Goal: Task Accomplishment & Management: Complete application form

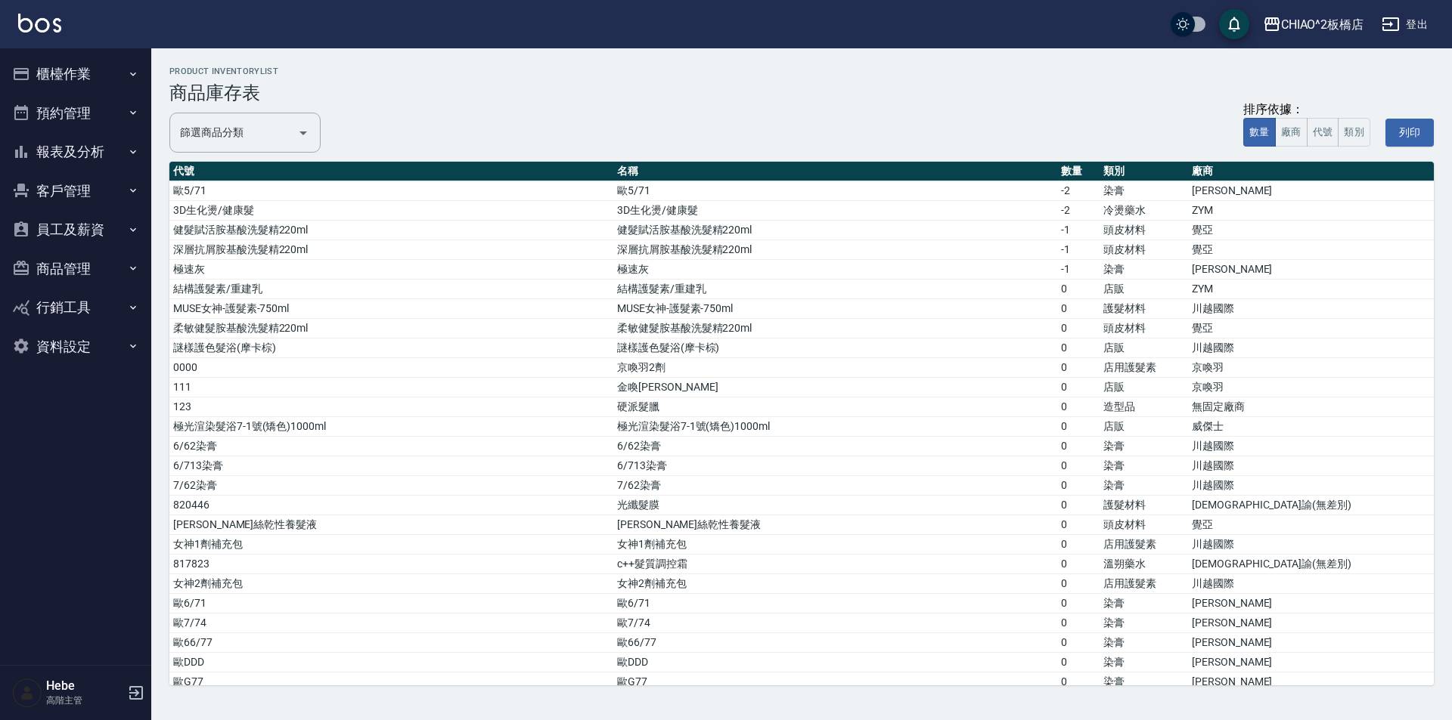
click at [46, 84] on button "櫃檯作業" at bounding box center [75, 73] width 139 height 39
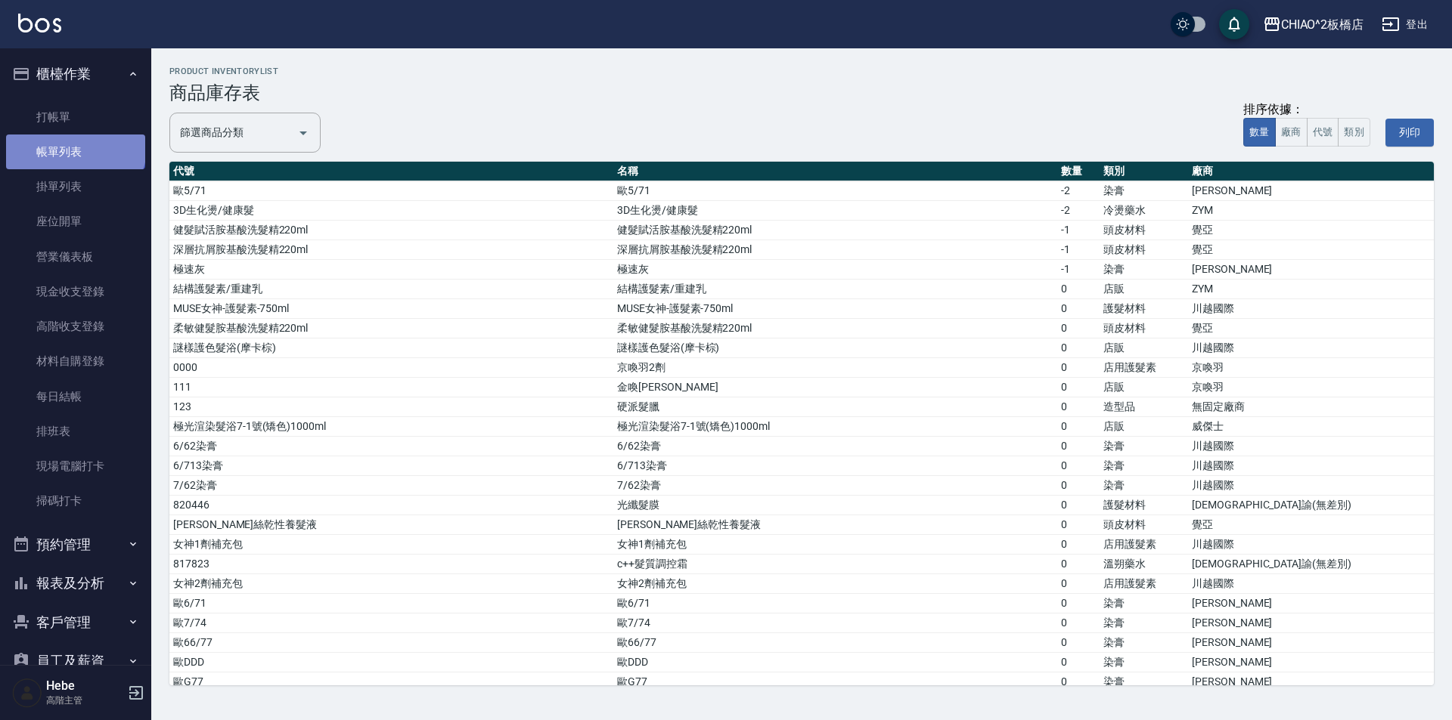
click at [74, 147] on link "帳單列表" at bounding box center [75, 152] width 139 height 35
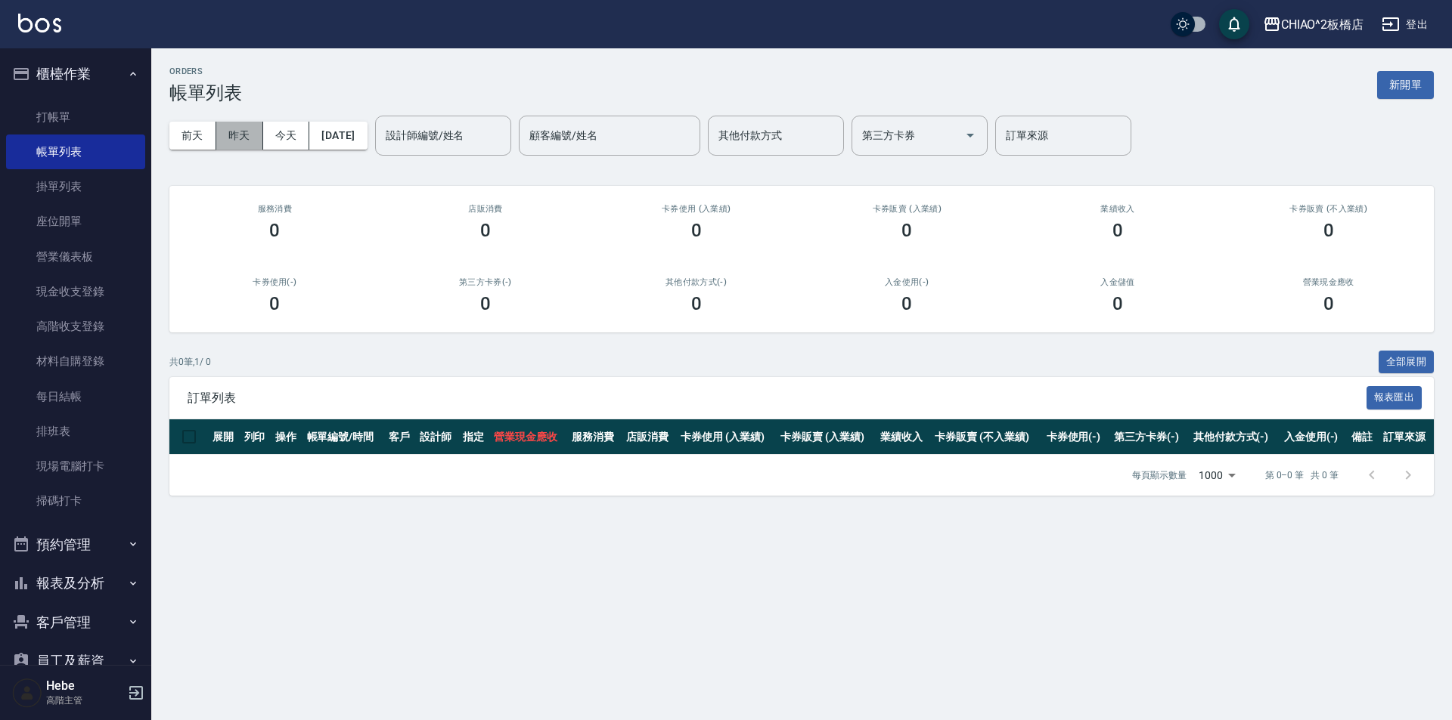
click at [249, 140] on button "昨天" at bounding box center [239, 136] width 47 height 28
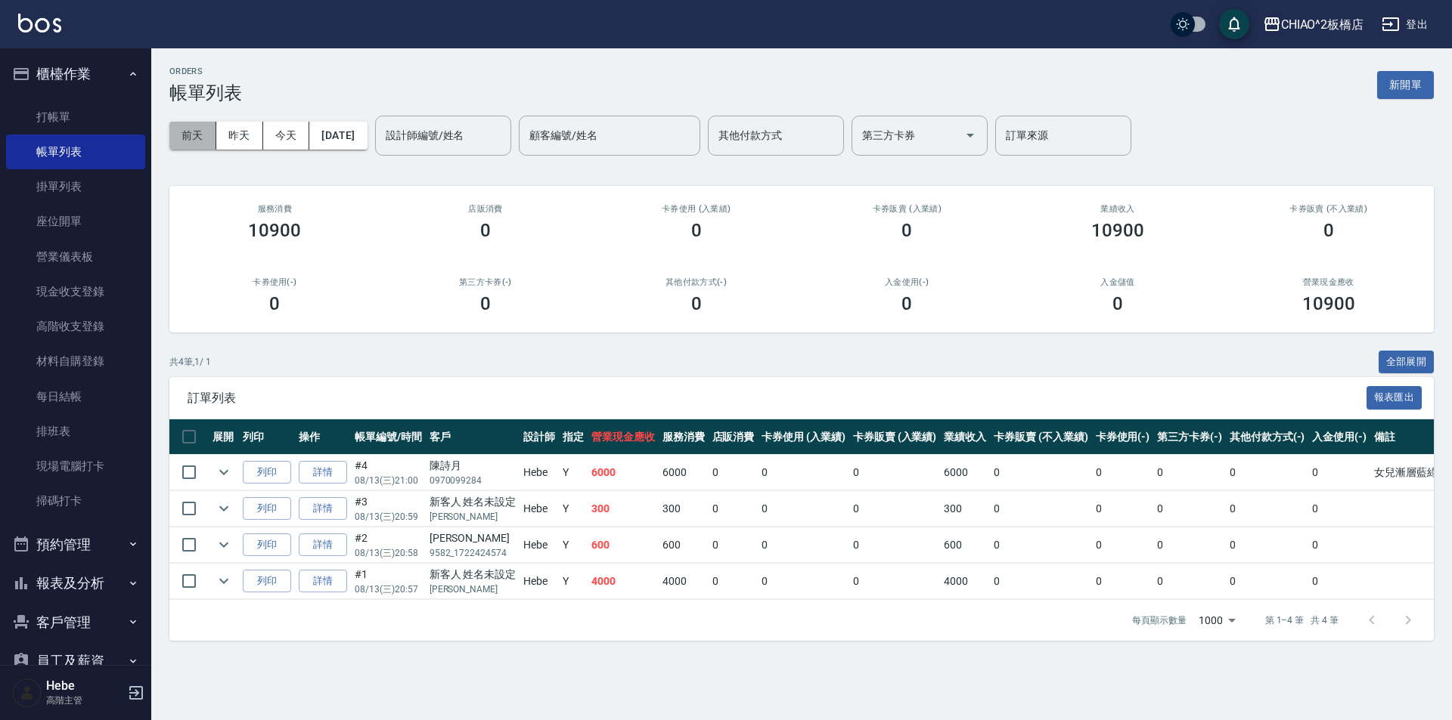
click at [205, 130] on button "前天" at bounding box center [192, 136] width 47 height 28
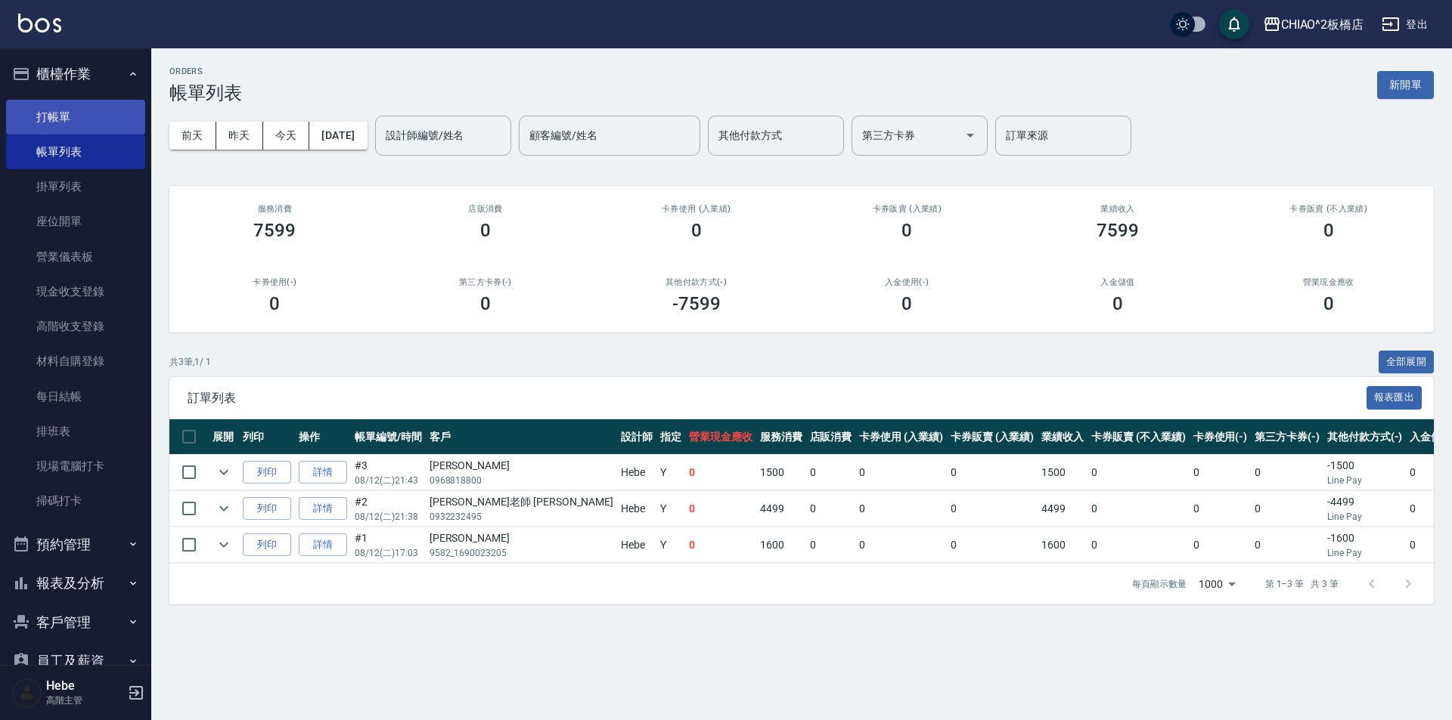
click at [82, 121] on link "打帳單" at bounding box center [75, 117] width 139 height 35
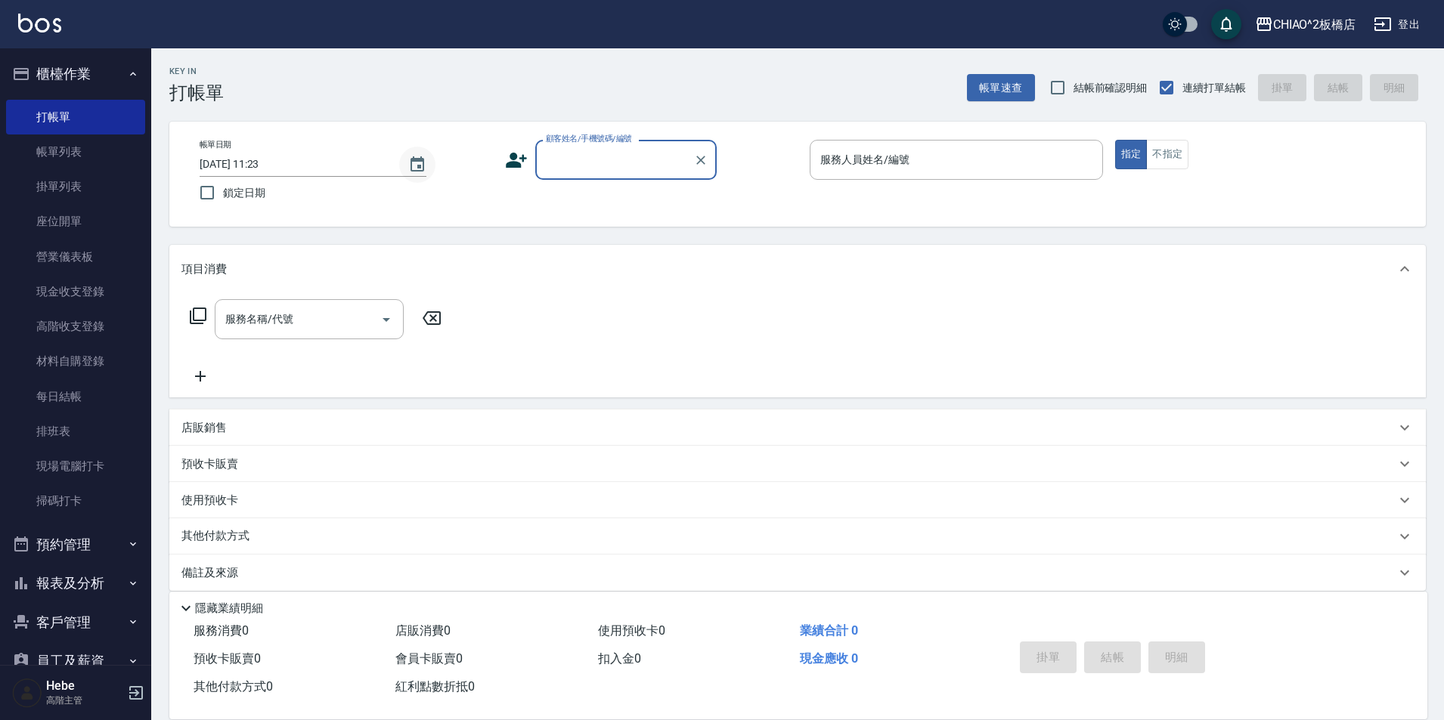
click at [418, 163] on icon "Choose date, selected date is 2025-08-14" at bounding box center [417, 165] width 18 height 18
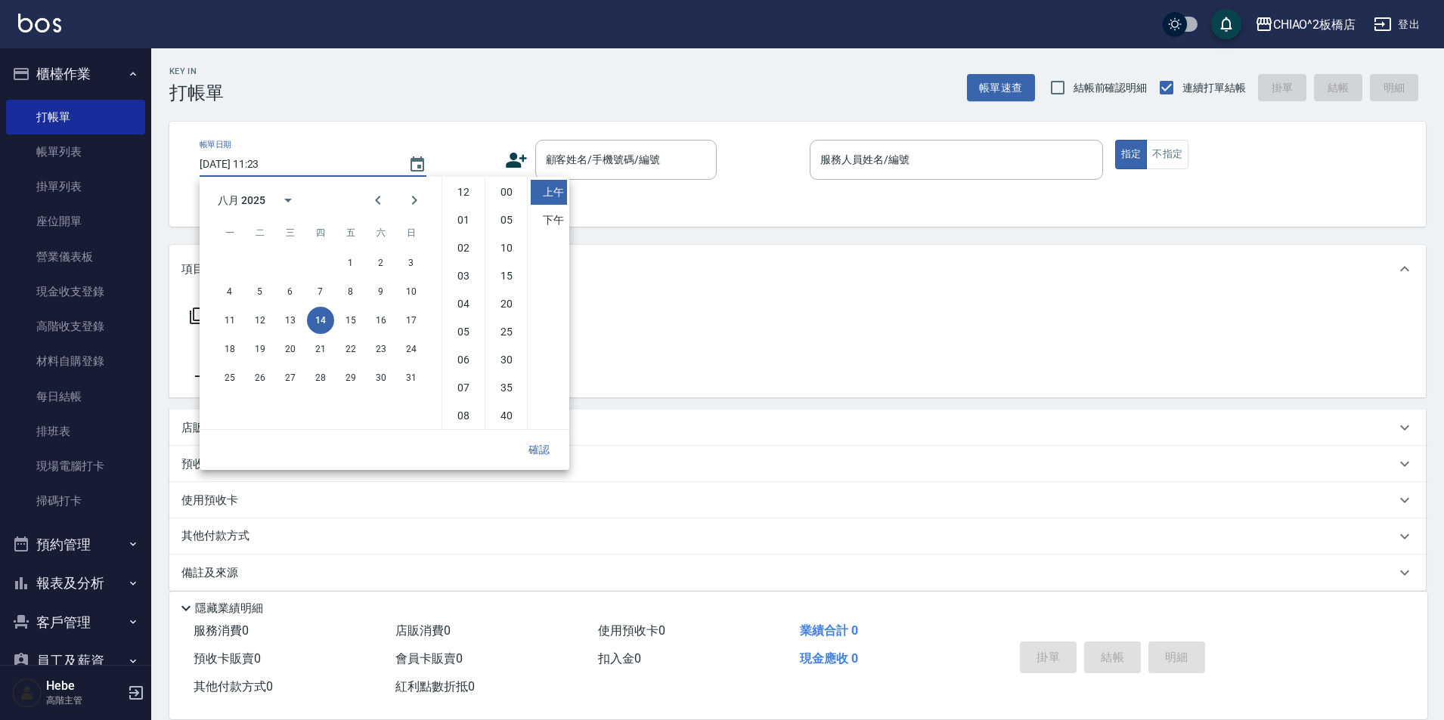
scroll to position [85, 0]
click at [253, 318] on button "12" at bounding box center [259, 320] width 27 height 27
type input "[DATE] 11:23"
click at [538, 435] on div "確認" at bounding box center [385, 450] width 370 height 40
click at [538, 444] on button "確認" at bounding box center [539, 450] width 48 height 28
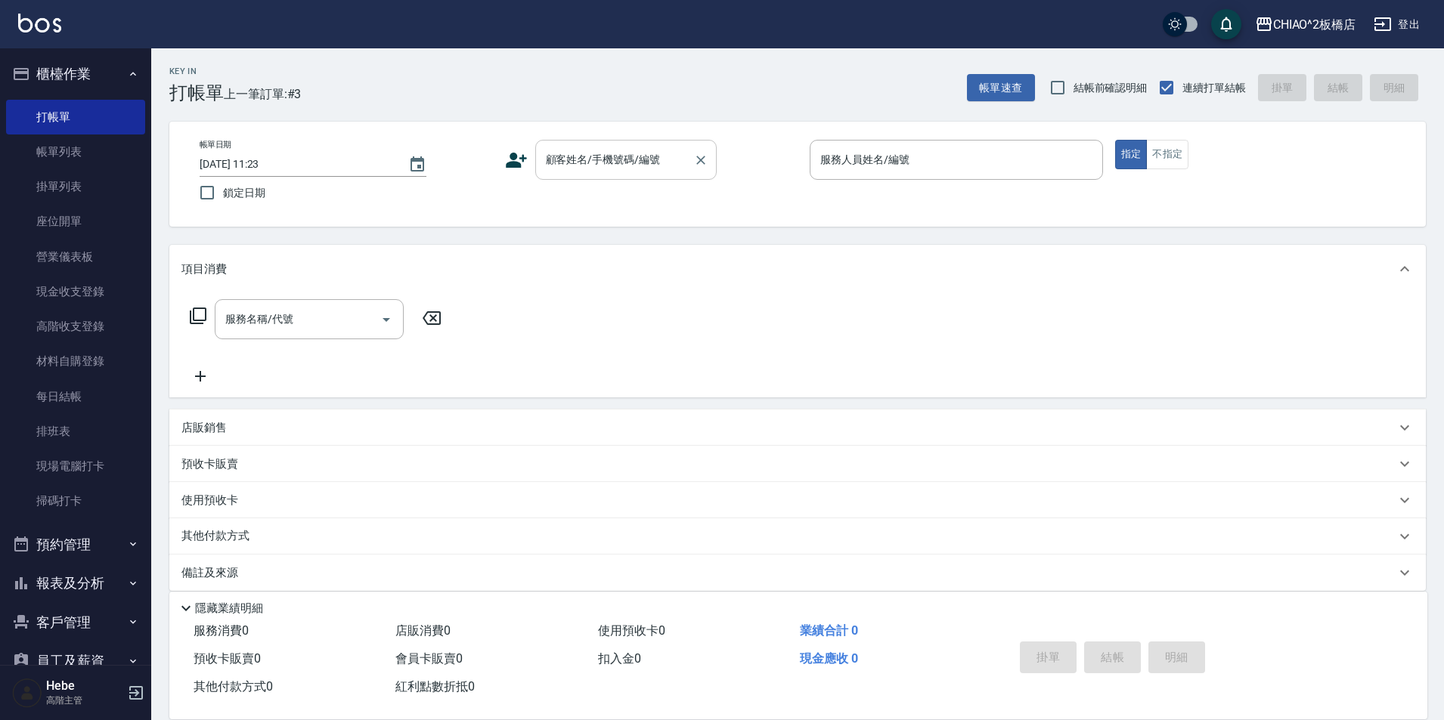
click at [595, 156] on div "顧客姓名/手機號碼/編號 顧客姓名/手機號碼/編號" at bounding box center [625, 160] width 181 height 40
type input "吐"
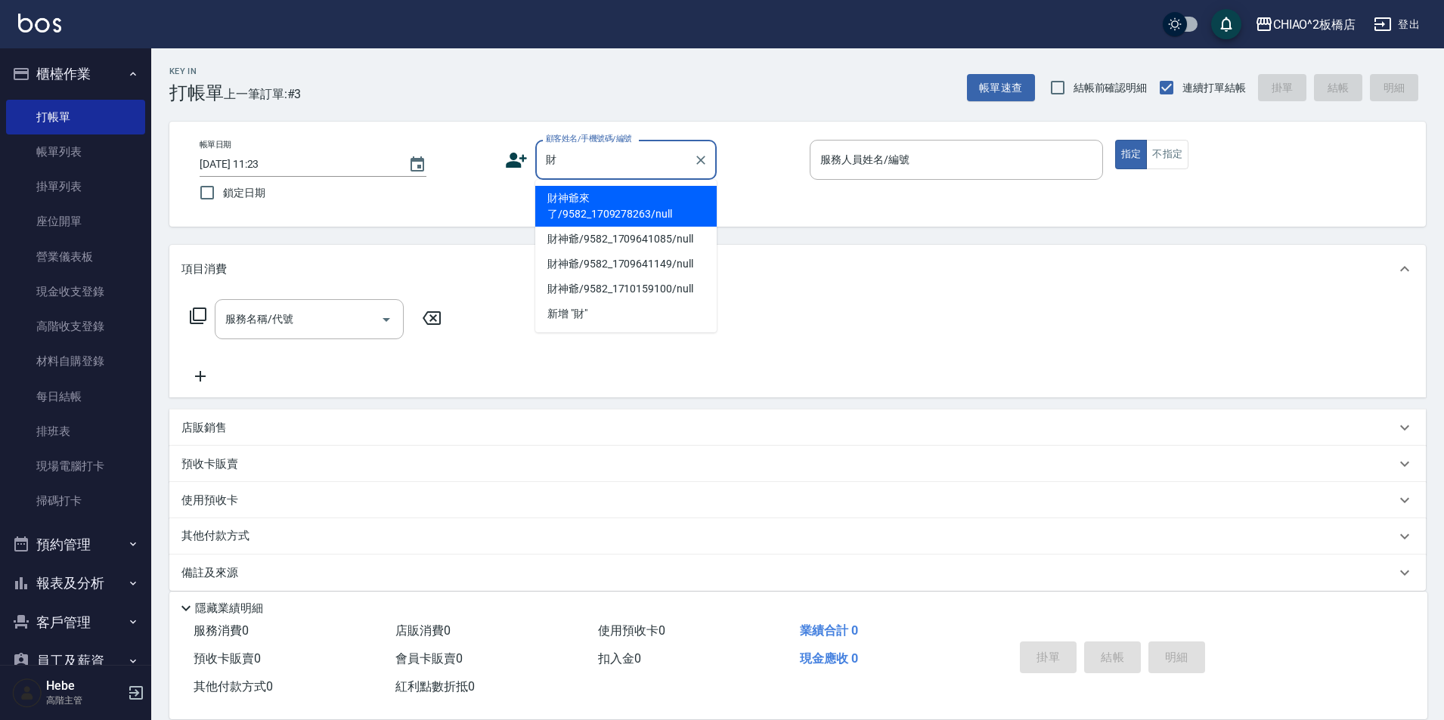
click at [640, 195] on li "財神爺來了/9582_1709278263/null" at bounding box center [625, 206] width 181 height 41
type input "財神爺來了/9582_1709278263/null"
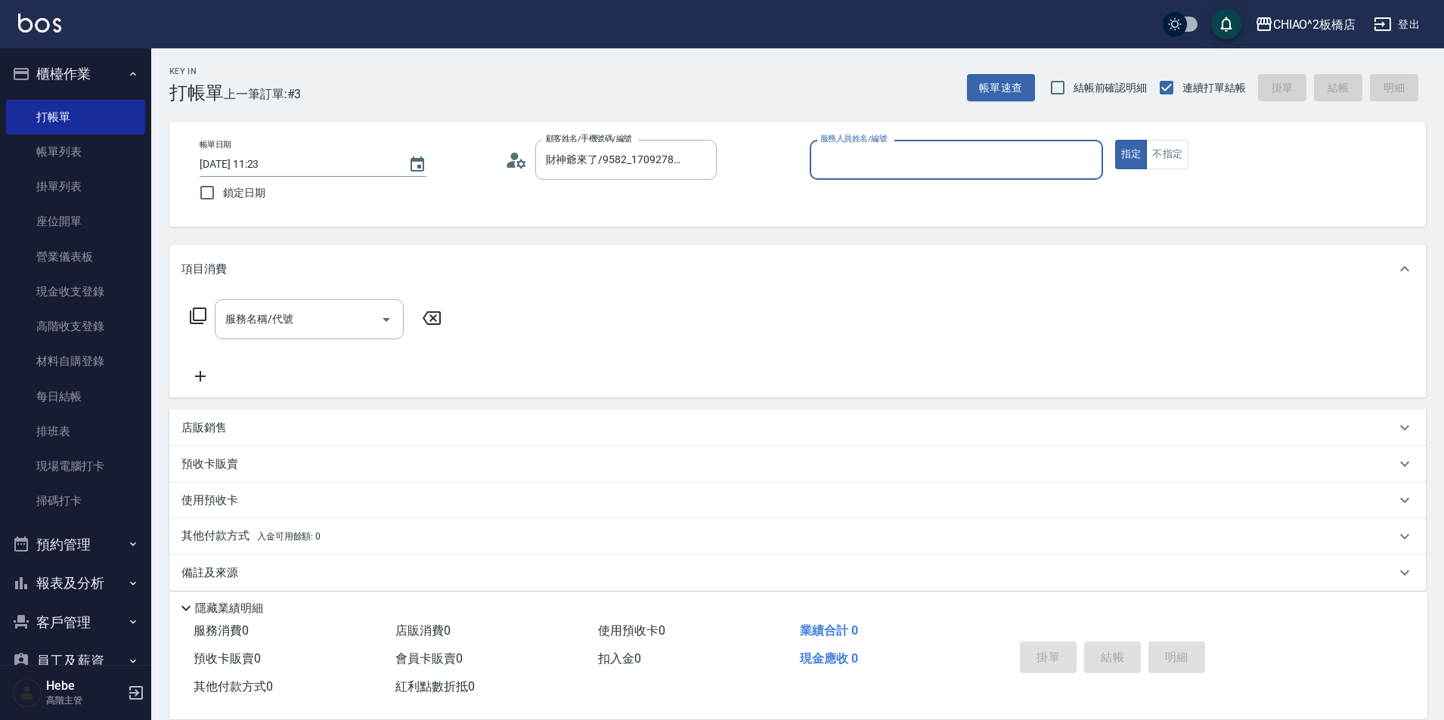
click at [831, 171] on input "服務人員姓名/編號" at bounding box center [956, 160] width 280 height 26
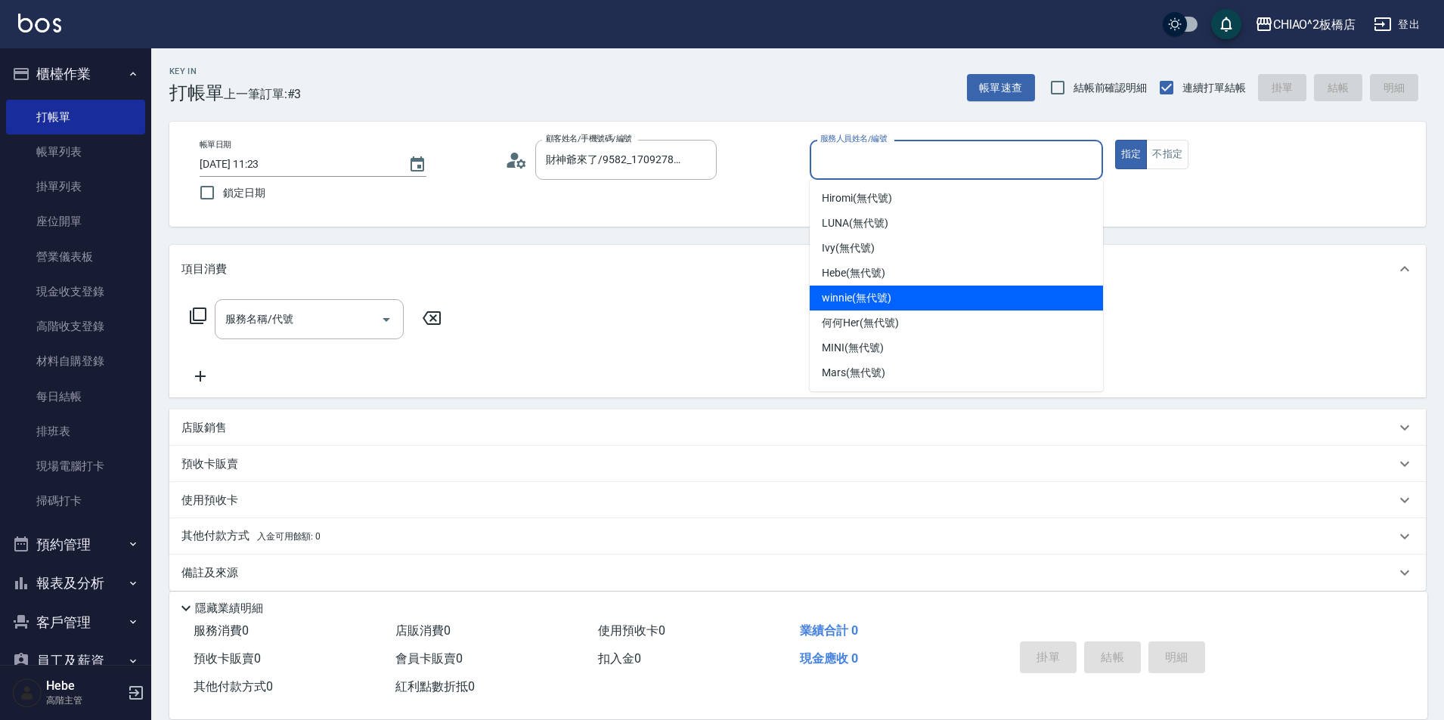
click at [867, 298] on span "winnie (無代號)" at bounding box center [856, 298] width 69 height 16
type input "winnie(無代號)"
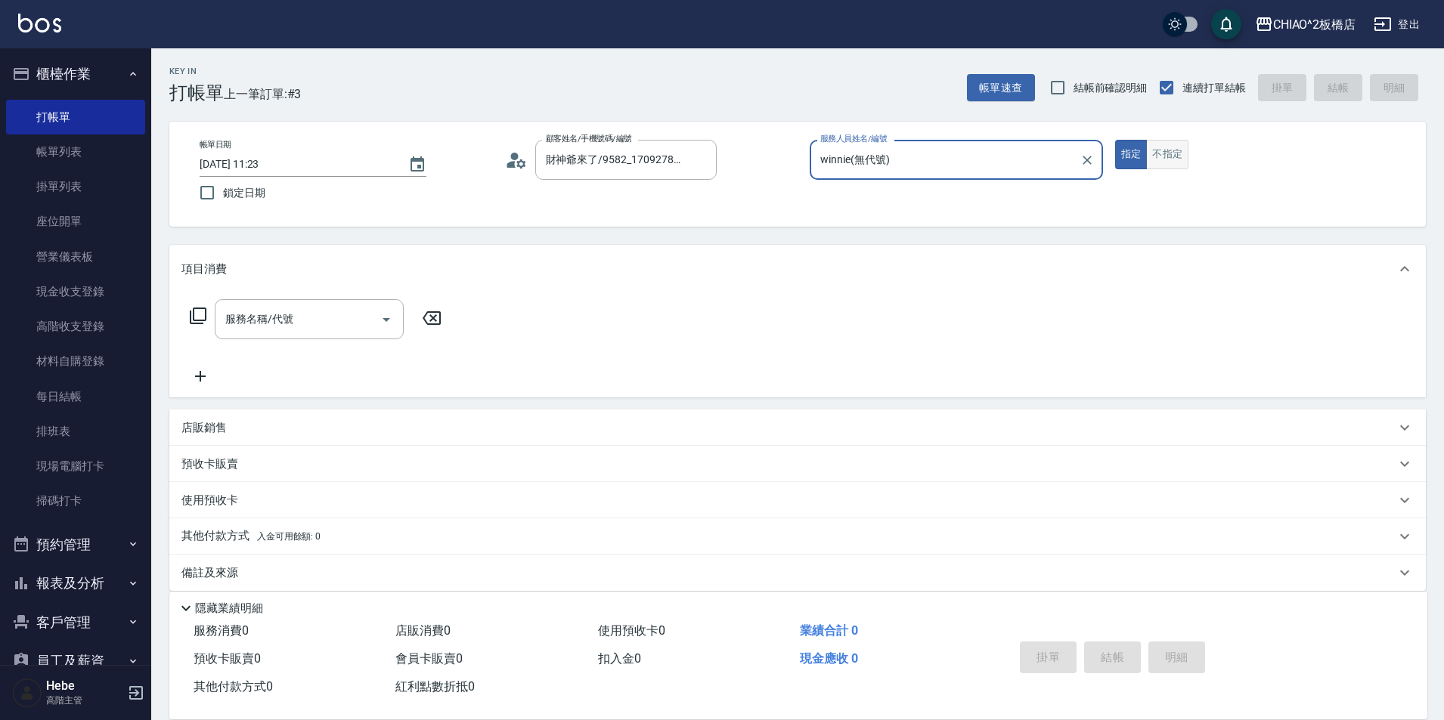
click at [1154, 163] on button "不指定" at bounding box center [1167, 154] width 42 height 29
click at [312, 327] on input "服務名稱/代號" at bounding box center [298, 319] width 153 height 26
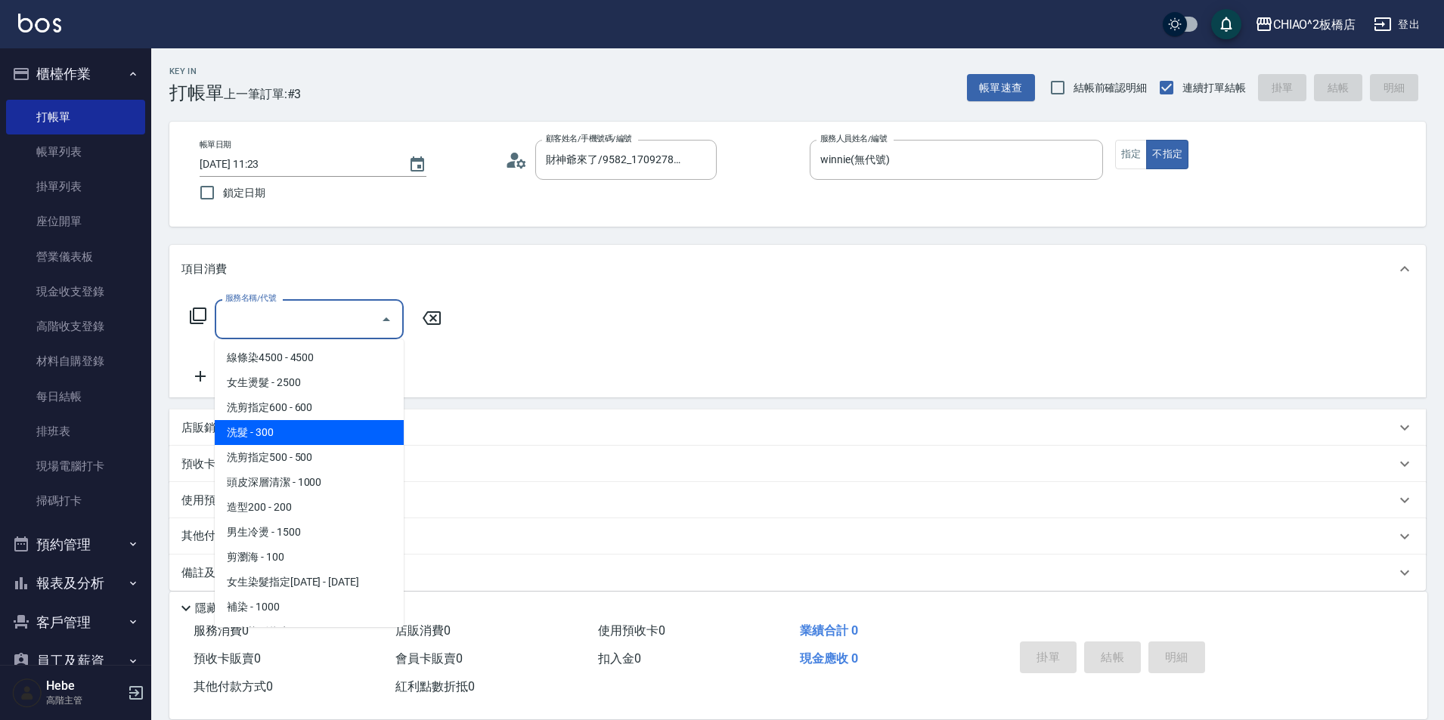
click at [316, 431] on span "洗髮 - 300" at bounding box center [309, 432] width 189 height 25
type input "洗髮(96679)"
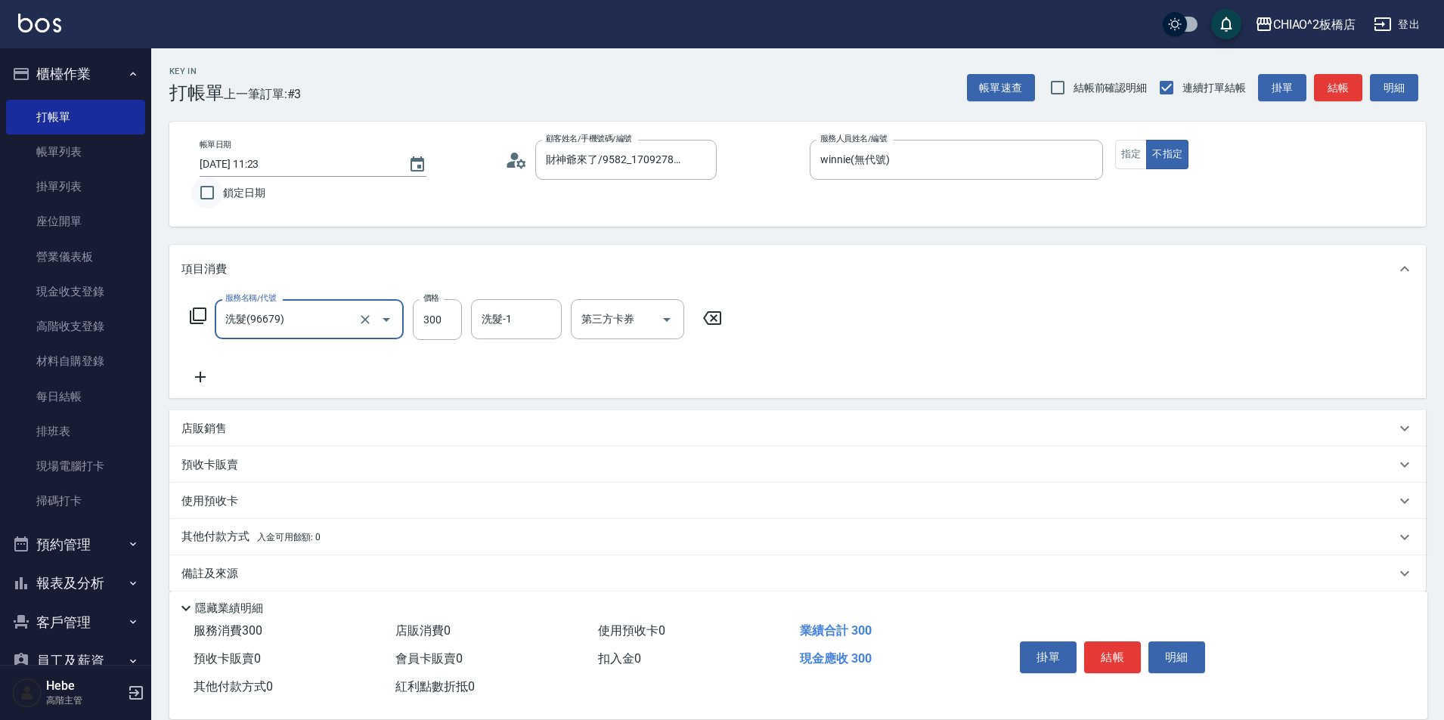
click at [205, 197] on input "鎖定日期" at bounding box center [207, 193] width 32 height 32
checkbox input "true"
click at [1107, 649] on button "結帳" at bounding box center [1112, 658] width 57 height 32
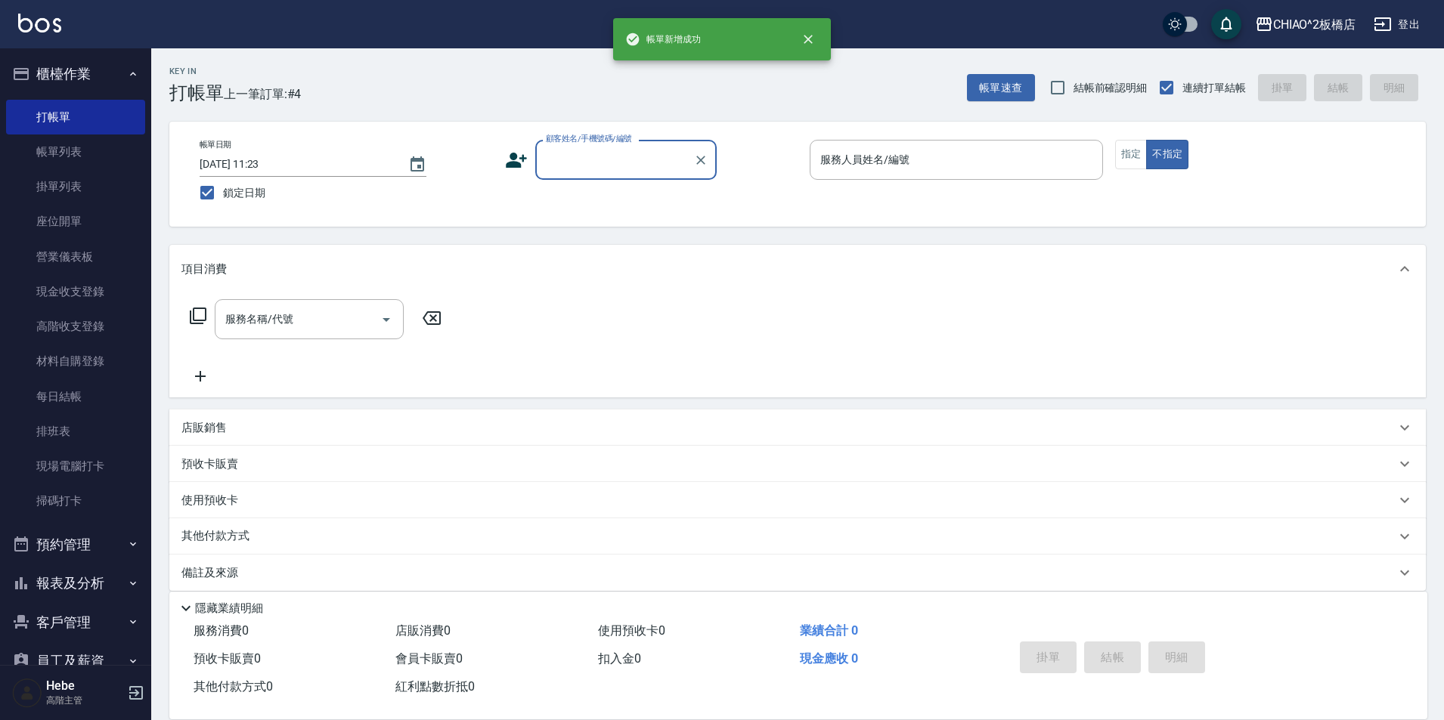
scroll to position [0, 0]
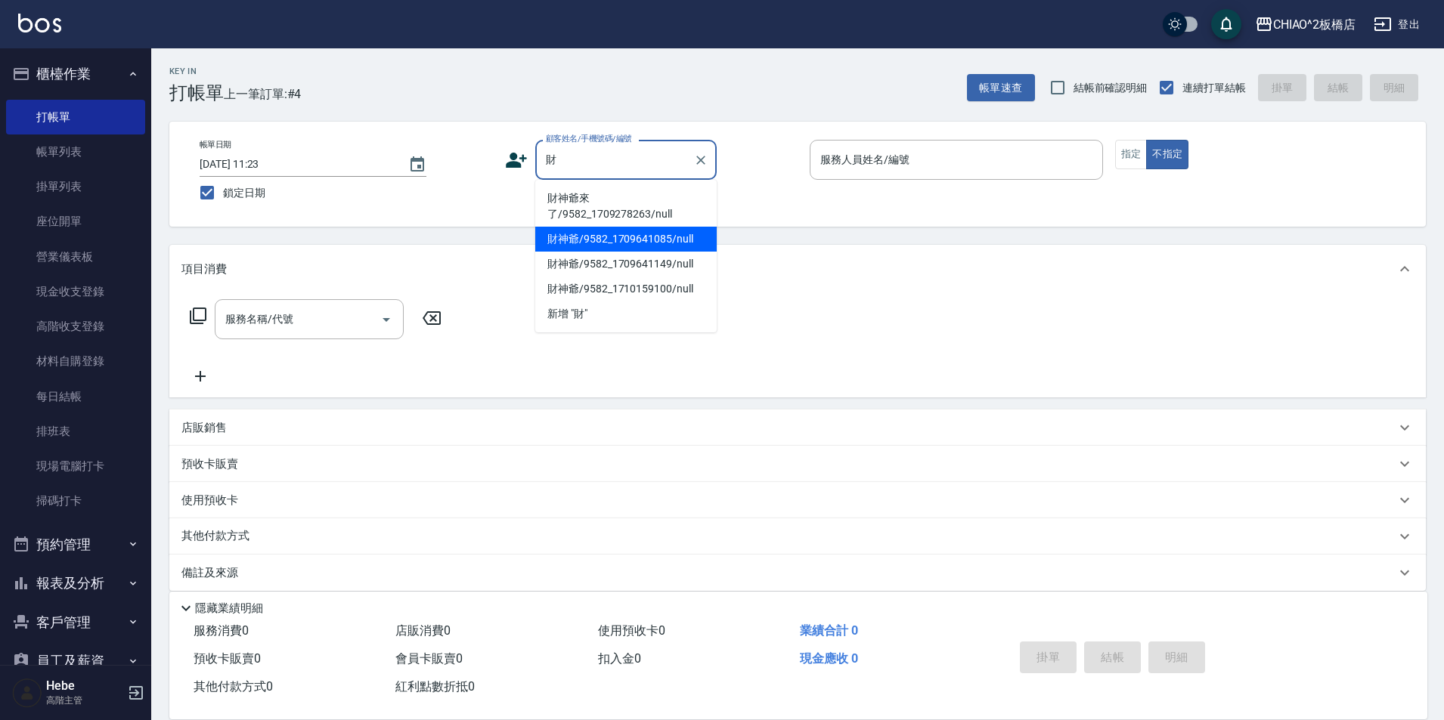
click at [696, 228] on li "財神爺/9582_1709641085/null" at bounding box center [625, 239] width 181 height 25
type input "財神爺/9582_1709641085/null"
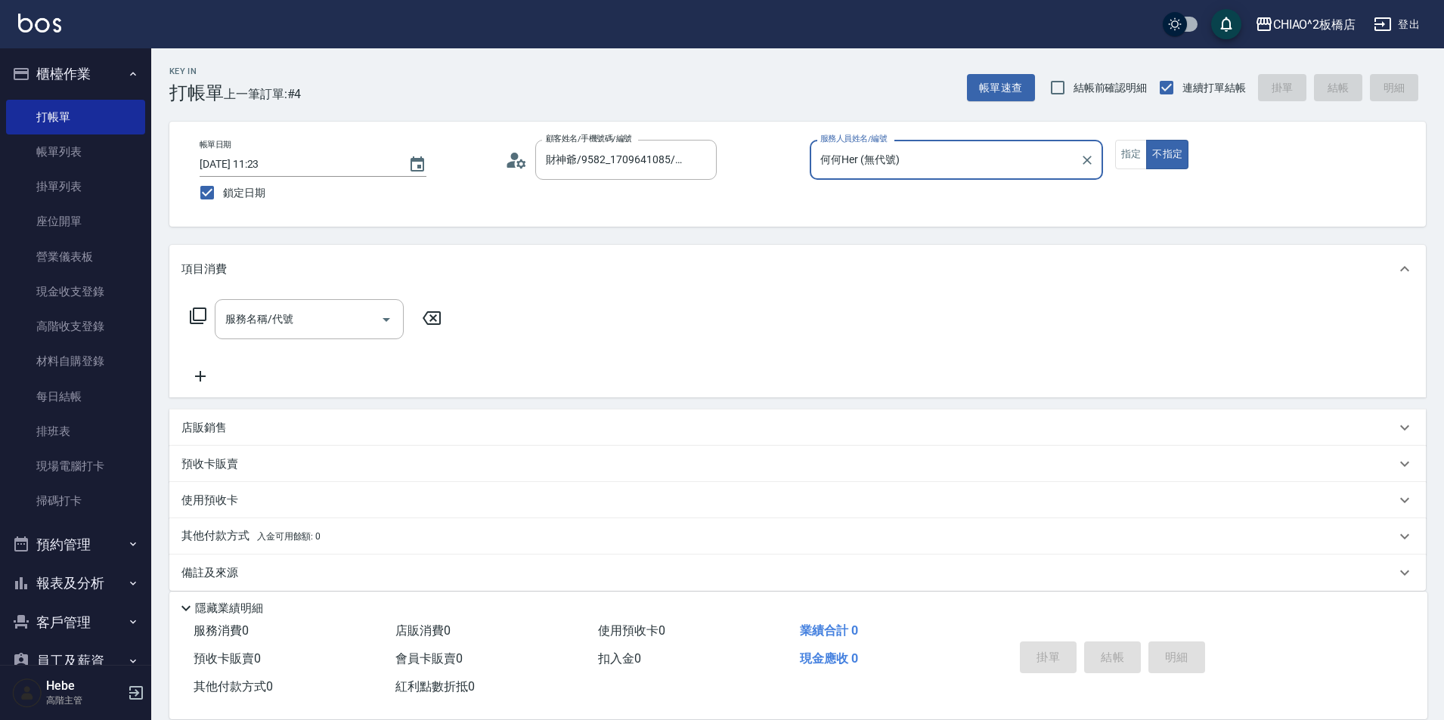
click at [837, 166] on input "何何Her (無代號)" at bounding box center [944, 160] width 257 height 26
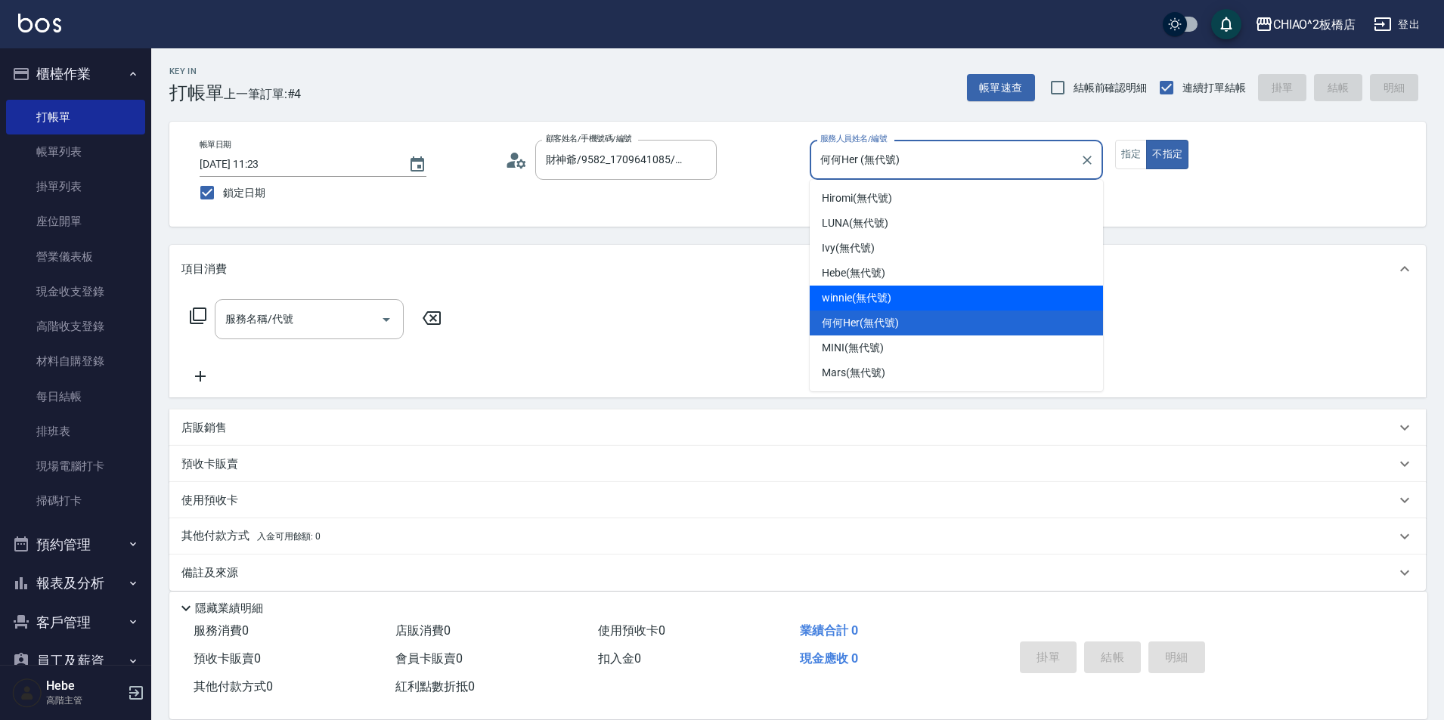
click at [846, 295] on span "winnie (無代號)" at bounding box center [856, 298] width 69 height 16
type input "winnie(無代號)"
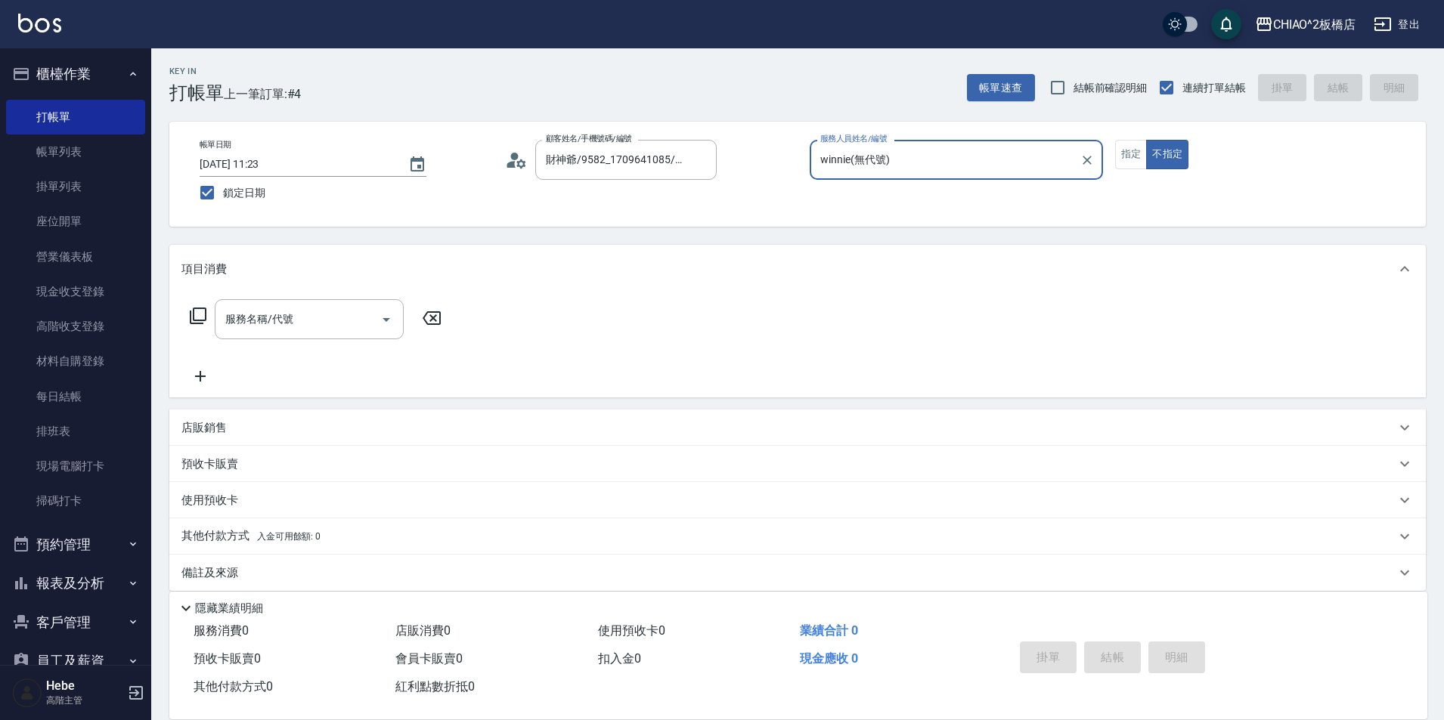
drag, startPoint x: 1124, startPoint y: 160, endPoint x: 1095, endPoint y: 176, distance: 33.5
click at [1124, 160] on button "指定" at bounding box center [1131, 154] width 33 height 29
click at [307, 337] on div "服務名稱/代號" at bounding box center [309, 319] width 189 height 40
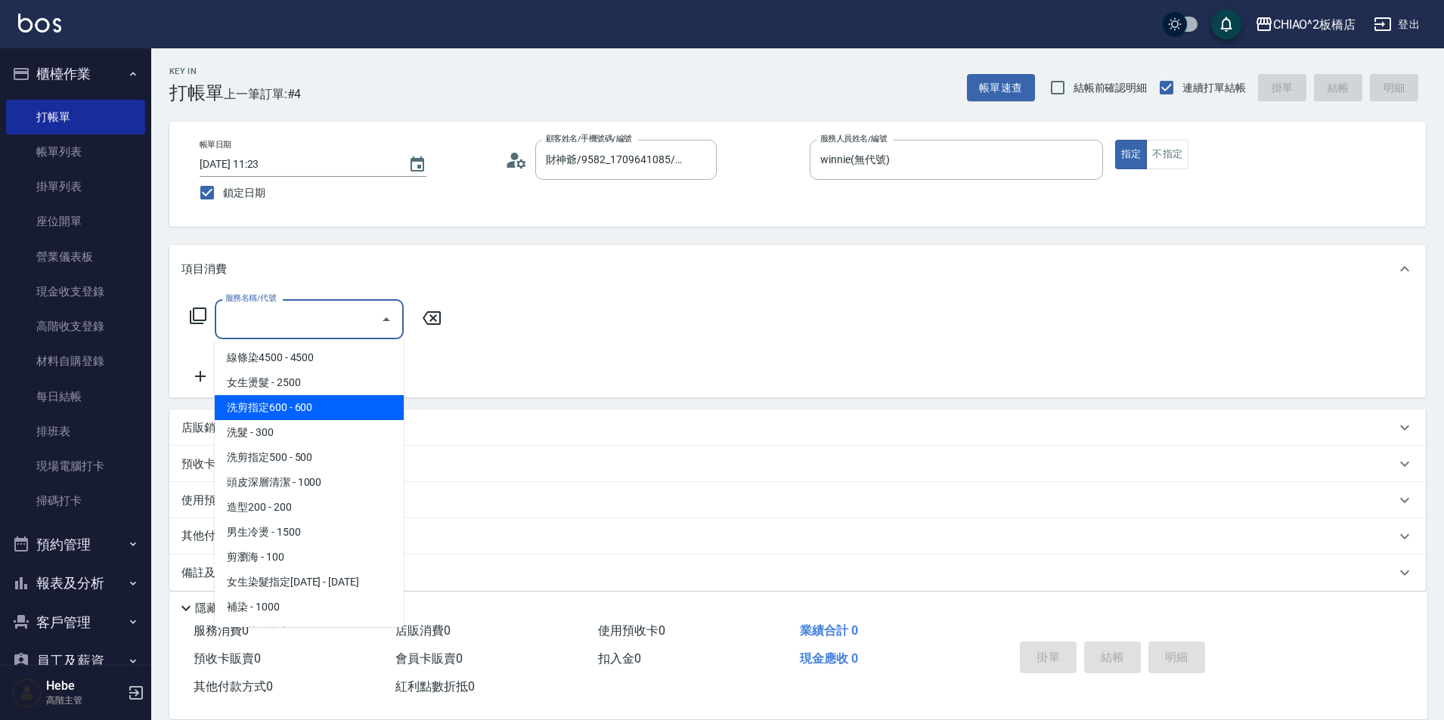
click at [303, 404] on span "洗剪指定600 - 600" at bounding box center [309, 407] width 189 height 25
type input "洗剪指定600(96678)"
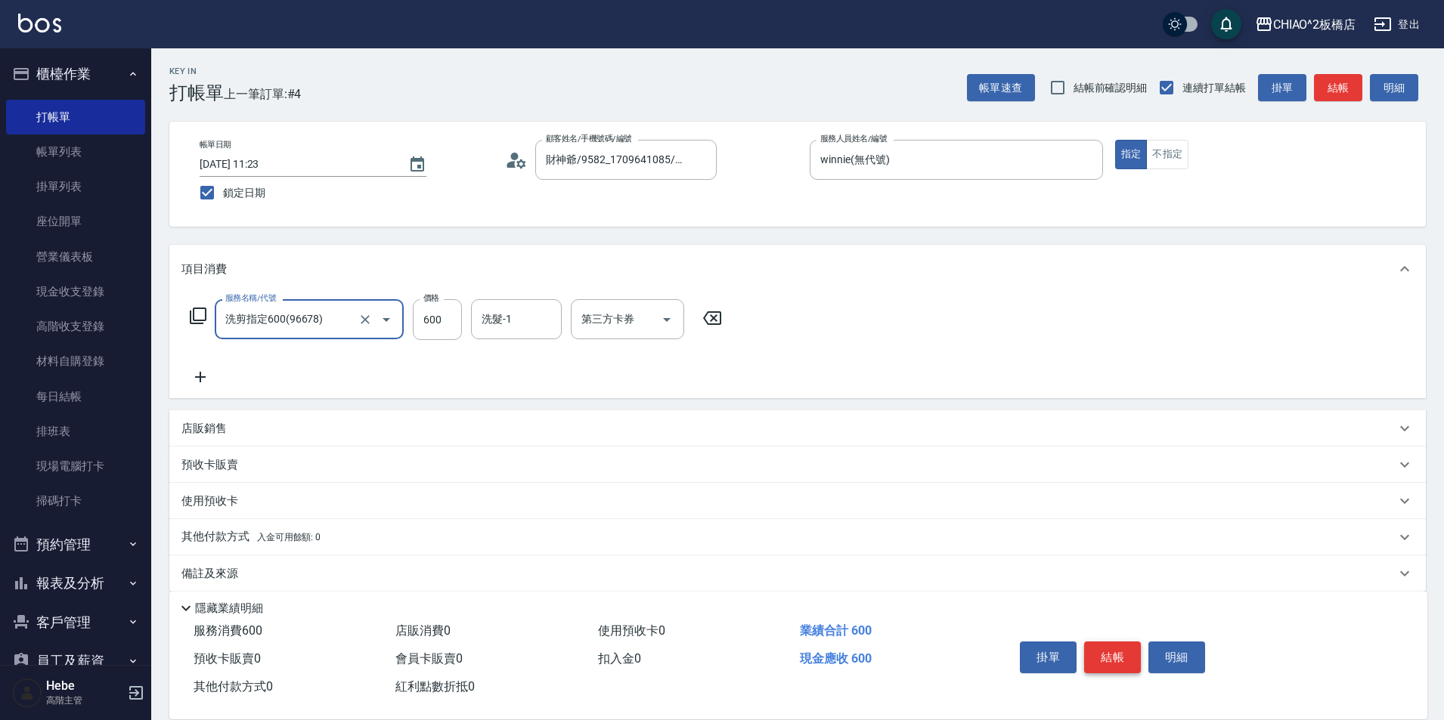
click at [1113, 649] on button "結帳" at bounding box center [1112, 658] width 57 height 32
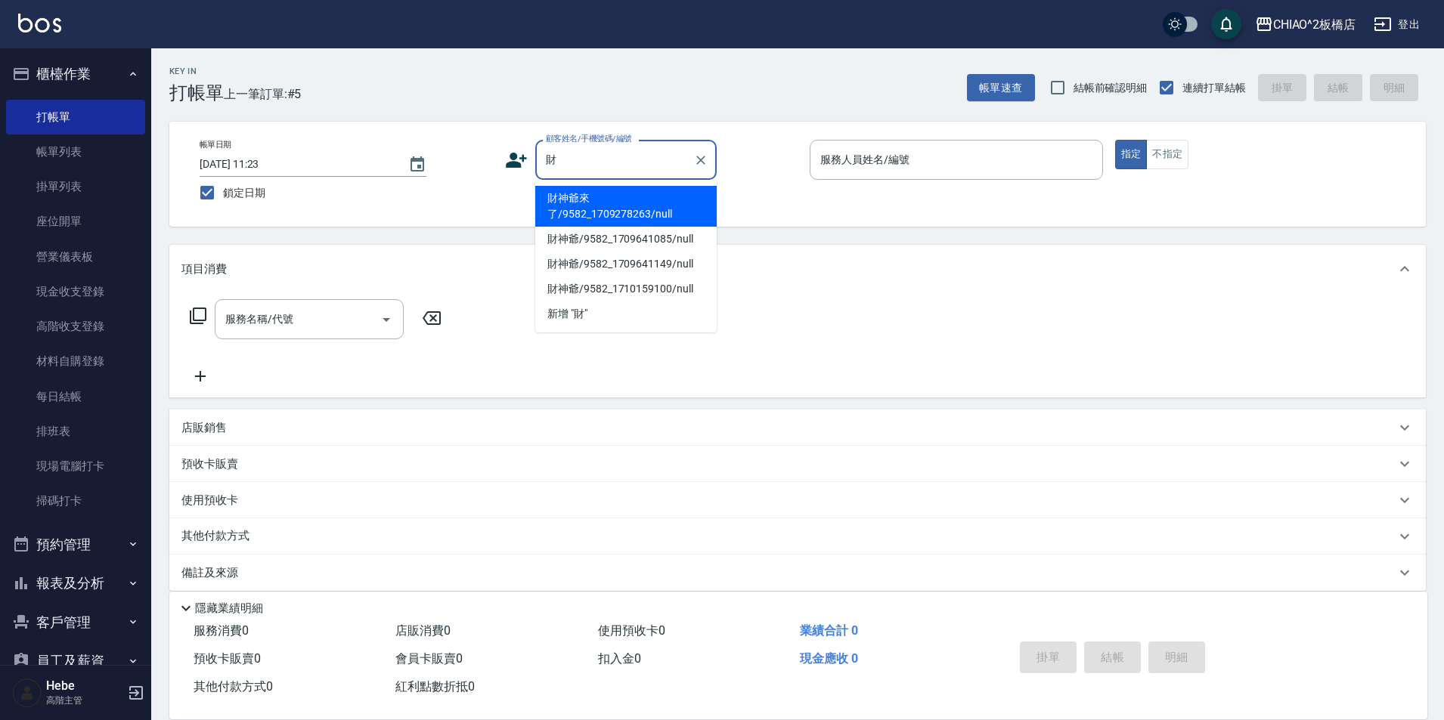
click at [552, 198] on li "財神爺來了/9582_1709278263/null" at bounding box center [625, 206] width 181 height 41
type input "財神爺來了/9582_1709278263/null"
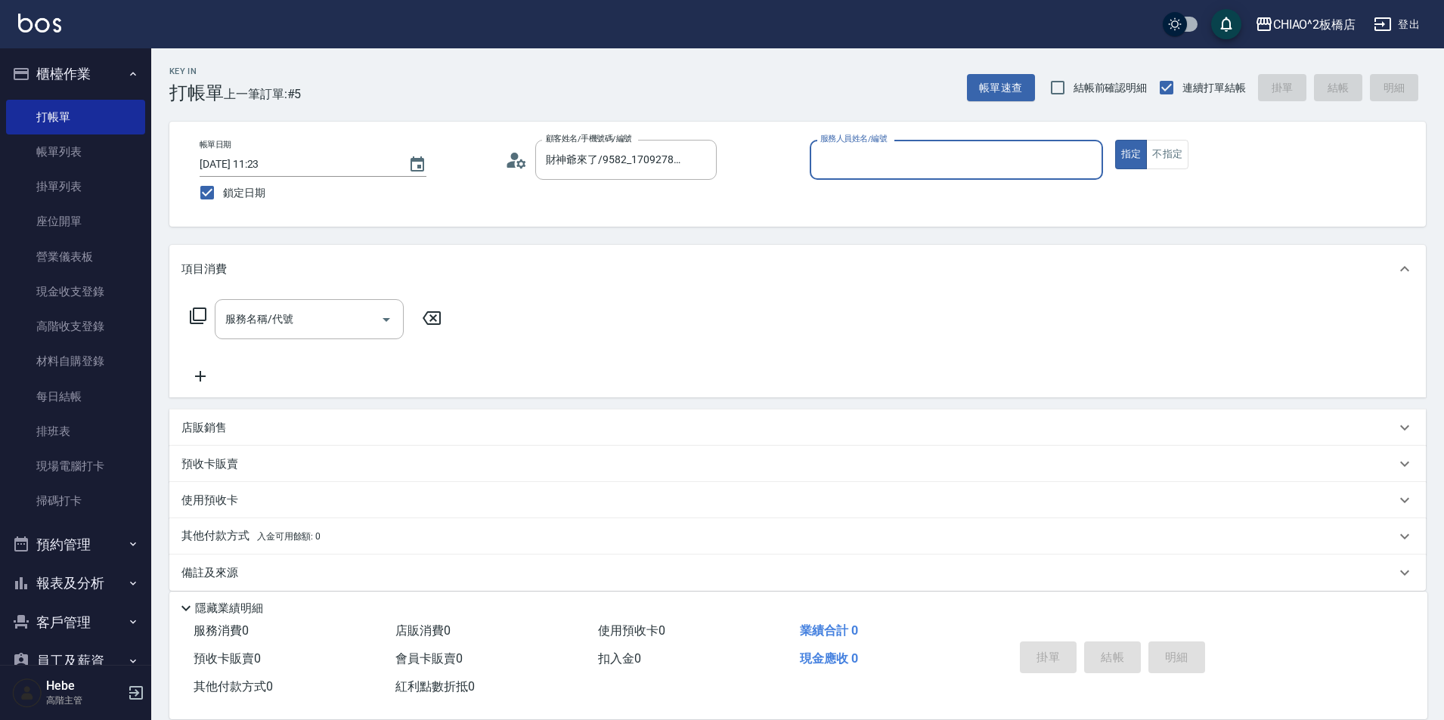
click at [881, 170] on input "服務人員姓名/編號" at bounding box center [956, 160] width 280 height 26
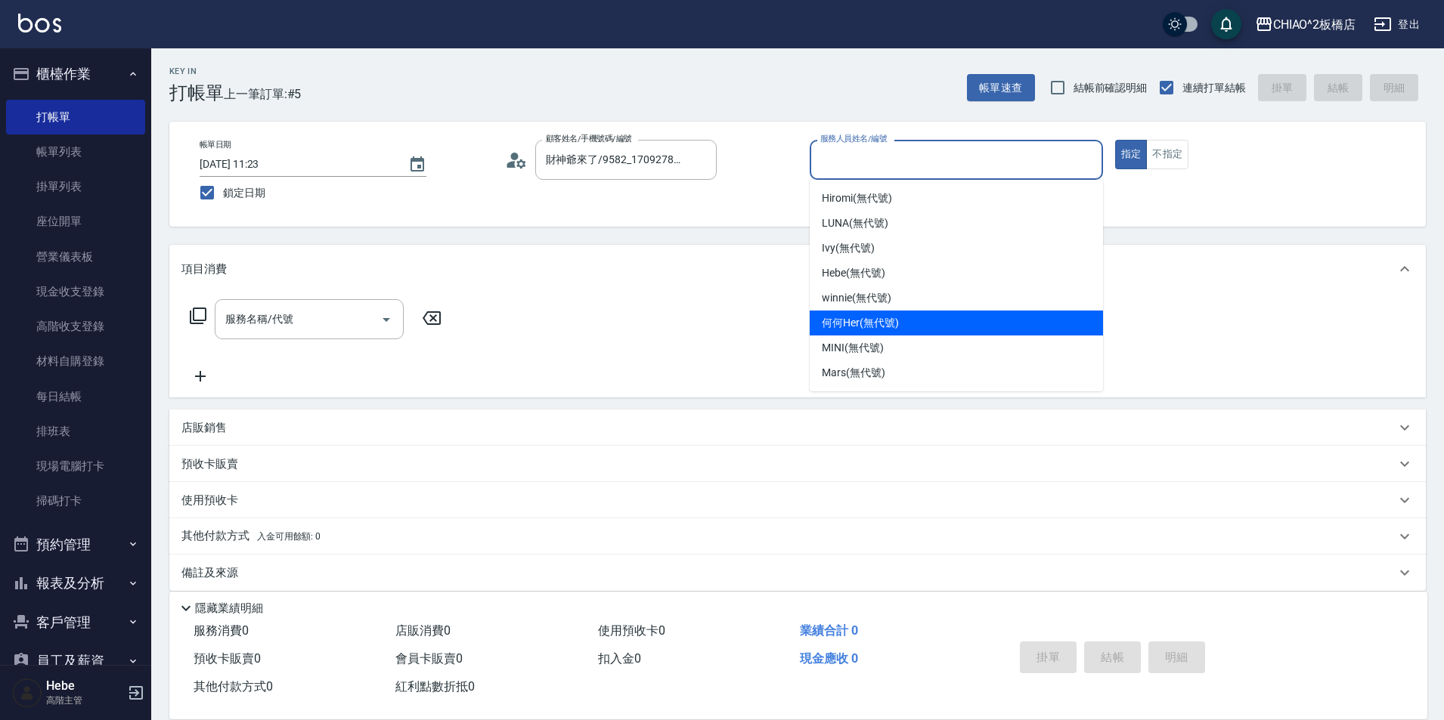
click at [858, 321] on span "何何Her (無代號)" at bounding box center [860, 323] width 77 height 16
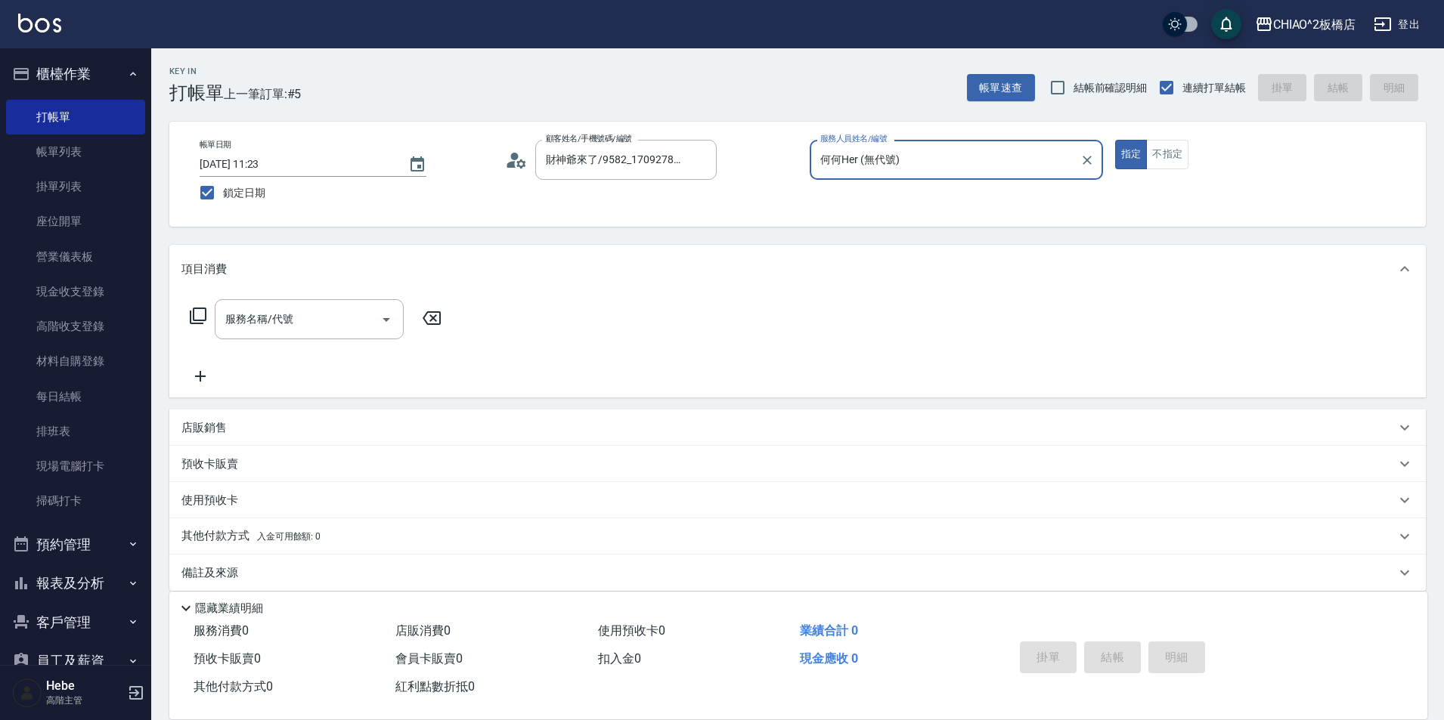
drag, startPoint x: 898, startPoint y: 163, endPoint x: 894, endPoint y: 178, distance: 16.5
click at [895, 170] on input "何何Her (無代號)" at bounding box center [944, 160] width 257 height 26
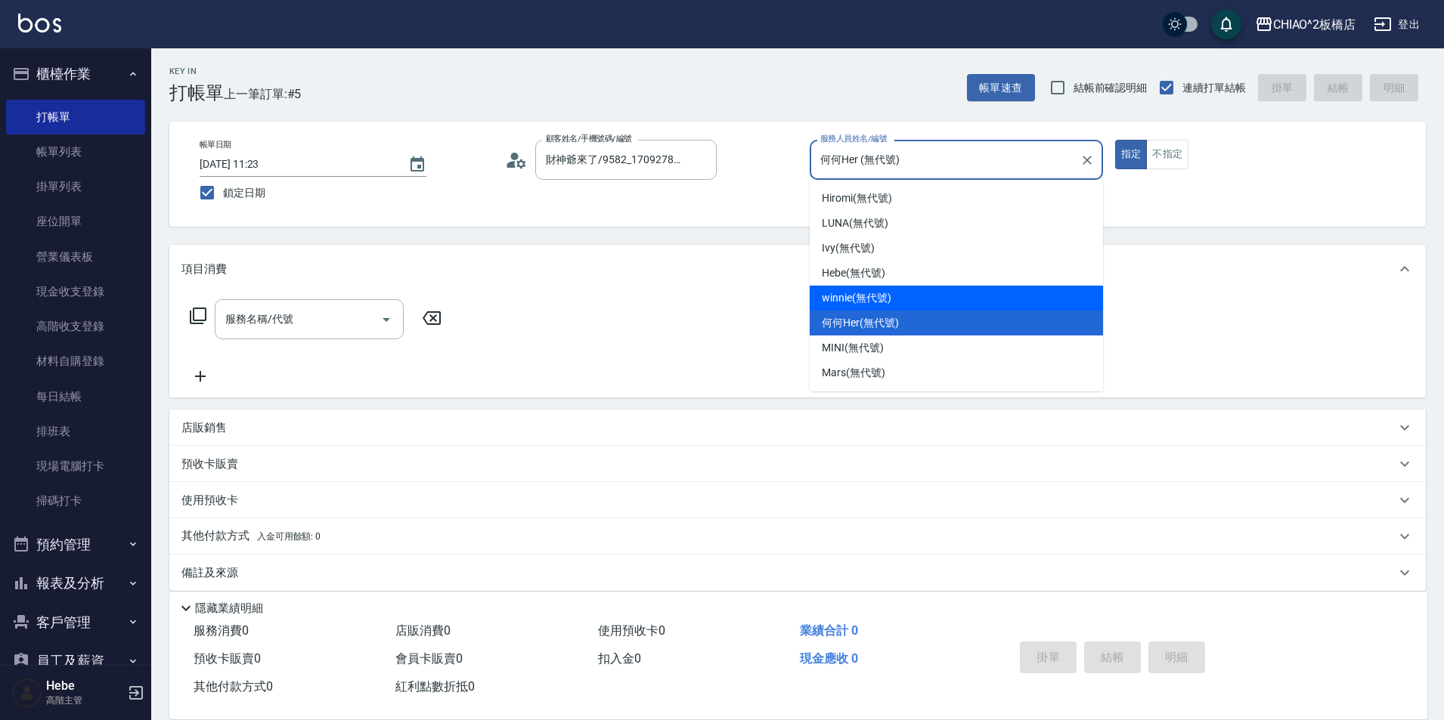
click at [873, 293] on span "winnie (無代號)" at bounding box center [856, 298] width 69 height 16
type input "winnie(無代號)"
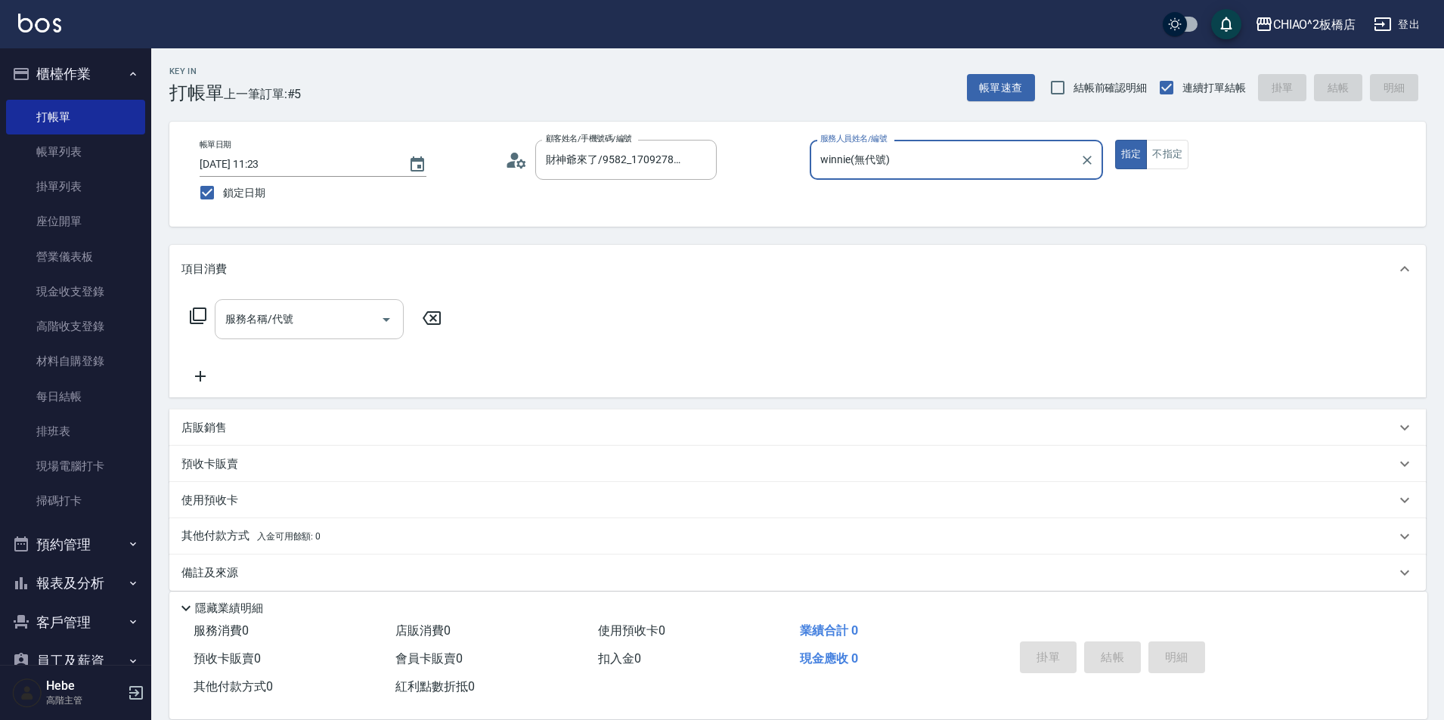
click at [359, 320] on input "服務名稱/代號" at bounding box center [298, 319] width 153 height 26
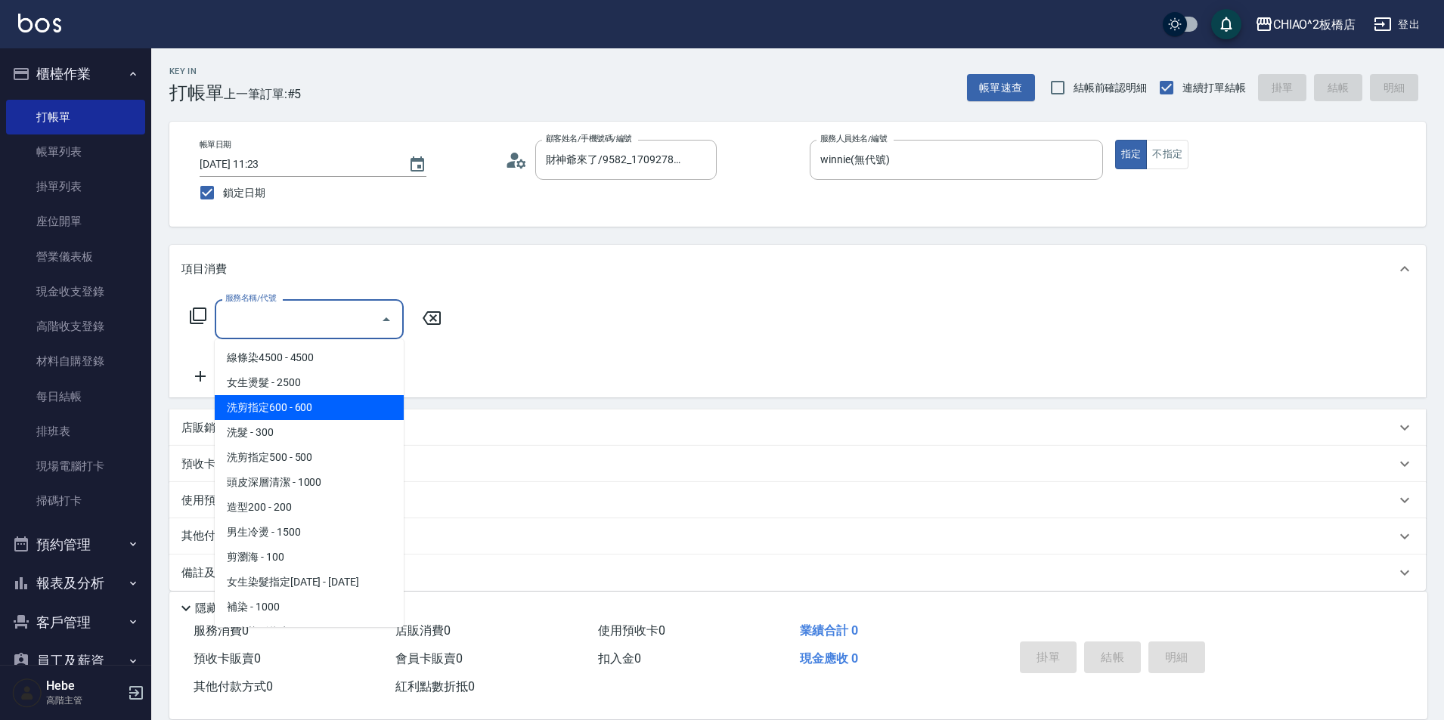
click at [330, 404] on span "洗剪指定600 - 600" at bounding box center [309, 407] width 189 height 25
type input "洗剪指定600(96678)"
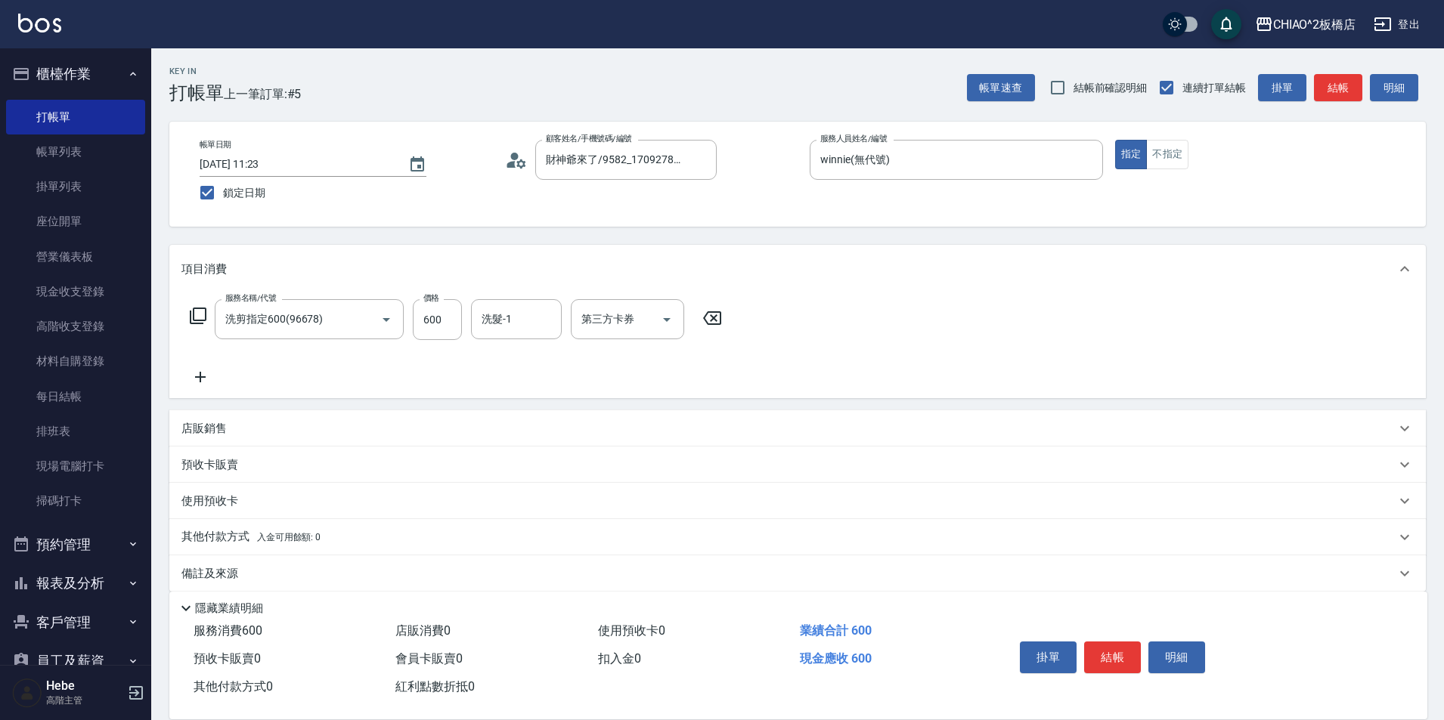
click at [200, 375] on icon at bounding box center [200, 377] width 11 height 11
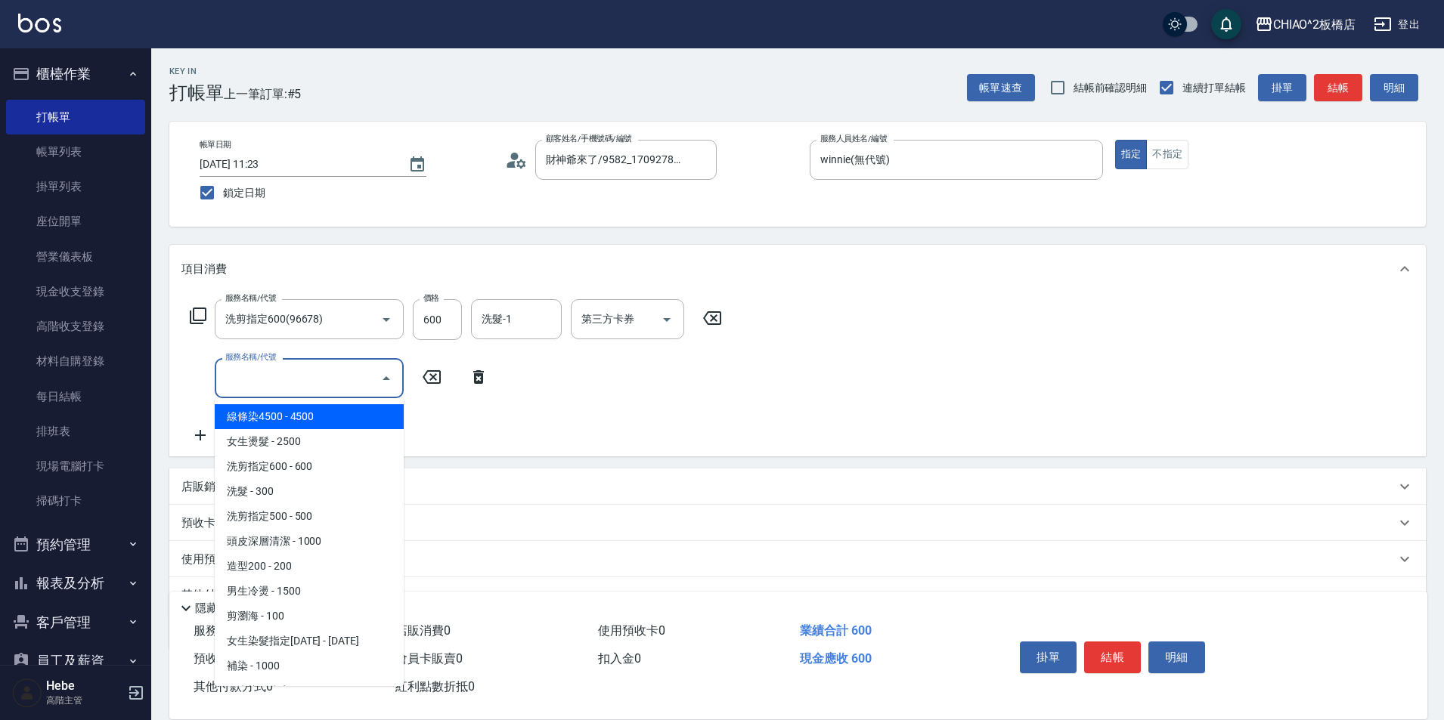
click at [274, 371] on input "服務名稱/代號" at bounding box center [298, 378] width 153 height 26
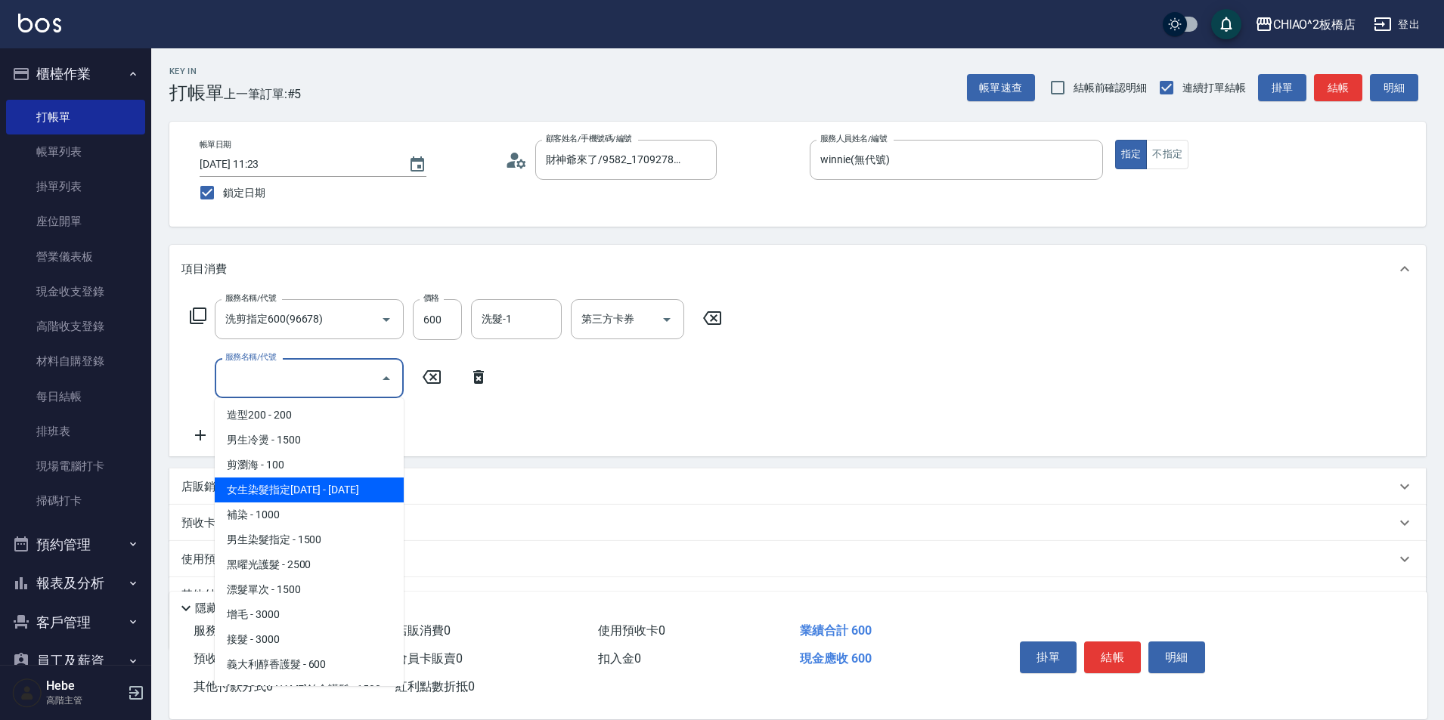
scroll to position [227, 0]
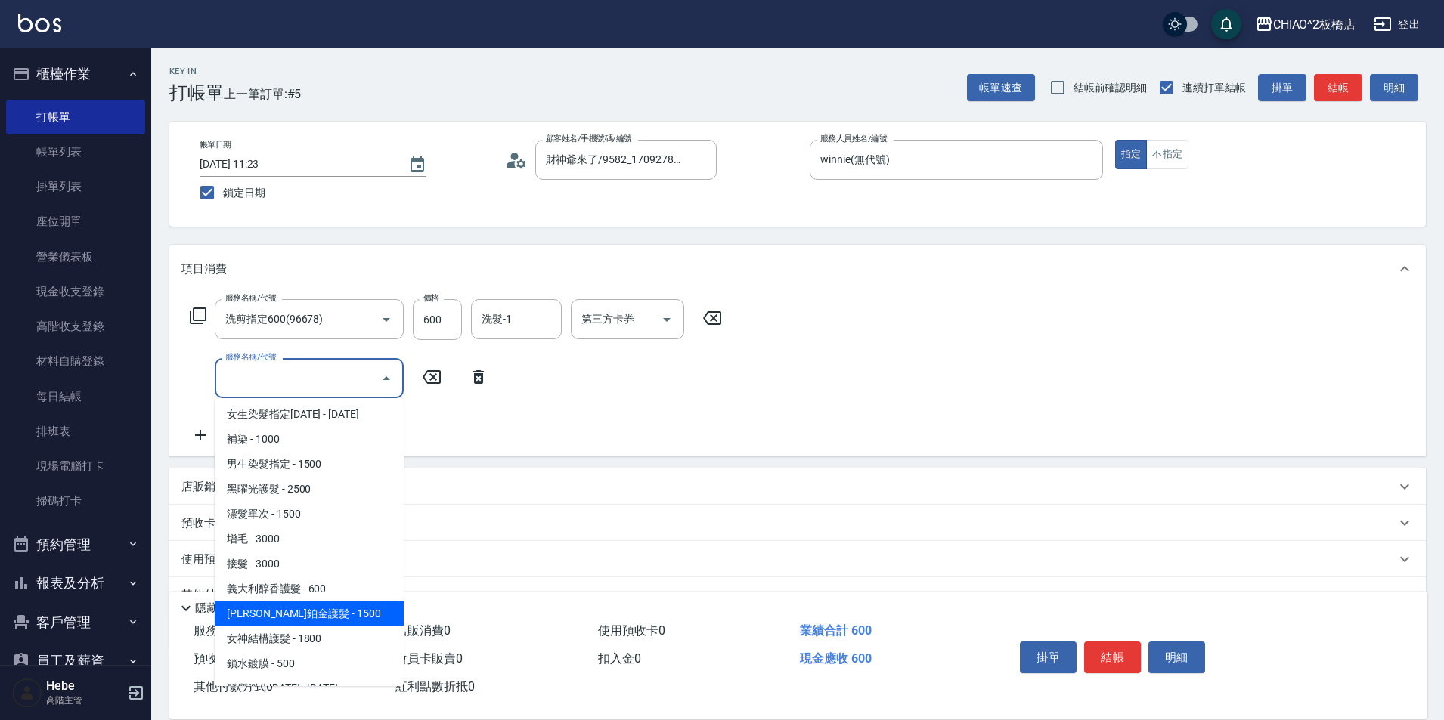
click at [300, 619] on span "[PERSON_NAME]鉑金護髮 - 1500" at bounding box center [309, 614] width 189 height 25
type input "[PERSON_NAME]鉑金護髮(126204)"
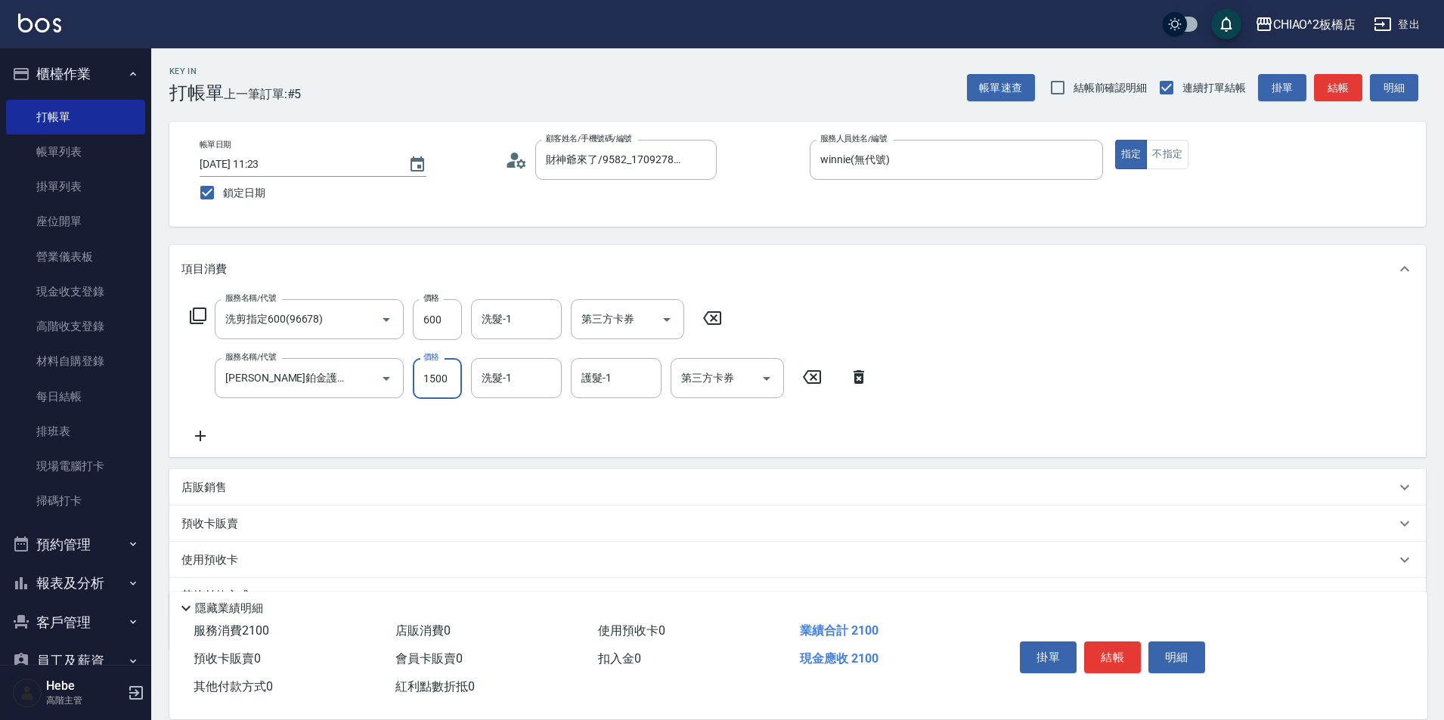
click at [437, 380] on input "1500" at bounding box center [437, 378] width 49 height 41
type input "1144"
click at [209, 482] on p "店販銷售" at bounding box center [203, 488] width 45 height 16
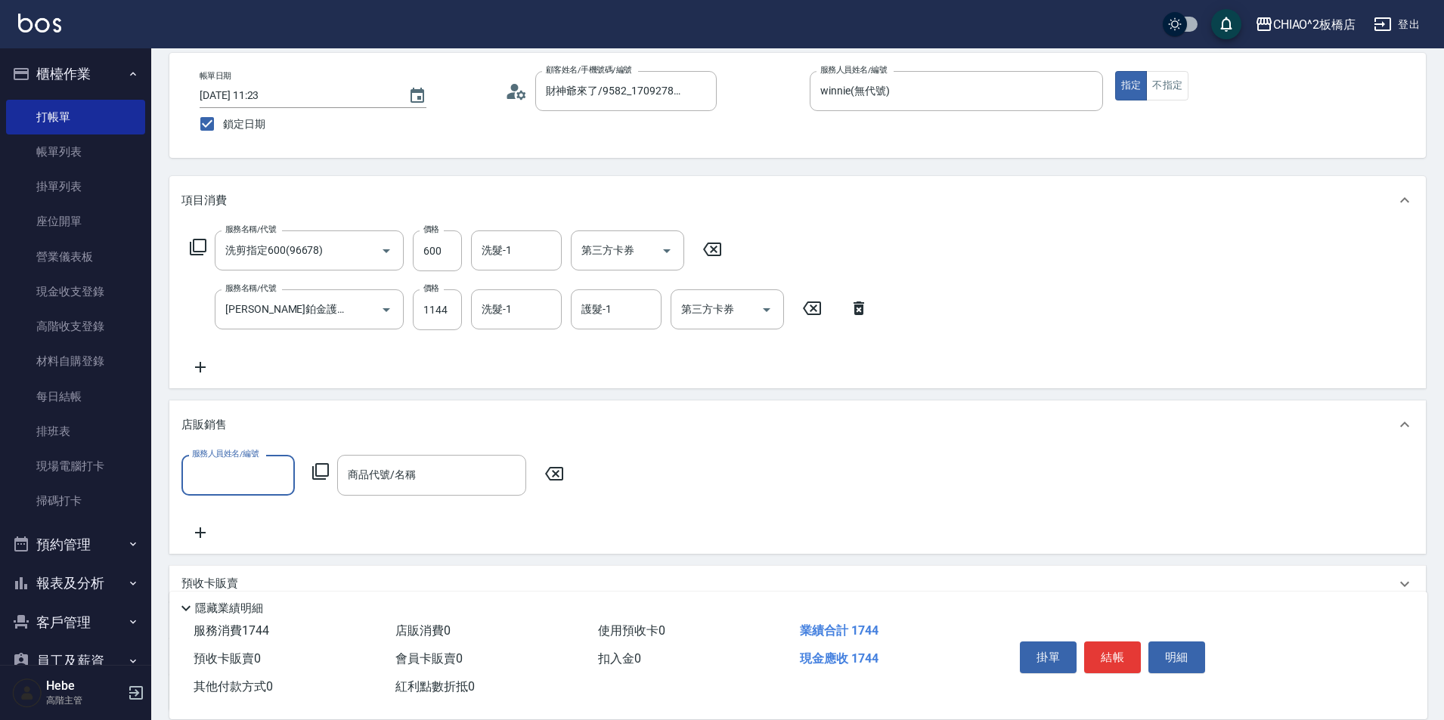
scroll to position [183, 0]
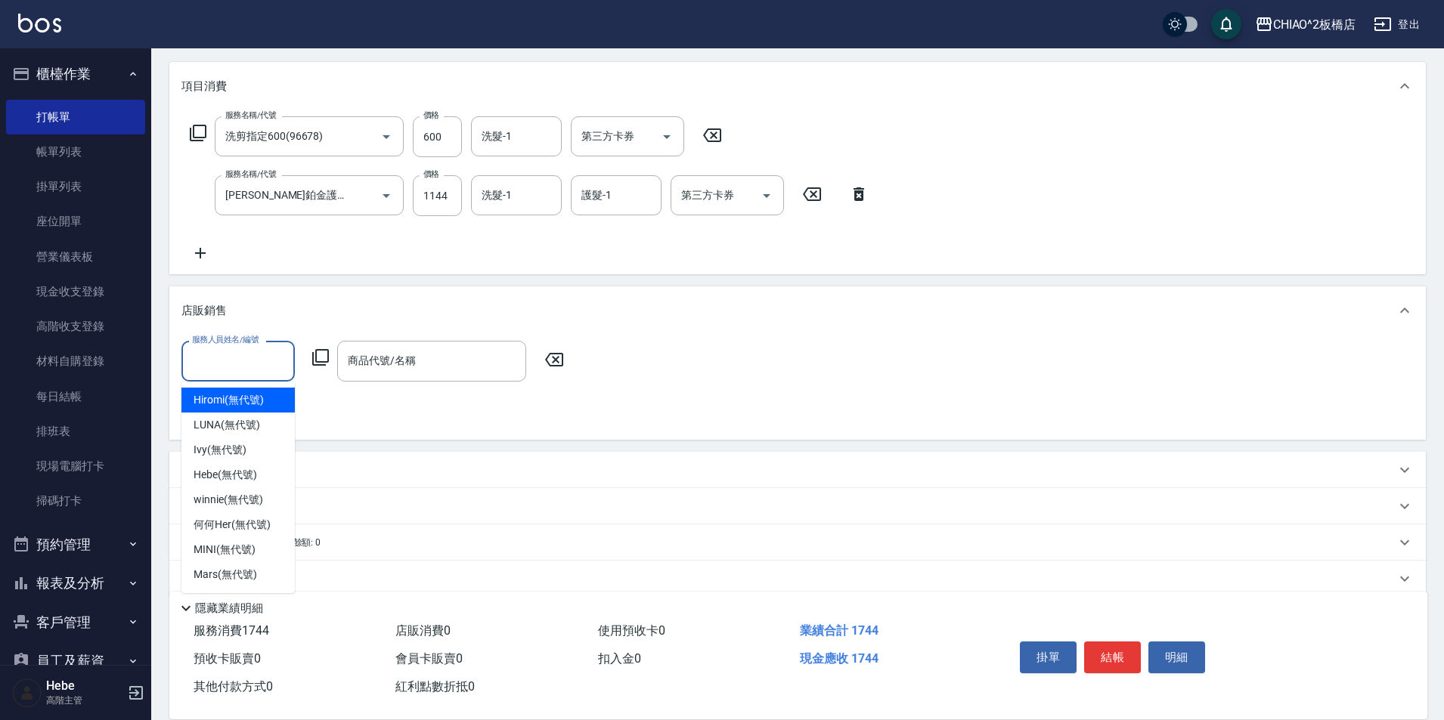
click at [217, 362] on input "服務人員姓名/編號" at bounding box center [238, 361] width 100 height 26
click at [220, 502] on span "winnie (無代號)" at bounding box center [228, 500] width 69 height 16
type input "winnie(無代號)"
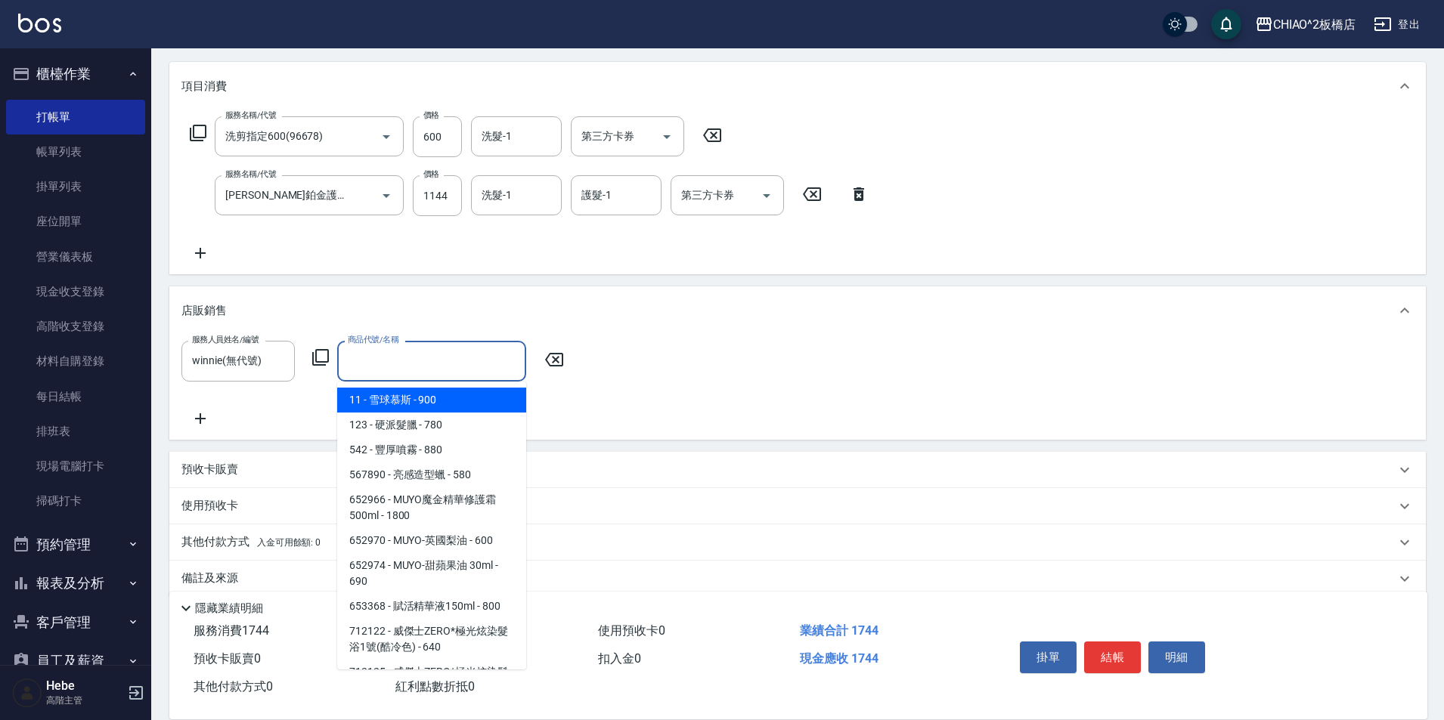
click at [373, 367] on input "商品代號/名稱" at bounding box center [431, 361] width 175 height 26
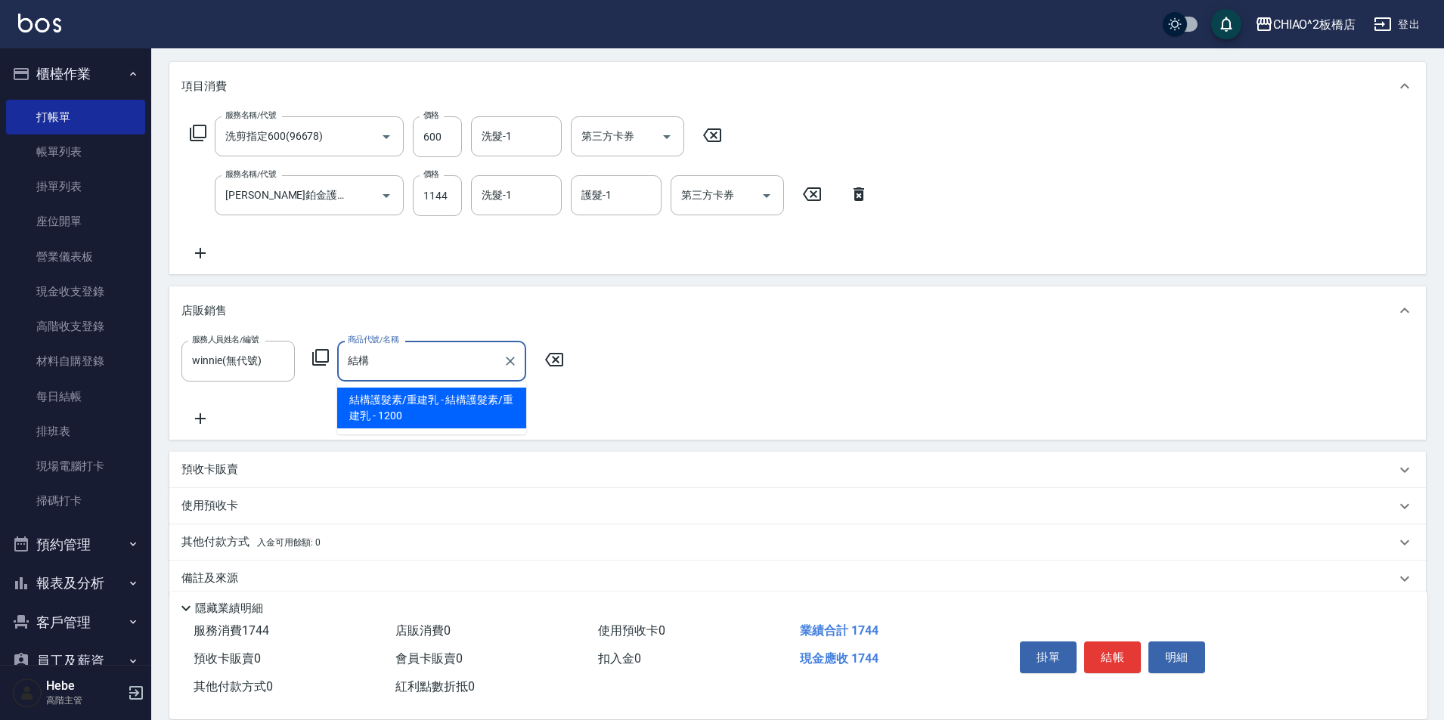
click at [376, 398] on span "結構護髮素/重建乳 - 結構護髮素/重建乳 - 1200" at bounding box center [431, 408] width 189 height 41
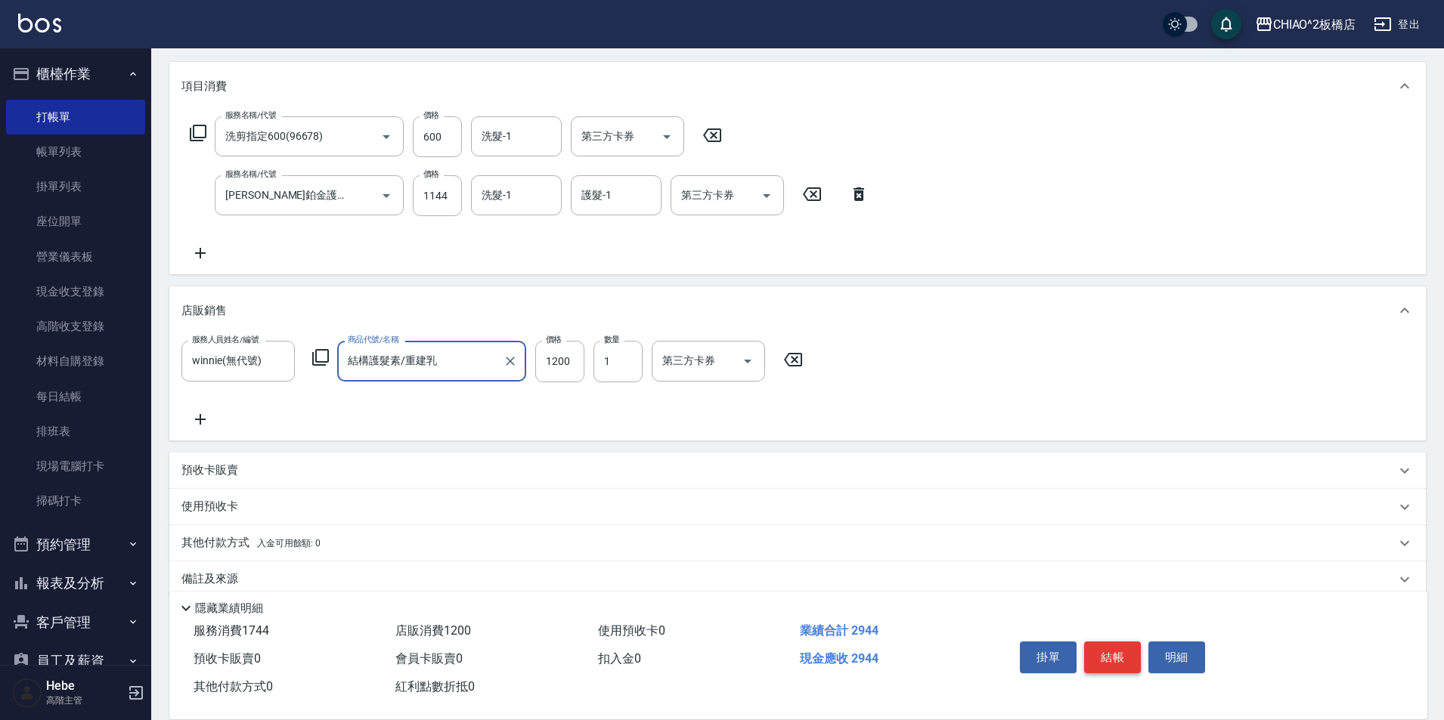
type input "結構護髮素/重建乳"
click at [1115, 653] on button "結帳" at bounding box center [1112, 658] width 57 height 32
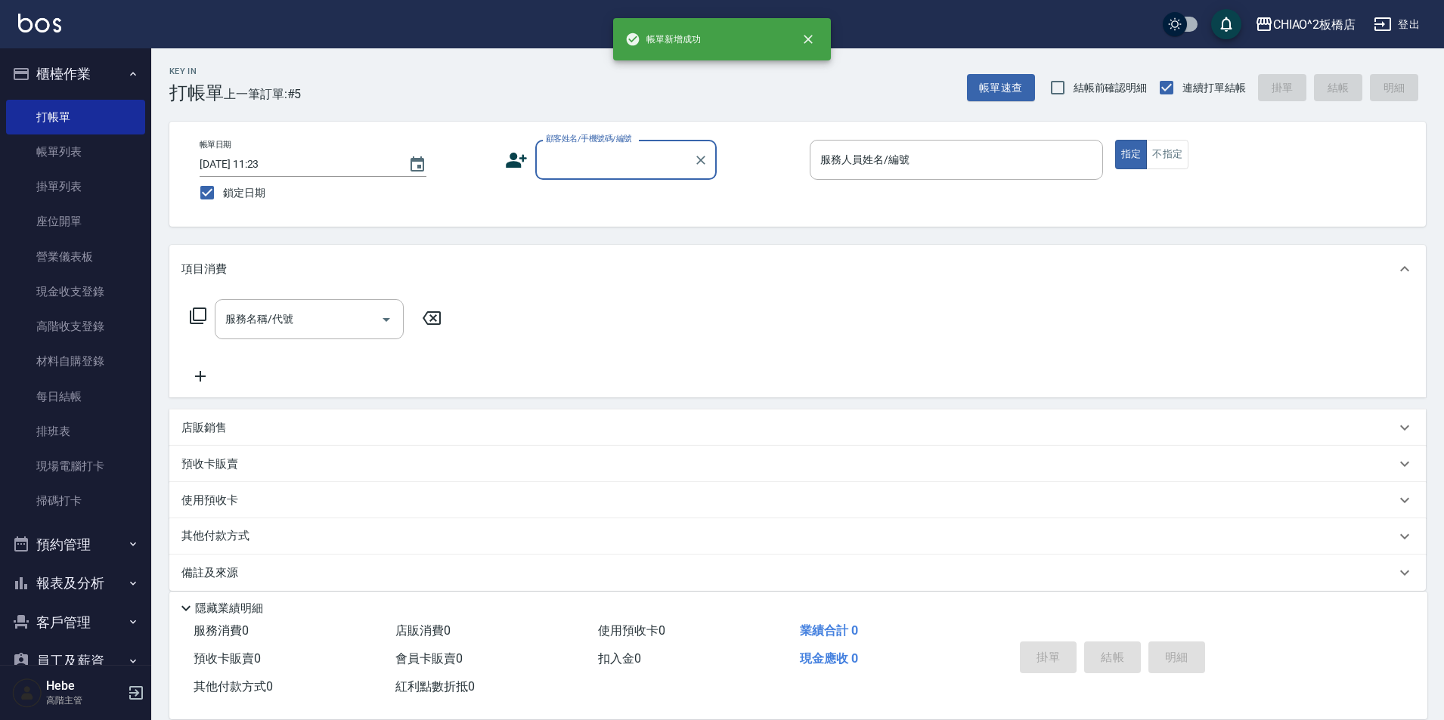
scroll to position [0, 0]
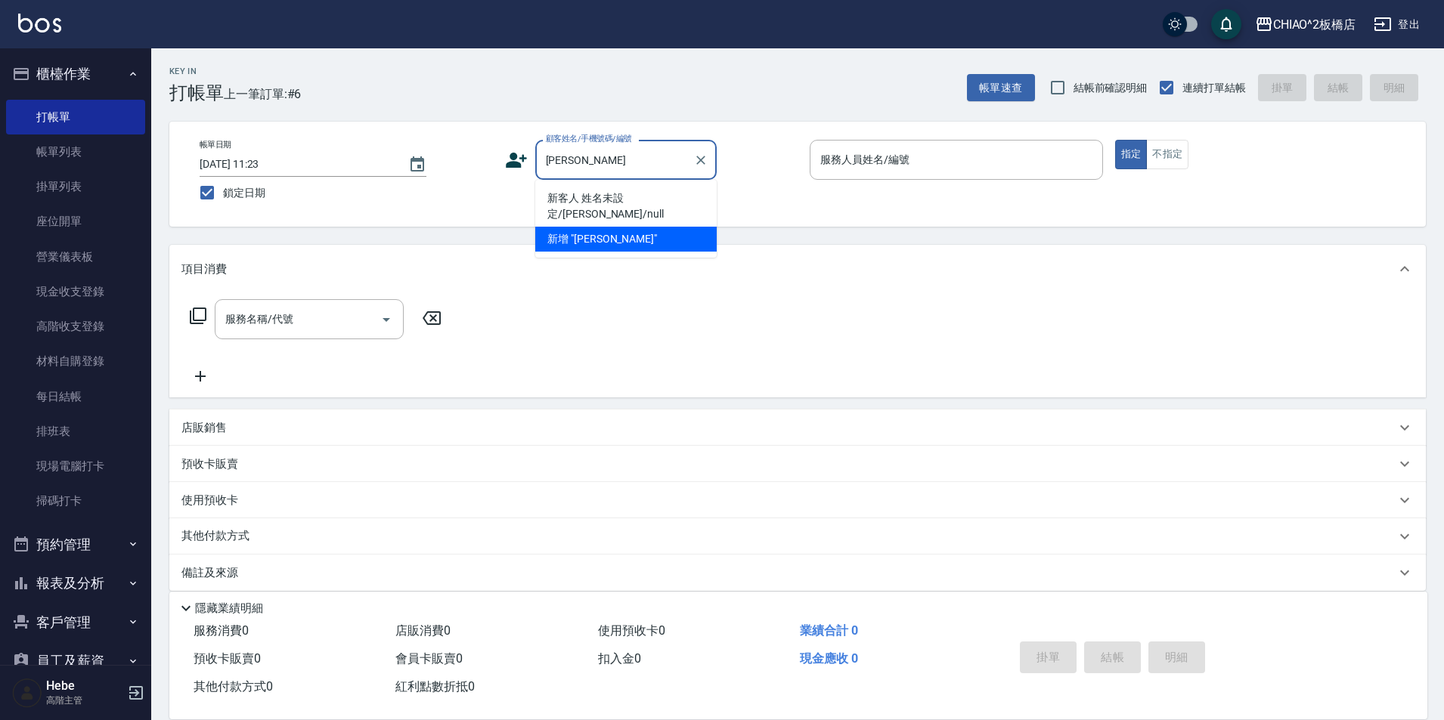
click at [591, 193] on li "新客人 姓名未設定/[PERSON_NAME]/null" at bounding box center [625, 206] width 181 height 41
type input "新客人 姓名未設定/[PERSON_NAME]/null"
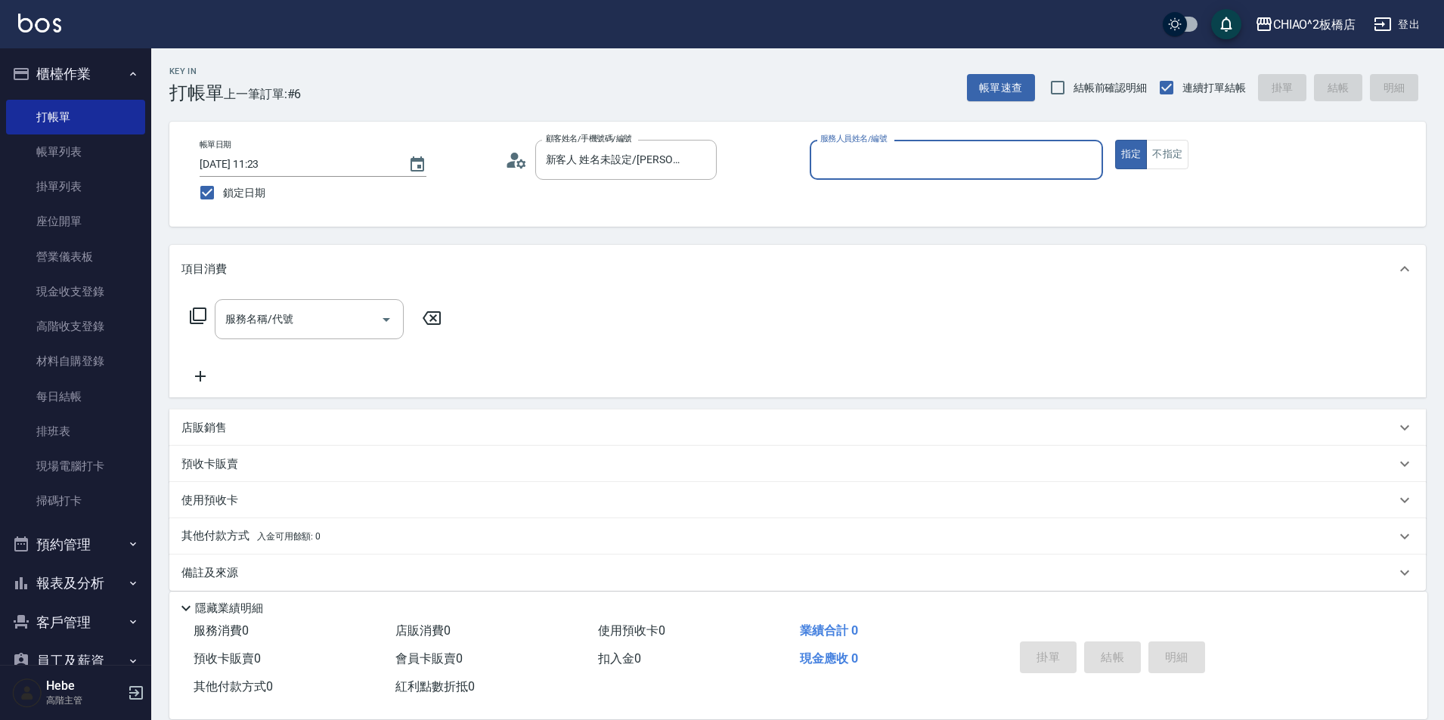
click at [909, 144] on div "服務人員姓名/編號" at bounding box center [956, 160] width 293 height 40
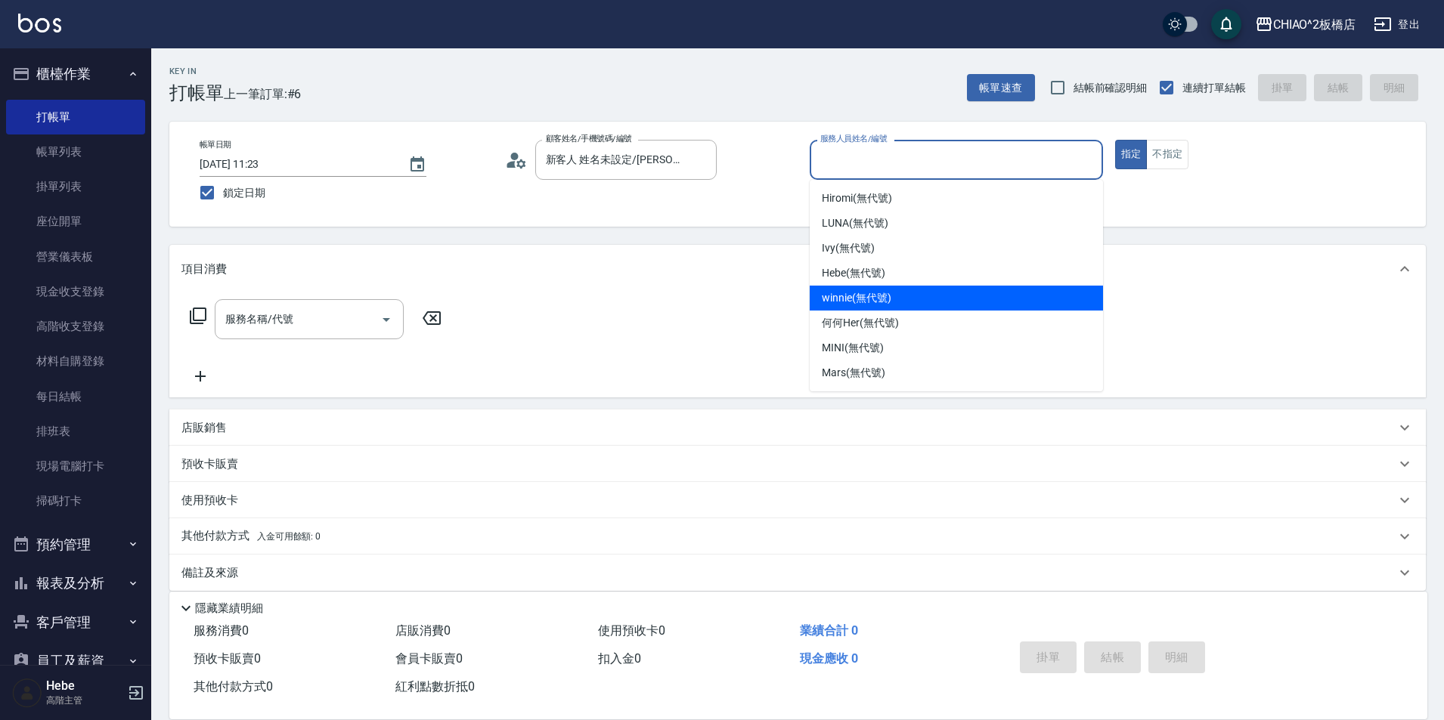
click at [863, 297] on span "winnie (無代號)" at bounding box center [856, 298] width 69 height 16
type input "winnie(無代號)"
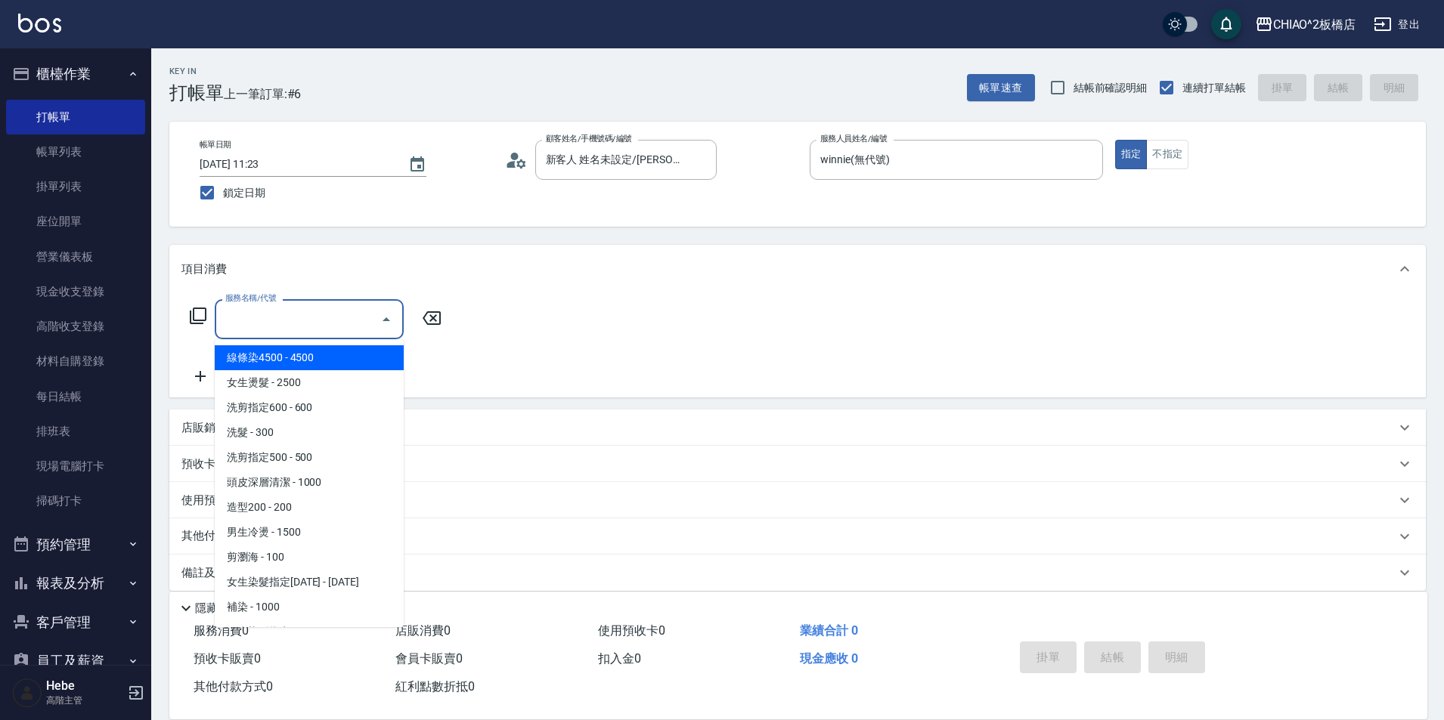
click at [364, 322] on input "服務名稱/代號" at bounding box center [298, 319] width 153 height 26
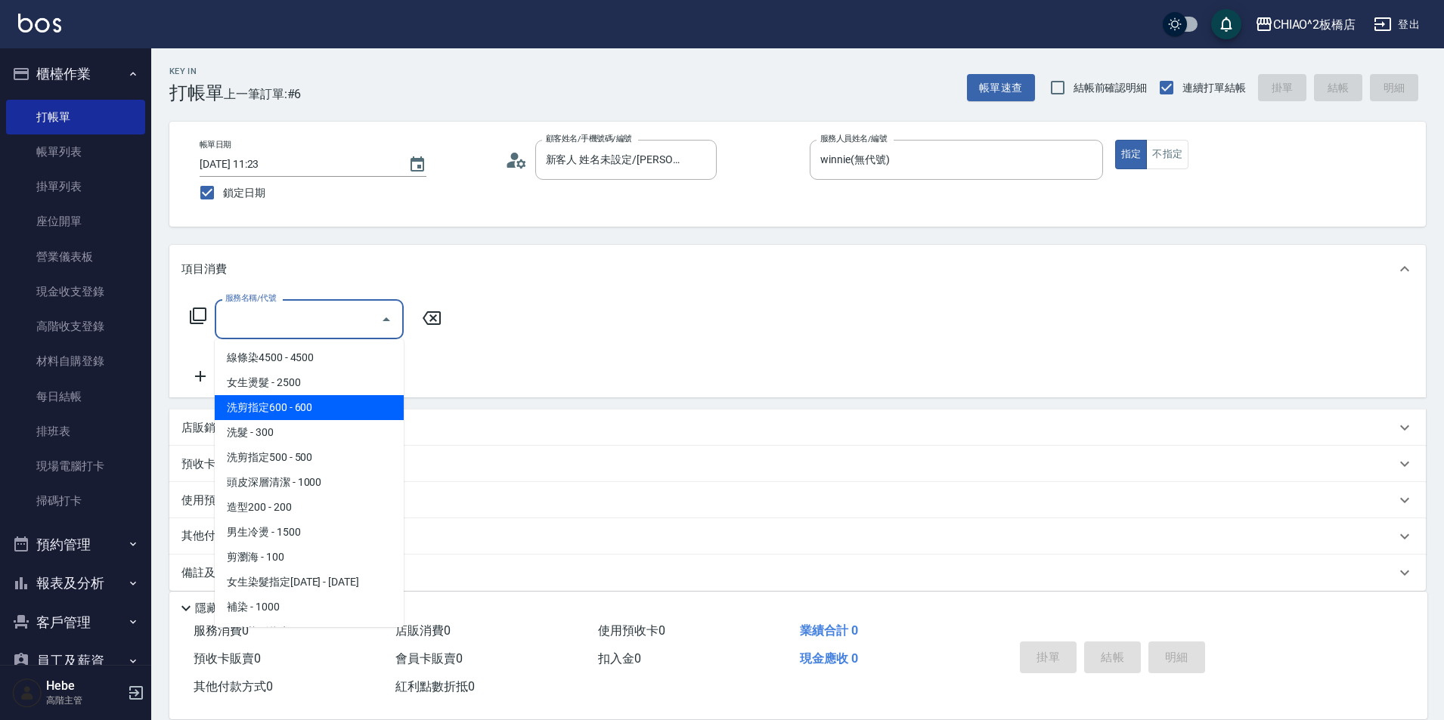
click at [339, 400] on span "洗剪指定600 - 600" at bounding box center [309, 407] width 189 height 25
type input "洗剪指定600(96678)"
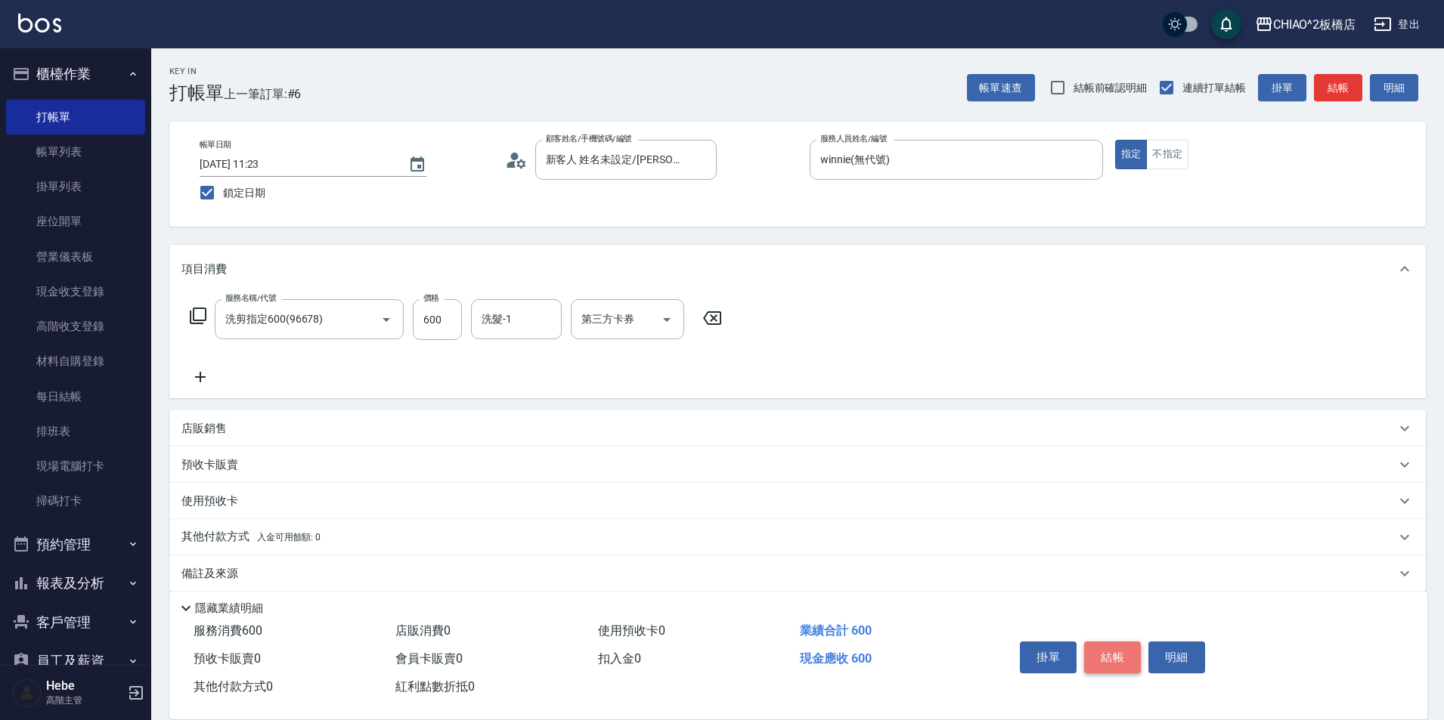
click at [1106, 657] on button "結帳" at bounding box center [1112, 658] width 57 height 32
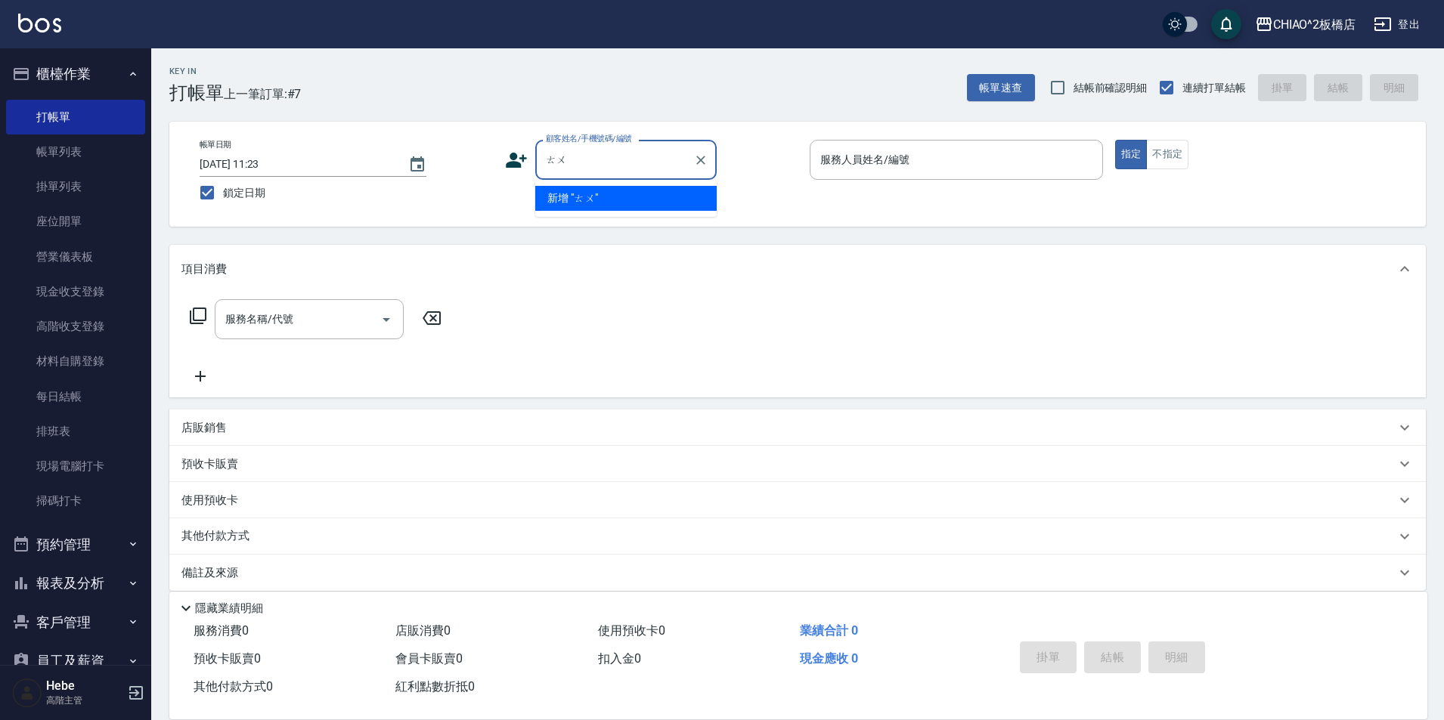
type input "吐"
click at [633, 194] on li "財神爺/9582_1709641085/null" at bounding box center [625, 198] width 181 height 25
type input "財神爺/9582_1709641085/null"
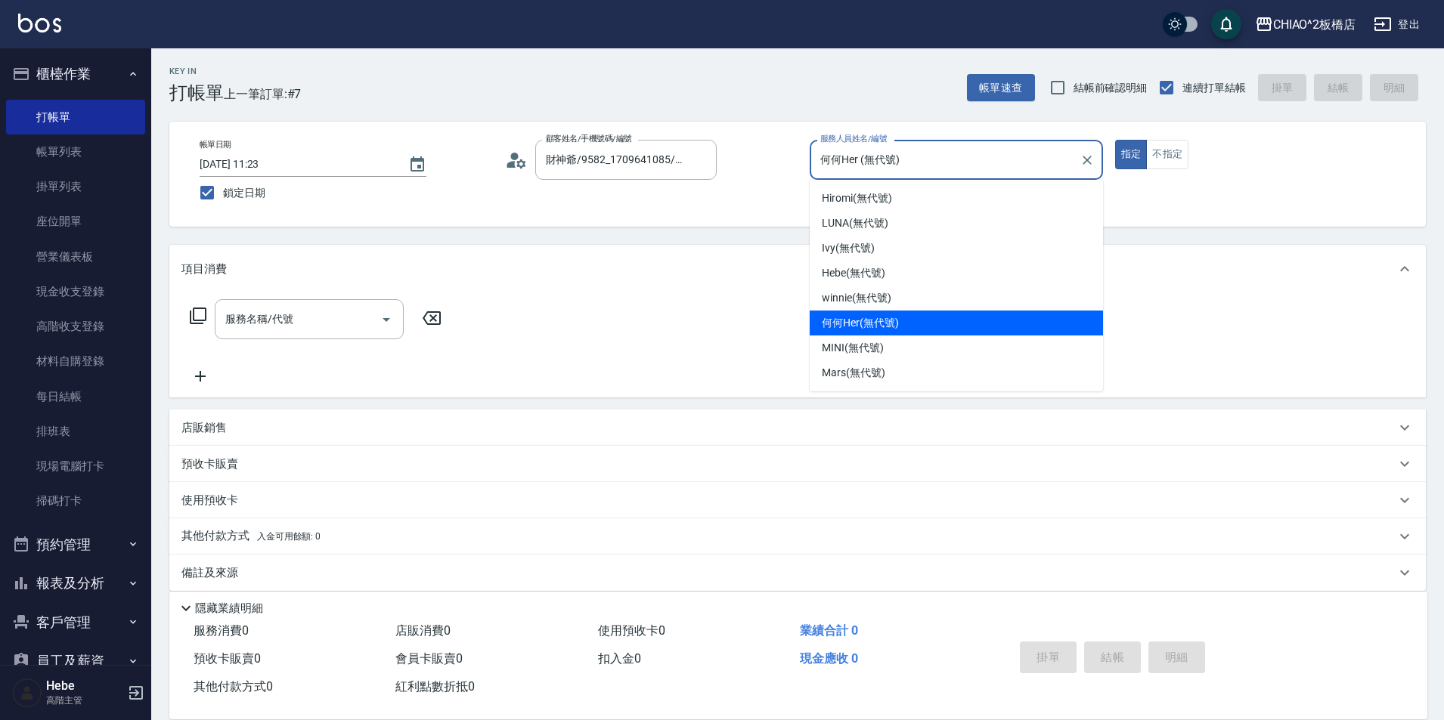
click at [897, 150] on input "何何Her (無代號)" at bounding box center [944, 160] width 257 height 26
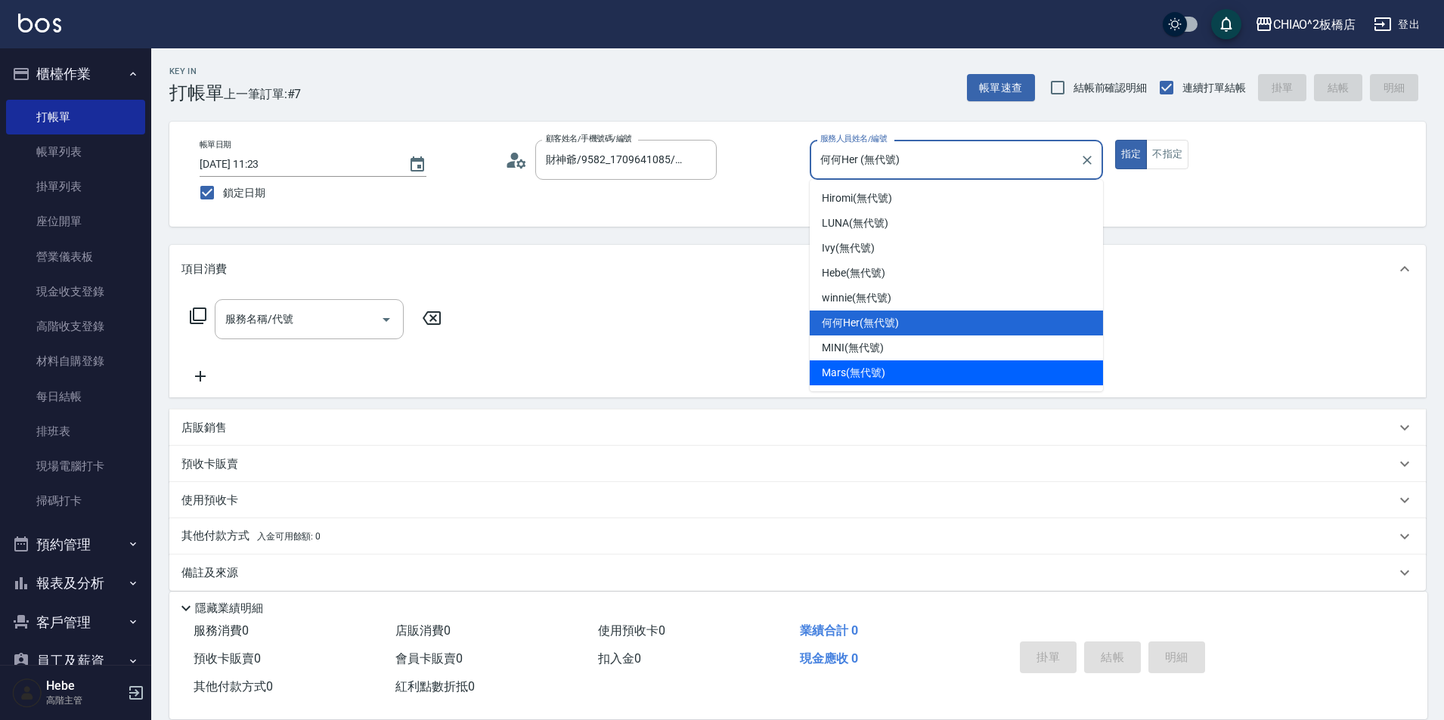
drag, startPoint x: 859, startPoint y: 357, endPoint x: 859, endPoint y: 365, distance: 8.3
click at [859, 365] on ul "Hiromi (無代號) [PERSON_NAME] (無代號) [PERSON_NAME] (無代號) Hebe (無代號) winnie (無代號) 何何…" at bounding box center [956, 286] width 293 height 212
click at [859, 365] on span "Mars (無代號)" at bounding box center [854, 373] width 64 height 16
type input "Mars(無代號)"
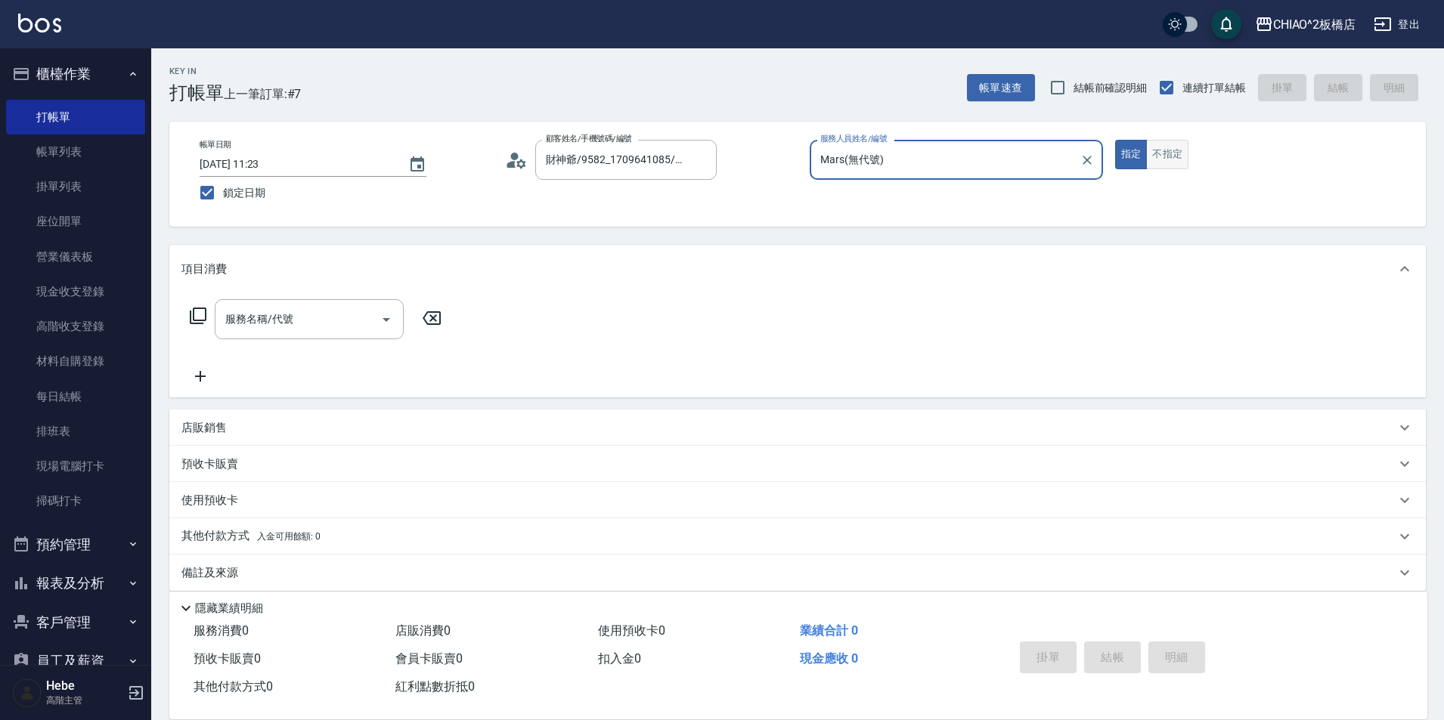
click at [1173, 149] on button "不指定" at bounding box center [1167, 154] width 42 height 29
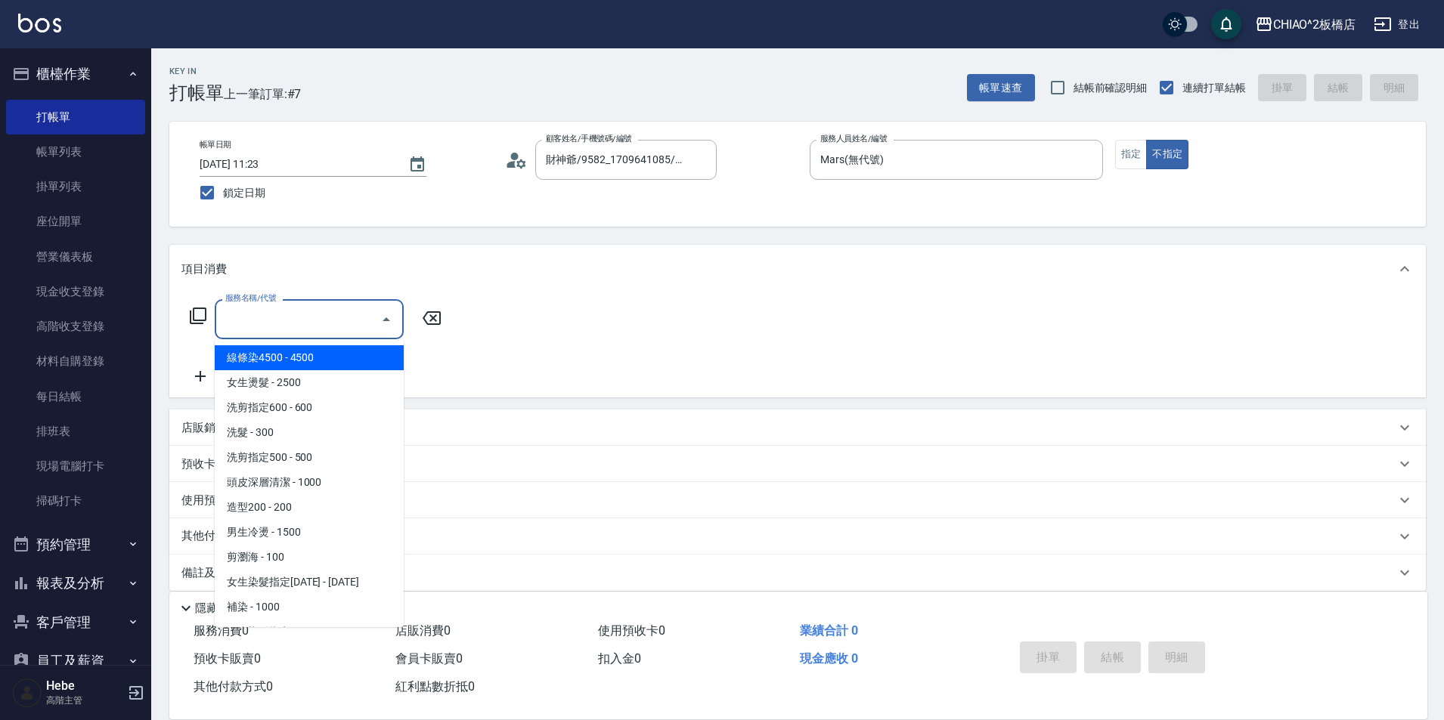
drag, startPoint x: 284, startPoint y: 332, endPoint x: 293, endPoint y: 375, distance: 44.0
click at [284, 336] on div "服務名稱/代號" at bounding box center [309, 319] width 189 height 40
drag, startPoint x: 321, startPoint y: 322, endPoint x: 314, endPoint y: 392, distance: 70.6
click at [321, 329] on input "服務名稱/代號" at bounding box center [298, 319] width 153 height 26
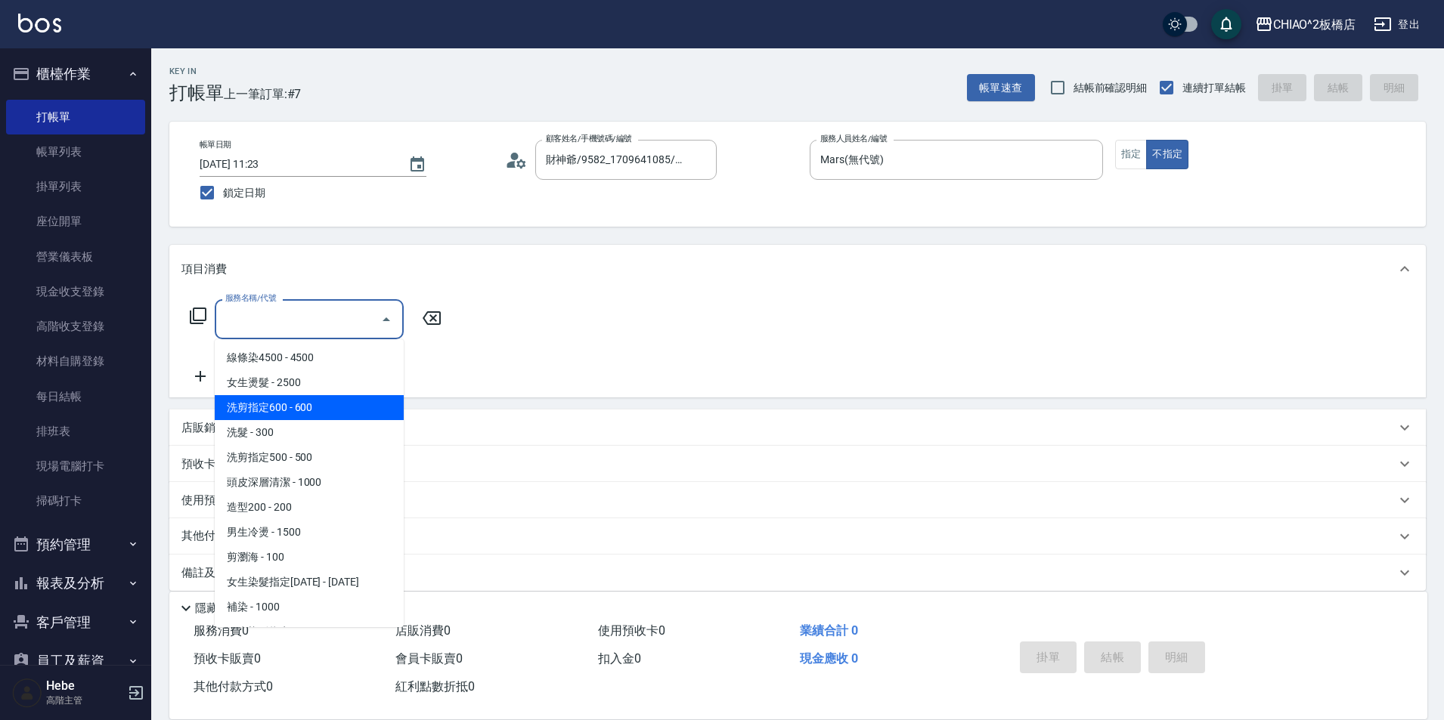
click at [314, 411] on span "洗剪指定600 - 600" at bounding box center [309, 407] width 189 height 25
type input "洗剪指定600(96678)"
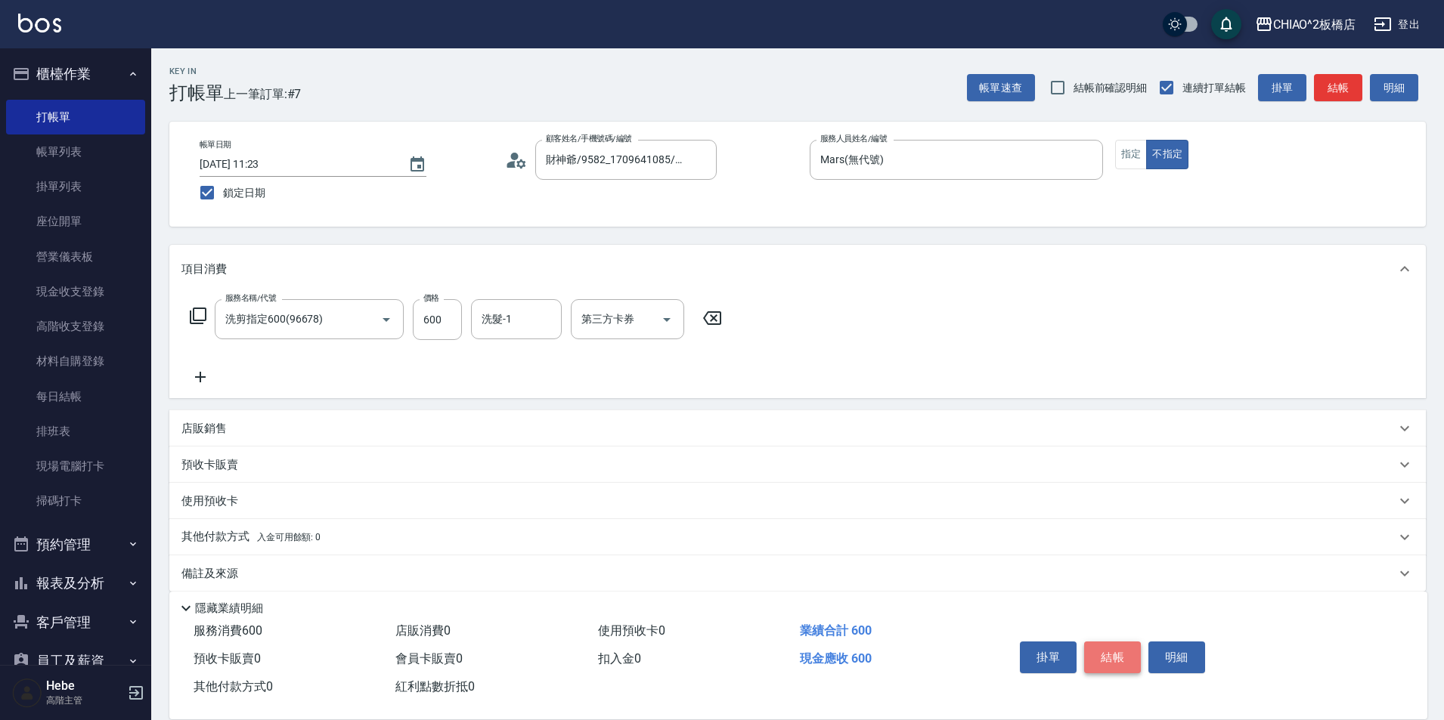
click at [1092, 649] on button "結帳" at bounding box center [1112, 658] width 57 height 32
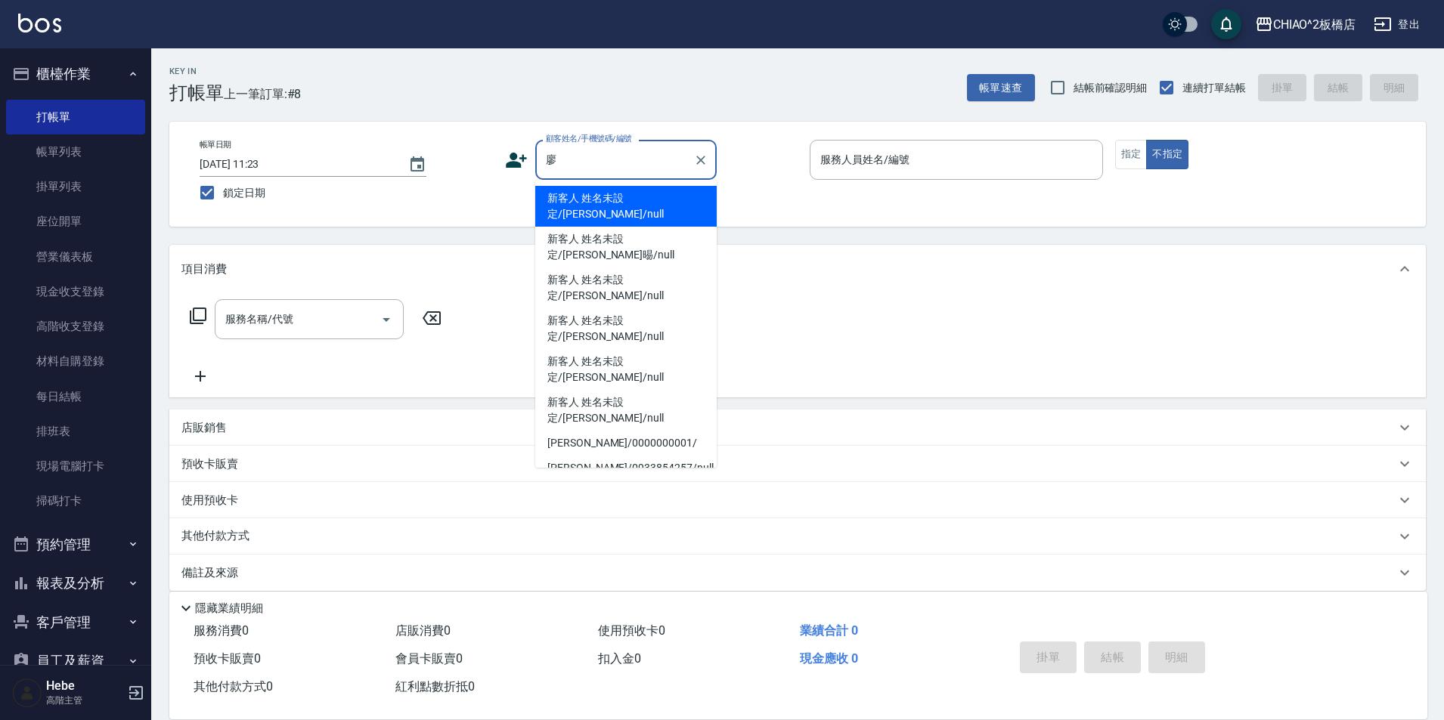
click at [648, 205] on li "新客人 姓名未設定/[PERSON_NAME]/null" at bounding box center [625, 206] width 181 height 41
type input "新客人 姓名未設定/[PERSON_NAME]/null"
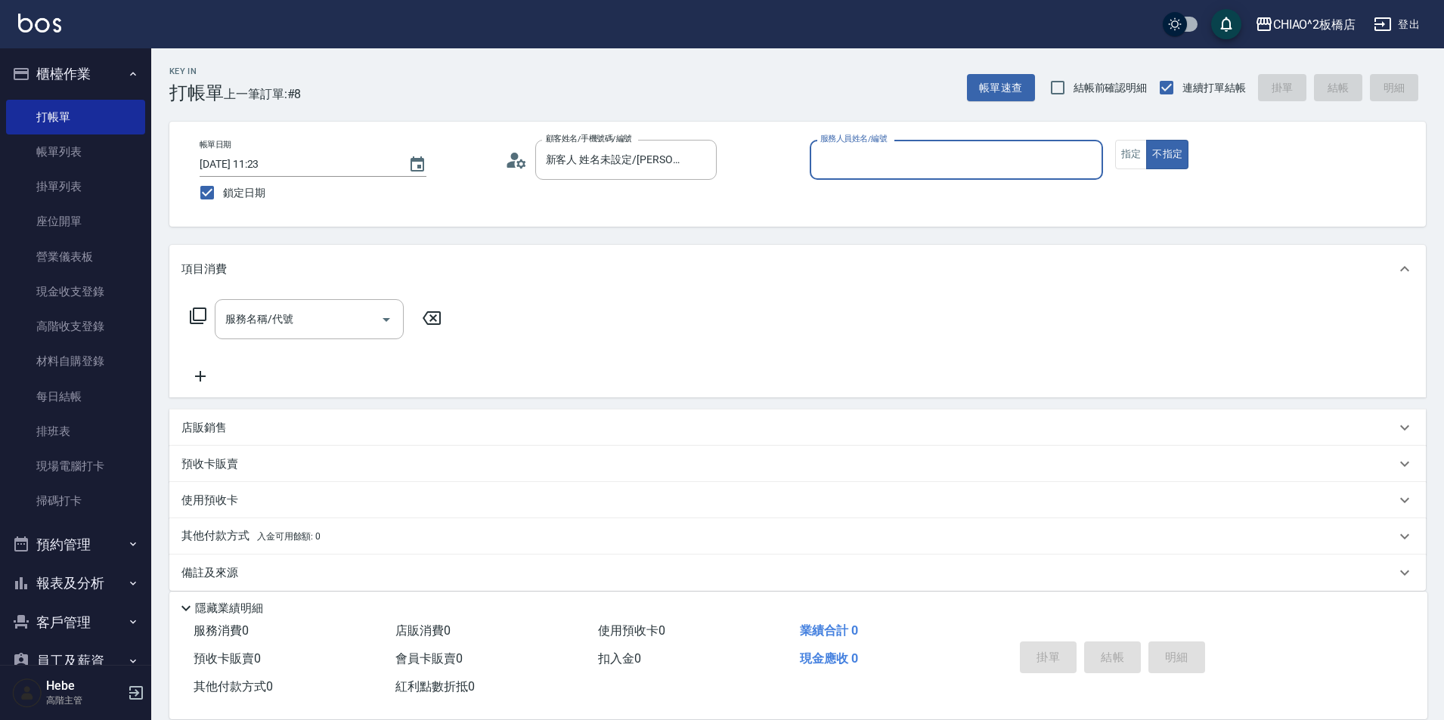
drag, startPoint x: 940, startPoint y: 144, endPoint x: 926, endPoint y: 174, distance: 33.2
click at [939, 144] on div "服務人員姓名/編號" at bounding box center [956, 160] width 293 height 40
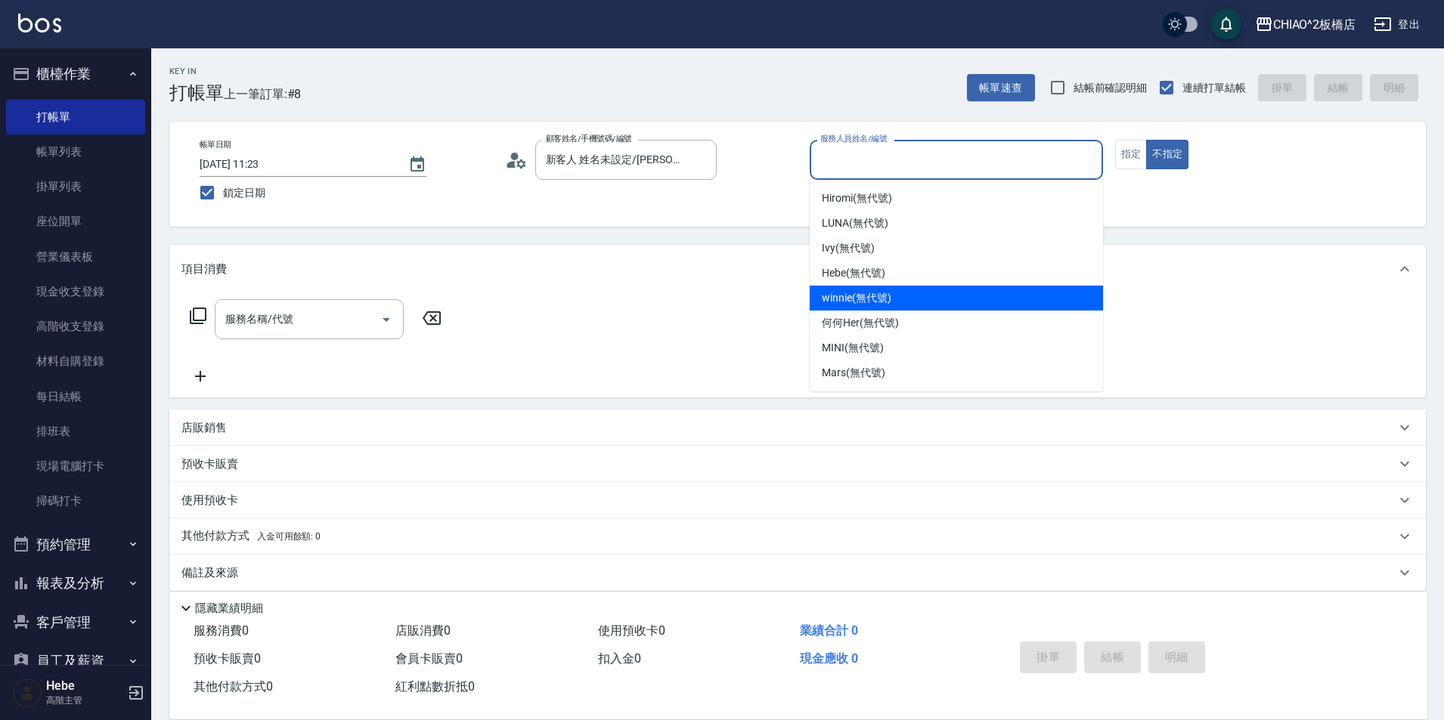
click at [880, 306] on div "winnie (無代號)" at bounding box center [956, 298] width 293 height 25
type input "winnie(無代號)"
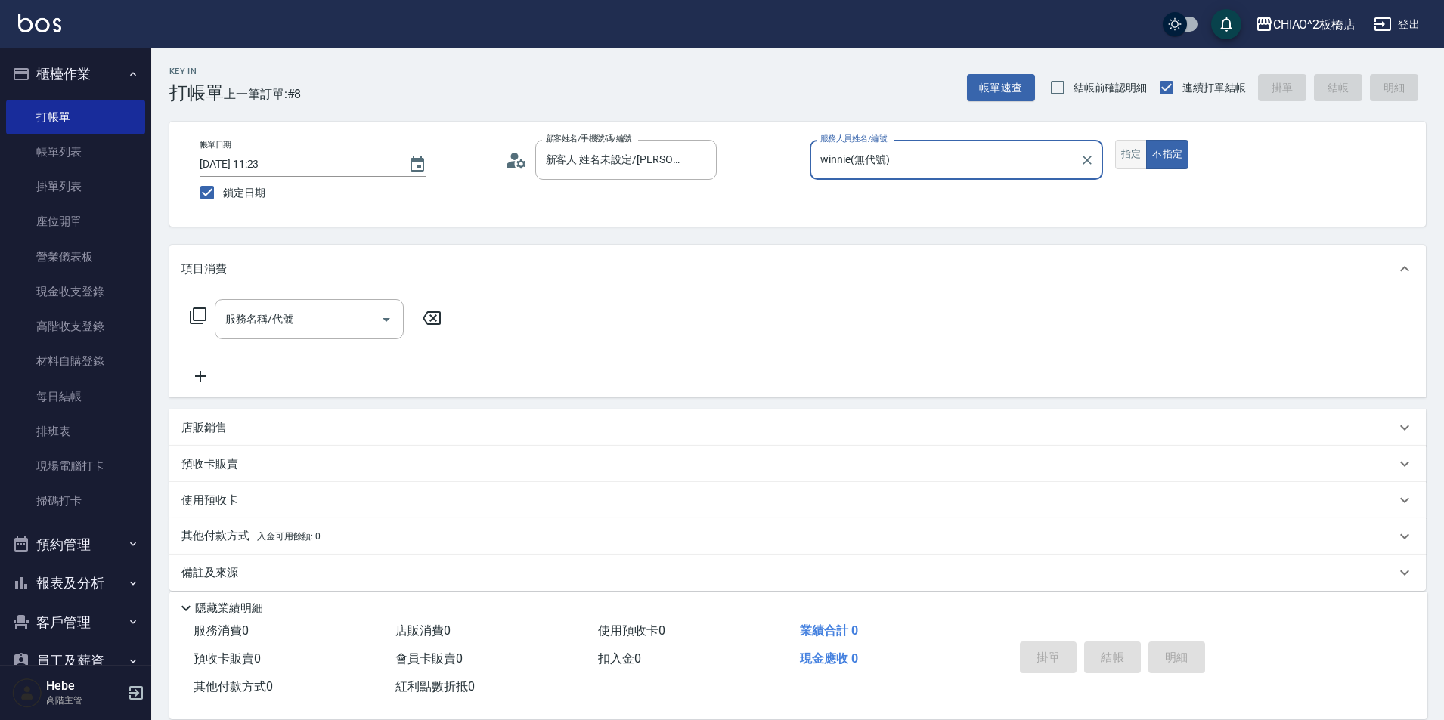
click at [1116, 159] on button "指定" at bounding box center [1131, 154] width 33 height 29
click at [272, 323] on input "服務名稱/代號" at bounding box center [298, 319] width 153 height 26
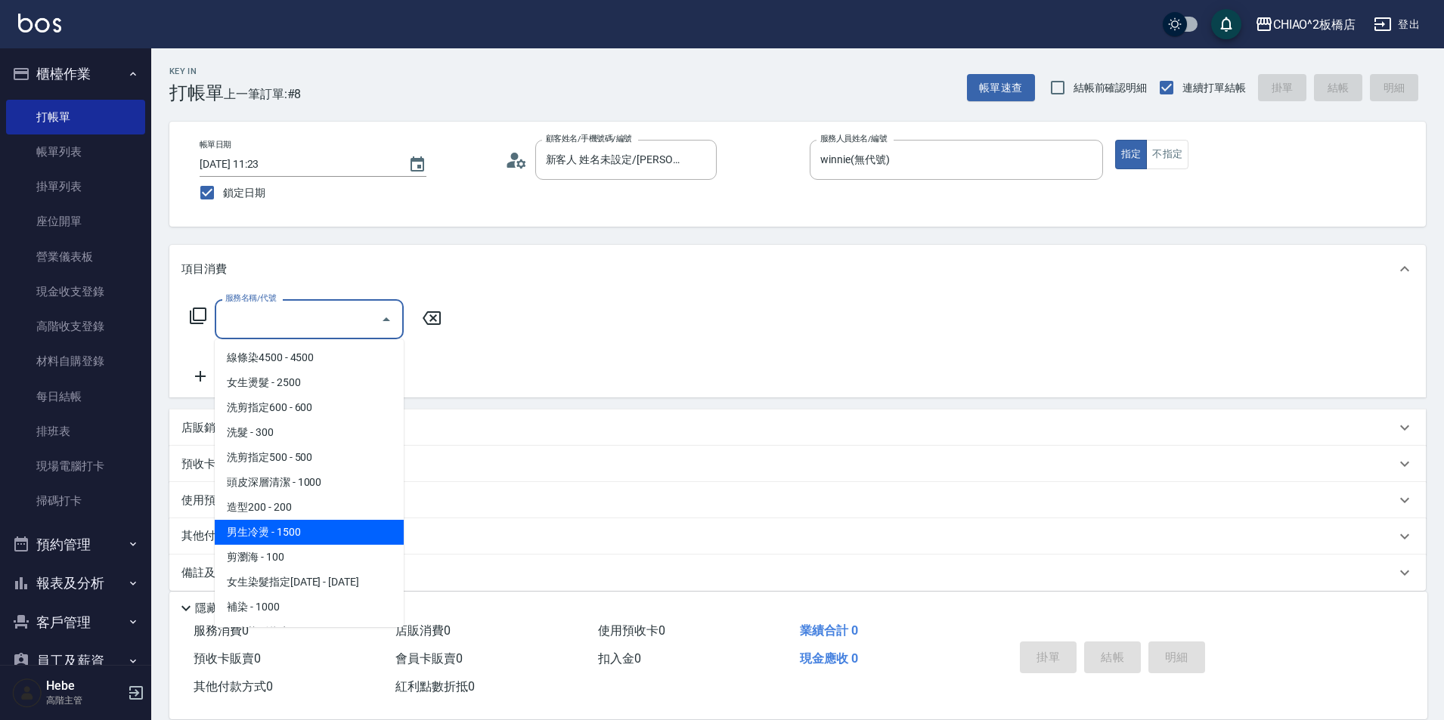
scroll to position [76, 0]
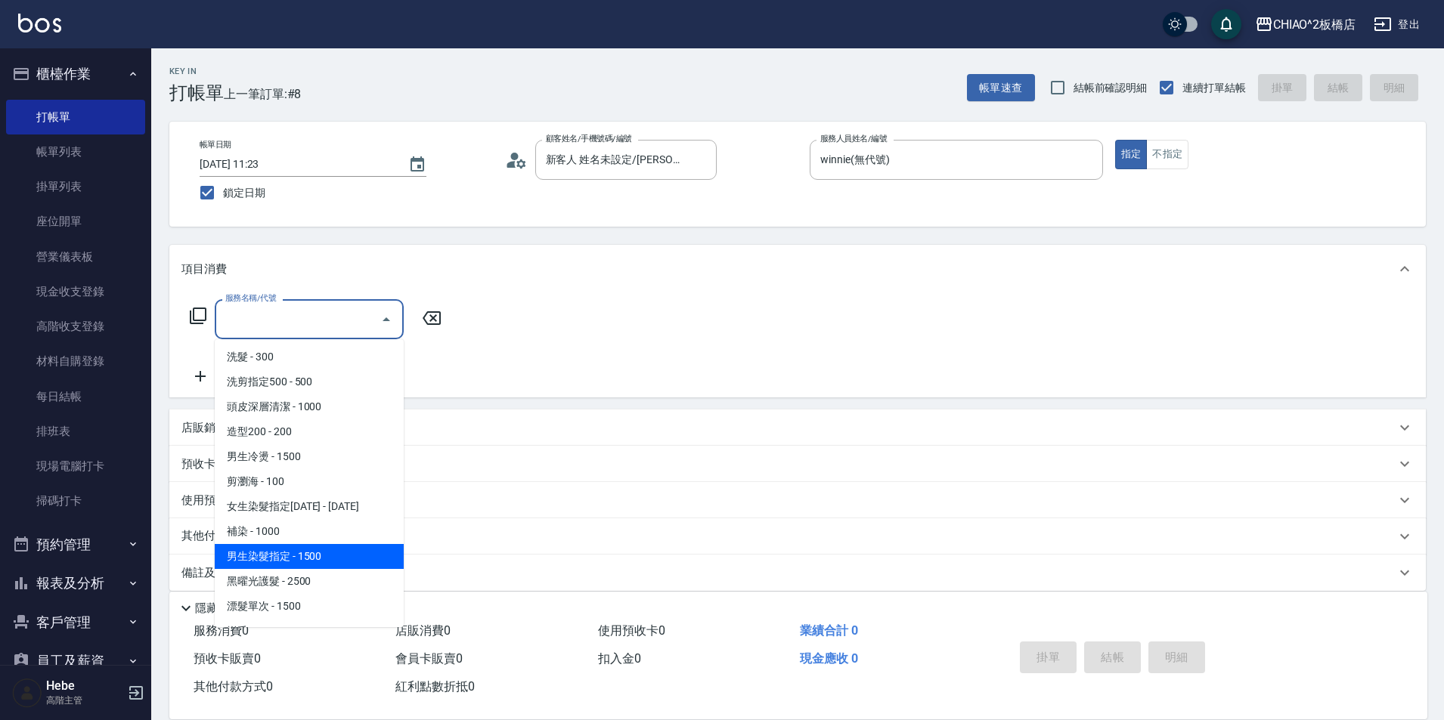
click at [303, 554] on span "男生染髮指定 - 1500" at bounding box center [309, 556] width 189 height 25
type input "男生染髮指定(96703)"
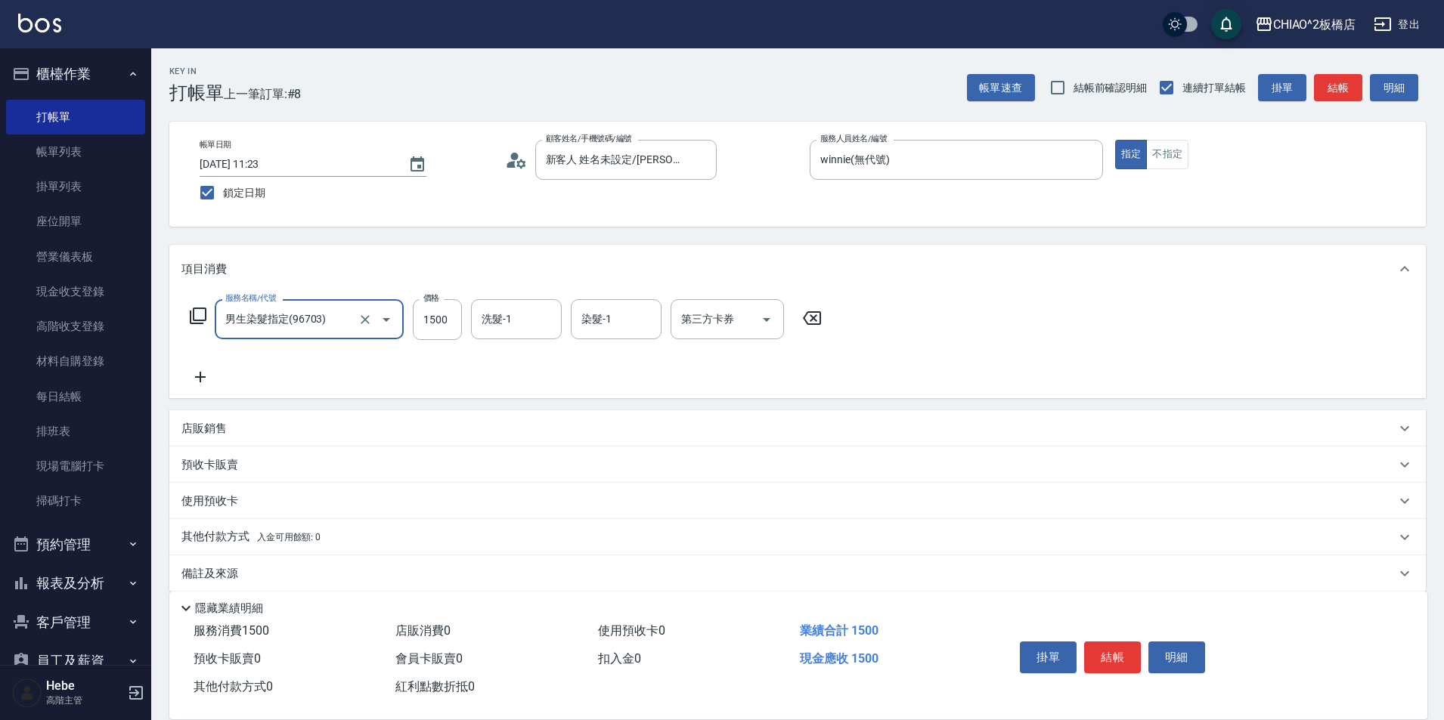
click at [215, 538] on p "其他付款方式 入金可用餘額: 0" at bounding box center [250, 537] width 139 height 17
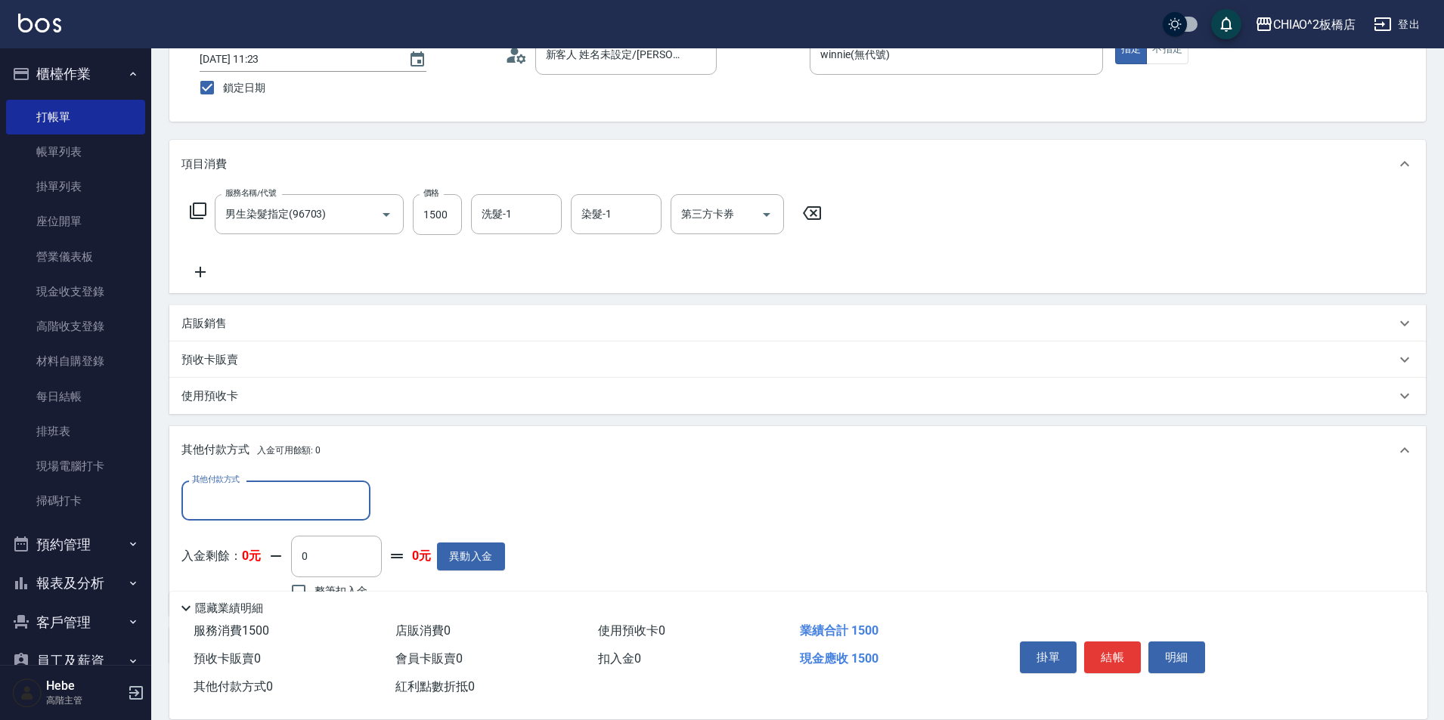
scroll to position [0, 0]
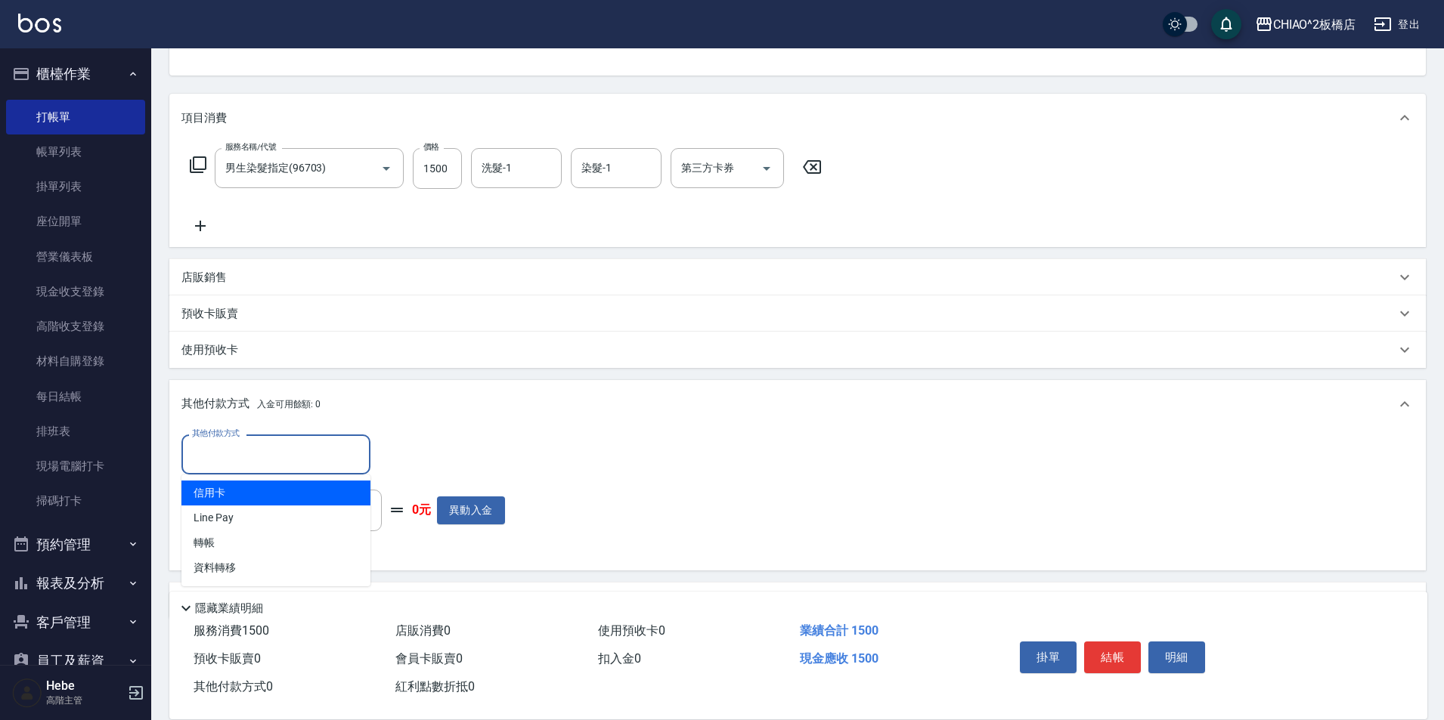
click at [225, 458] on input "其他付款方式" at bounding box center [275, 455] width 175 height 26
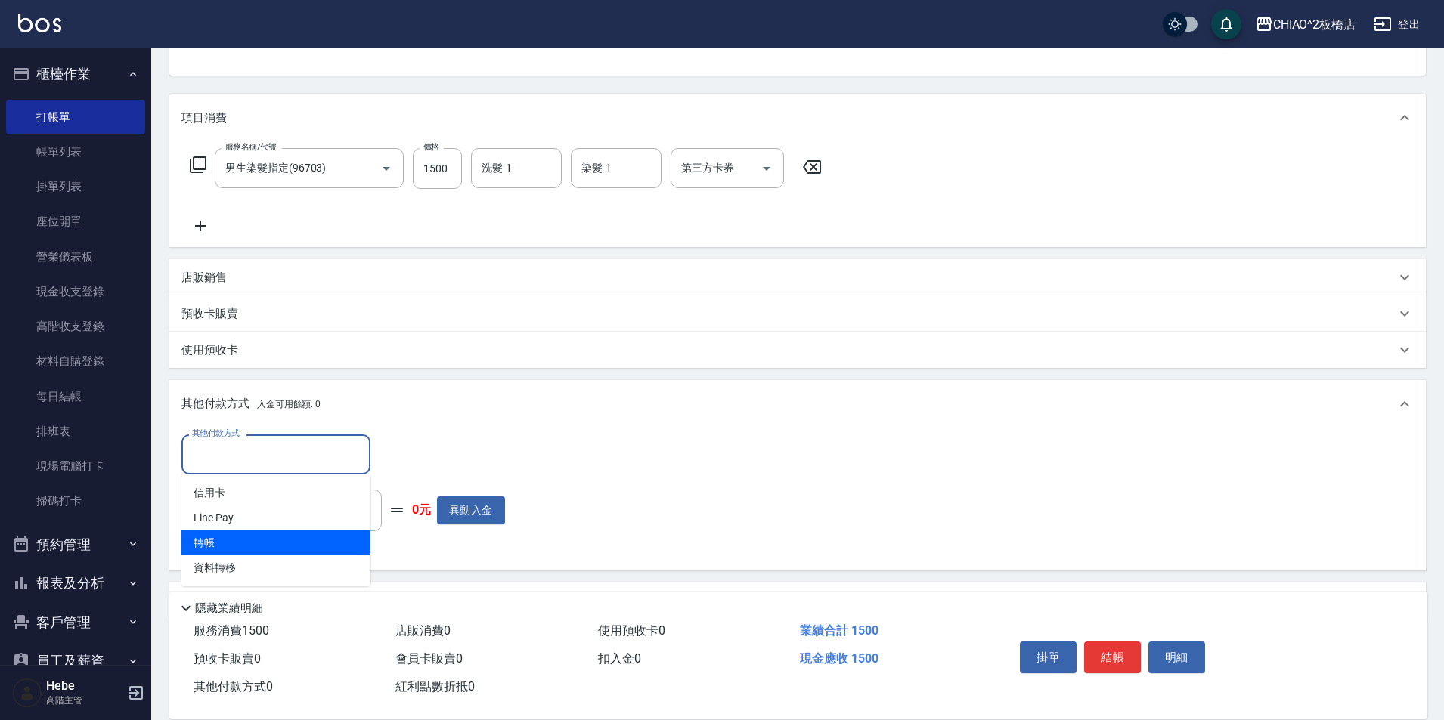
click at [215, 542] on span "轉帳" at bounding box center [275, 543] width 189 height 25
type input "轉帳"
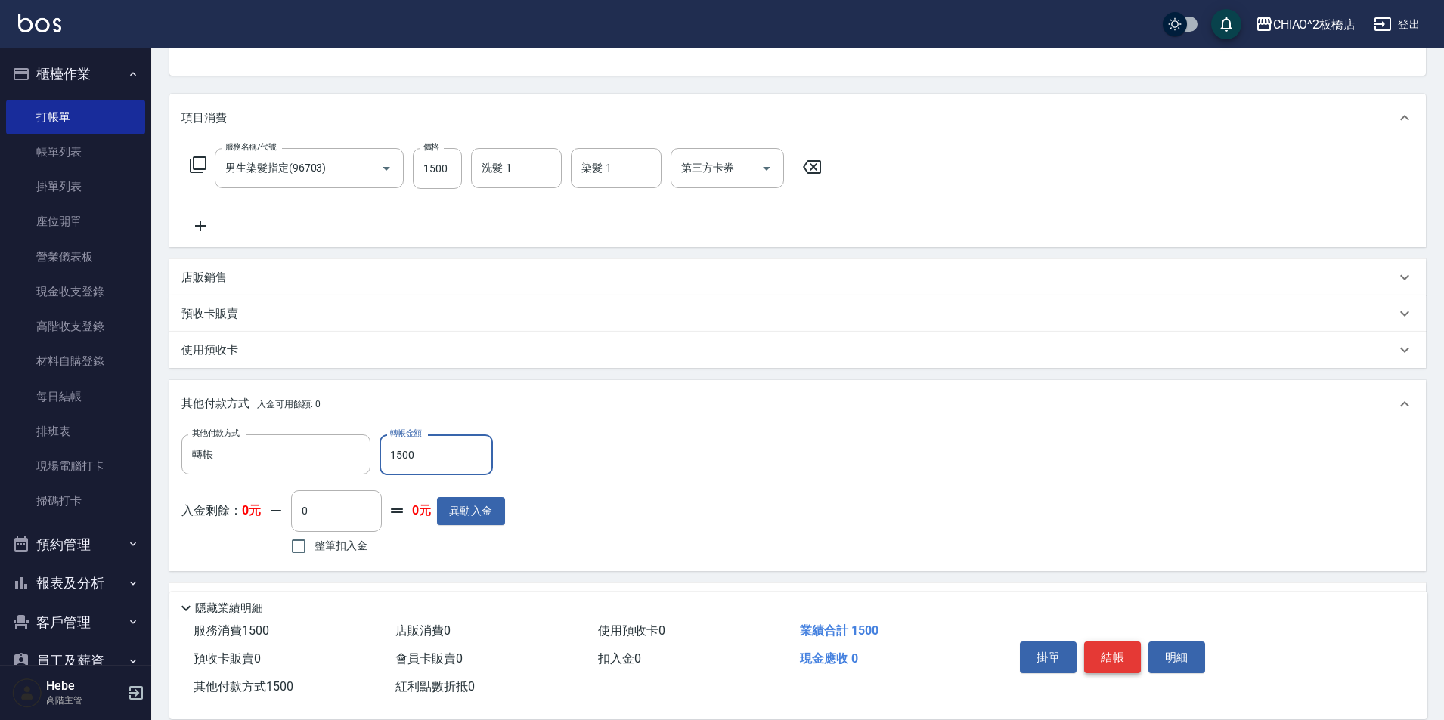
type input "1500"
click at [1124, 655] on button "結帳" at bounding box center [1112, 658] width 57 height 32
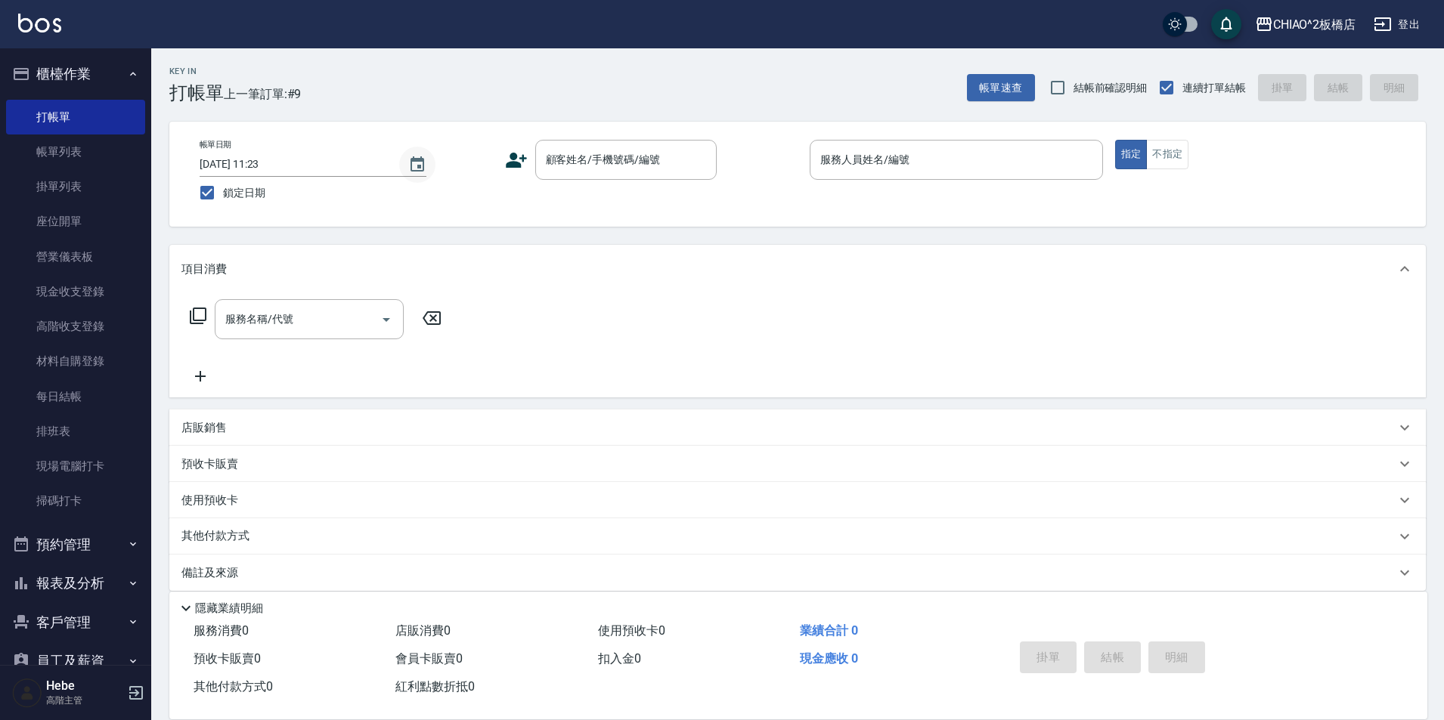
drag, startPoint x: 415, startPoint y: 146, endPoint x: 411, endPoint y: 156, distance: 10.8
click at [411, 156] on div "帳單日期 [DATE] 11:23" at bounding box center [313, 158] width 227 height 37
click at [411, 156] on icon "Choose date, selected date is 2025-08-12" at bounding box center [417, 165] width 18 height 18
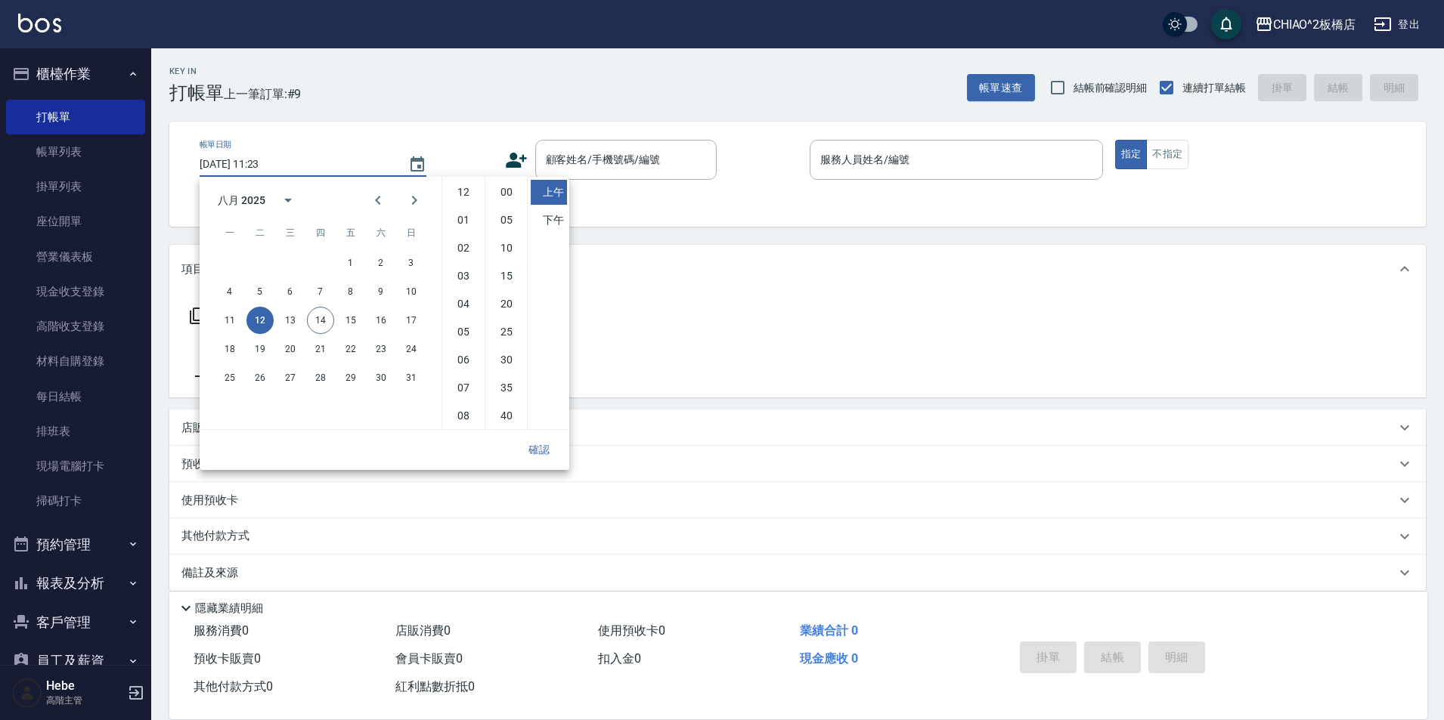
scroll to position [85, 0]
click at [290, 323] on button "13" at bounding box center [290, 320] width 27 height 27
type input "[DATE] 11:23"
click at [534, 450] on button "確認" at bounding box center [539, 450] width 48 height 28
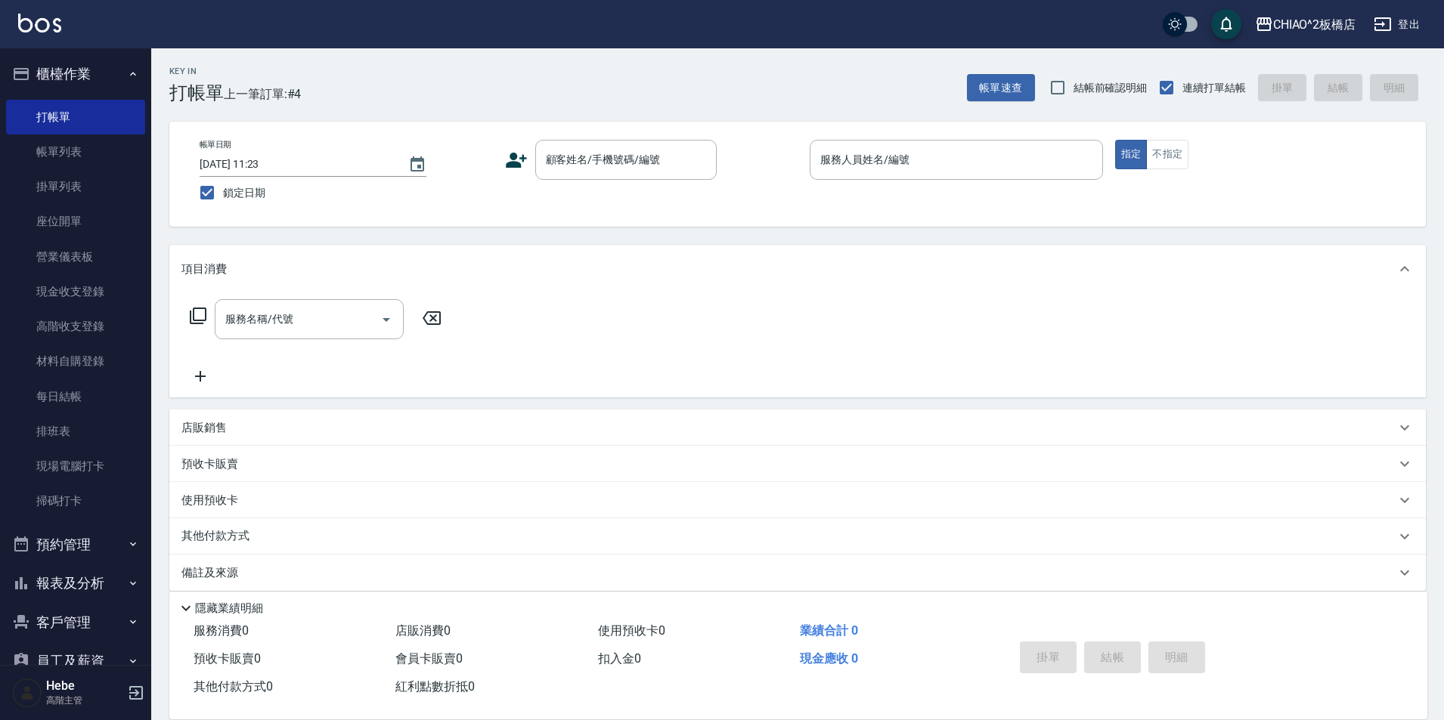
click at [234, 222] on div "帳單日期 [DATE] 11:23 鎖定日期 顧客姓名/手機號碼/編號 顧客姓名/手機號碼/編號 服務人員姓名/編號 服務人員姓名/編號 指定 不指定" at bounding box center [797, 174] width 1256 height 105
click at [206, 198] on input "鎖定日期" at bounding box center [207, 193] width 32 height 32
checkbox input "false"
click at [414, 169] on icon "Choose date, selected date is 2025-08-14" at bounding box center [417, 165] width 18 height 18
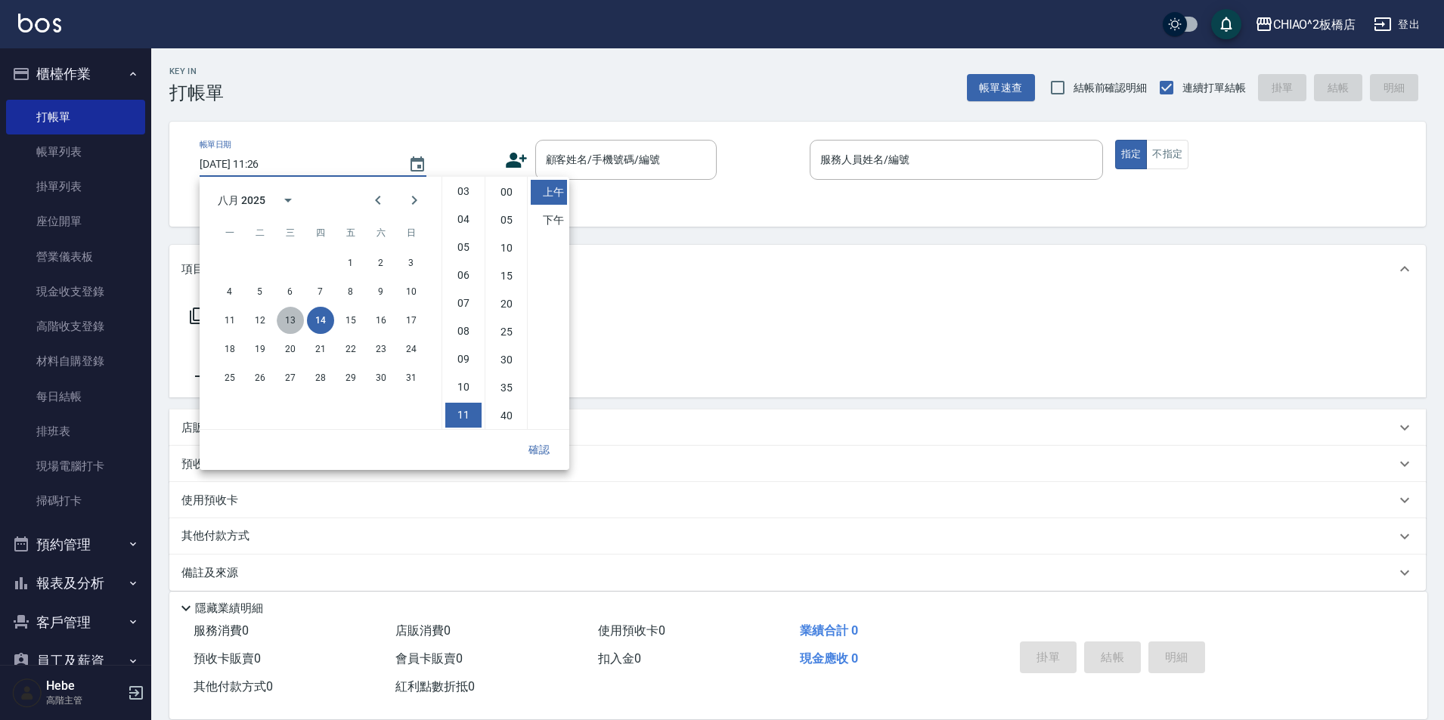
click at [300, 321] on button "13" at bounding box center [290, 320] width 27 height 27
type input "[DATE] 11:26"
click at [538, 450] on button "確認" at bounding box center [539, 450] width 48 height 28
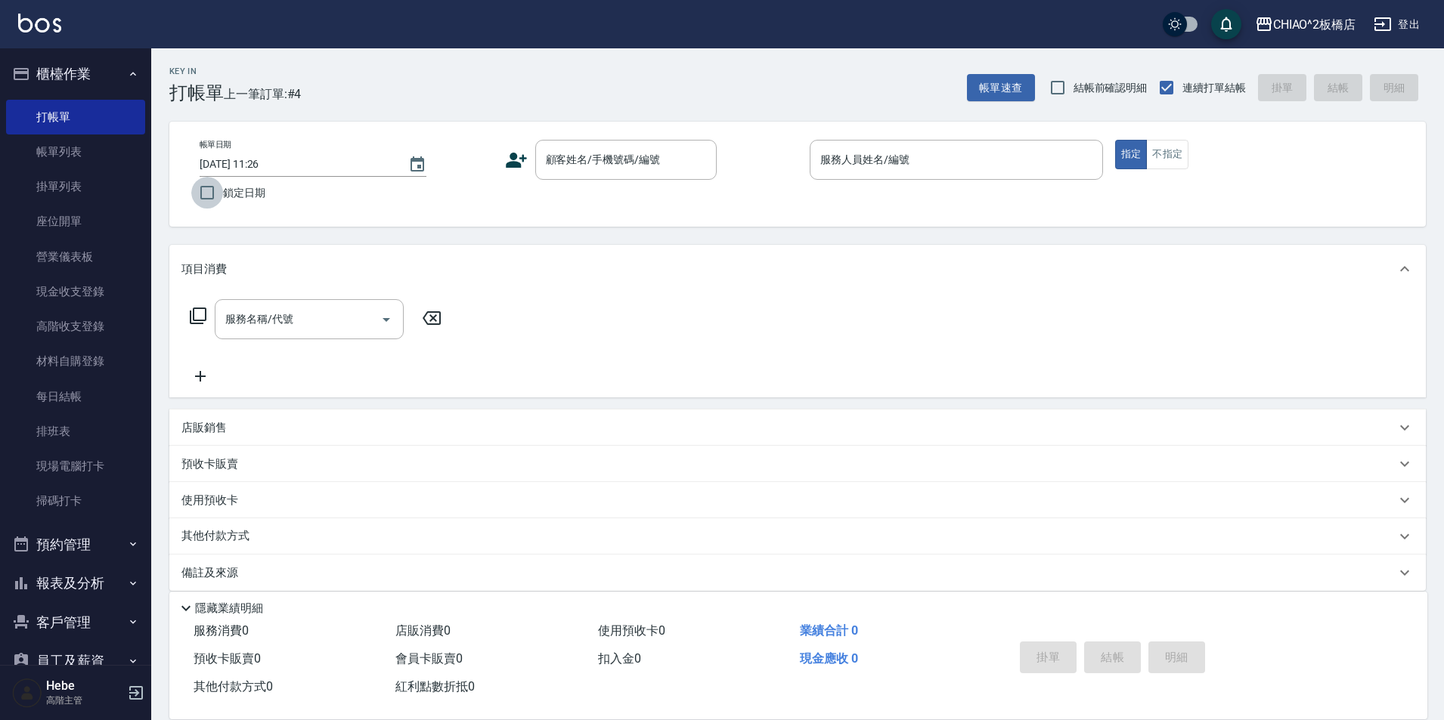
click at [207, 193] on input "鎖定日期" at bounding box center [207, 193] width 32 height 32
checkbox input "true"
click at [72, 150] on link "帳單列表" at bounding box center [75, 152] width 139 height 35
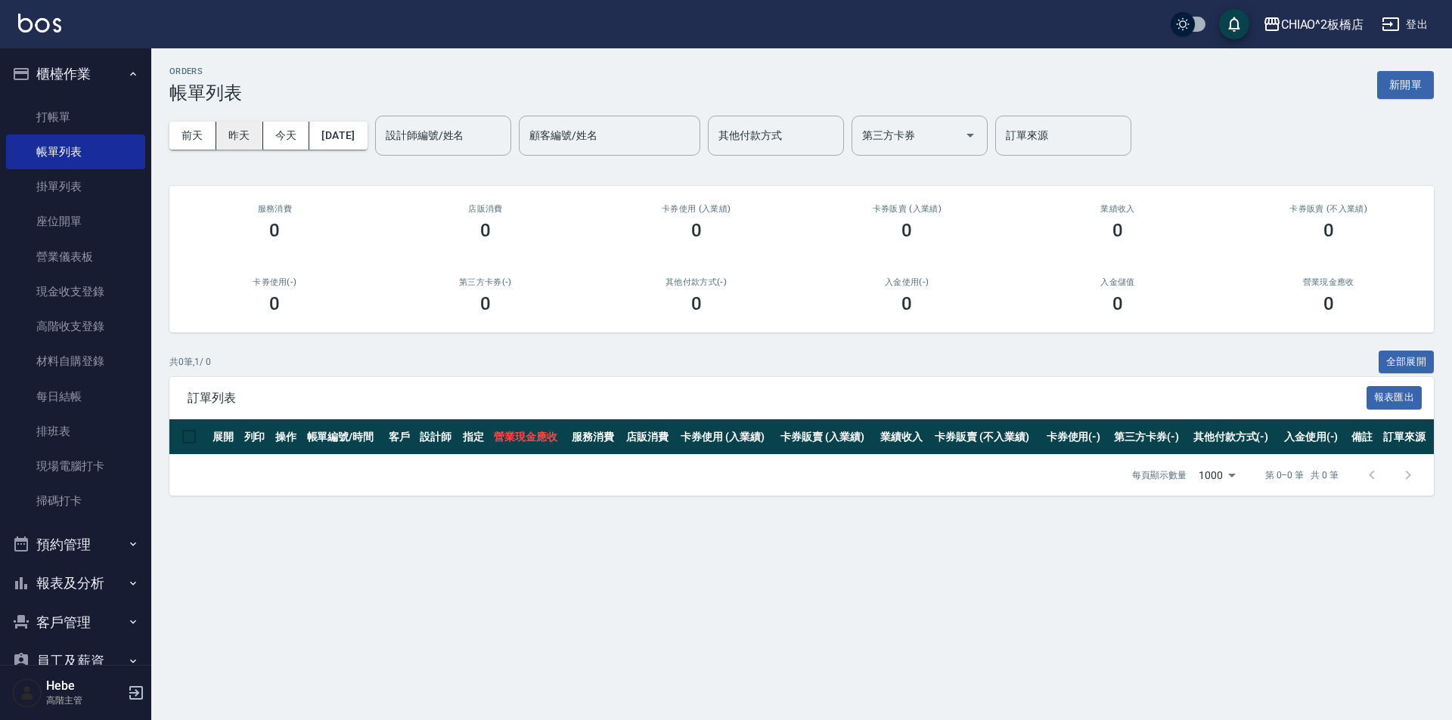
click at [247, 128] on button "昨天" at bounding box center [239, 136] width 47 height 28
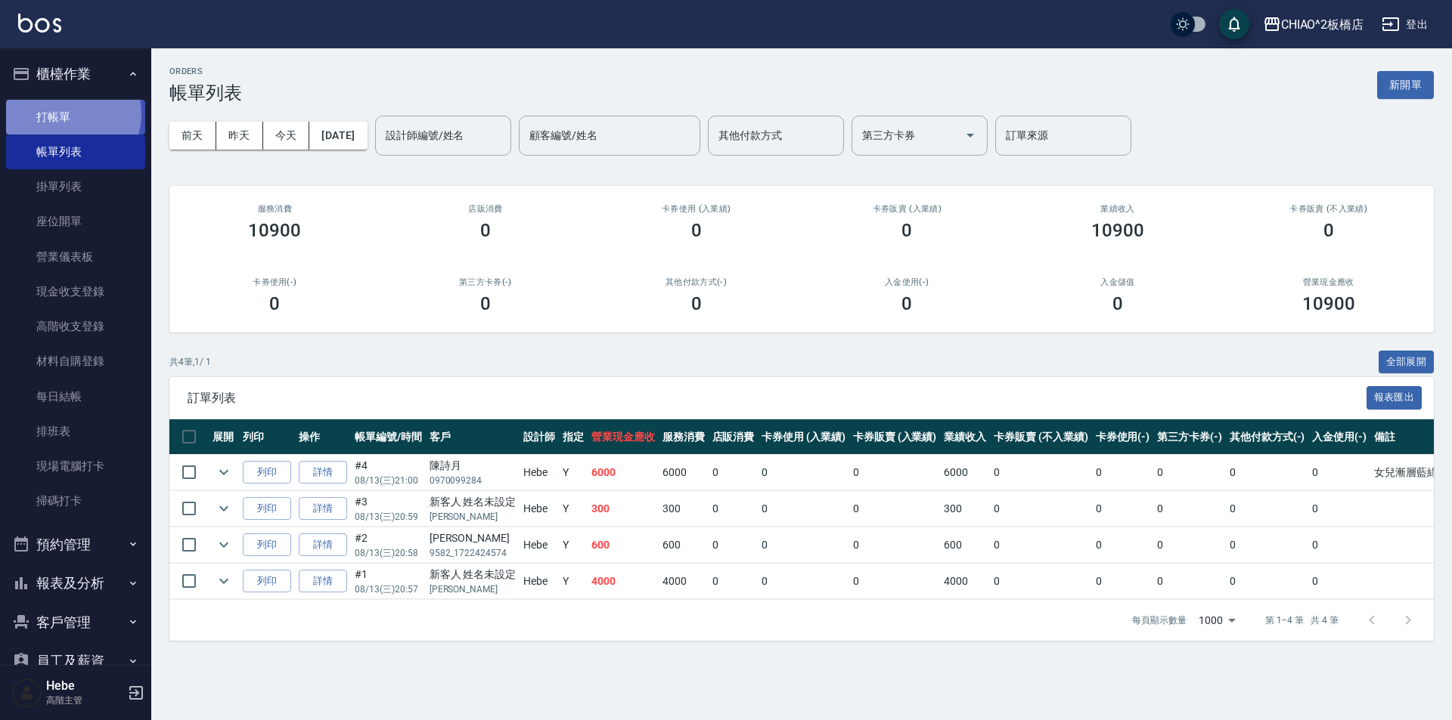
click at [67, 113] on link "打帳單" at bounding box center [75, 117] width 139 height 35
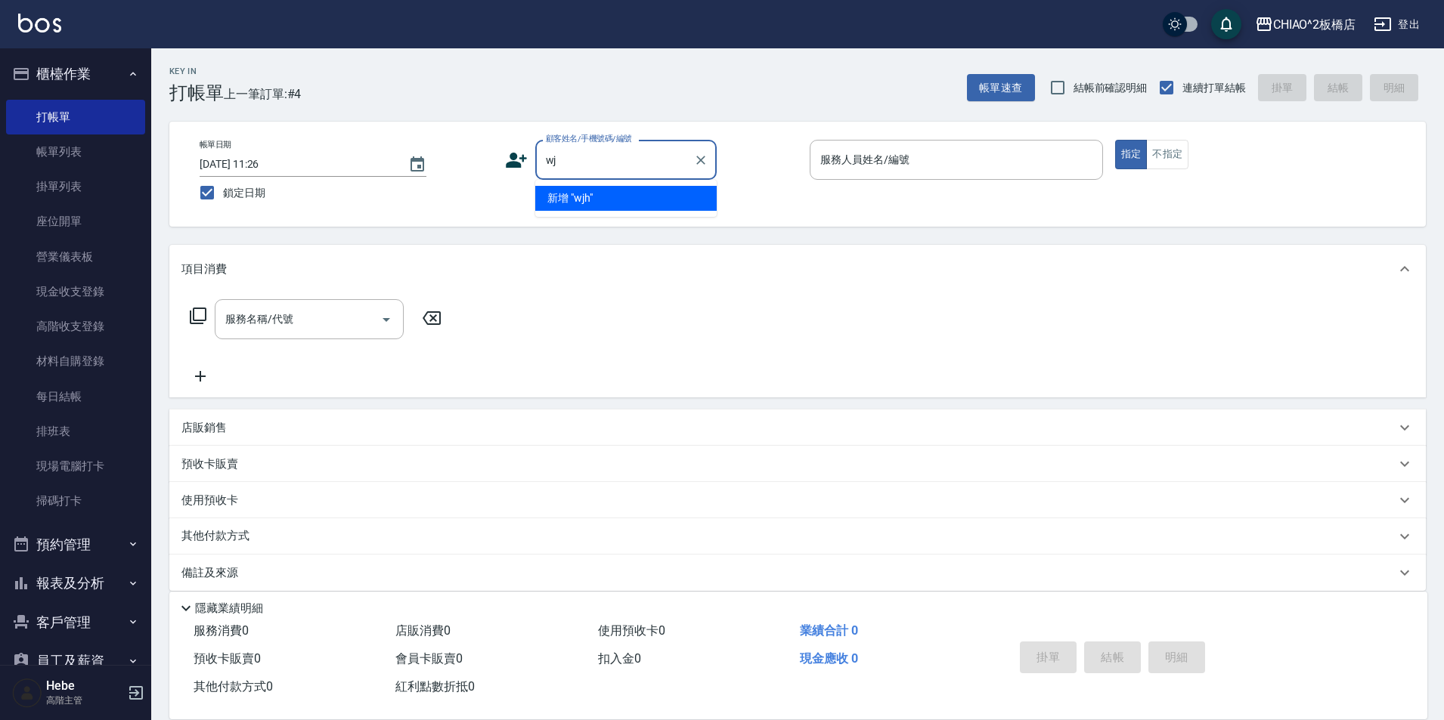
type input "w"
click at [566, 204] on li "財神爺/9582_1709641085/null" at bounding box center [625, 198] width 181 height 25
type input "財神爺/9582_1709641085/null"
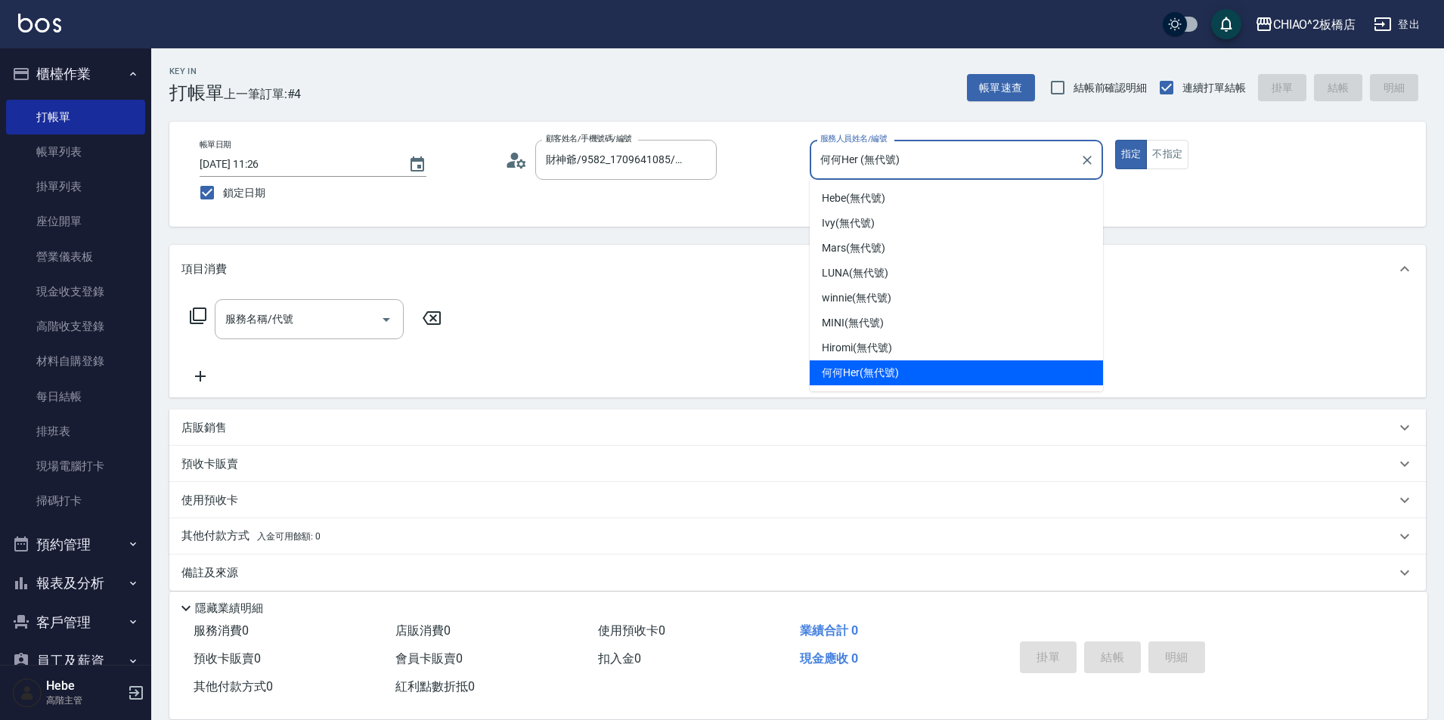
click at [886, 164] on input "何何Her (無代號)" at bounding box center [944, 160] width 257 height 26
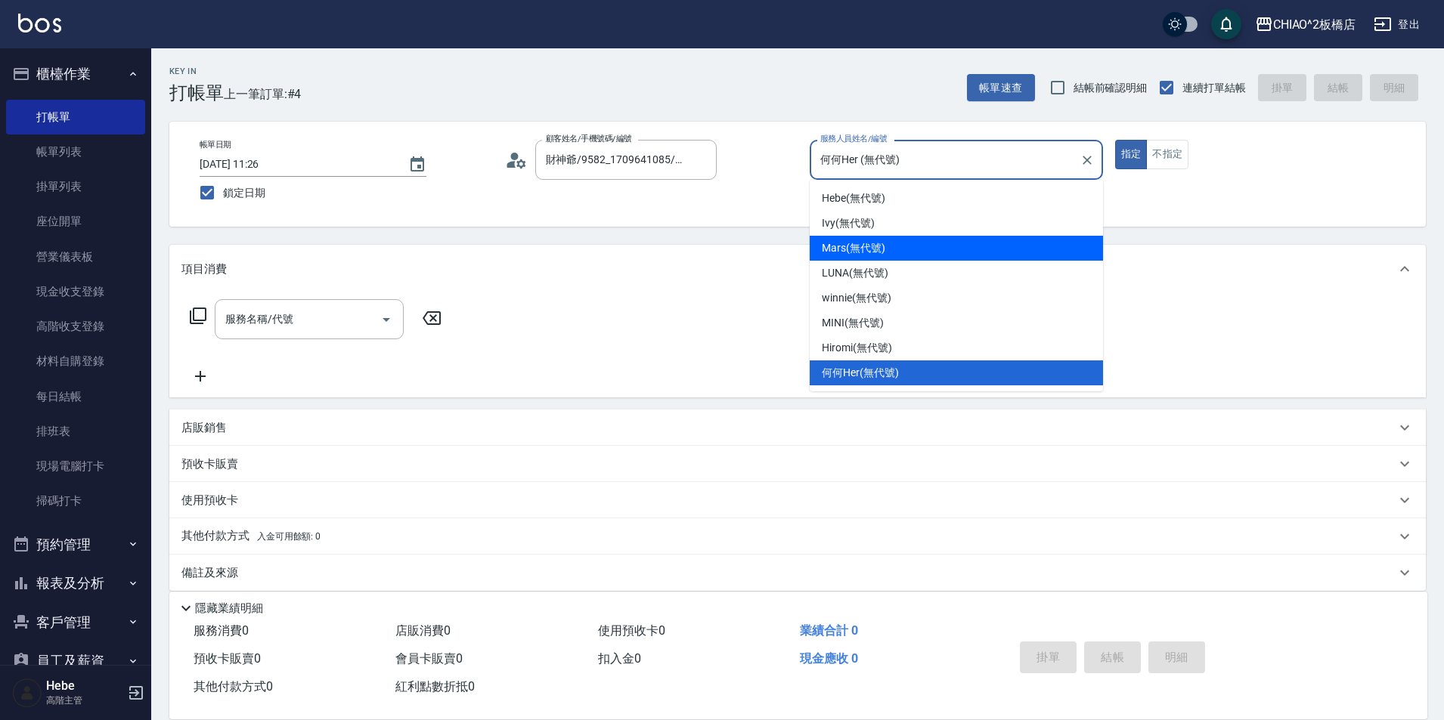
drag, startPoint x: 882, startPoint y: 254, endPoint x: 982, endPoint y: 211, distance: 109.4
click at [882, 255] on span "Mars (無代號)" at bounding box center [854, 248] width 64 height 16
type input "Mars(無代號)"
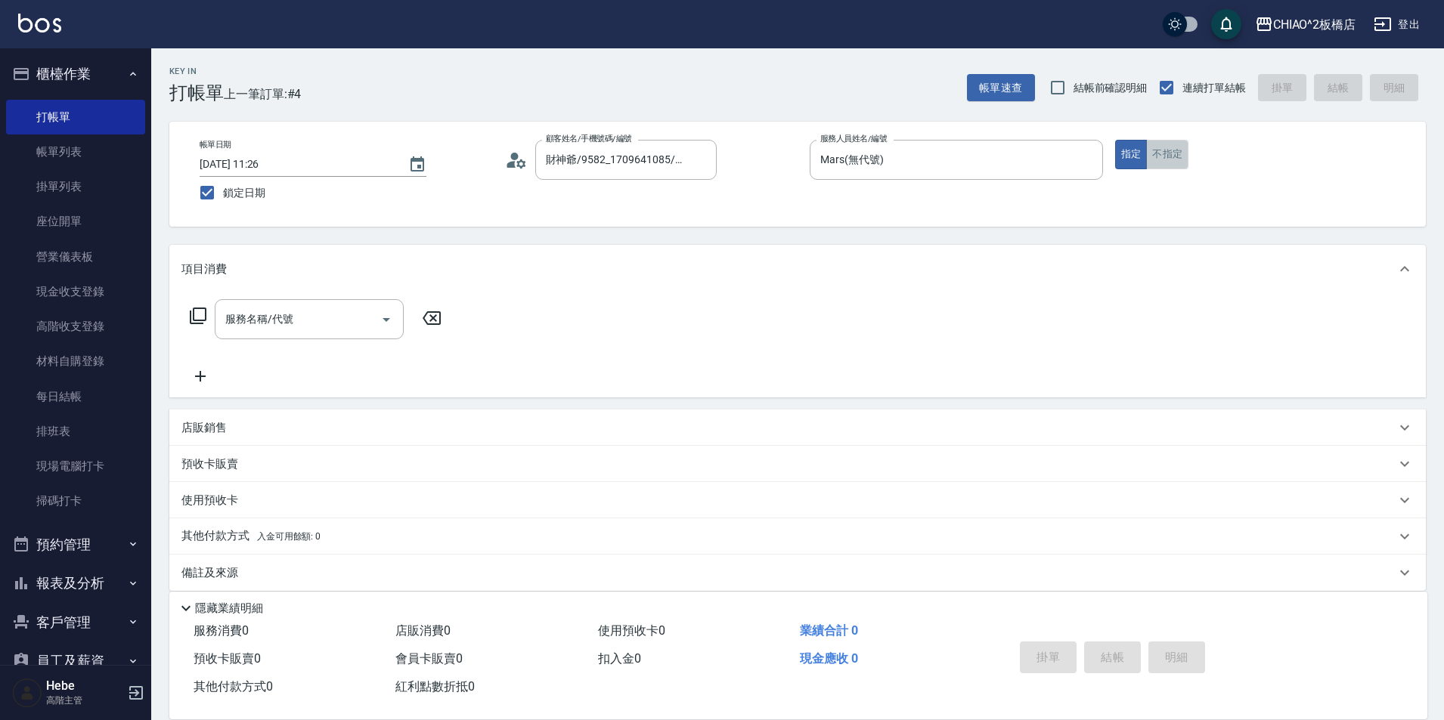
click at [1157, 163] on button "不指定" at bounding box center [1167, 154] width 42 height 29
click at [287, 327] on input "服務名稱/代號" at bounding box center [298, 319] width 153 height 26
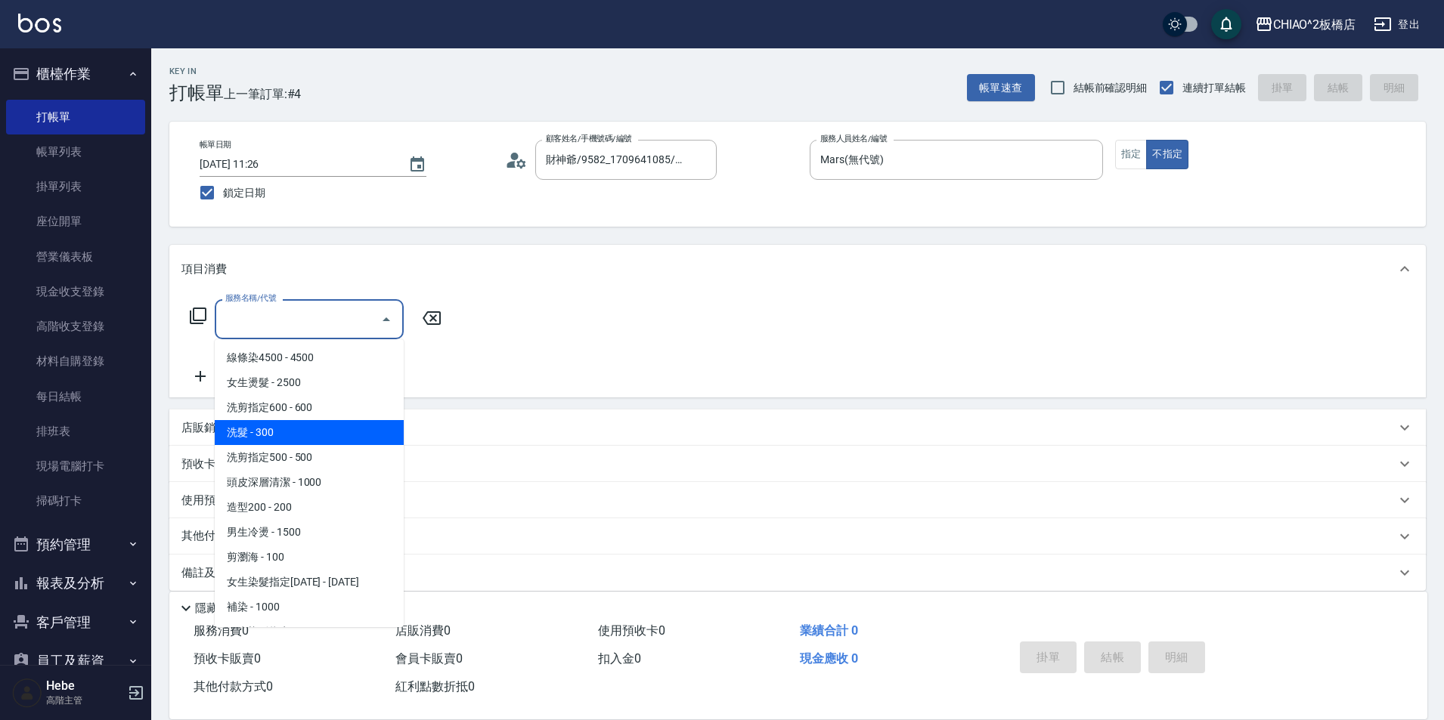
click at [302, 442] on span "洗髮 - 300" at bounding box center [309, 432] width 189 height 25
type input "洗髮(96679)"
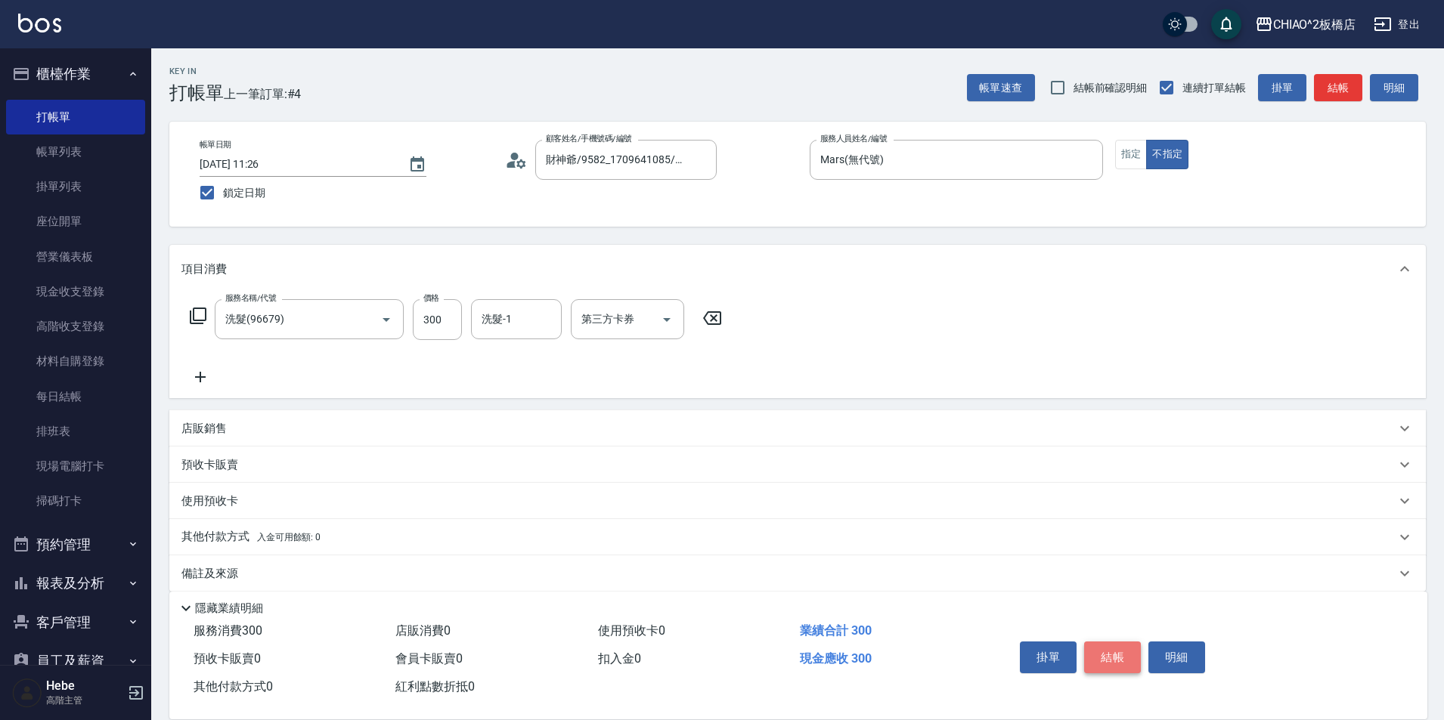
click at [1114, 653] on button "結帳" at bounding box center [1112, 658] width 57 height 32
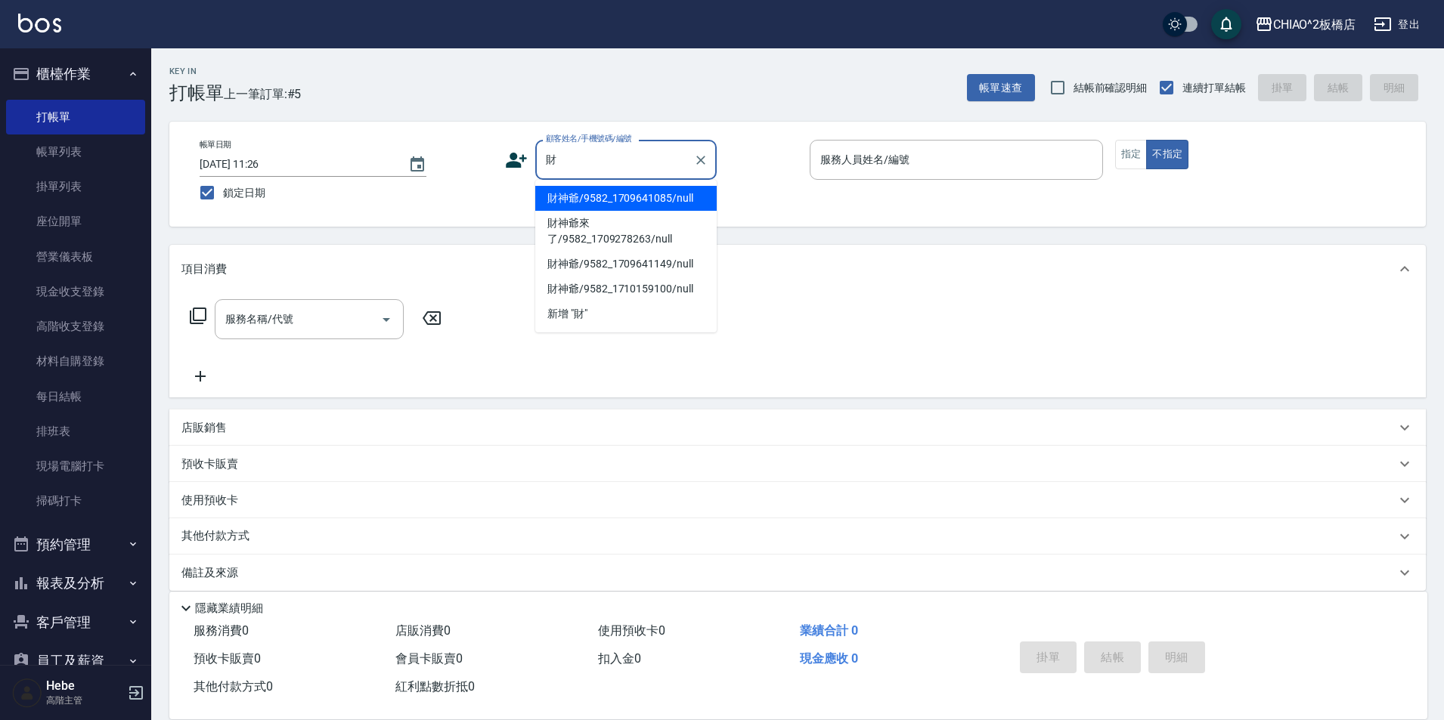
click at [599, 200] on li "財神爺/9582_1709641085/null" at bounding box center [625, 198] width 181 height 25
type input "財神爺/9582_1709641085/null"
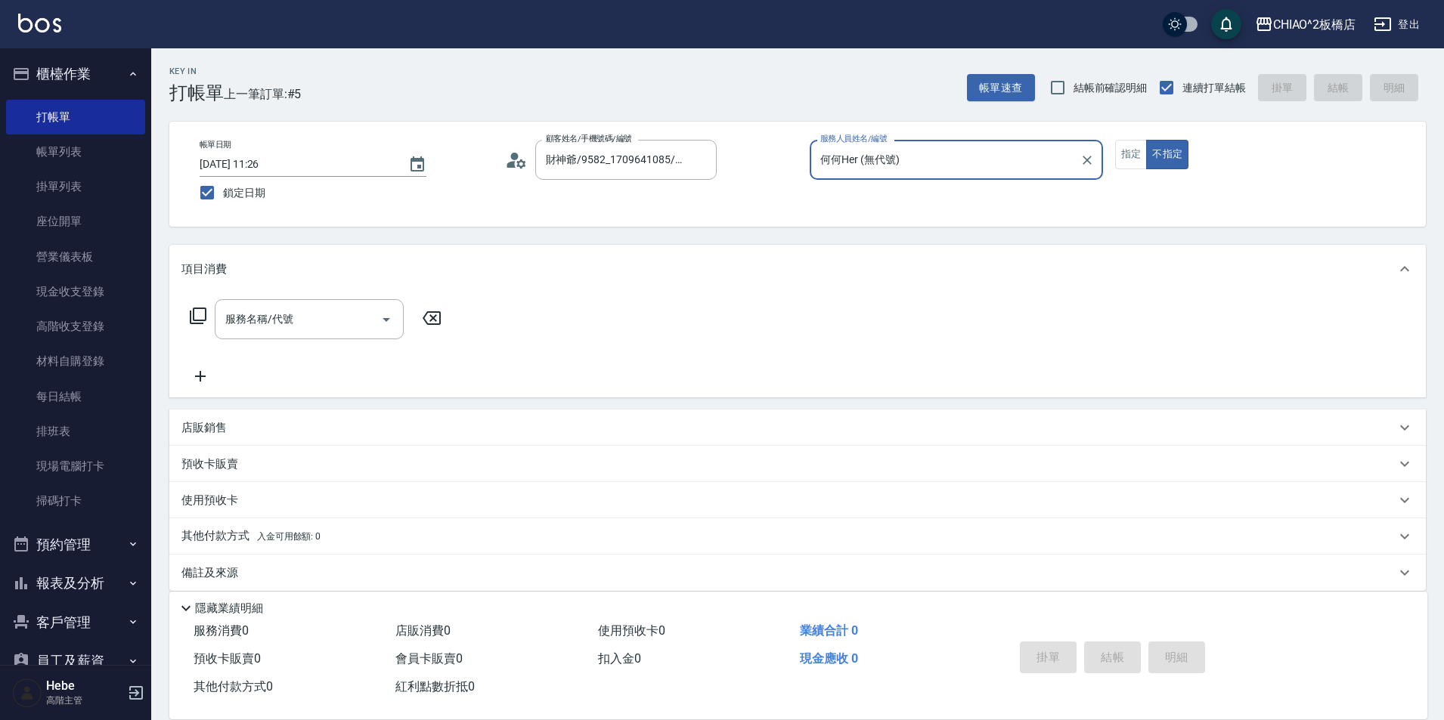
click at [941, 158] on input "何何Her (無代號)" at bounding box center [944, 160] width 257 height 26
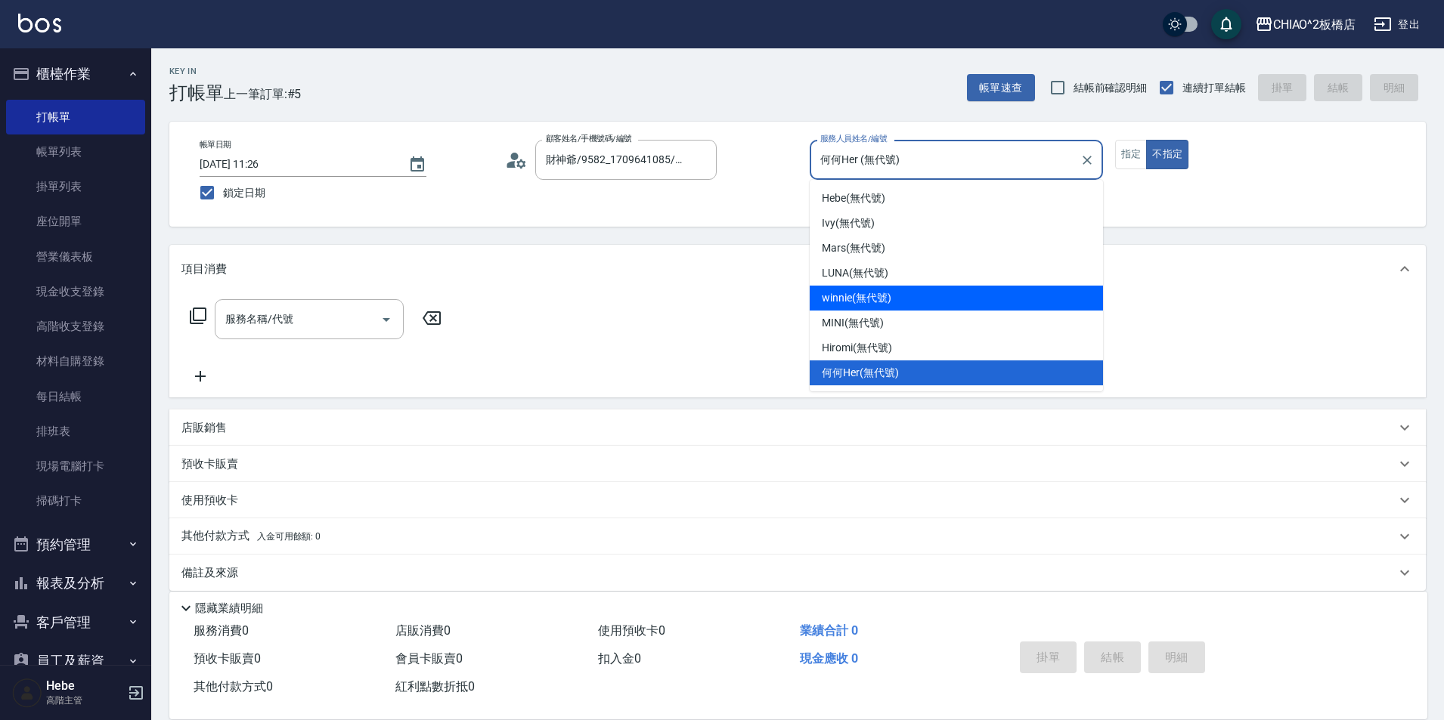
click at [888, 299] on span "winnie (無代號)" at bounding box center [856, 298] width 69 height 16
type input "winnie(無代號)"
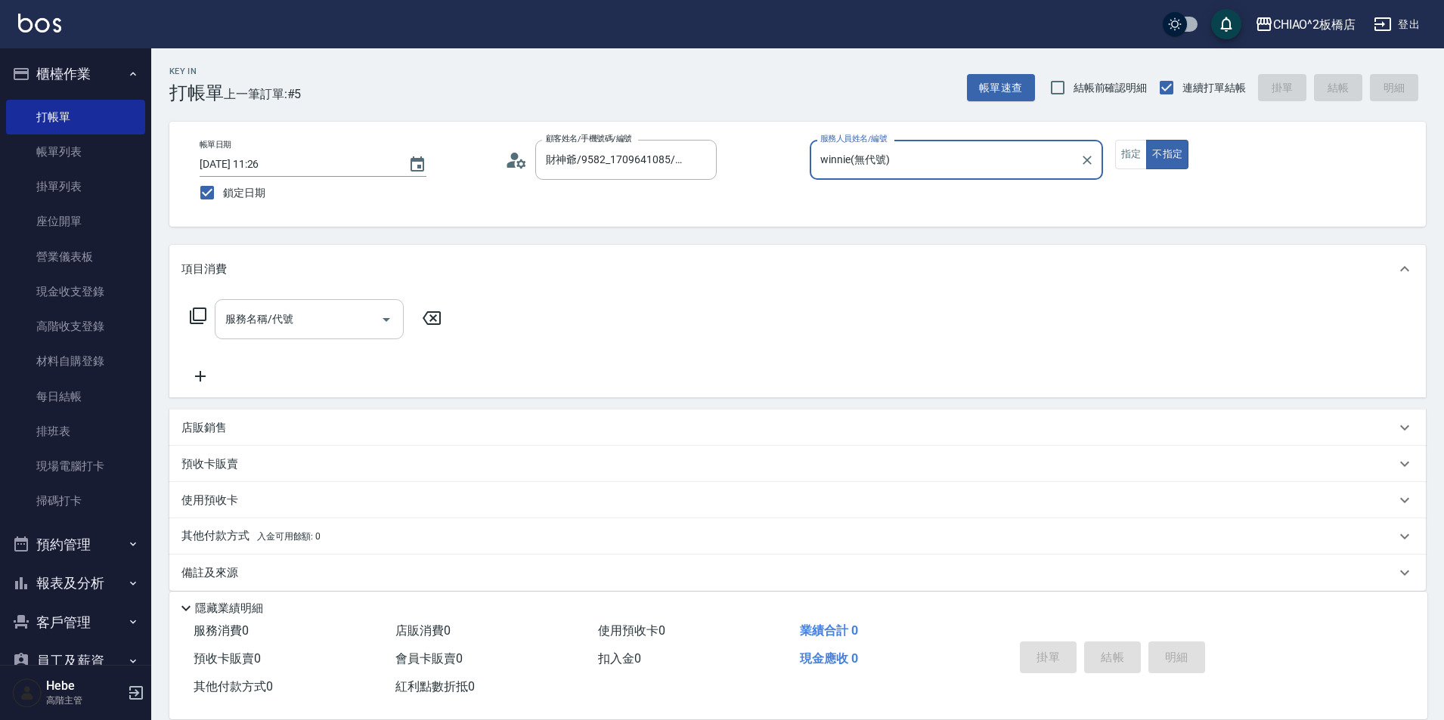
click at [380, 330] on button "Open" at bounding box center [386, 320] width 24 height 24
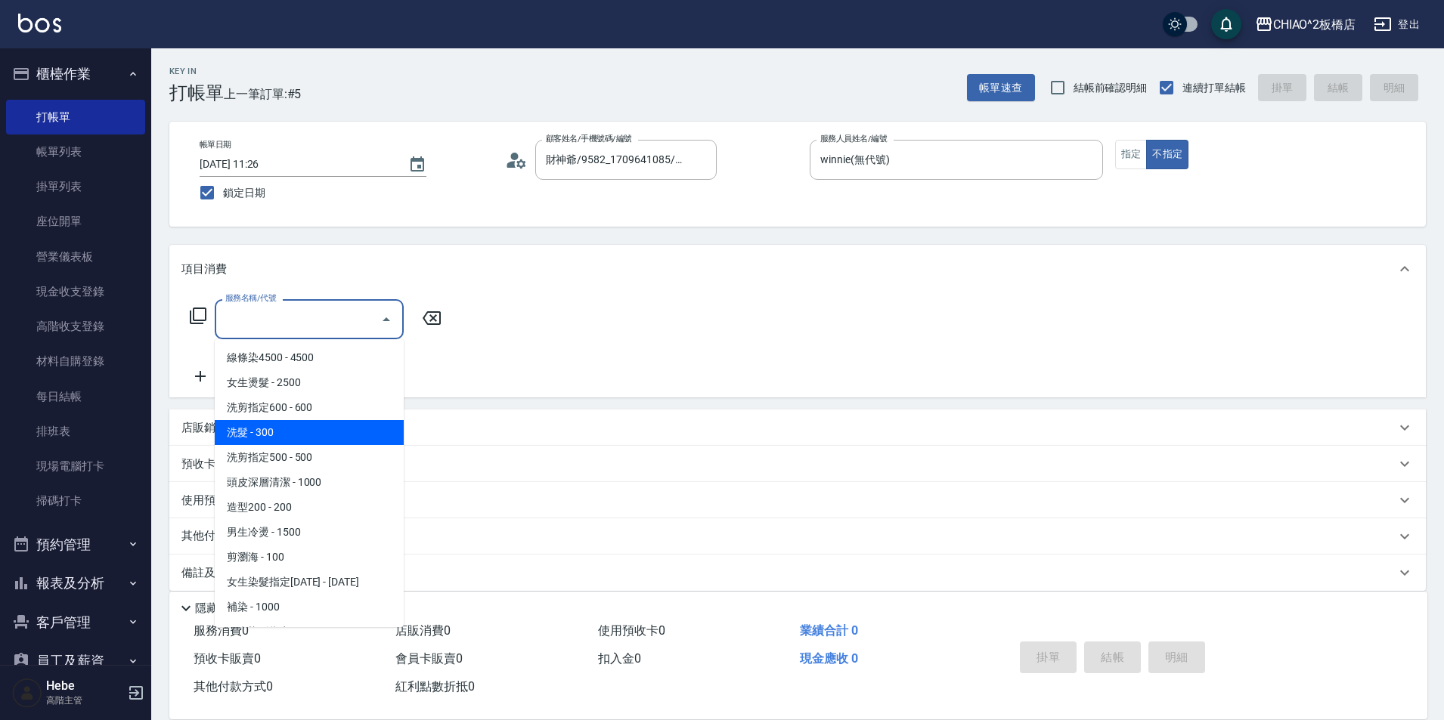
click at [299, 426] on span "洗髮 - 300" at bounding box center [309, 432] width 189 height 25
type input "洗髮(96679)"
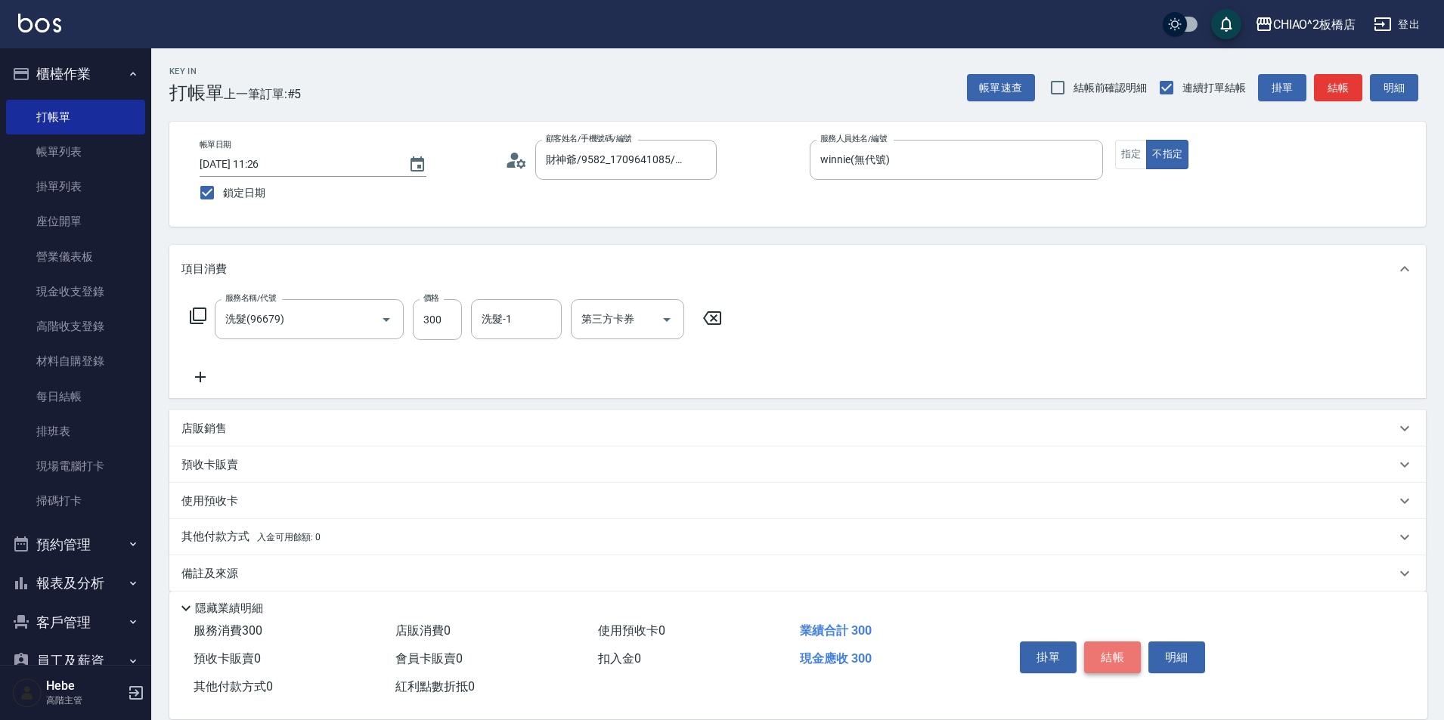
click at [1110, 652] on button "結帳" at bounding box center [1112, 658] width 57 height 32
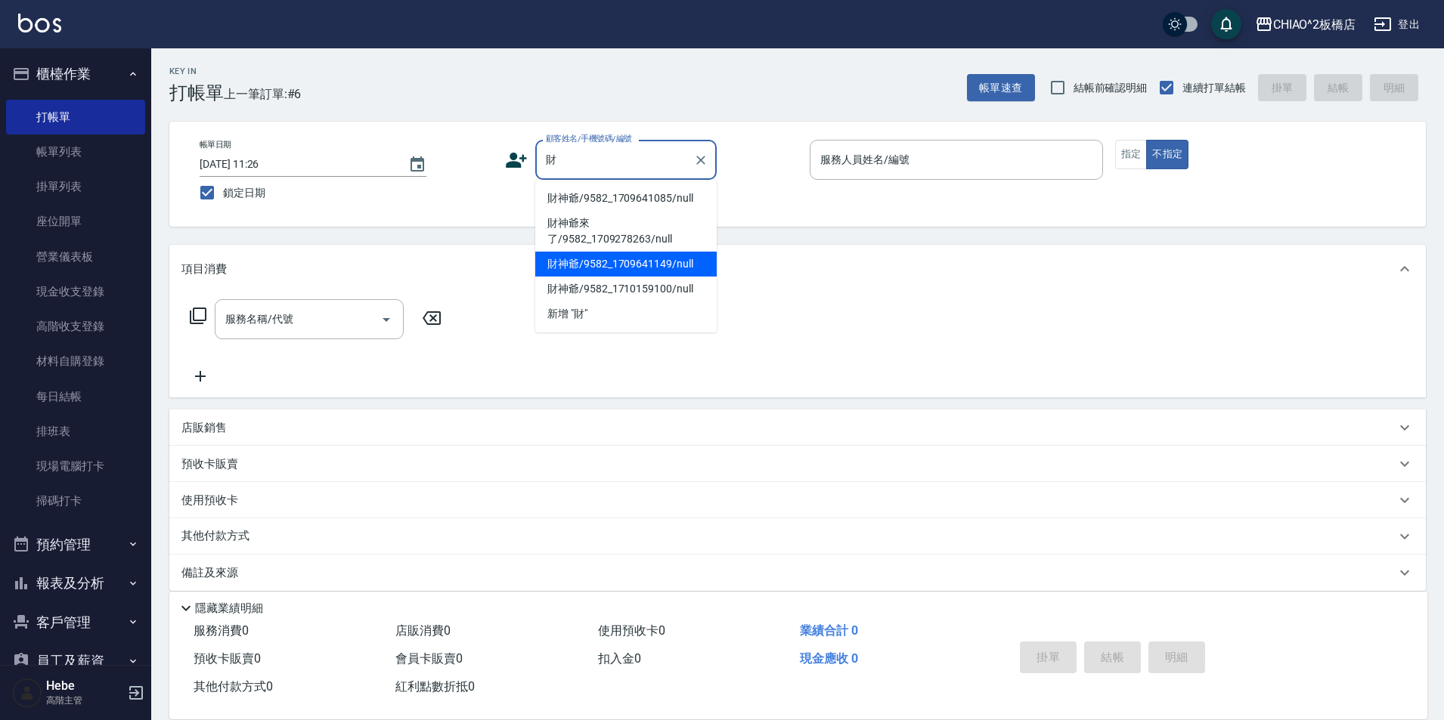
click at [655, 269] on li "財神爺/9582_1709641149/null" at bounding box center [625, 264] width 181 height 25
type input "財神爺/9582_1709641149/null"
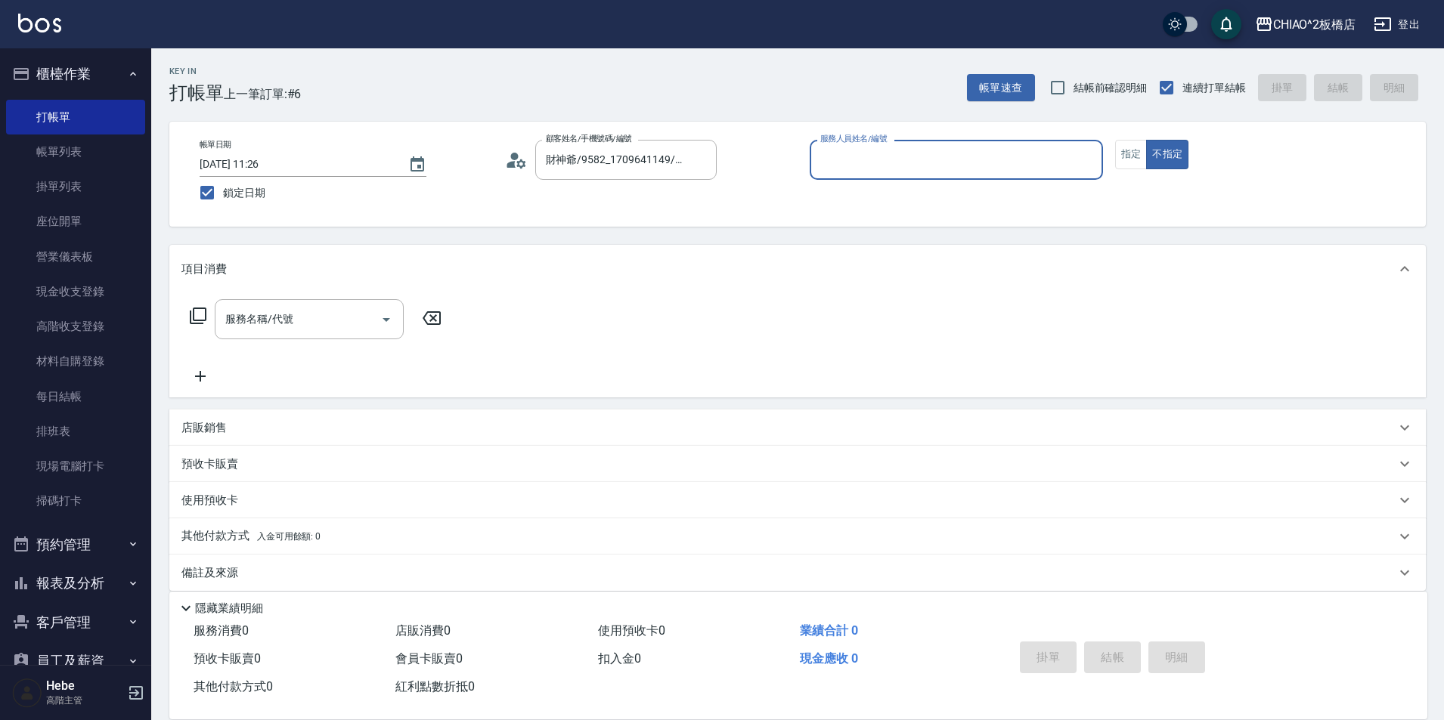
click at [839, 161] on input "服務人員姓名/編號" at bounding box center [956, 160] width 280 height 26
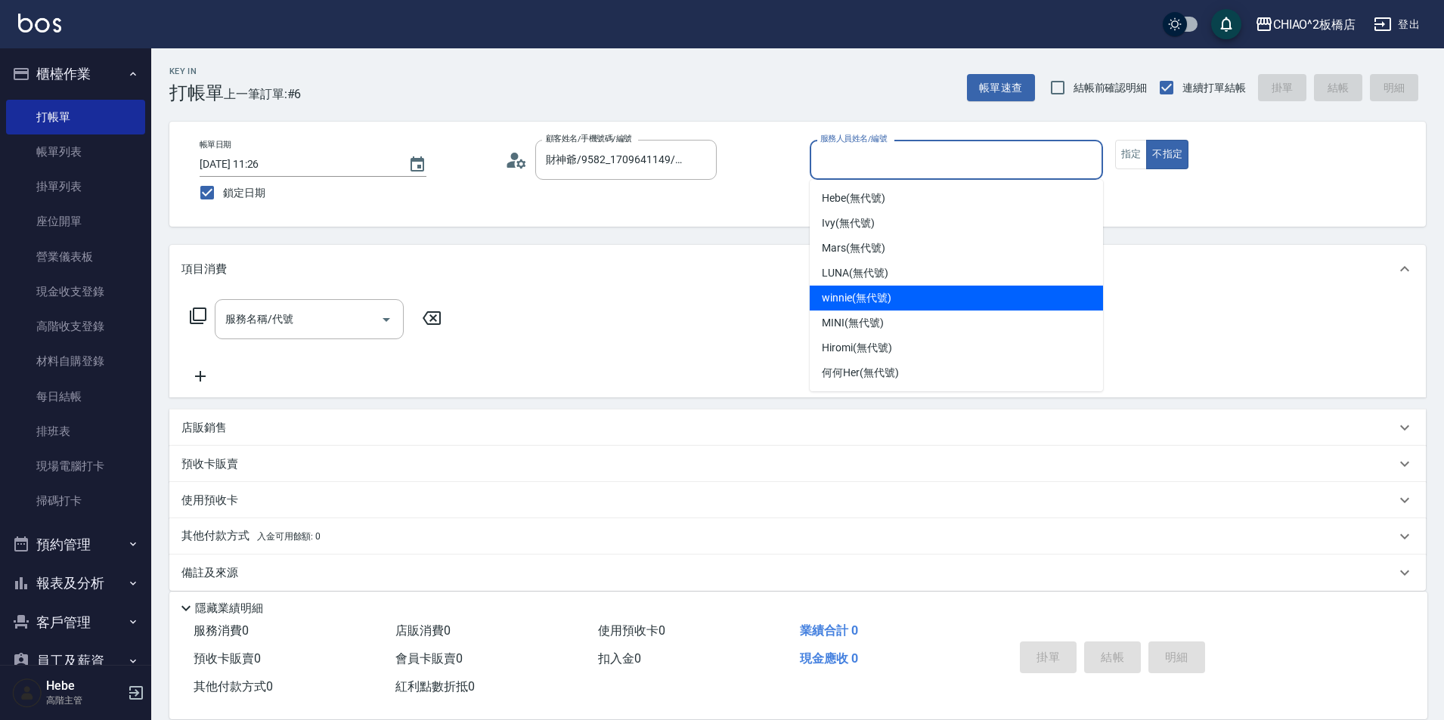
click at [866, 309] on div "winnie (無代號)" at bounding box center [956, 298] width 293 height 25
type input "winnie(無代號)"
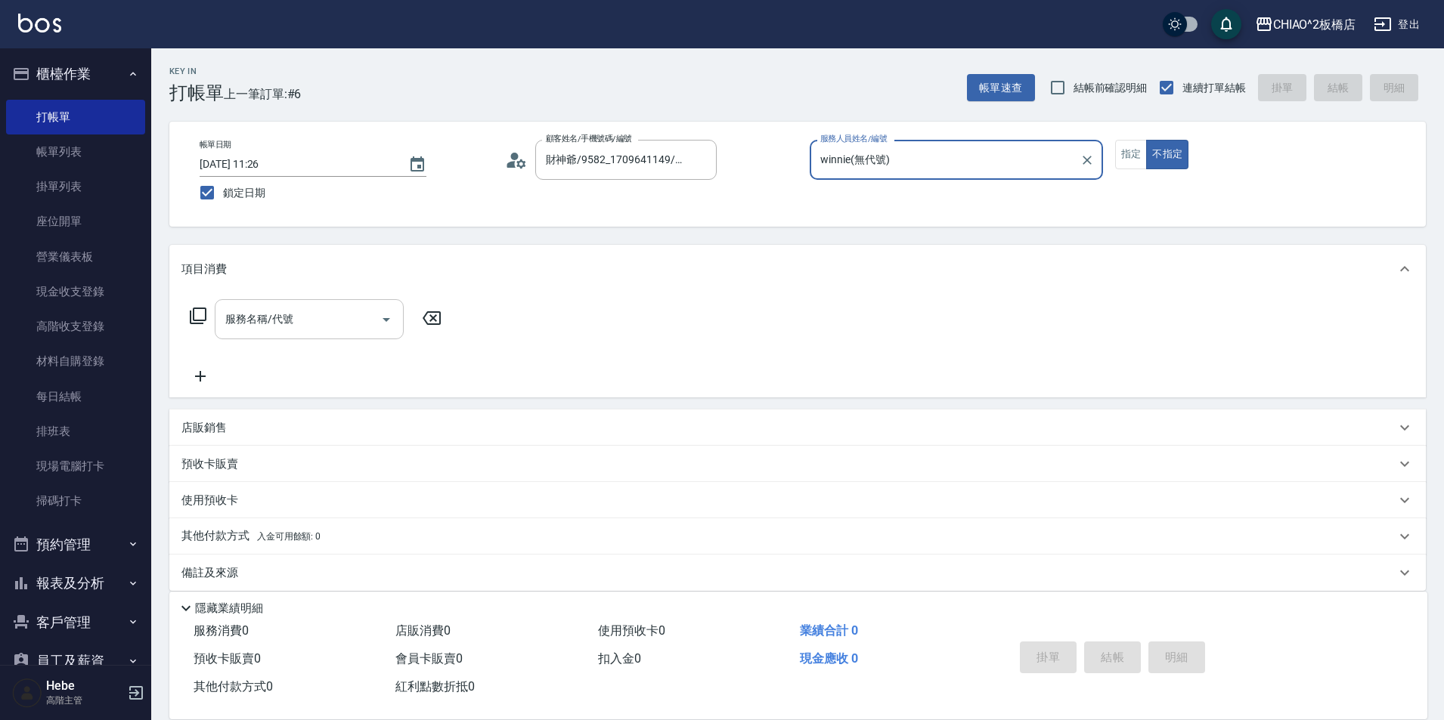
click at [367, 330] on input "服務名稱/代號" at bounding box center [298, 319] width 153 height 26
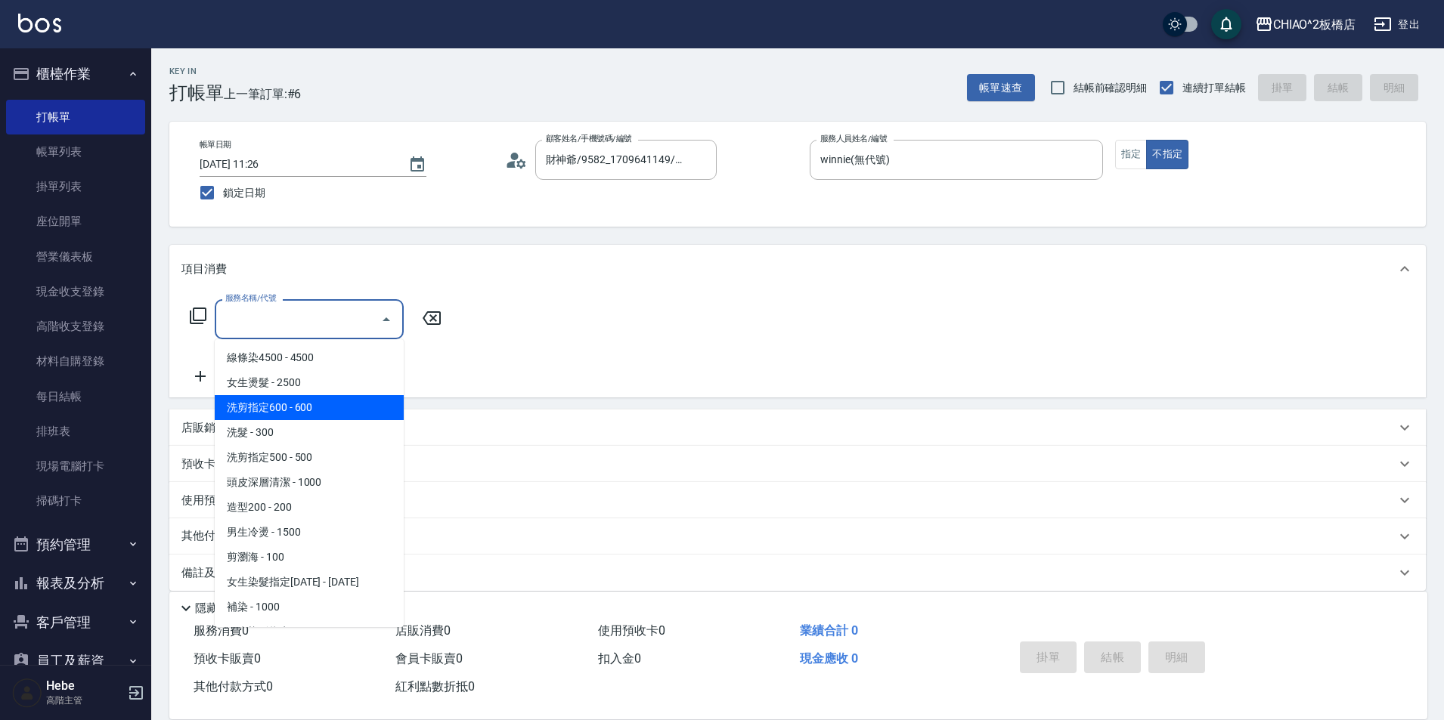
click at [352, 405] on span "洗剪指定600 - 600" at bounding box center [309, 407] width 189 height 25
type input "洗剪指定600(96678)"
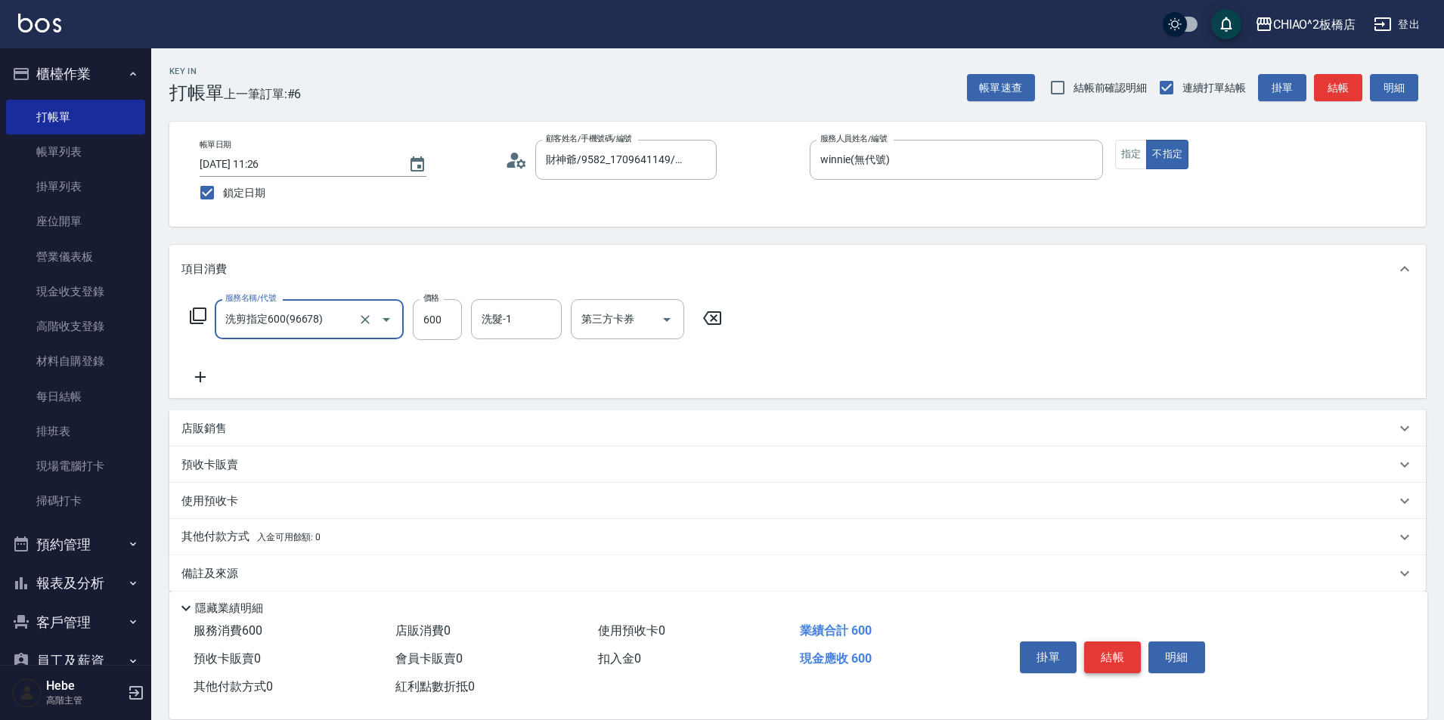
click at [1129, 649] on button "結帳" at bounding box center [1112, 658] width 57 height 32
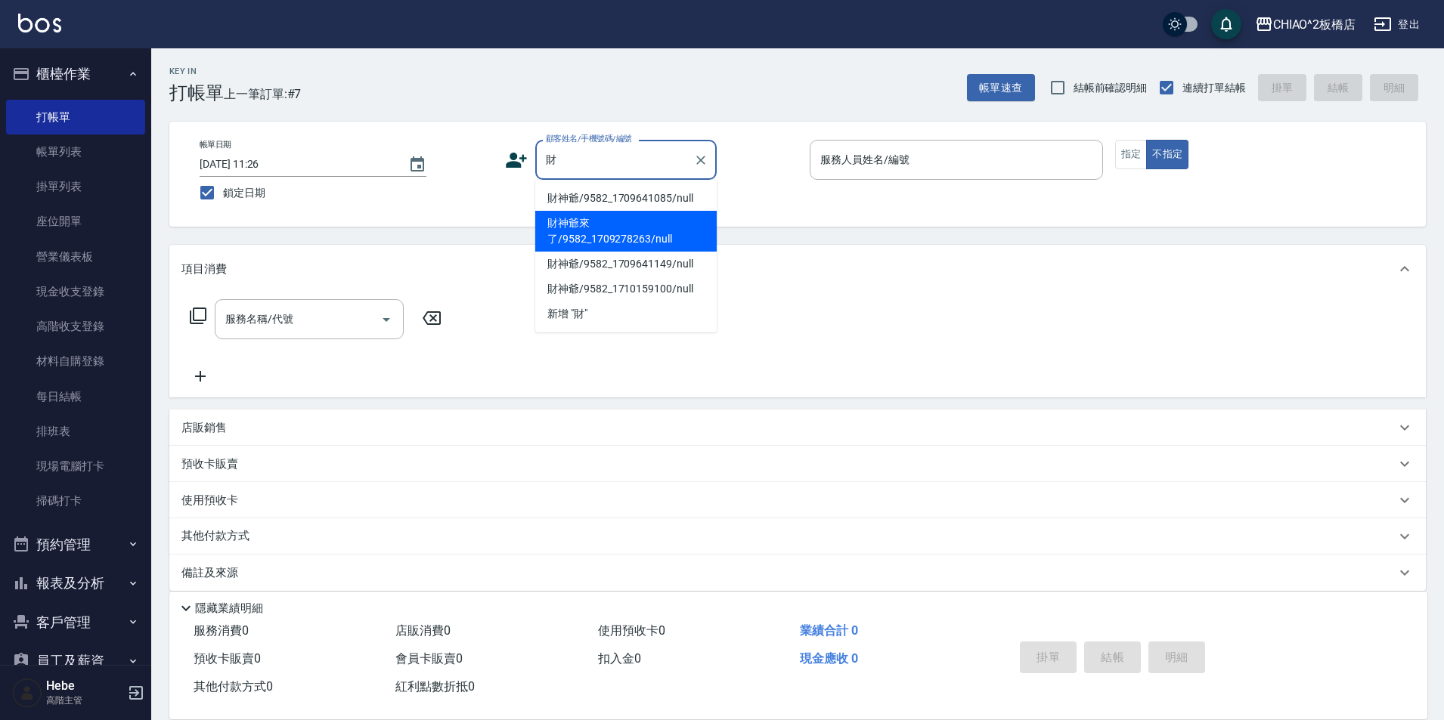
click at [606, 249] on li "財神爺來了/9582_1709278263/null" at bounding box center [625, 231] width 181 height 41
type input "財神爺來了/9582_1709278263/null"
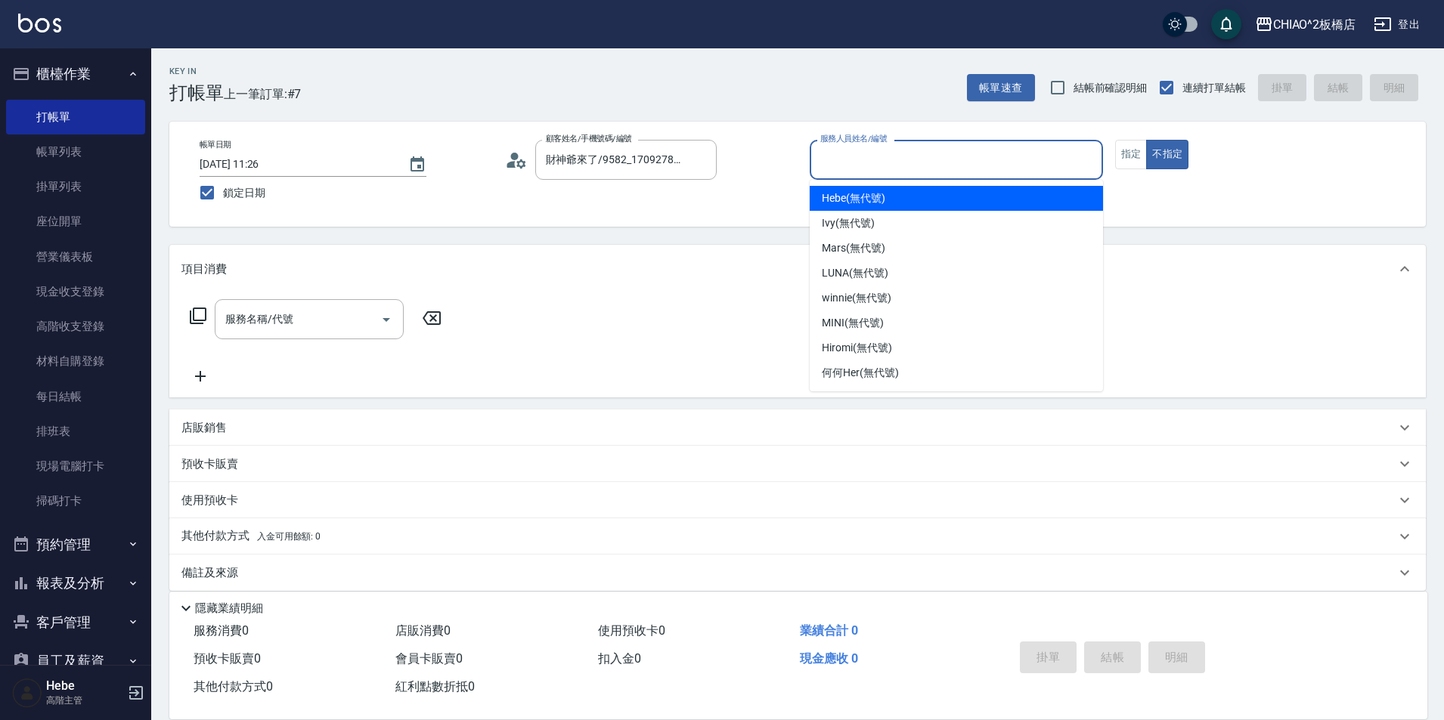
click at [1024, 160] on input "服務人員姓名/編號" at bounding box center [956, 160] width 280 height 26
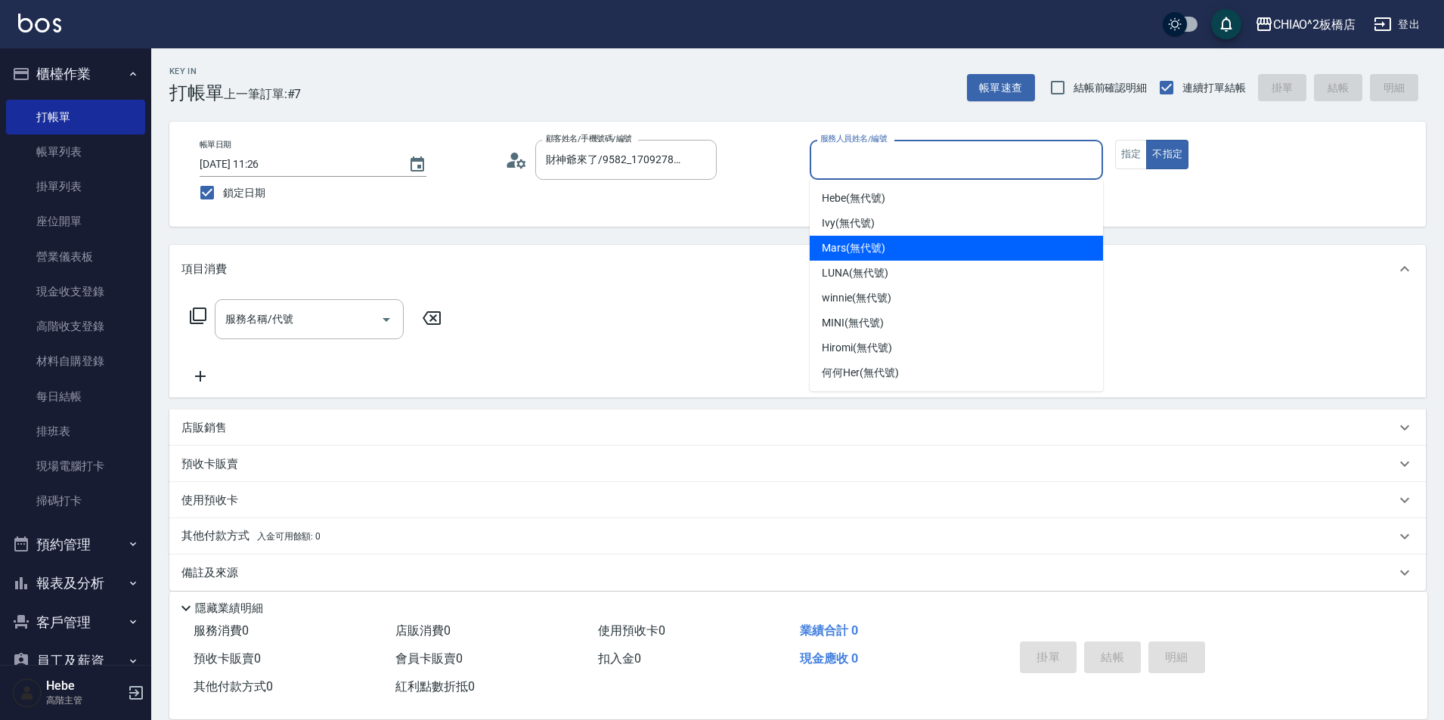
click at [876, 249] on span "Mars (無代號)" at bounding box center [854, 248] width 64 height 16
type input "Mars(無代號)"
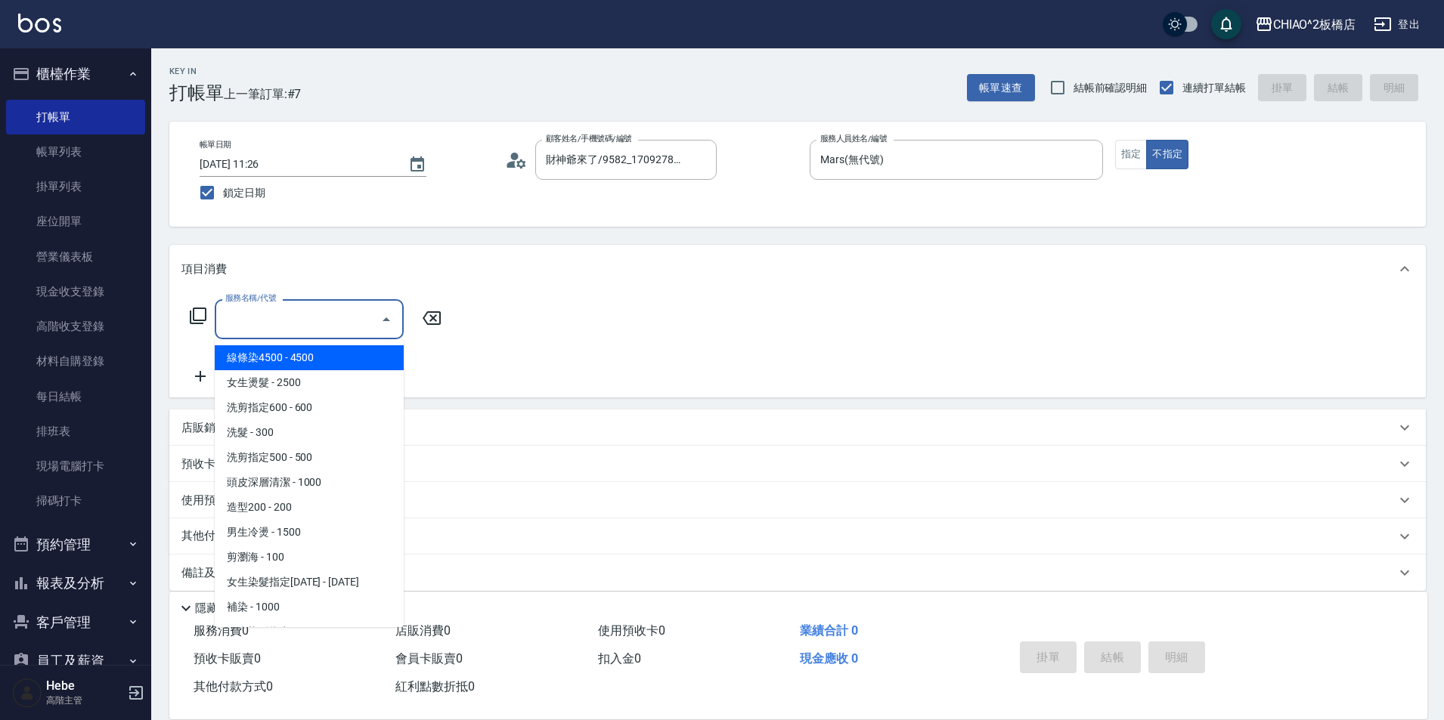
click at [335, 314] on input "服務名稱/代號" at bounding box center [298, 319] width 153 height 26
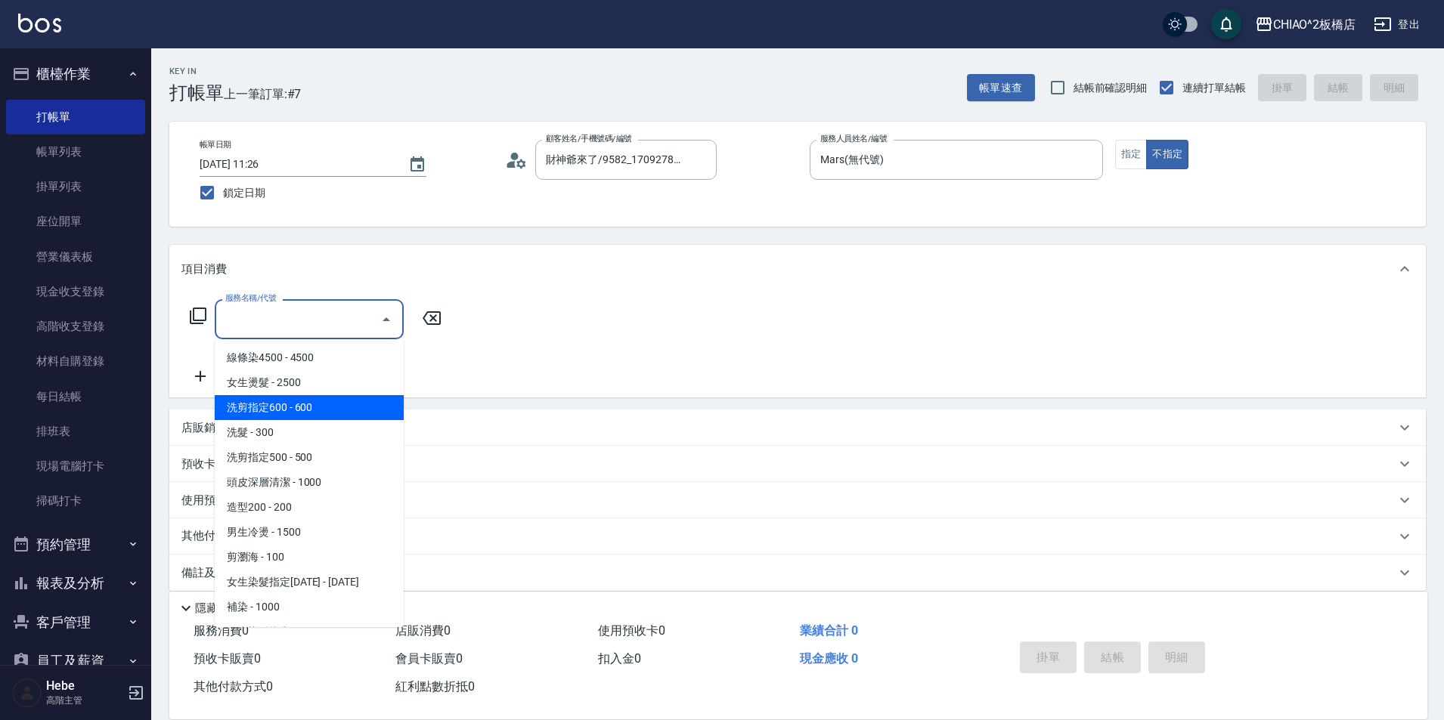
click at [315, 405] on span "洗剪指定600 - 600" at bounding box center [309, 407] width 189 height 25
type input "洗剪指定600(96678)"
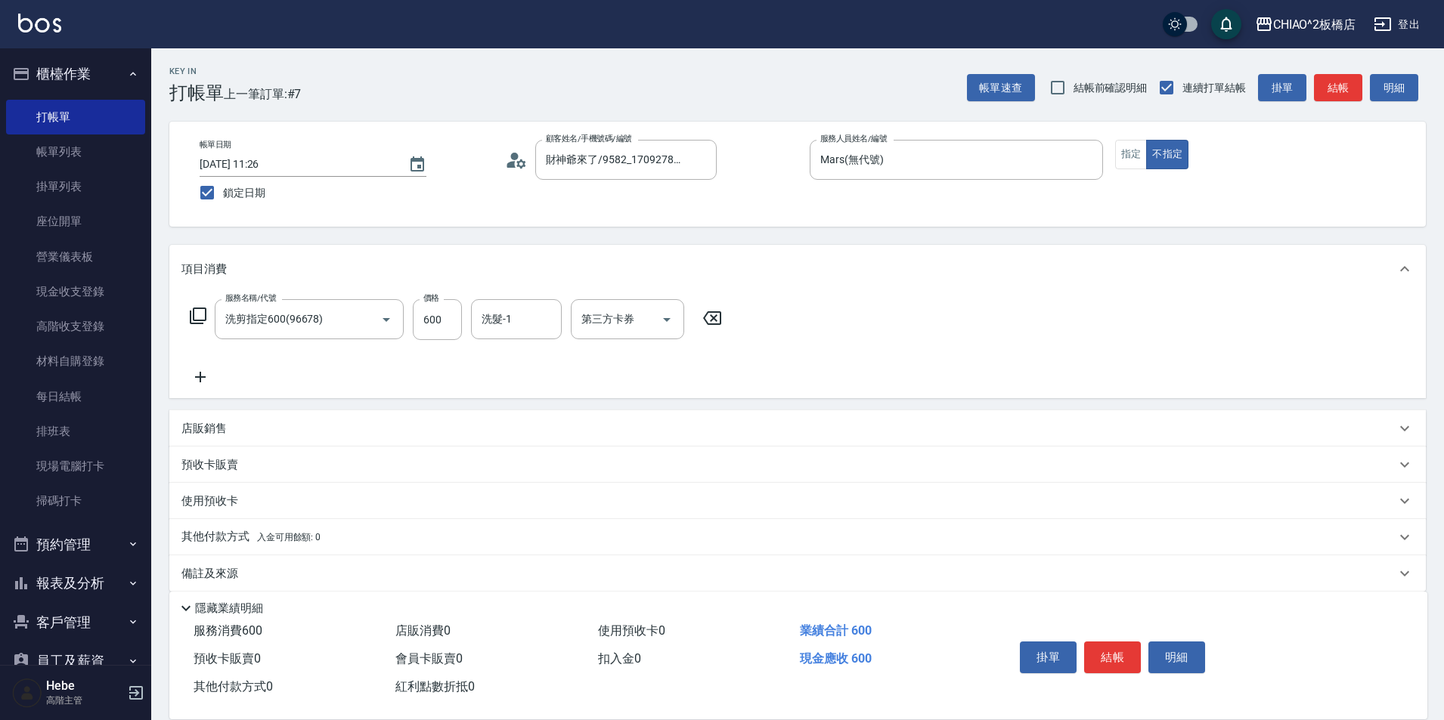
click at [202, 383] on icon at bounding box center [200, 377] width 38 height 18
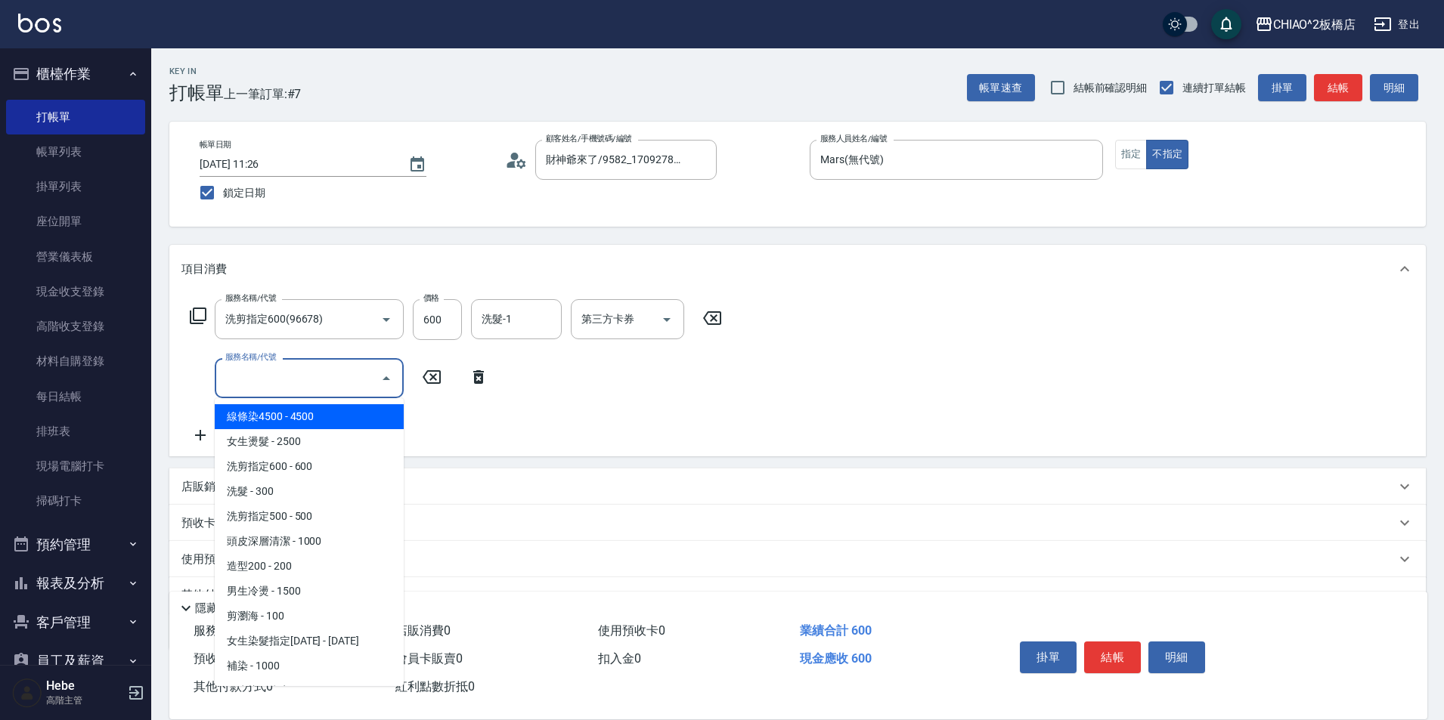
click at [248, 383] on input "服務名稱/代號" at bounding box center [298, 378] width 153 height 26
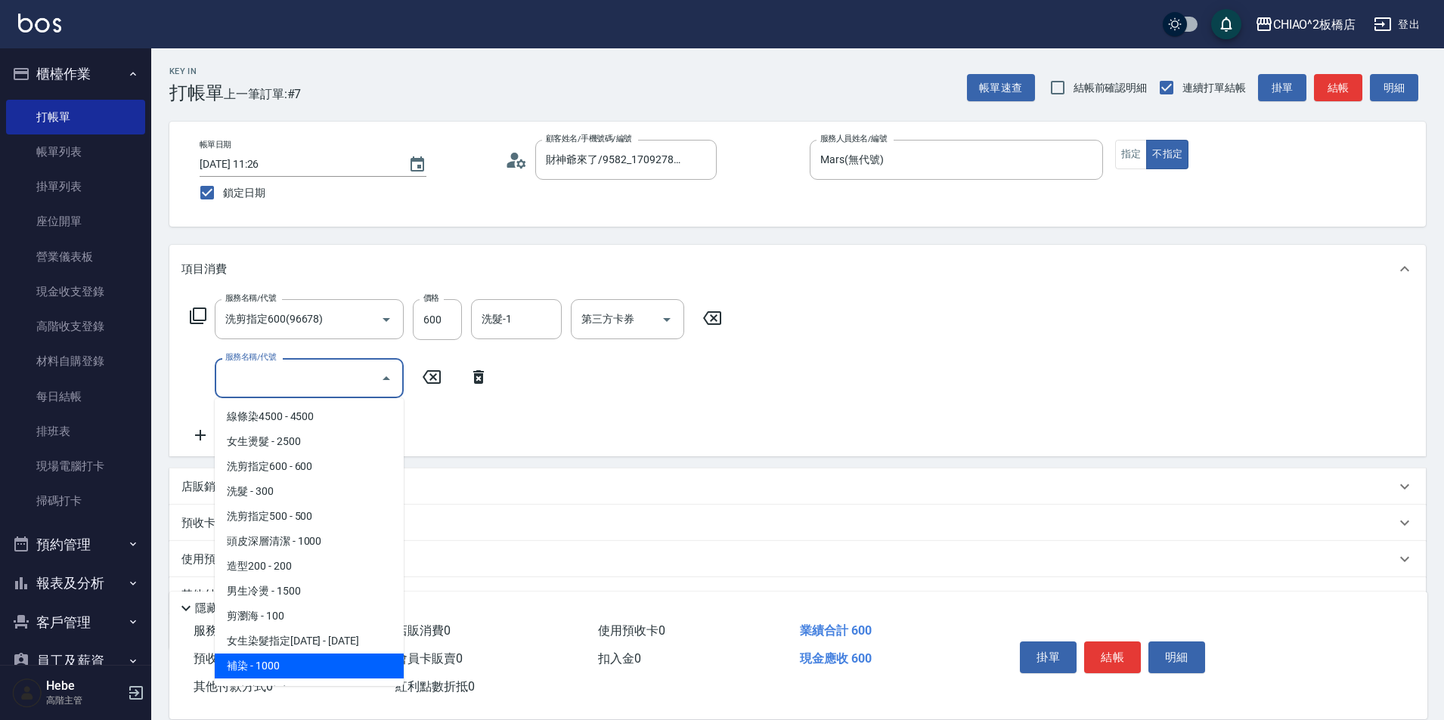
click at [321, 666] on span "補染 - 1000" at bounding box center [309, 666] width 189 height 25
type input "補染(96701)"
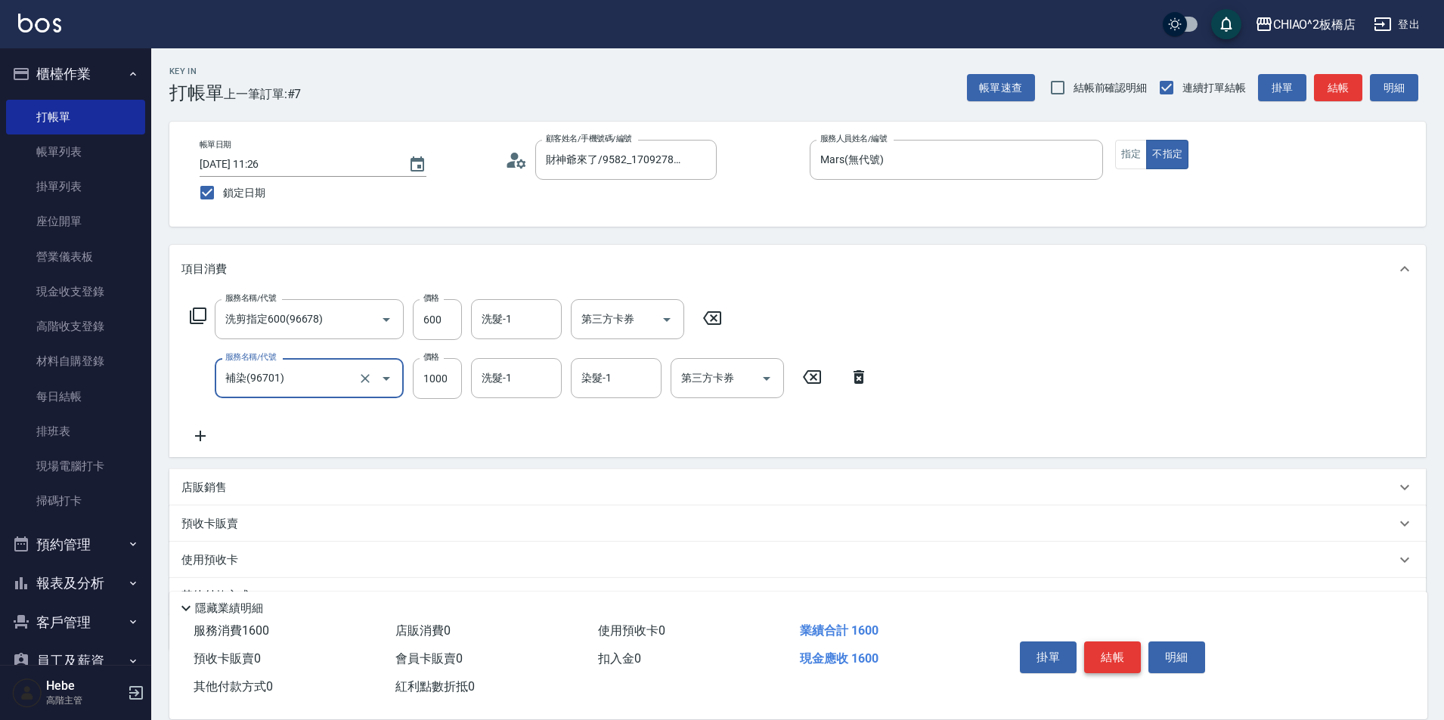
click at [1113, 650] on button "結帳" at bounding box center [1112, 658] width 57 height 32
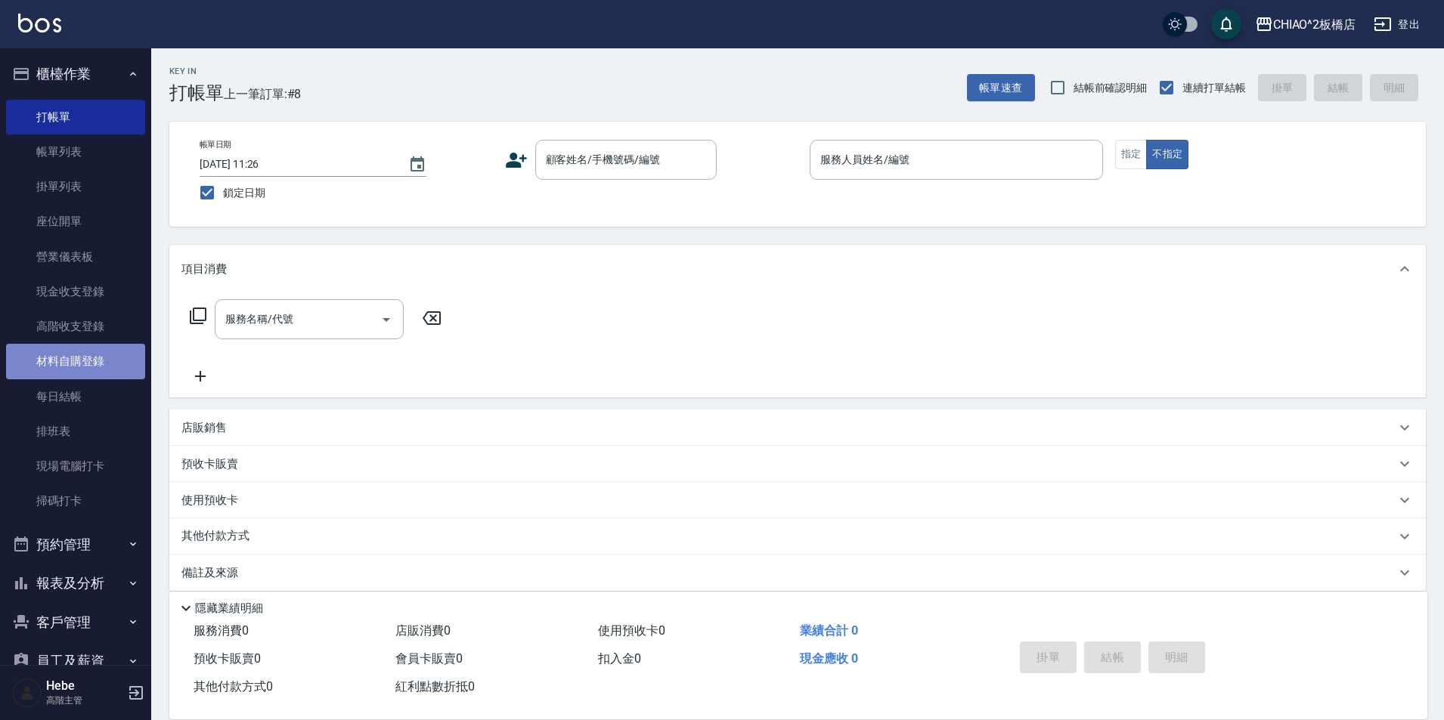
click at [79, 352] on link "材料自購登錄" at bounding box center [75, 361] width 139 height 35
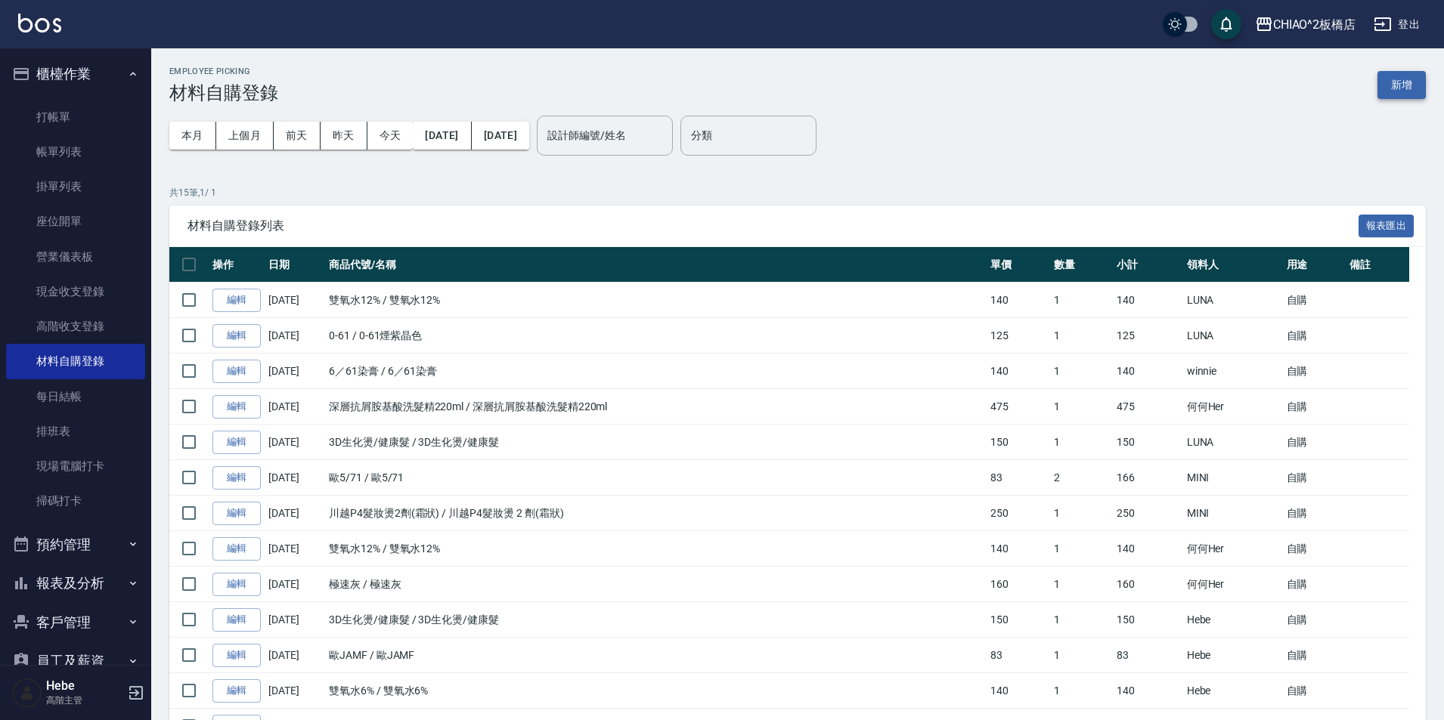
click at [1403, 73] on button "新增" at bounding box center [1401, 85] width 48 height 28
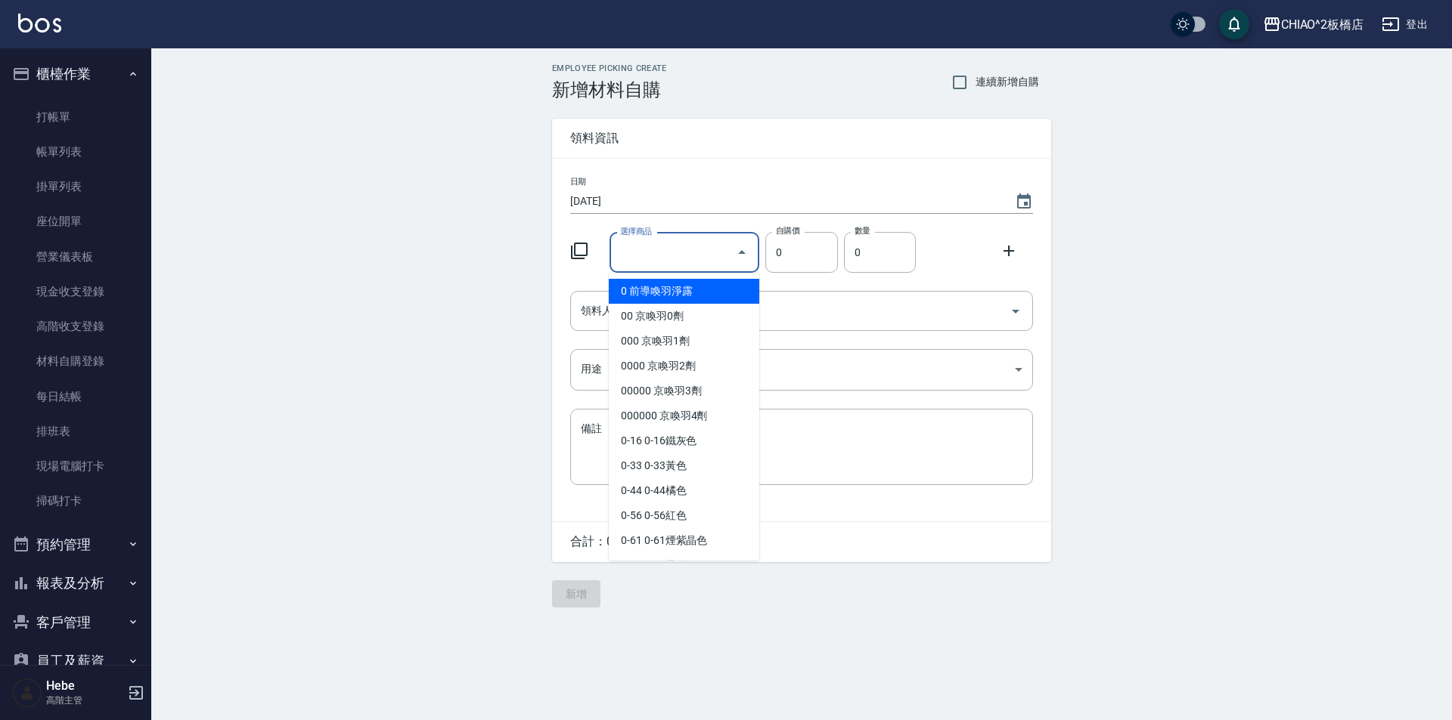
drag, startPoint x: 696, startPoint y: 246, endPoint x: 542, endPoint y: 147, distance: 183.7
click at [696, 246] on input "選擇商品" at bounding box center [673, 253] width 114 height 26
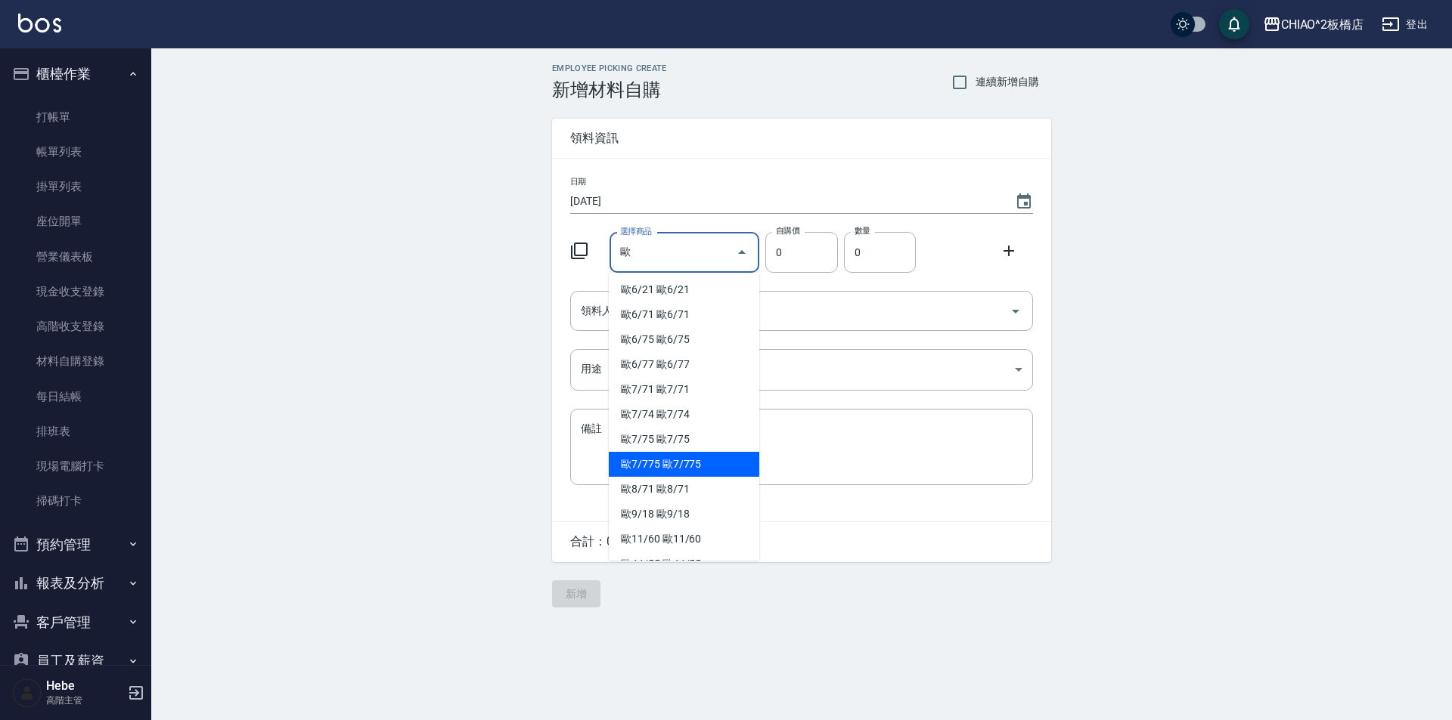
scroll to position [227, 0]
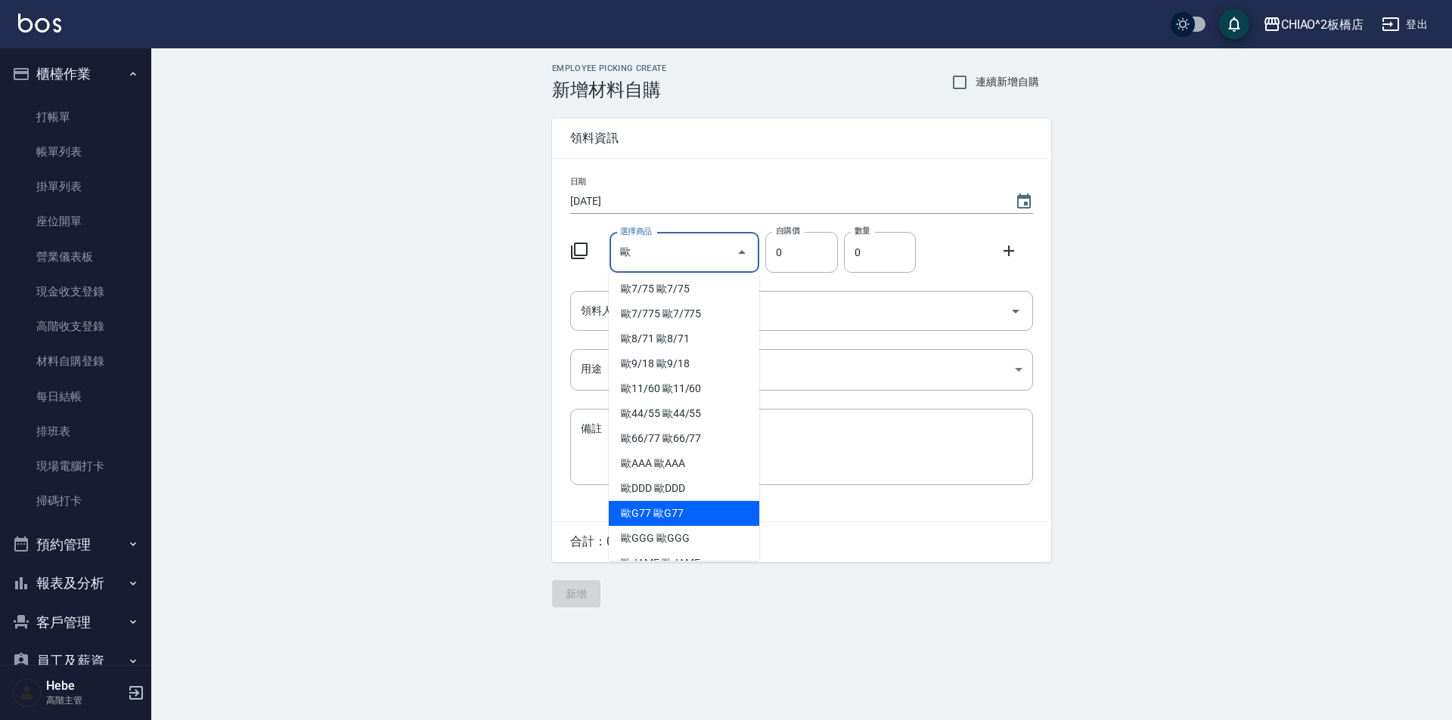
click at [644, 511] on li "歐G77 歐G77" at bounding box center [684, 513] width 150 height 25
type input "歐G77"
type input "83"
type input "1"
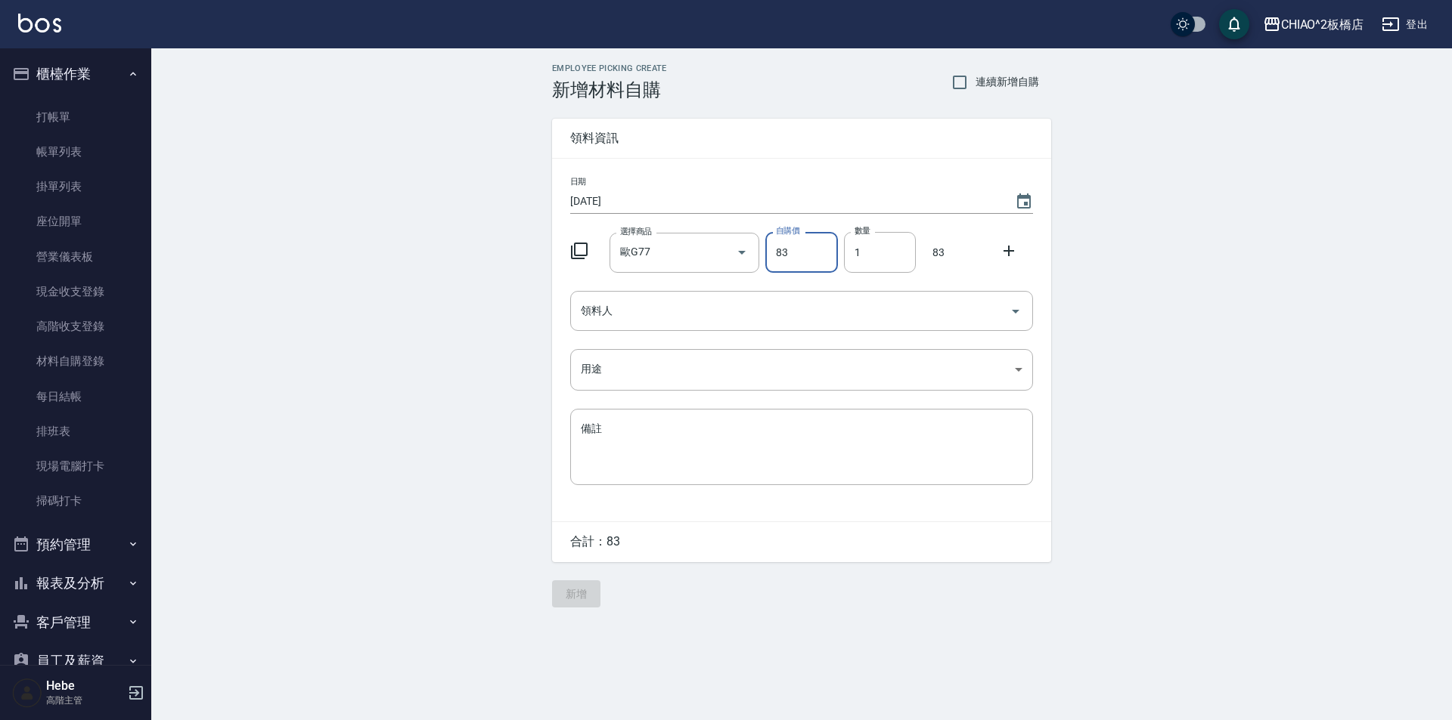
drag, startPoint x: 1006, startPoint y: 250, endPoint x: 977, endPoint y: 257, distance: 30.3
click at [994, 252] on div at bounding box center [1012, 249] width 39 height 27
drag, startPoint x: 996, startPoint y: 253, endPoint x: 1009, endPoint y: 253, distance: 12.1
click at [1008, 253] on div at bounding box center [1012, 249] width 39 height 27
drag, startPoint x: 1009, startPoint y: 253, endPoint x: 971, endPoint y: 263, distance: 39.1
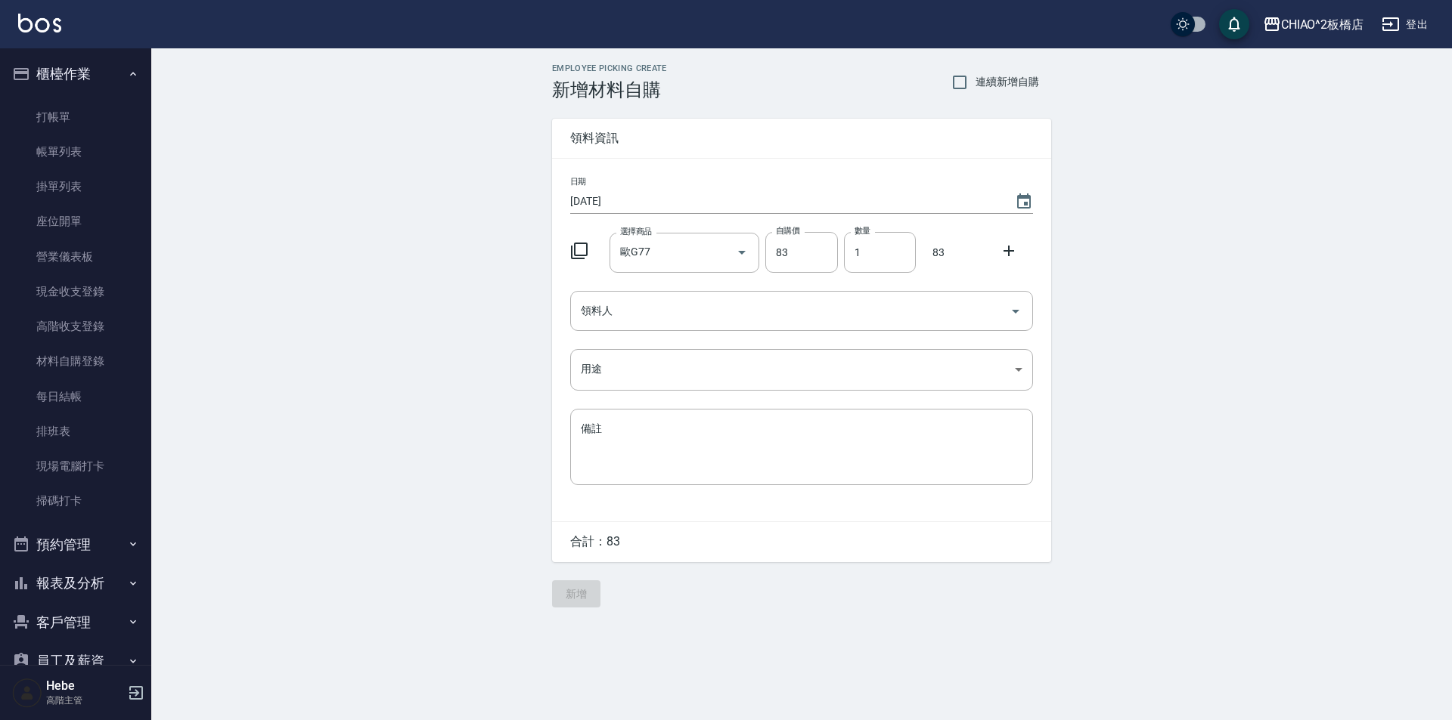
click at [1006, 255] on icon at bounding box center [1008, 251] width 18 height 18
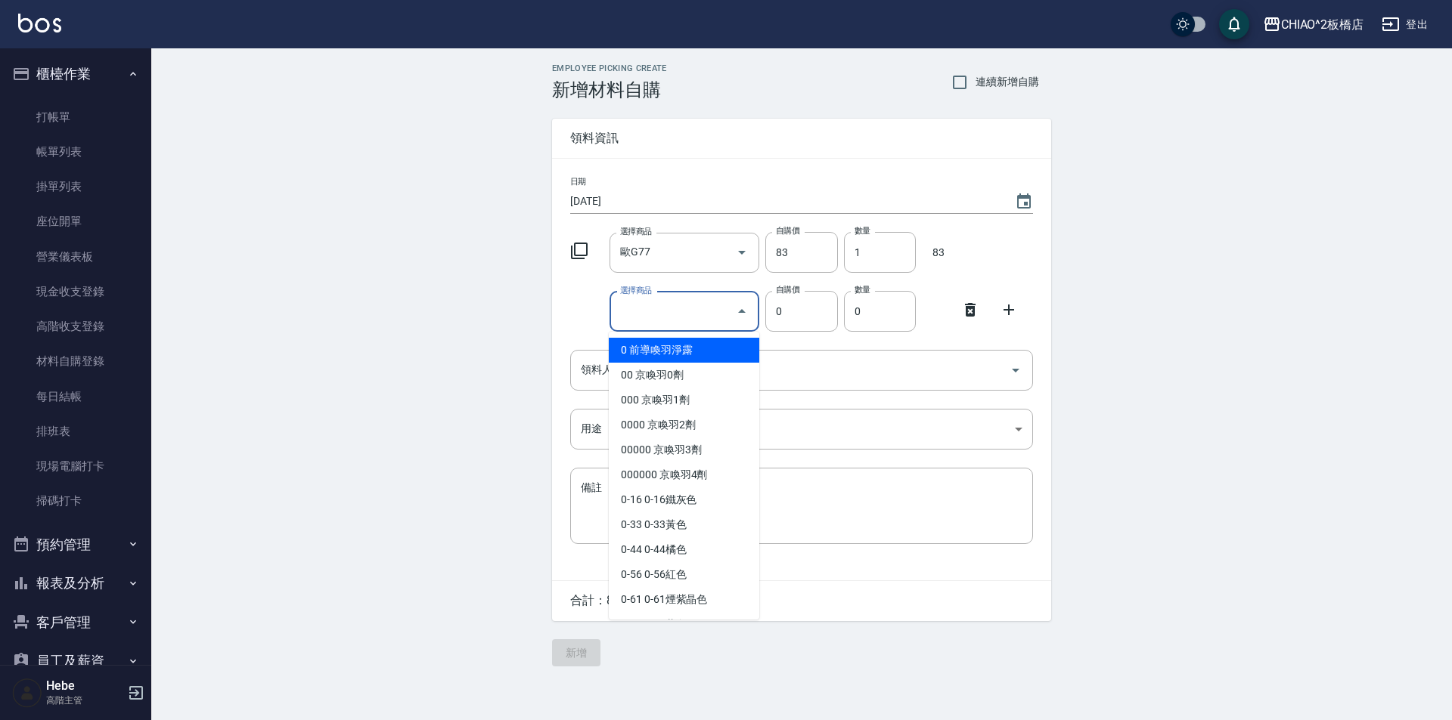
drag, startPoint x: 658, startPoint y: 318, endPoint x: 590, endPoint y: 321, distance: 67.3
click at [658, 318] on input "選擇商品" at bounding box center [673, 312] width 114 height 26
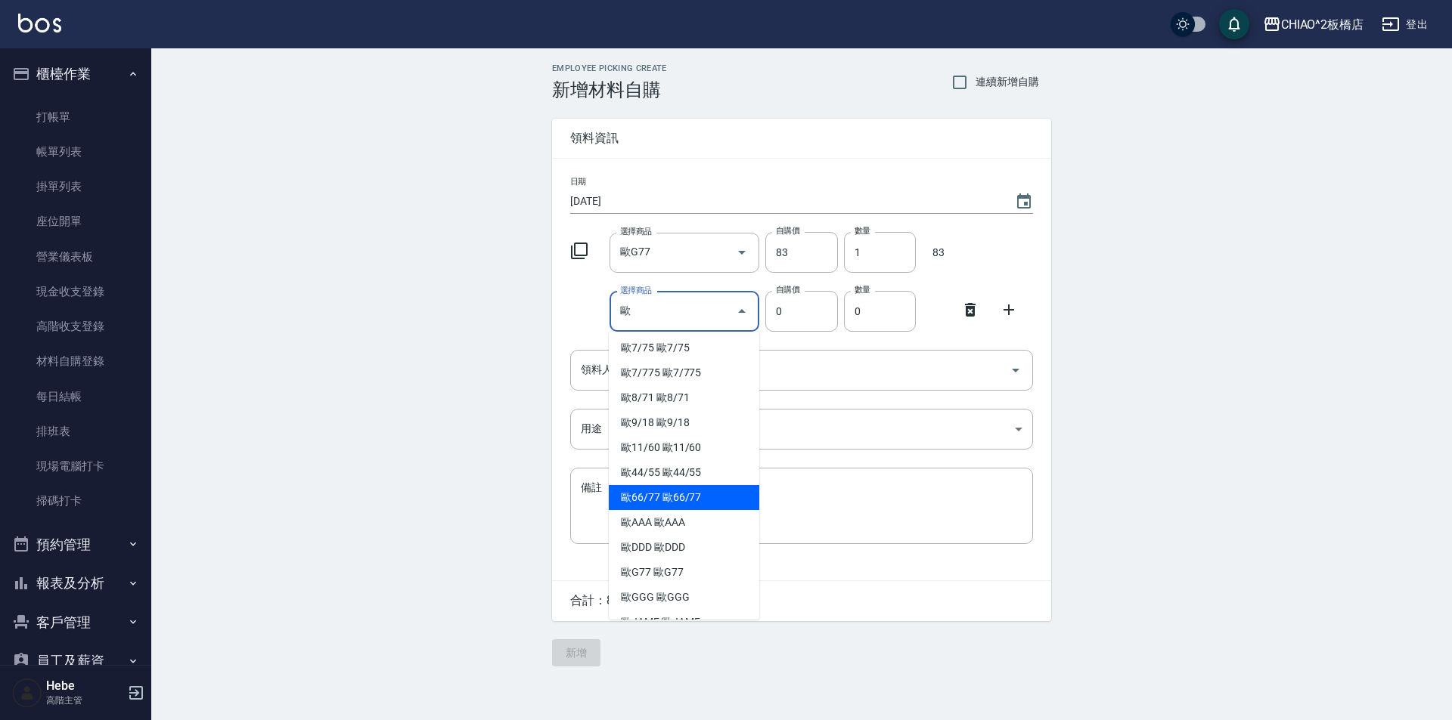
click at [645, 499] on li "歐66/77 歐66/77" at bounding box center [684, 497] width 150 height 25
type input "歐66/77"
type input "83"
type input "1"
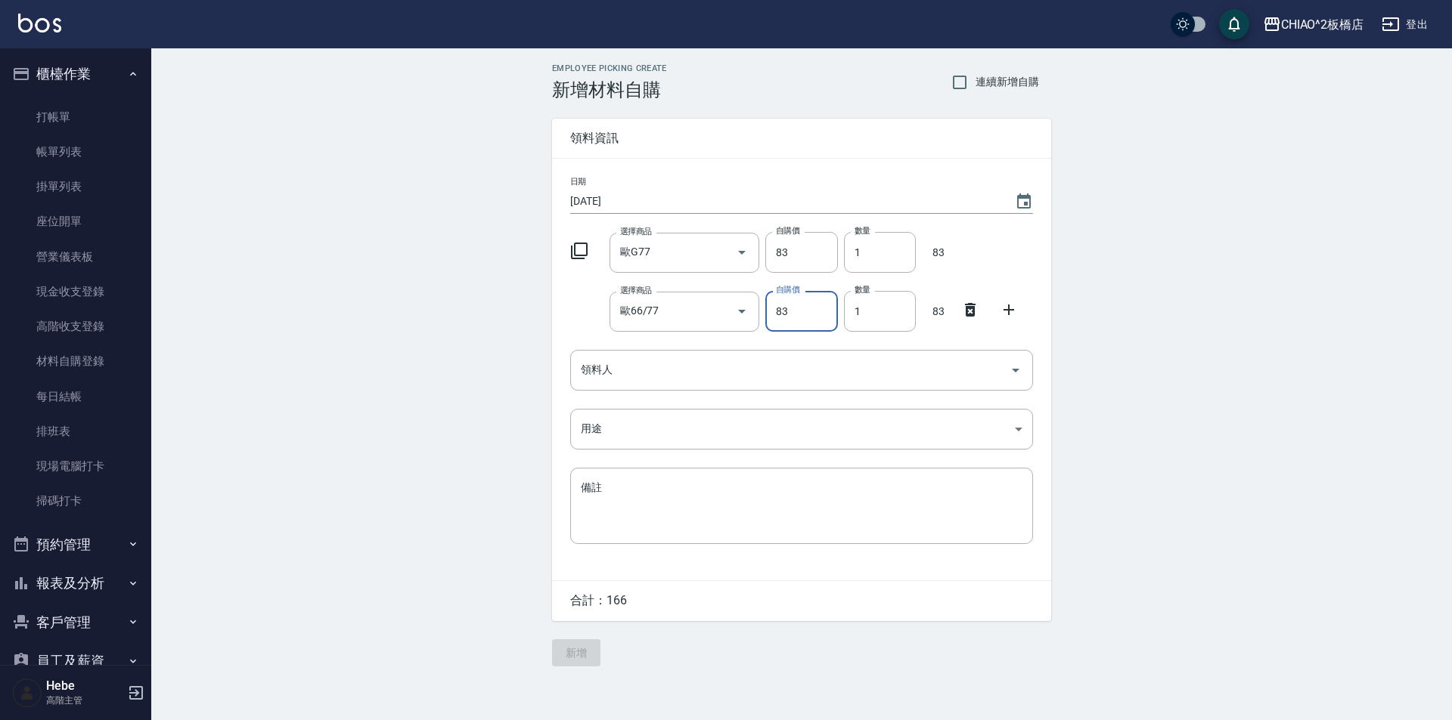
click at [1008, 306] on icon at bounding box center [1008, 310] width 18 height 18
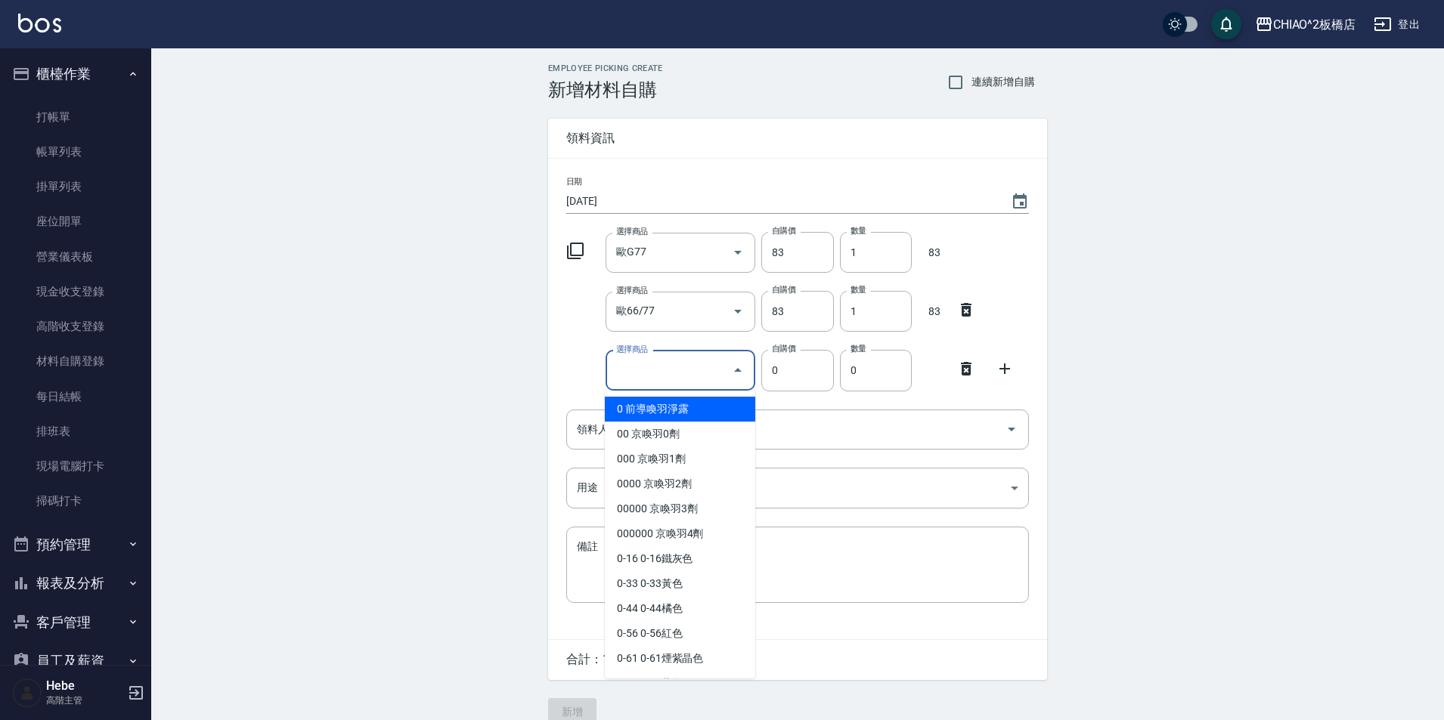
click at [713, 371] on input "選擇商品" at bounding box center [669, 371] width 114 height 26
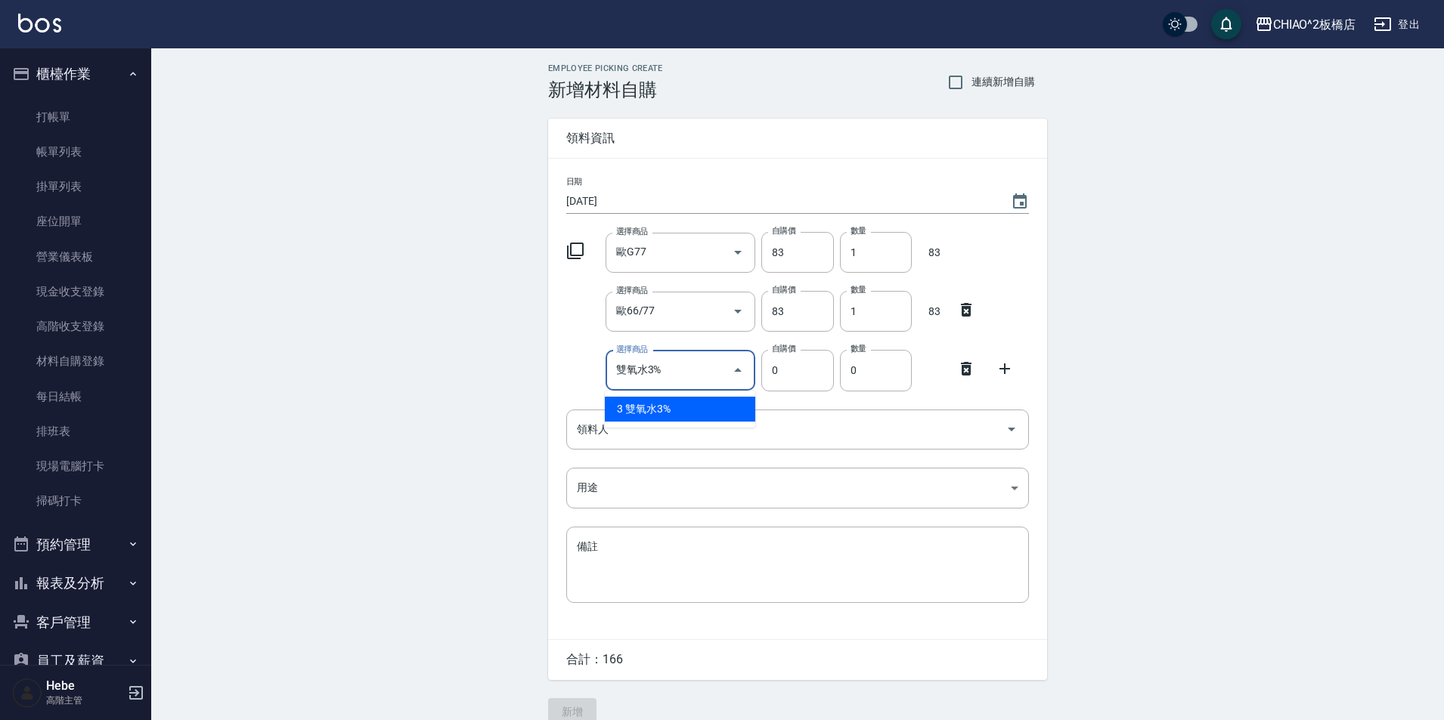
click at [682, 372] on input "雙氧水3%" at bounding box center [669, 371] width 114 height 26
type input "雙氧水9%"
click at [662, 407] on li "9 雙氧水9%" at bounding box center [680, 409] width 150 height 25
type input "140"
type input "1"
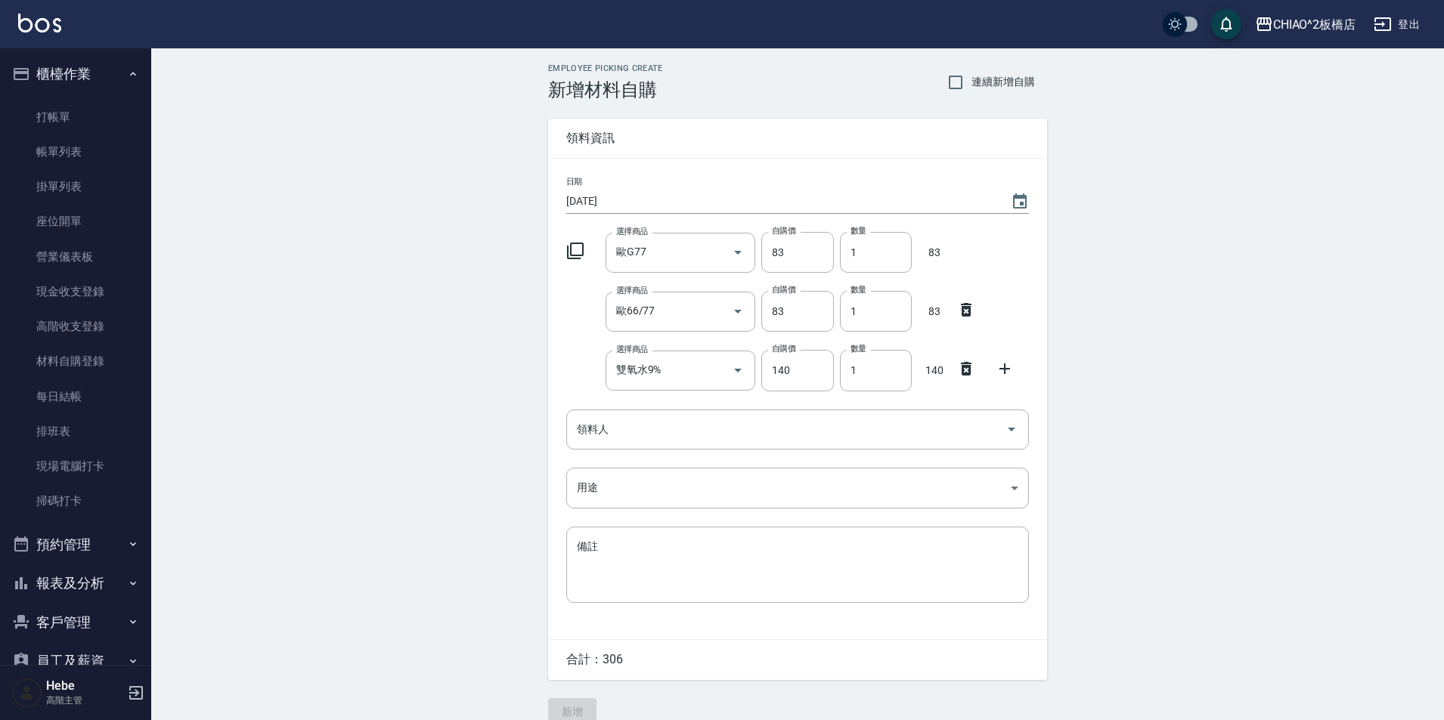
click at [1011, 366] on icon at bounding box center [1005, 369] width 18 height 18
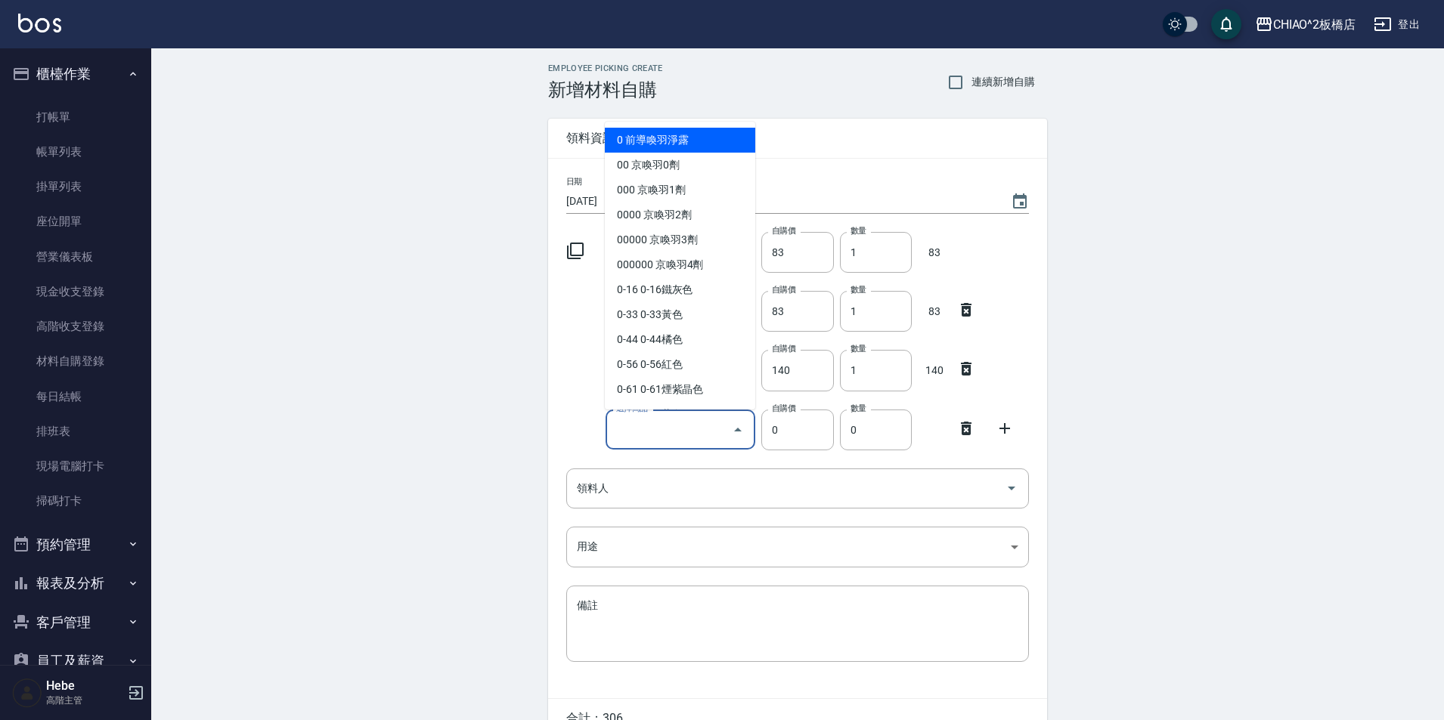
click at [688, 435] on input "選擇商品" at bounding box center [669, 430] width 114 height 26
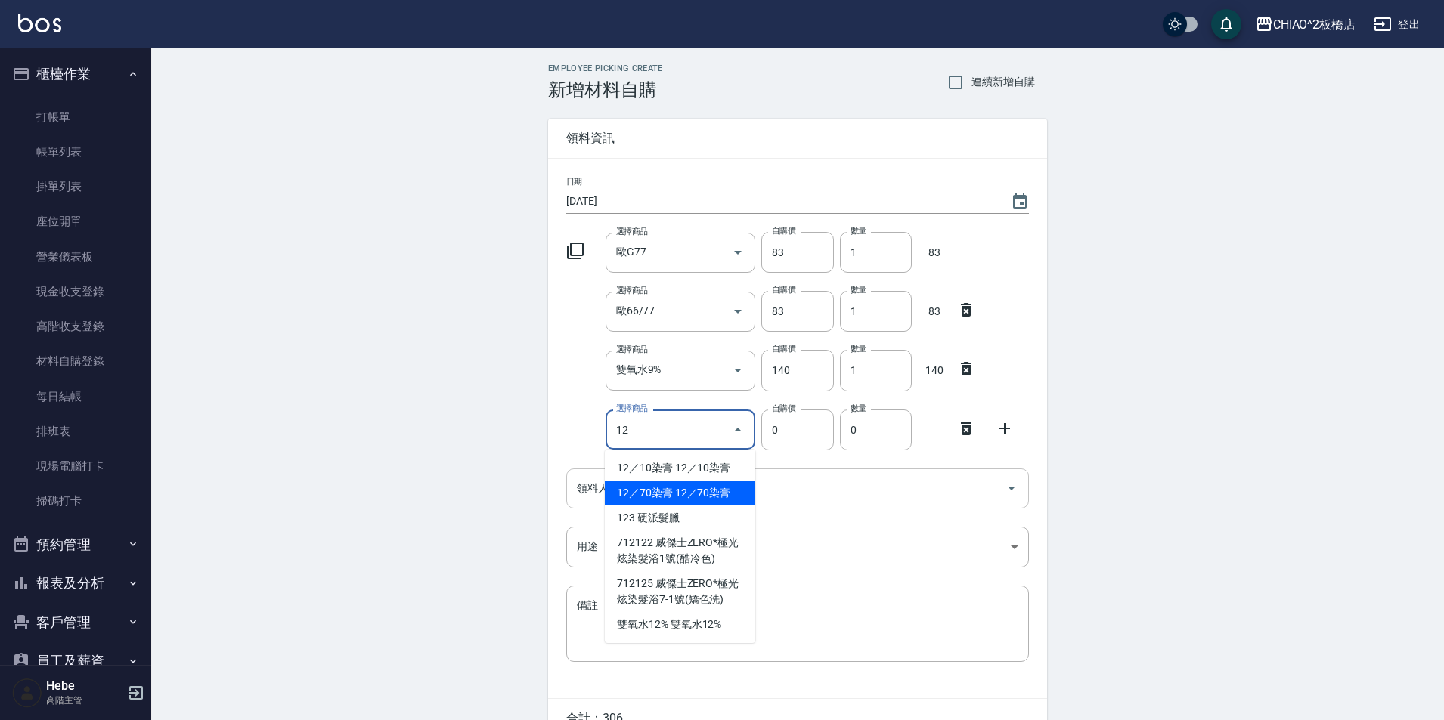
drag, startPoint x: 626, startPoint y: 490, endPoint x: 636, endPoint y: 490, distance: 9.8
click at [626, 490] on li "12／70染膏 12／70染膏" at bounding box center [680, 493] width 150 height 25
type input "12／70染膏"
type input "140"
type input "1"
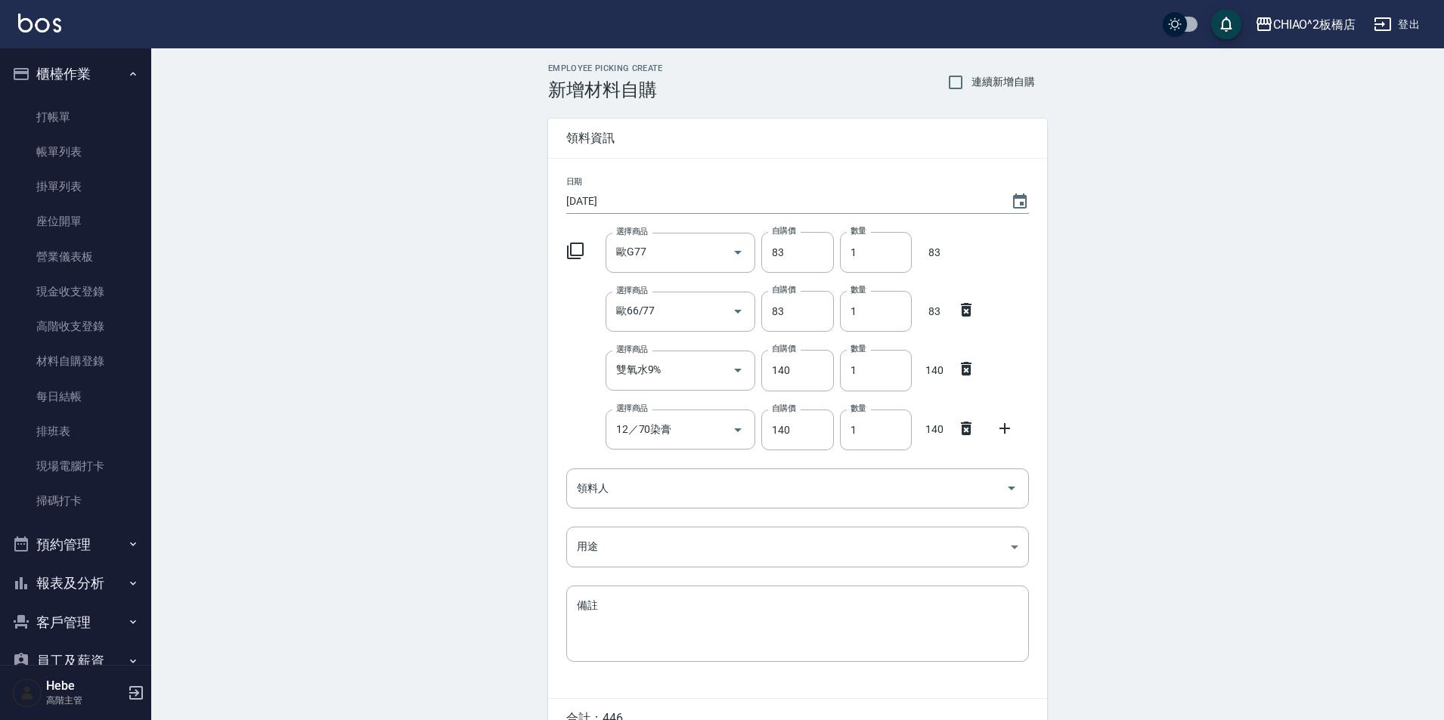
click at [998, 426] on icon at bounding box center [1005, 429] width 18 height 18
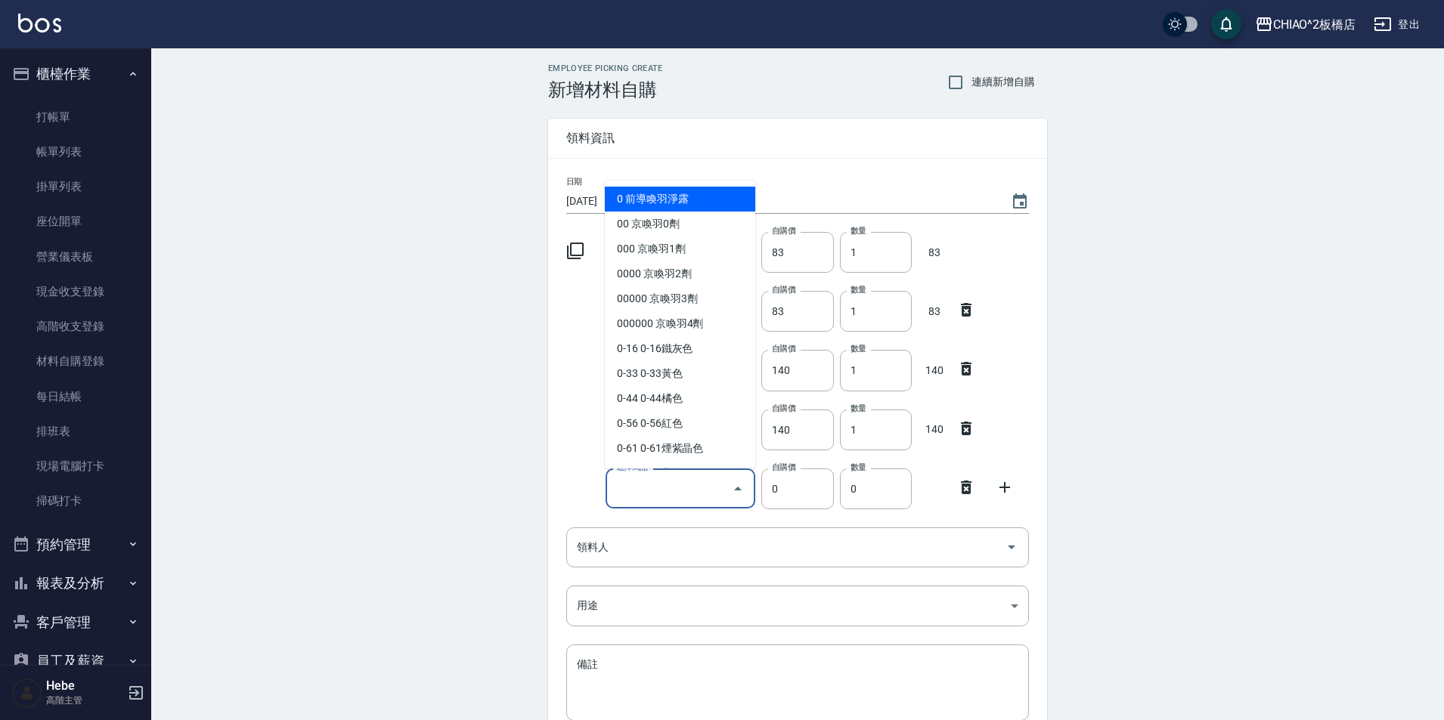
drag, startPoint x: 675, startPoint y: 491, endPoint x: 595, endPoint y: 491, distance: 80.1
click at [675, 491] on input "選擇商品" at bounding box center [669, 489] width 114 height 26
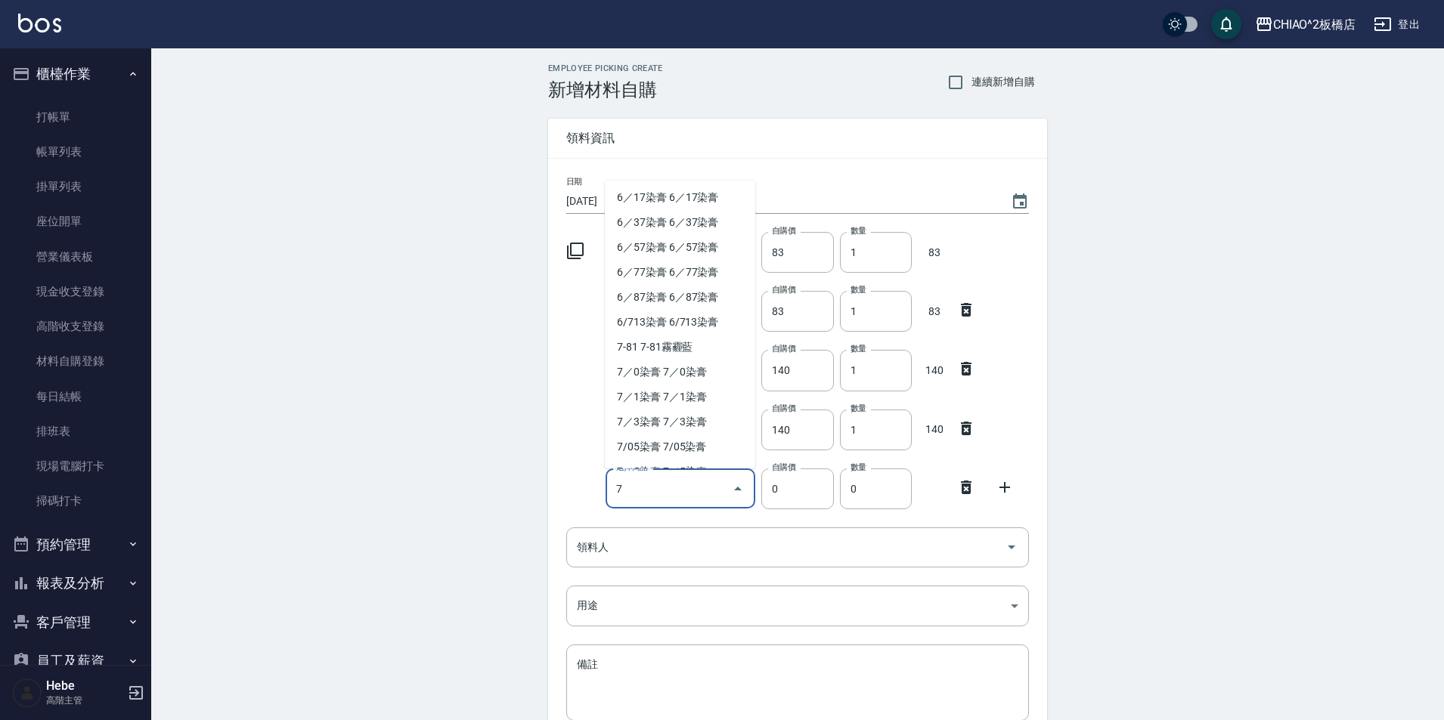
scroll to position [302, 0]
click at [672, 358] on li "7／1染膏 7／1染膏" at bounding box center [680, 370] width 150 height 25
type input "7／1染膏"
type input "140"
type input "1"
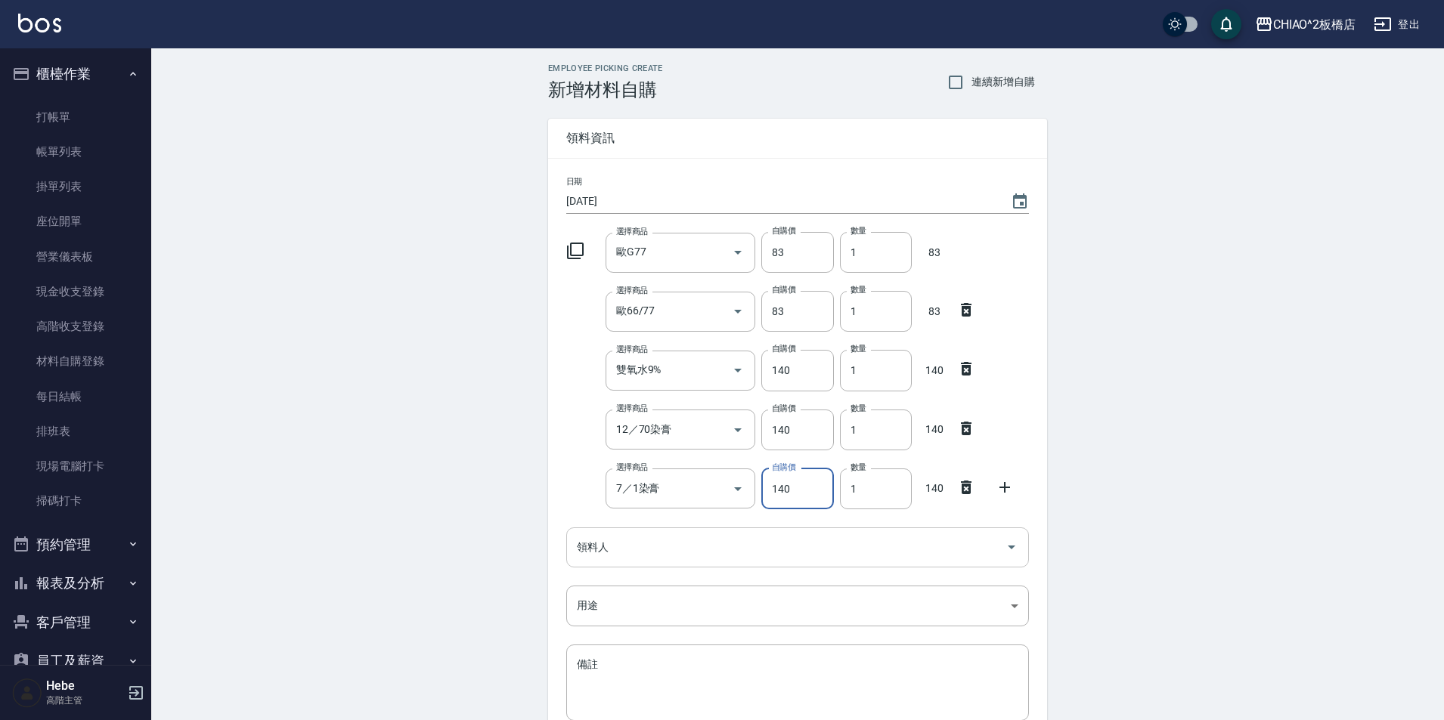
click at [629, 547] on input "領料人" at bounding box center [786, 547] width 426 height 26
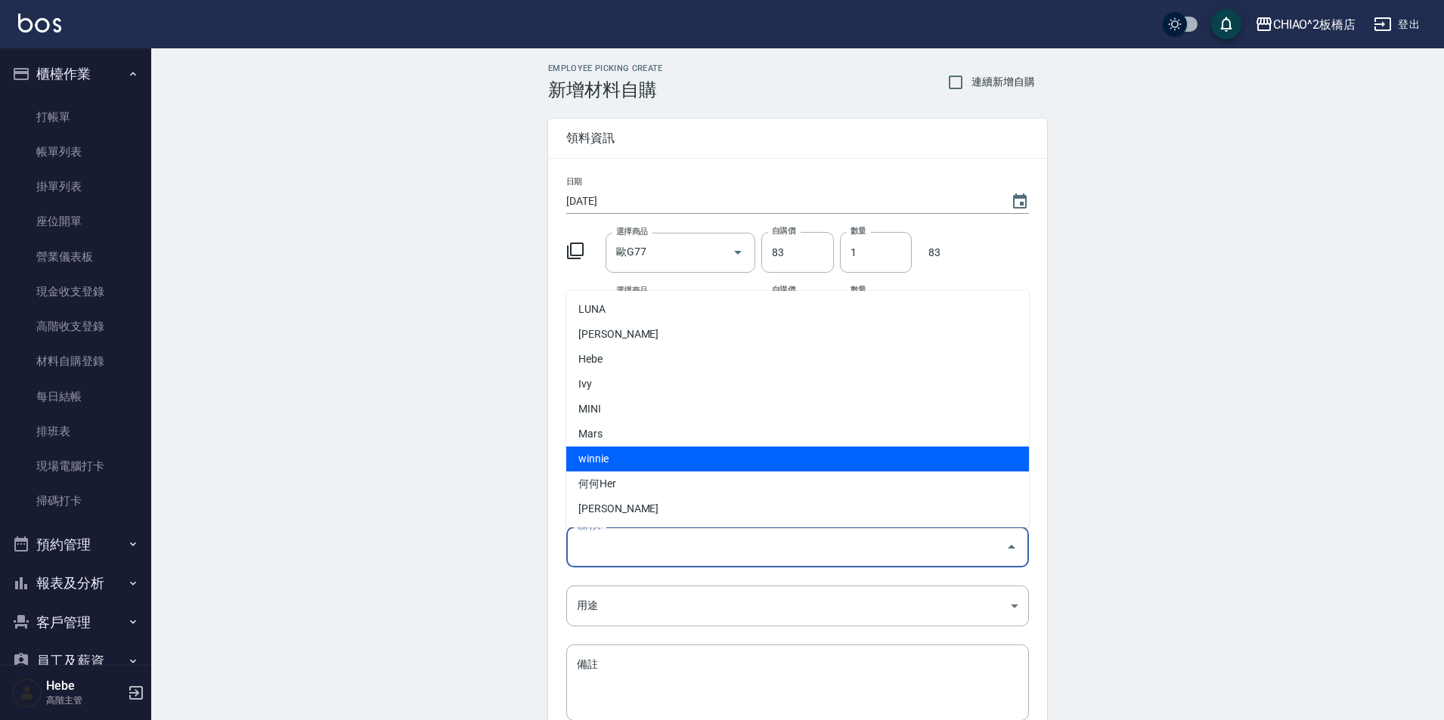
scroll to position [76, 0]
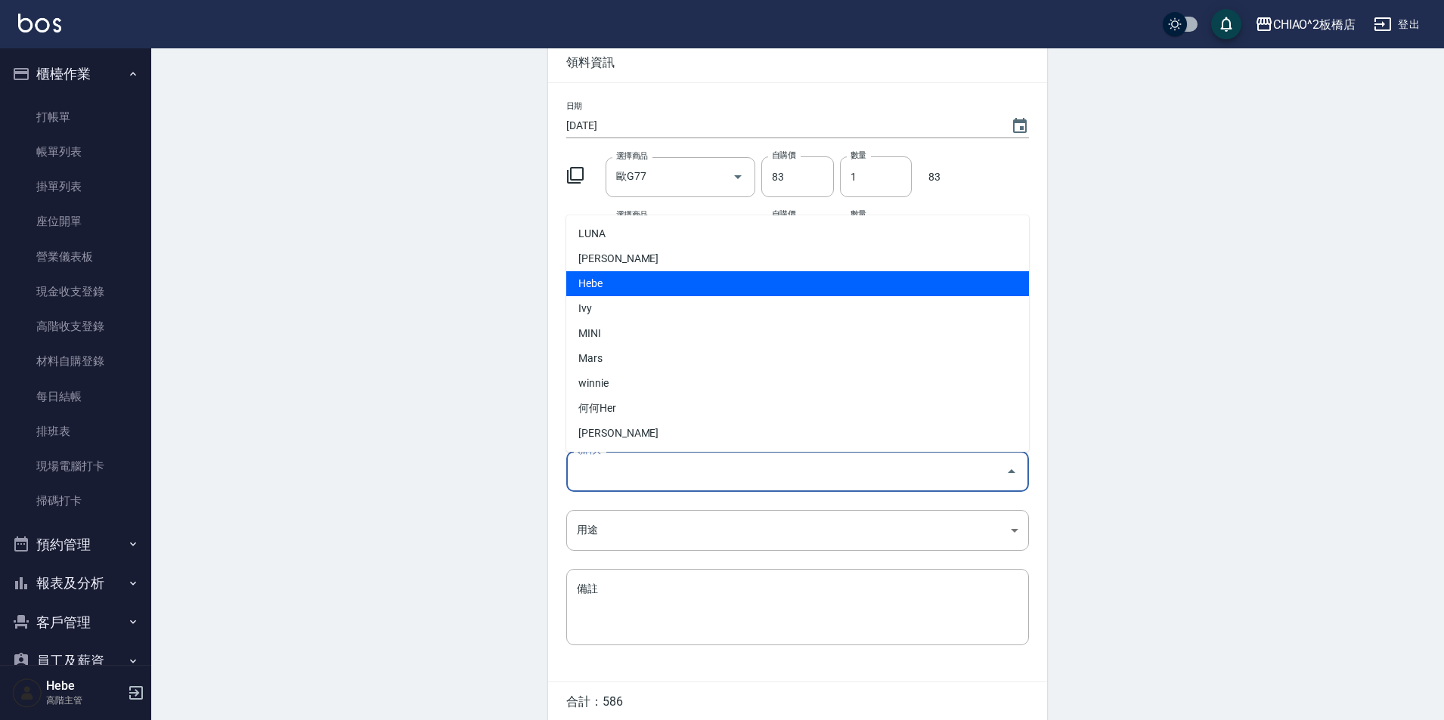
click at [601, 289] on li "Hebe" at bounding box center [797, 283] width 463 height 25
type input "Hebe"
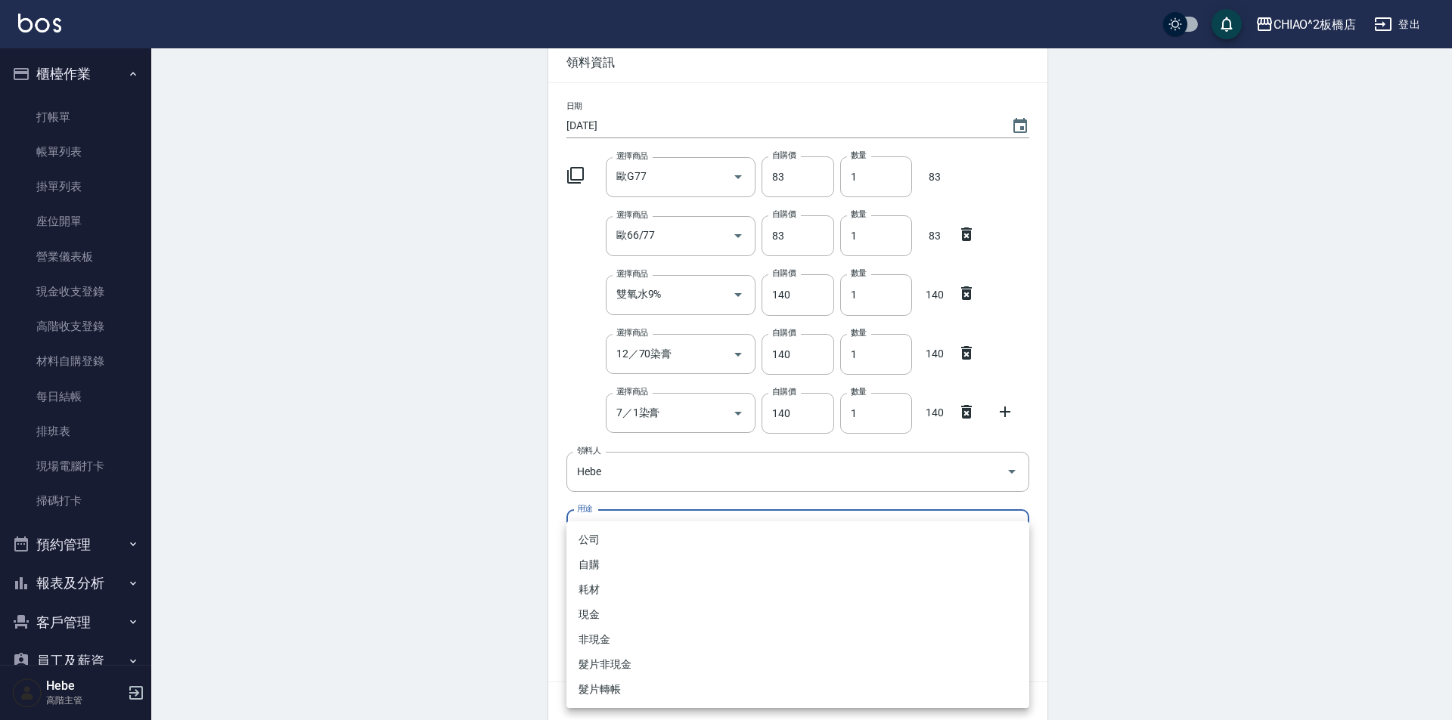
click at [603, 535] on body "CHIAO^2板橋店 登出 櫃檯作業 打帳單 帳單列表 掛單列表 座位開單 營業儀表板 現金收支登錄 高階收支登錄 材料自購登錄 每日結帳 排班表 現場電腦打…" at bounding box center [726, 354] width 1452 height 860
click at [604, 562] on li "自購" at bounding box center [797, 565] width 463 height 25
type input "自購"
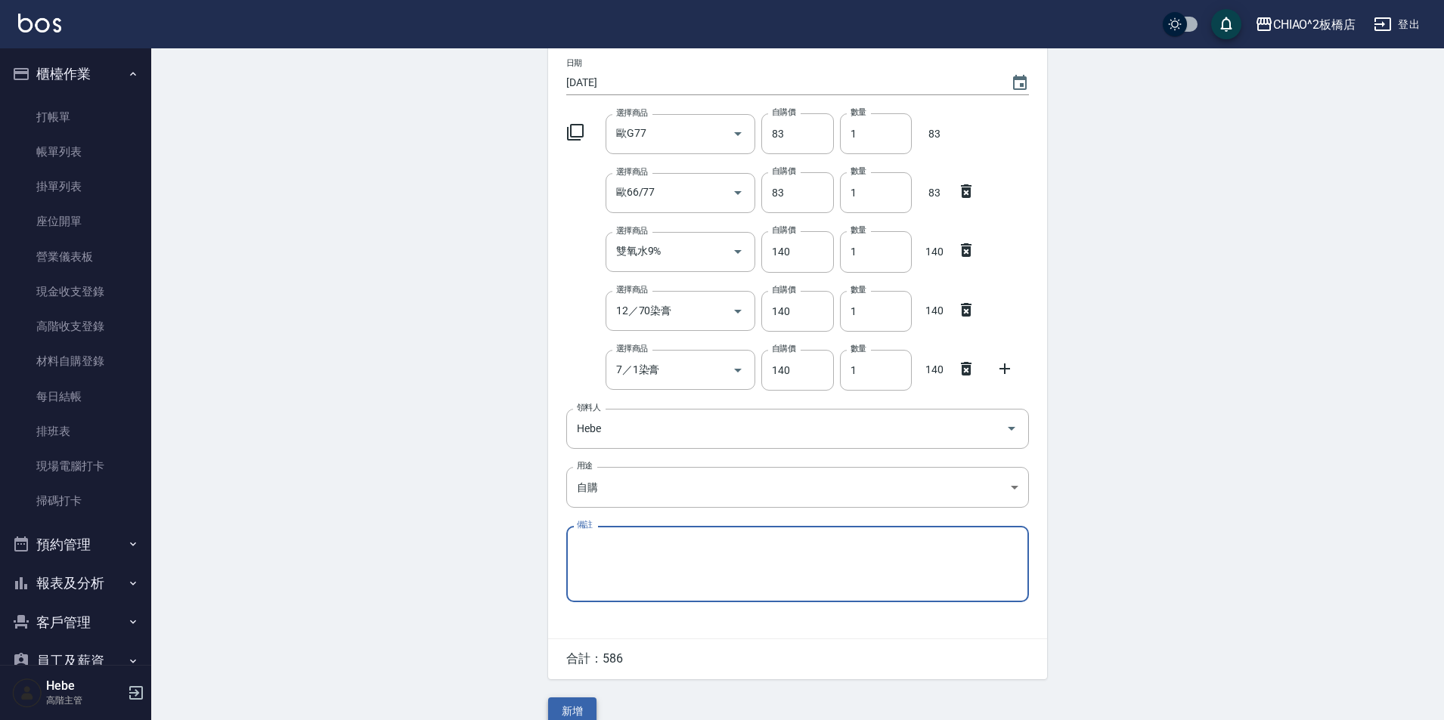
scroll to position [141, 0]
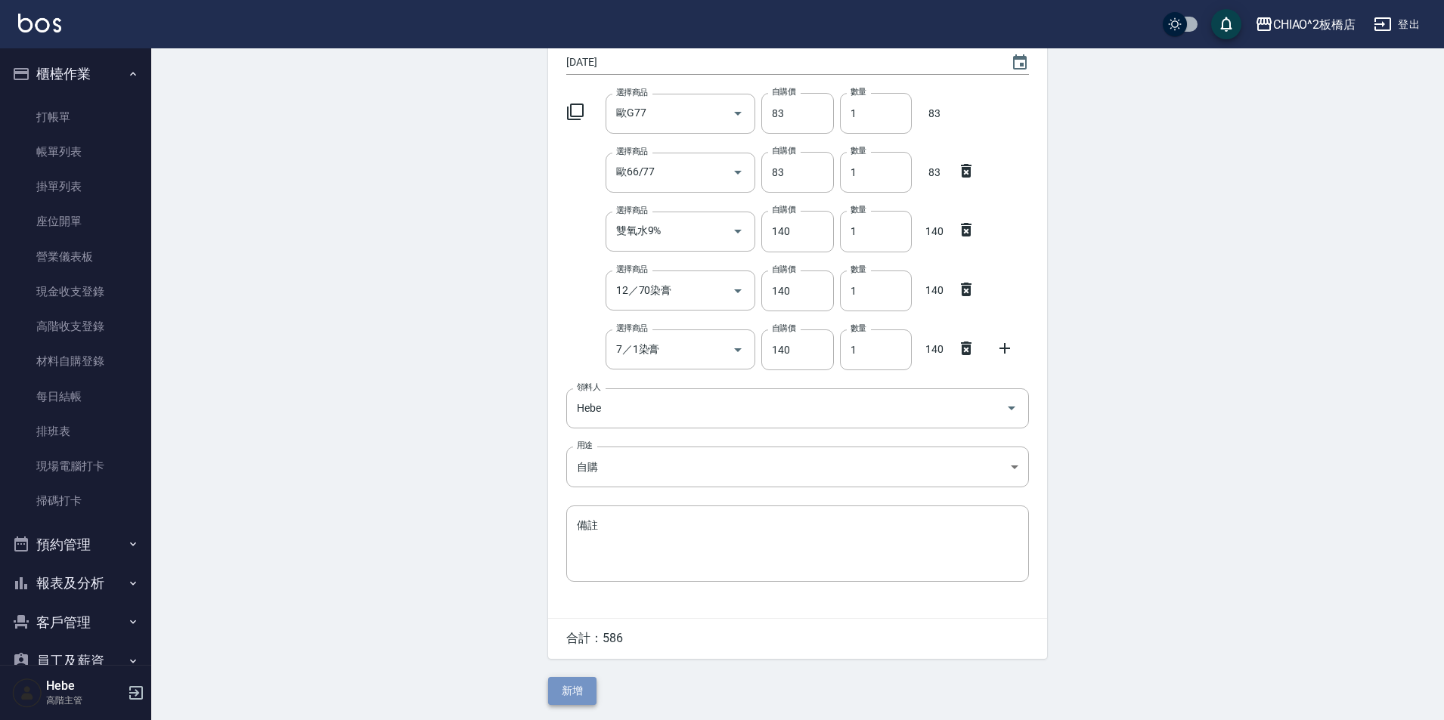
click at [579, 692] on button "新增" at bounding box center [572, 691] width 48 height 28
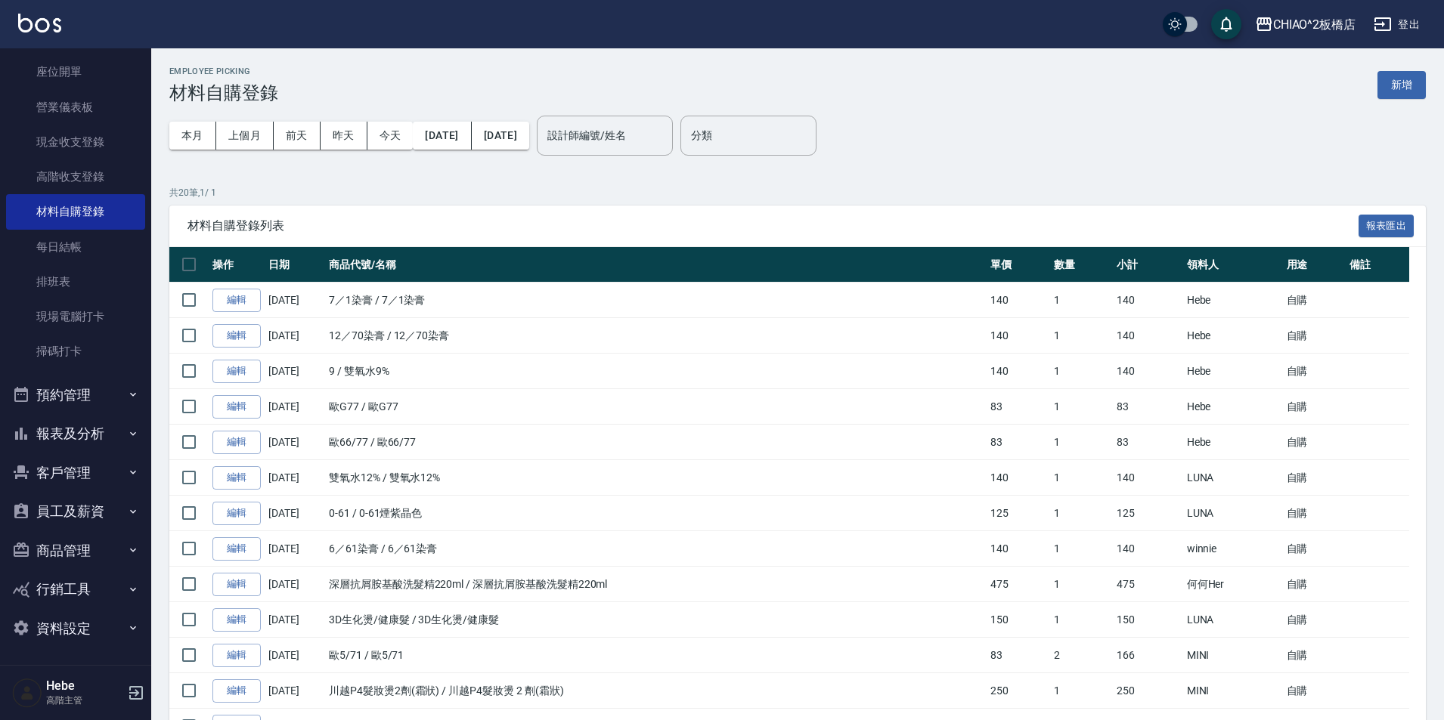
scroll to position [150, 0]
click at [78, 426] on button "報表及分析" at bounding box center [75, 433] width 139 height 39
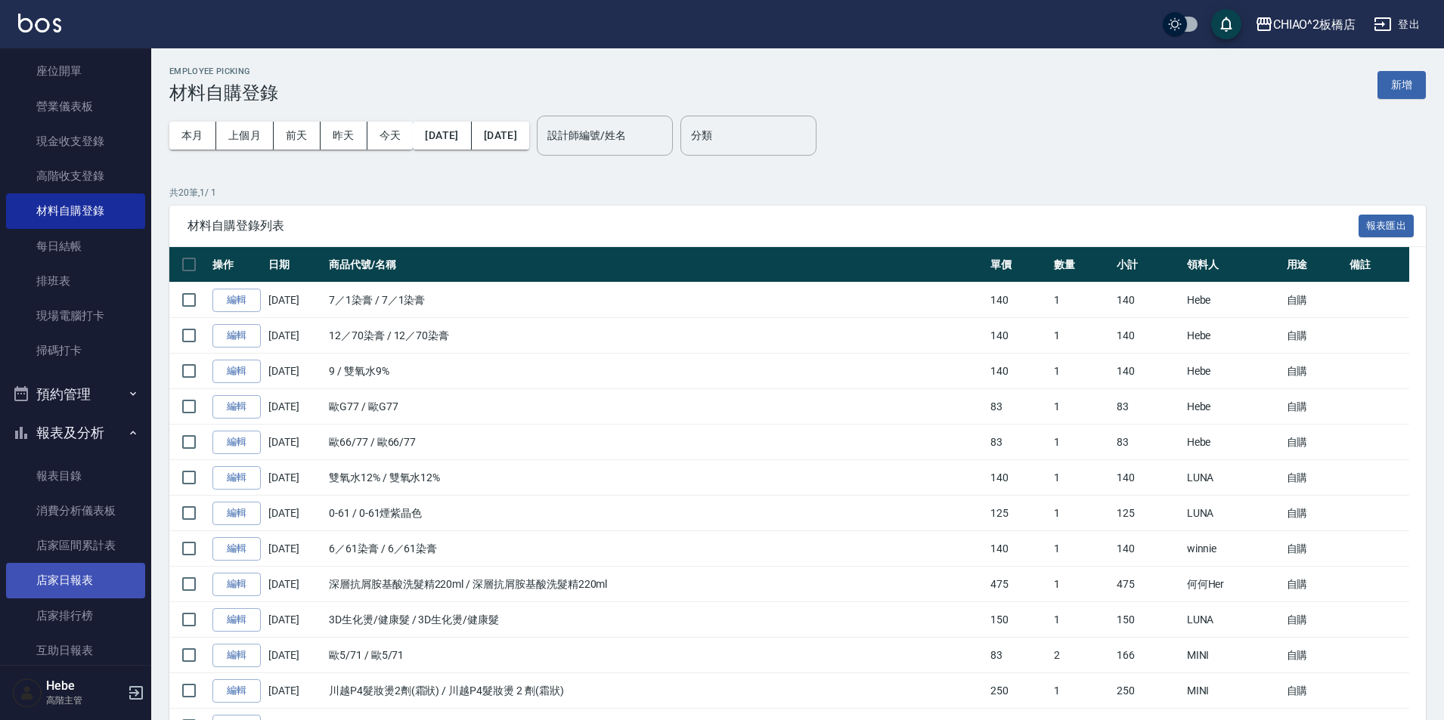
click at [87, 582] on link "店家日報表" at bounding box center [75, 580] width 139 height 35
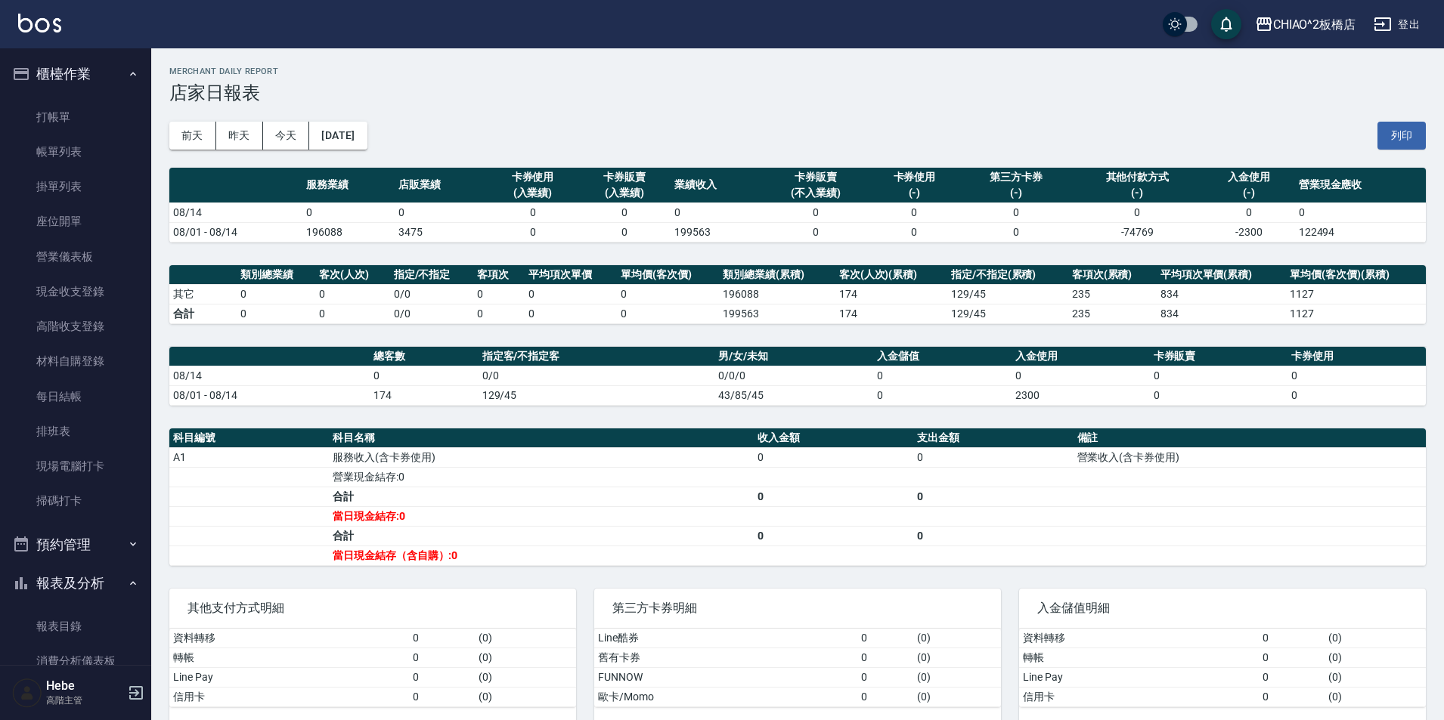
click at [61, 117] on link "打帳單" at bounding box center [75, 117] width 139 height 35
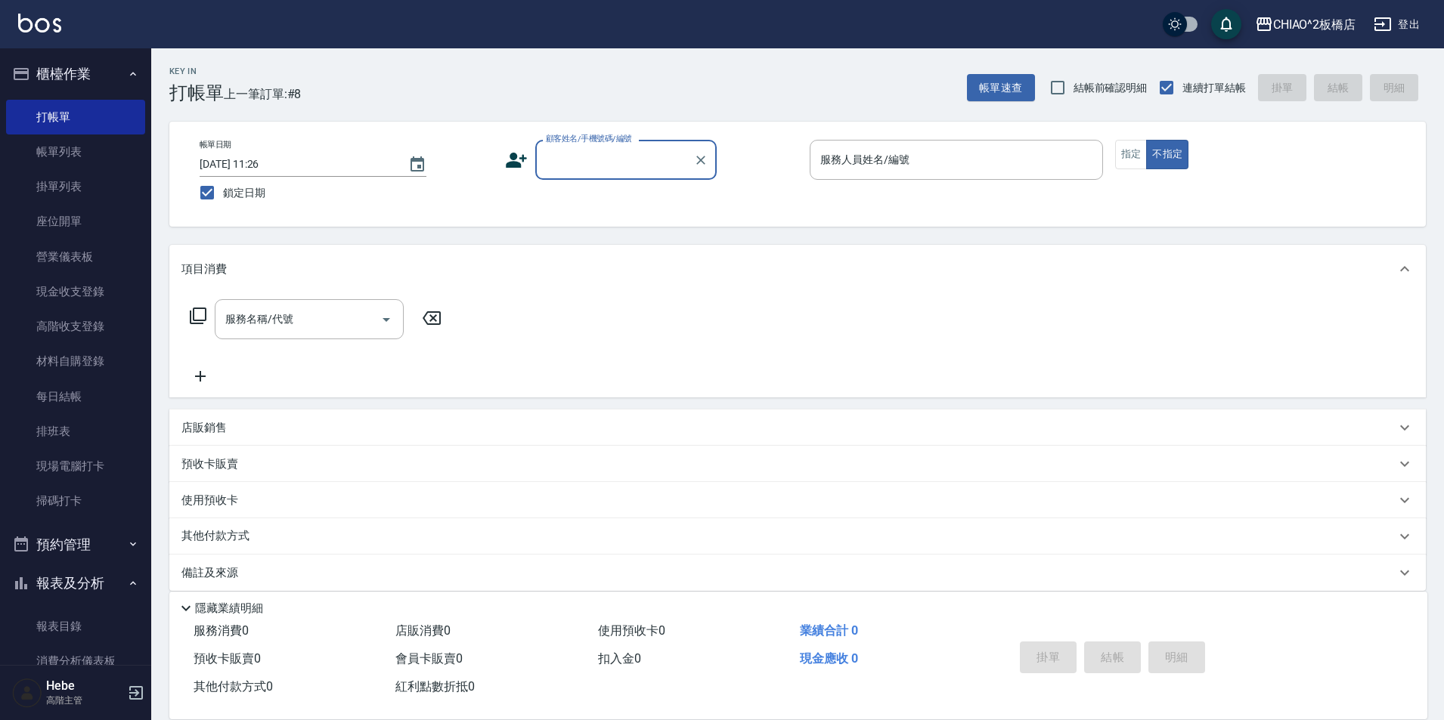
click at [170, 177] on div "帳單日期 [DATE] 11:26 鎖定日期 顧客姓名/手機號碼/編號 顧客姓名/手機號碼/編號 服務人員姓名/編號 服務人員姓名/編號 指定 不指定" at bounding box center [797, 174] width 1256 height 105
click at [212, 194] on input "鎖定日期" at bounding box center [207, 193] width 32 height 32
checkbox input "false"
type input "[DATE] 11:30"
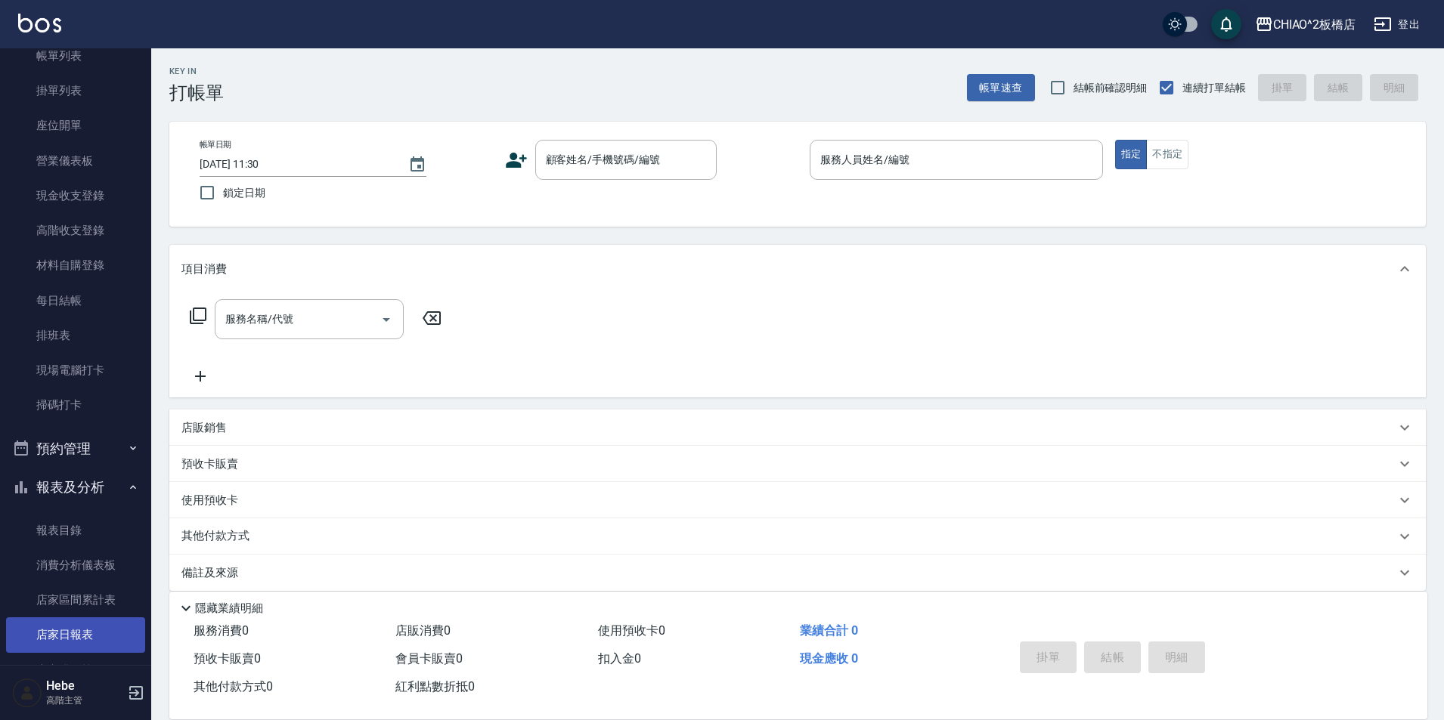
scroll to position [302, 0]
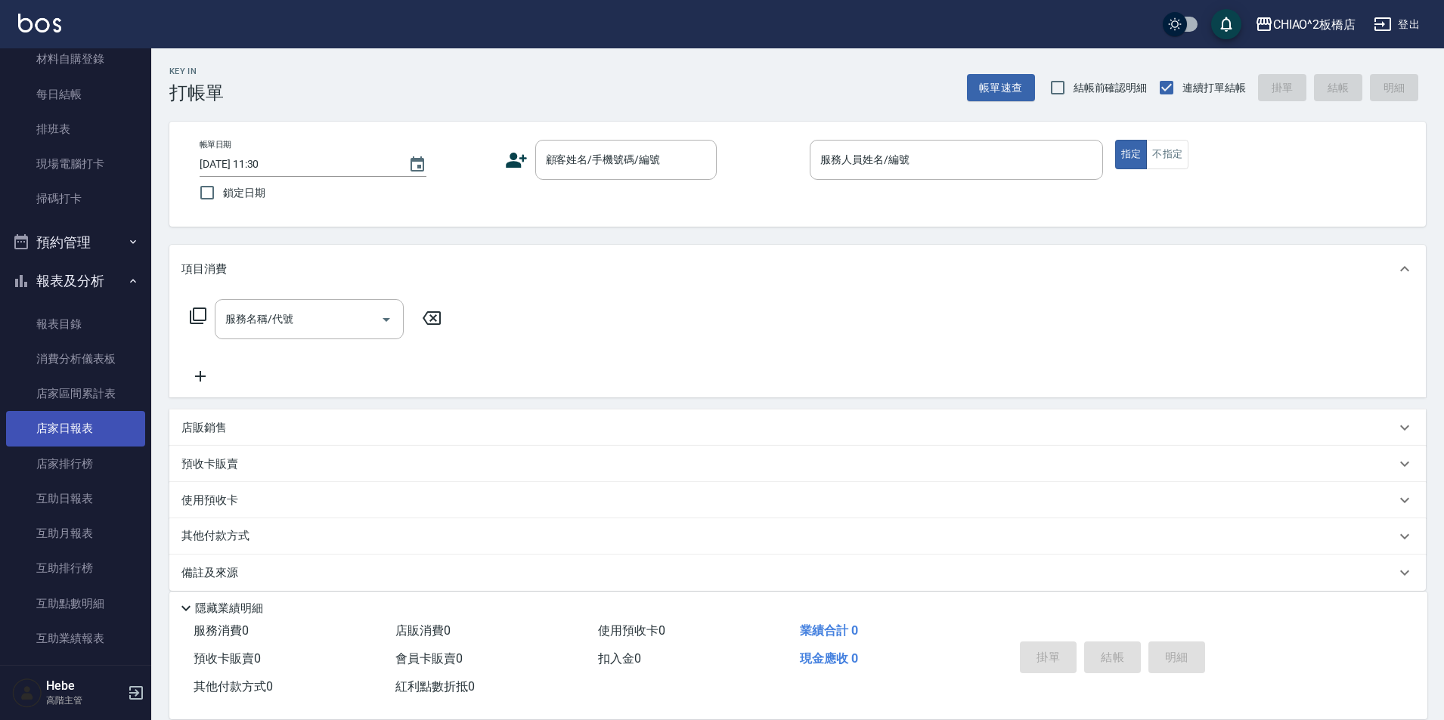
click at [88, 413] on link "店家日報表" at bounding box center [75, 428] width 139 height 35
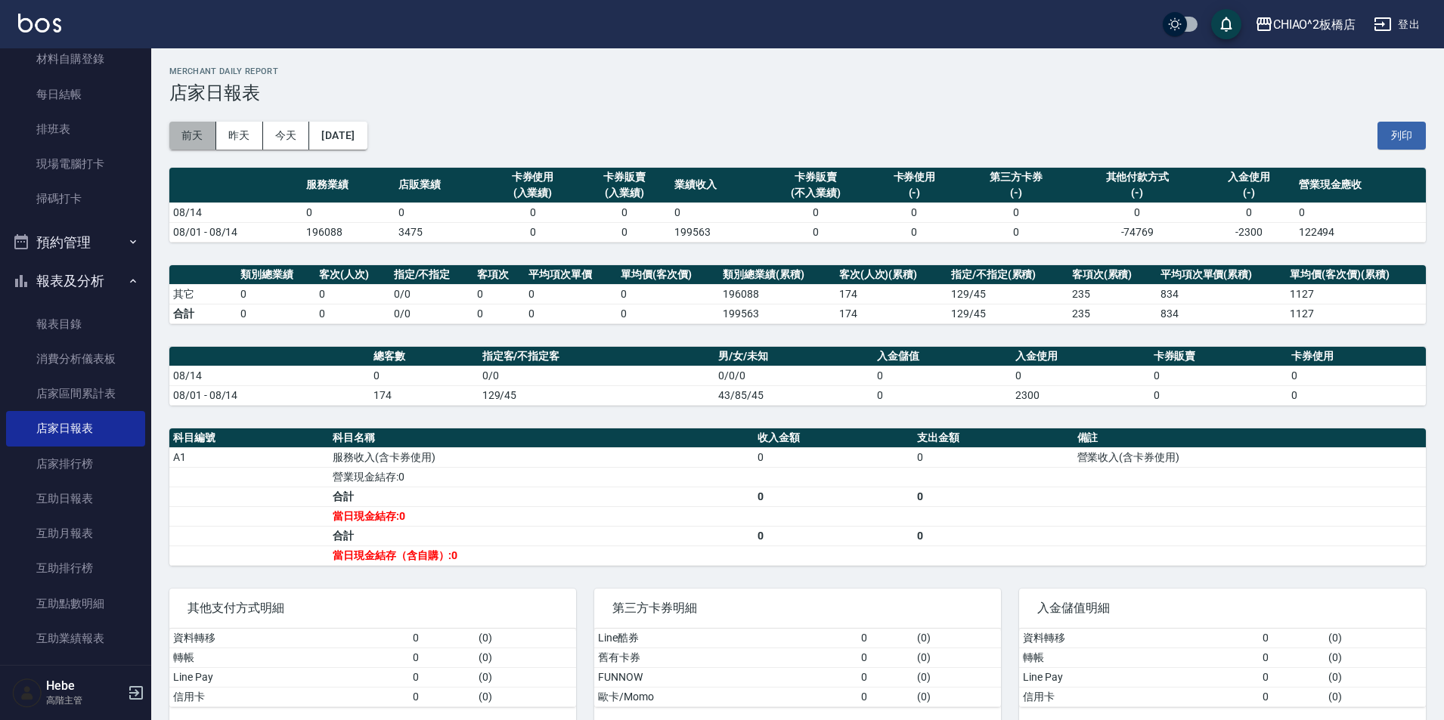
click at [196, 131] on button "前天" at bounding box center [192, 136] width 47 height 28
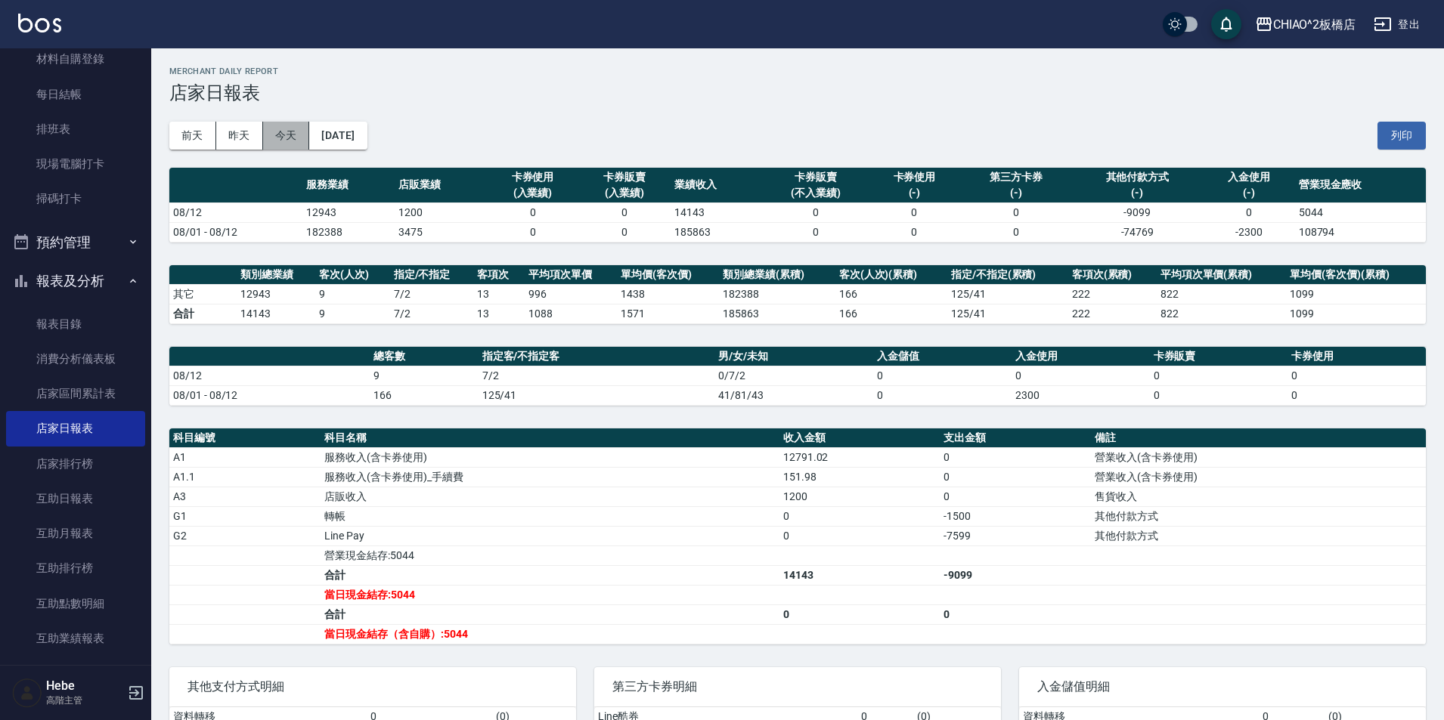
click at [264, 133] on button "今天" at bounding box center [286, 136] width 47 height 28
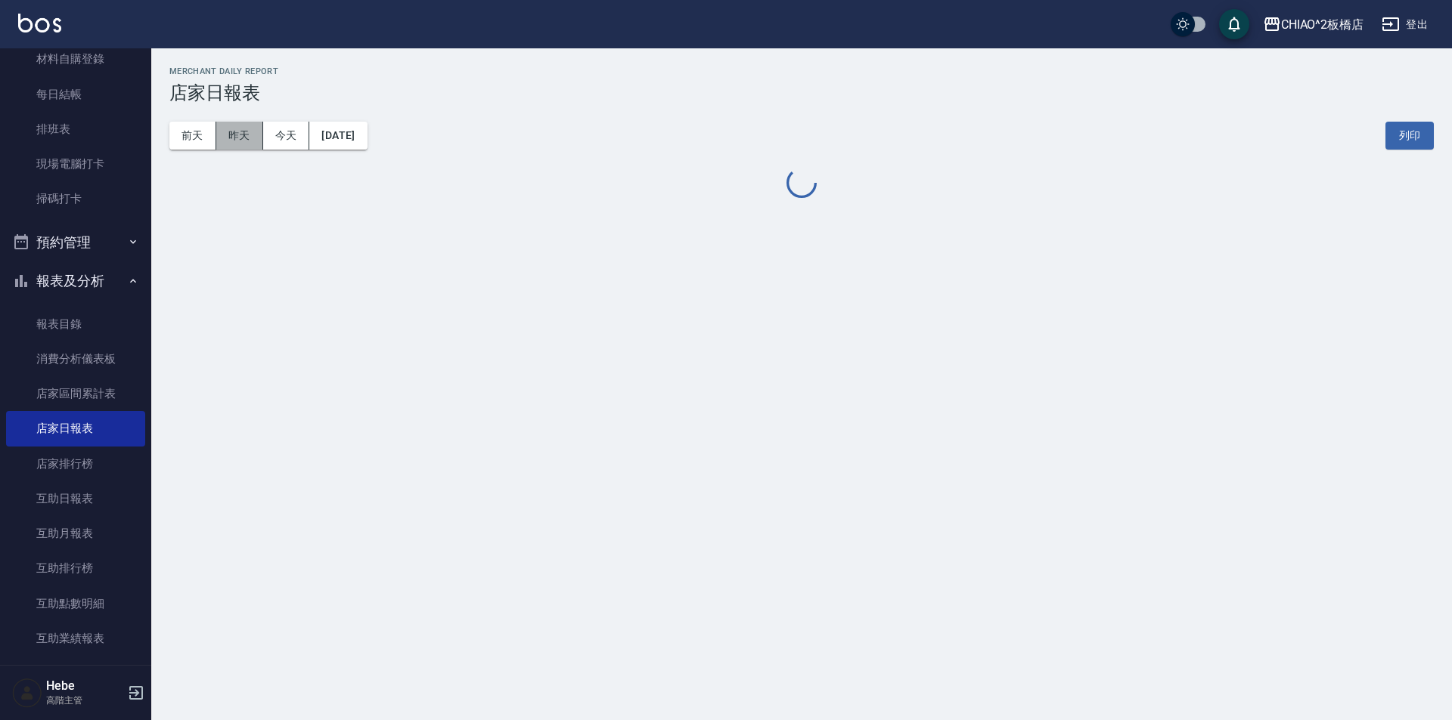
click at [244, 133] on button "昨天" at bounding box center [239, 136] width 47 height 28
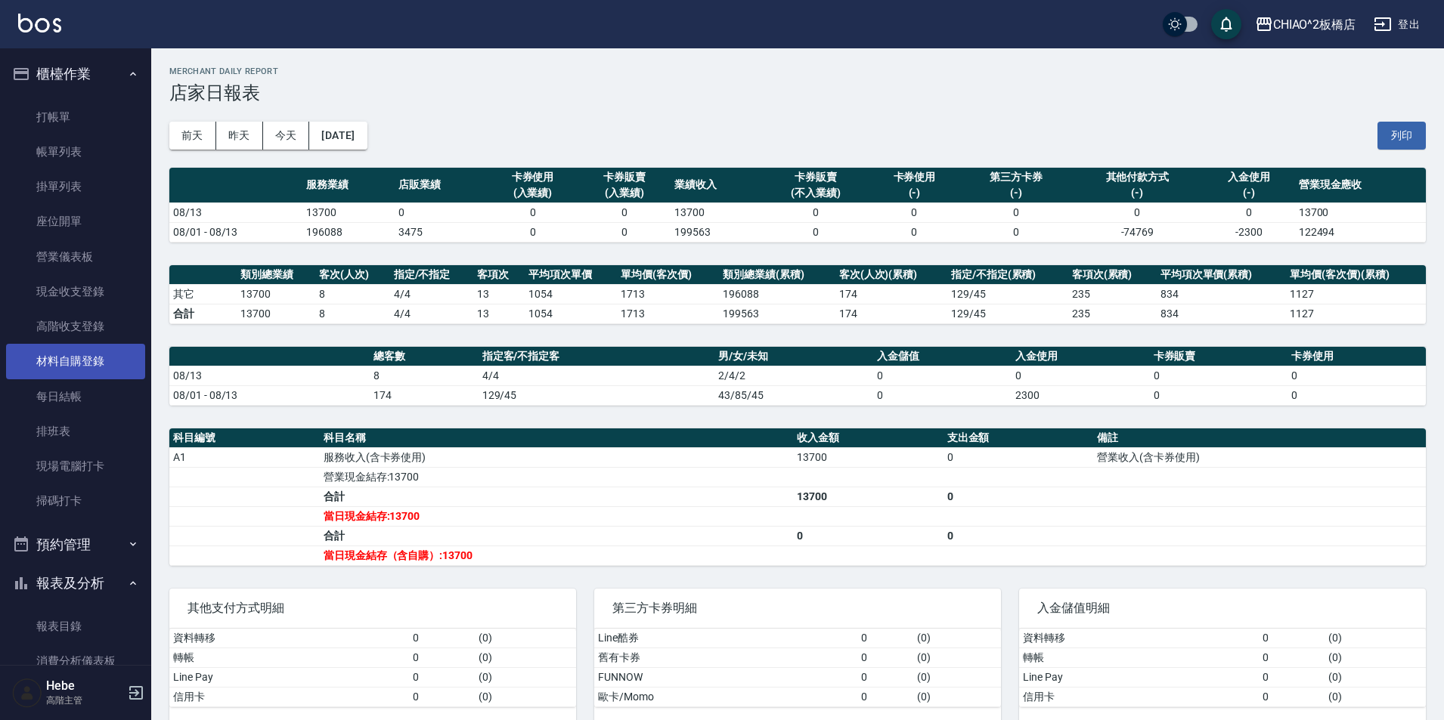
click at [86, 361] on link "材料自購登錄" at bounding box center [75, 361] width 139 height 35
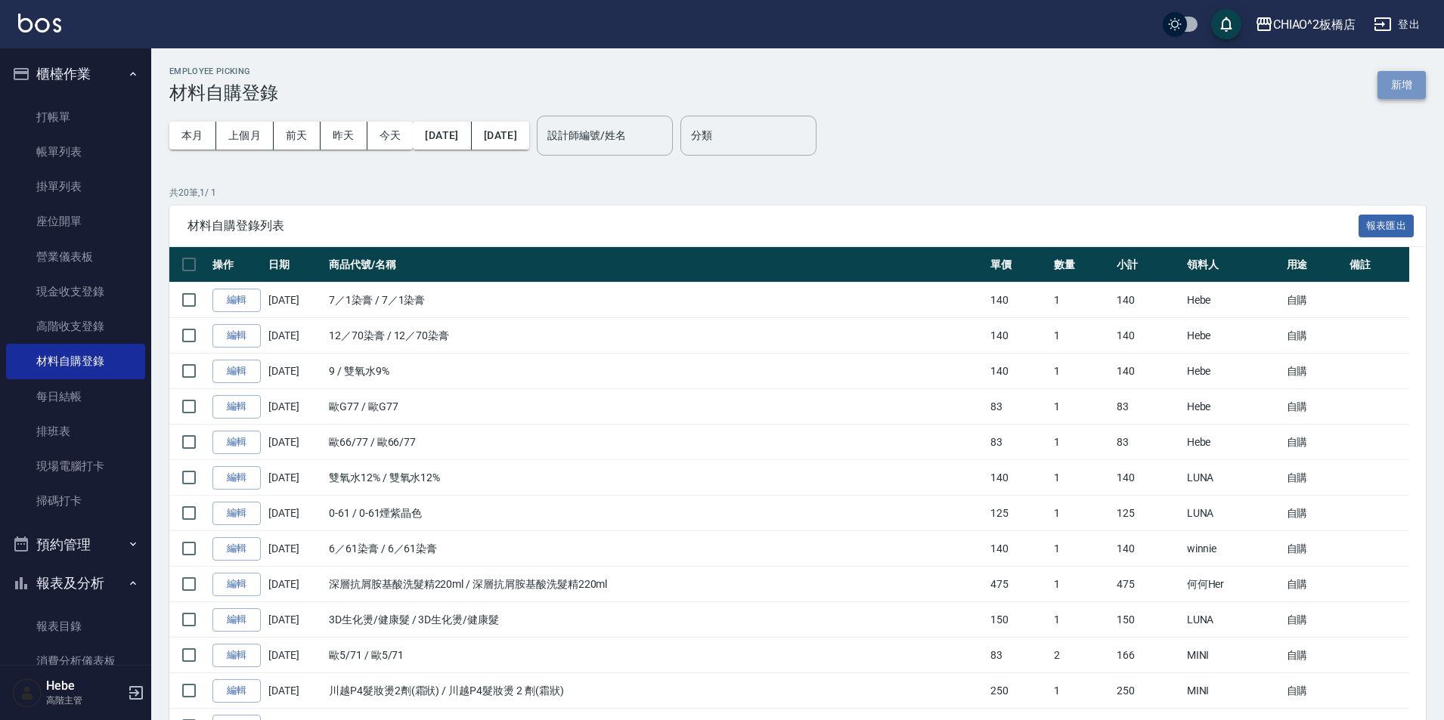
click at [1409, 78] on button "新增" at bounding box center [1401, 85] width 48 height 28
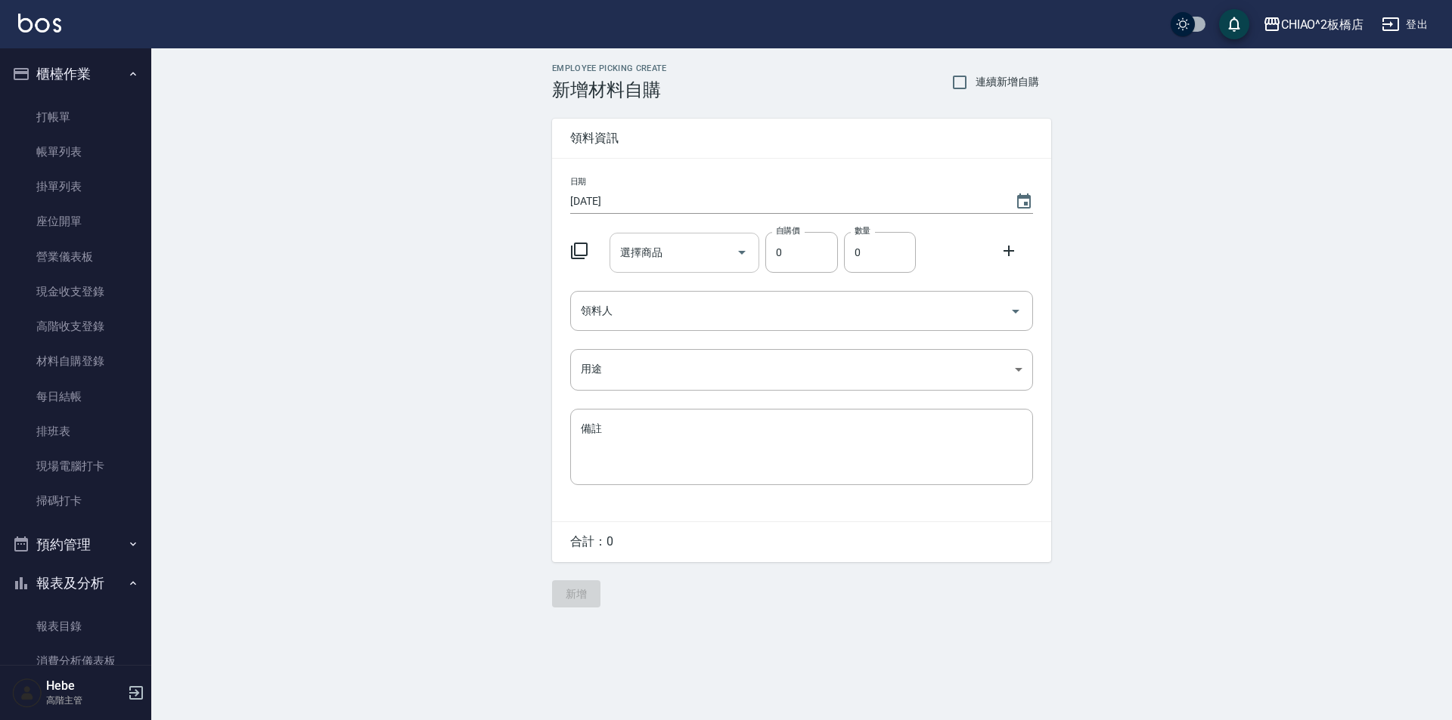
click at [618, 249] on input "選擇商品" at bounding box center [673, 253] width 114 height 26
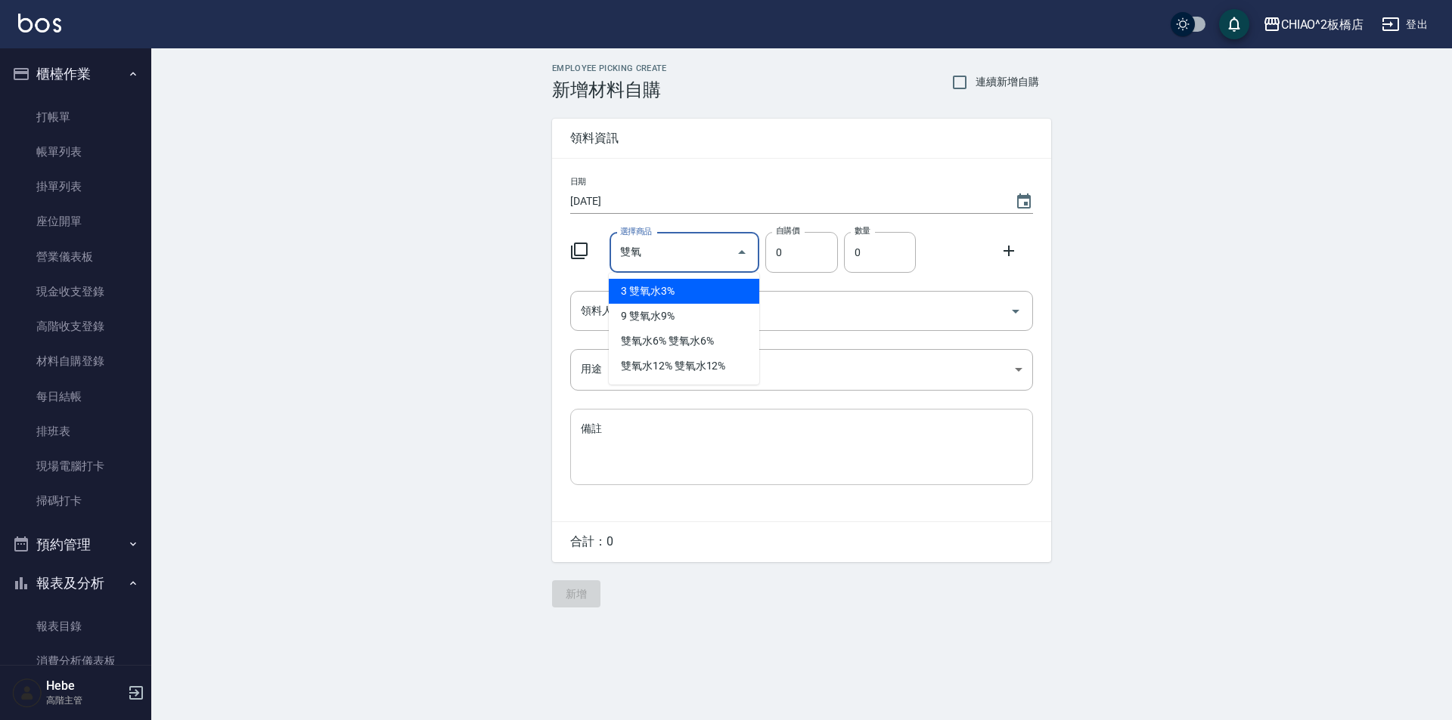
type input "雙氧水12%"
click at [656, 285] on li "雙氧水12% 雙氧水12%" at bounding box center [684, 291] width 150 height 25
type input "140"
type input "1"
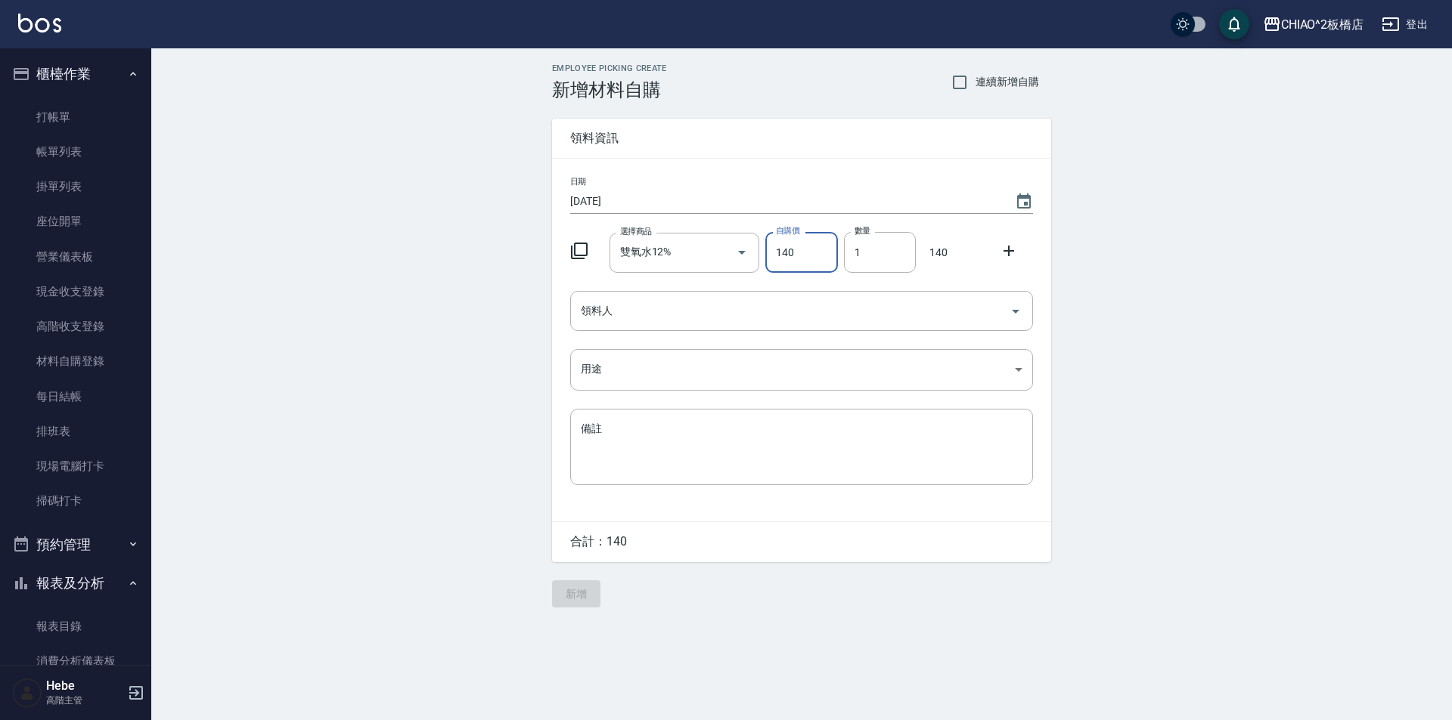
click at [1008, 247] on icon at bounding box center [1008, 251] width 18 height 18
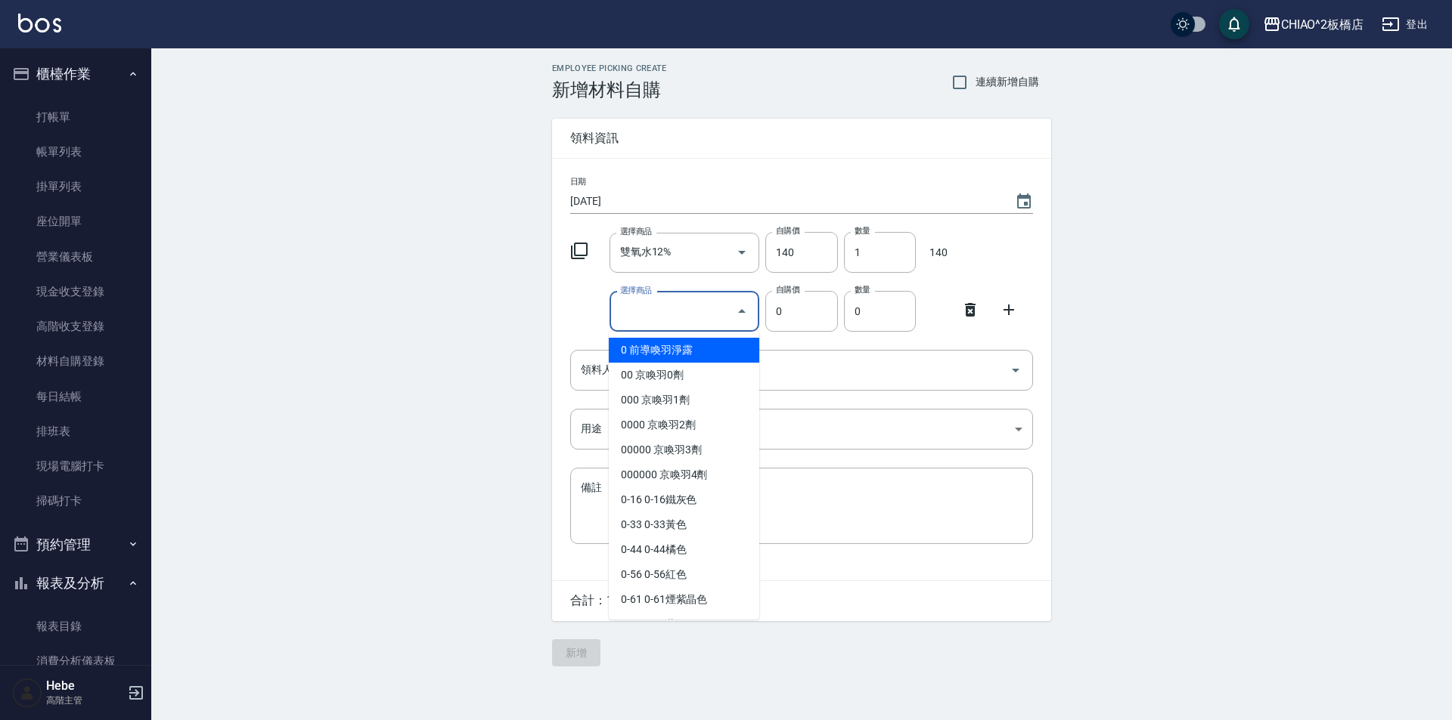
click at [641, 317] on input "選擇商品" at bounding box center [673, 312] width 114 height 26
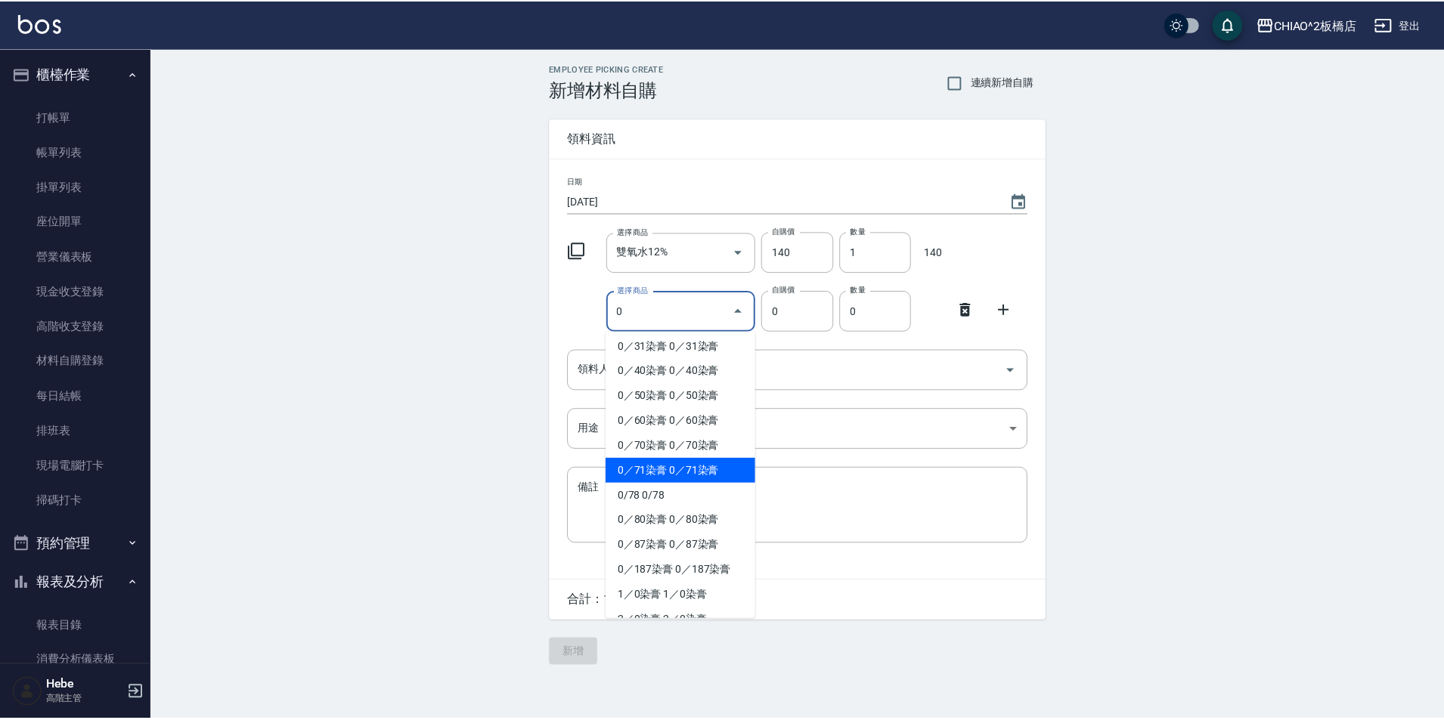
scroll to position [454, 0]
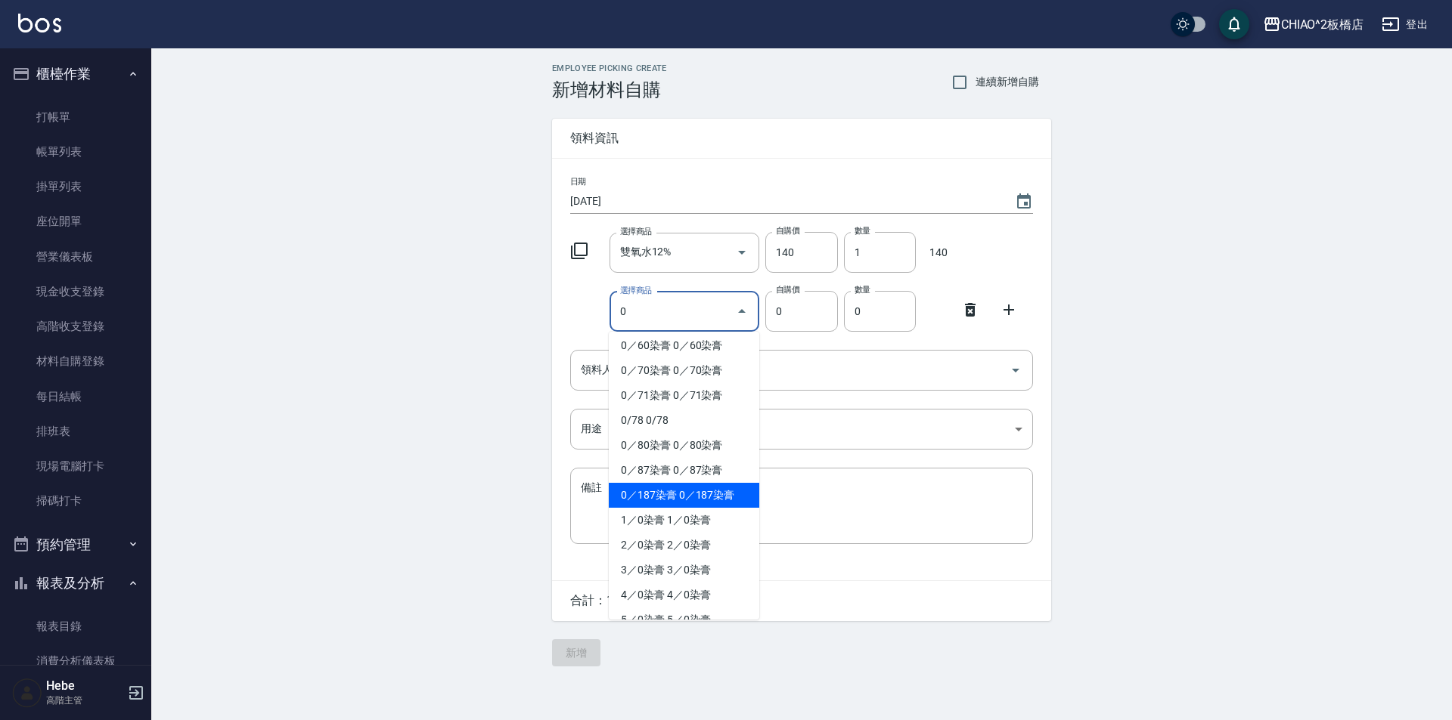
click at [634, 501] on li "0／187染膏 0／187染膏" at bounding box center [684, 495] width 150 height 25
type input "0／187染膏"
type input "140"
type input "1"
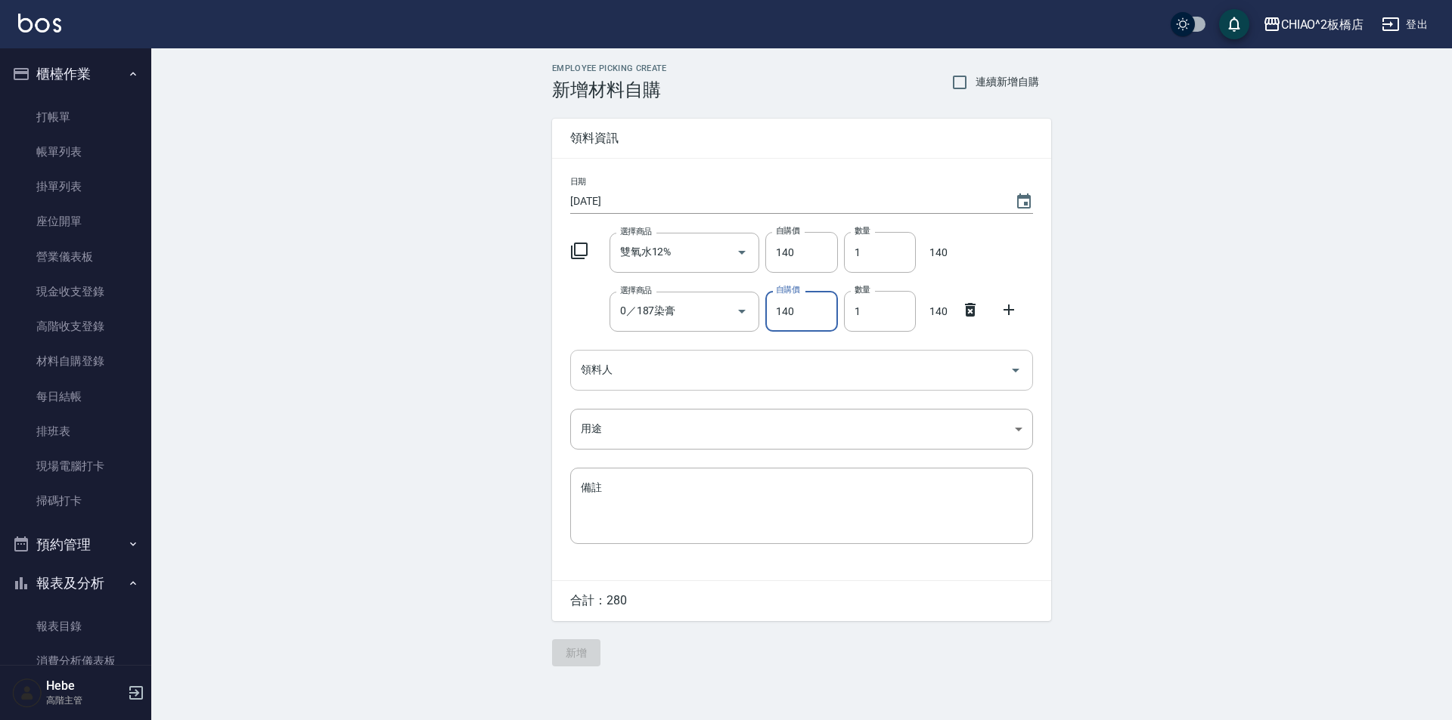
drag, startPoint x: 609, startPoint y: 367, endPoint x: 605, endPoint y: 384, distance: 18.0
click at [609, 367] on input "領料人" at bounding box center [790, 370] width 426 height 26
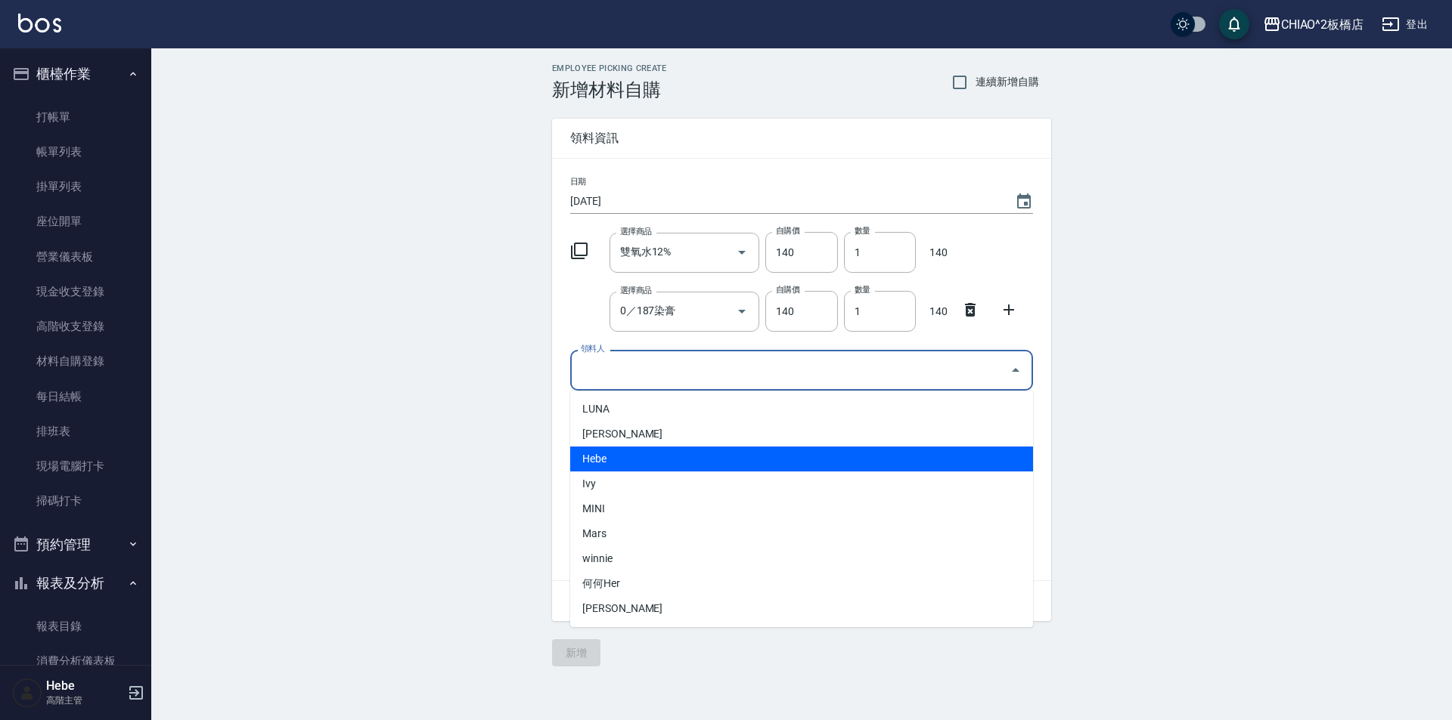
click at [607, 466] on li "Hebe" at bounding box center [801, 459] width 463 height 25
type input "Hebe"
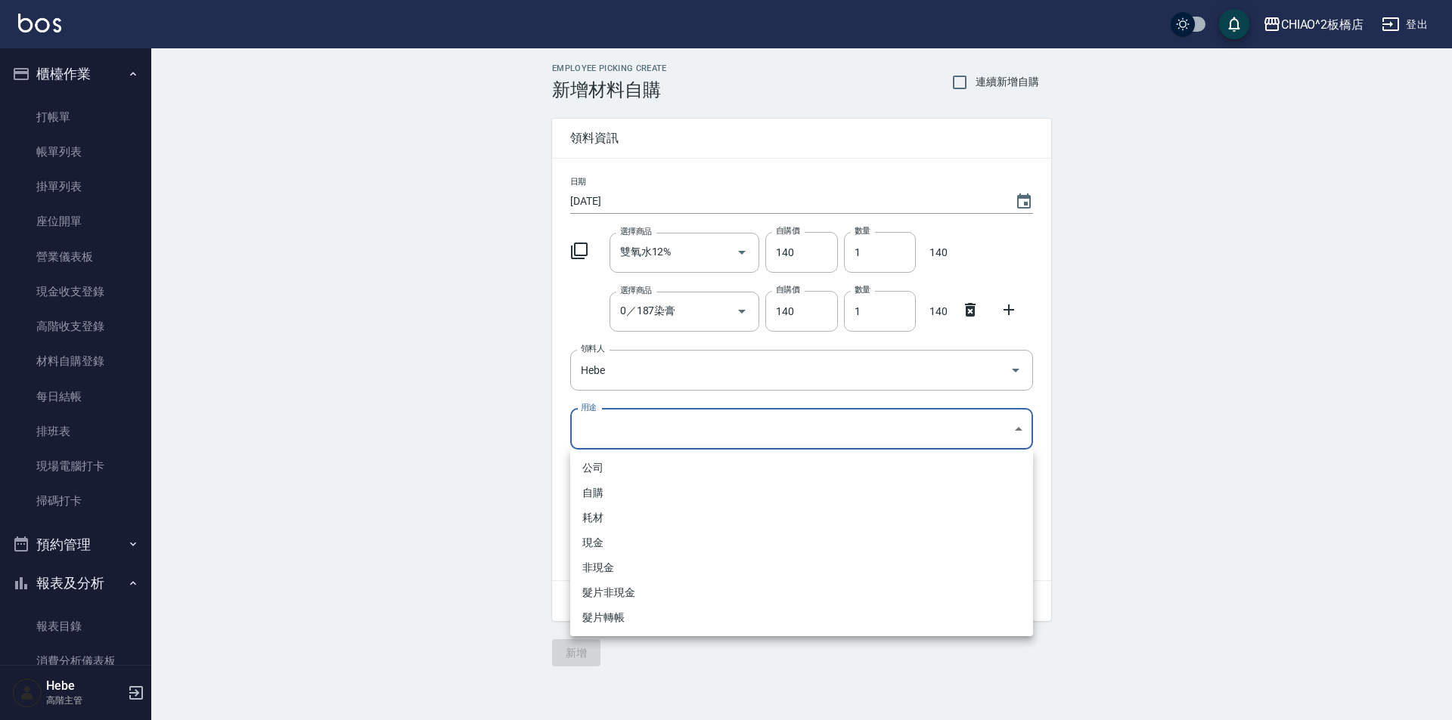
drag, startPoint x: 601, startPoint y: 438, endPoint x: 600, endPoint y: 487, distance: 48.4
click at [601, 444] on body "CHIAO^2板橋店 登出 櫃檯作業 打帳單 帳單列表 掛單列表 座位開單 營業儀表板 現金收支登錄 高階收支登錄 材料自購登錄 每日結帳 排班表 現場電腦打…" at bounding box center [726, 360] width 1452 height 720
click at [598, 505] on li "自購" at bounding box center [801, 493] width 463 height 25
type input "自購"
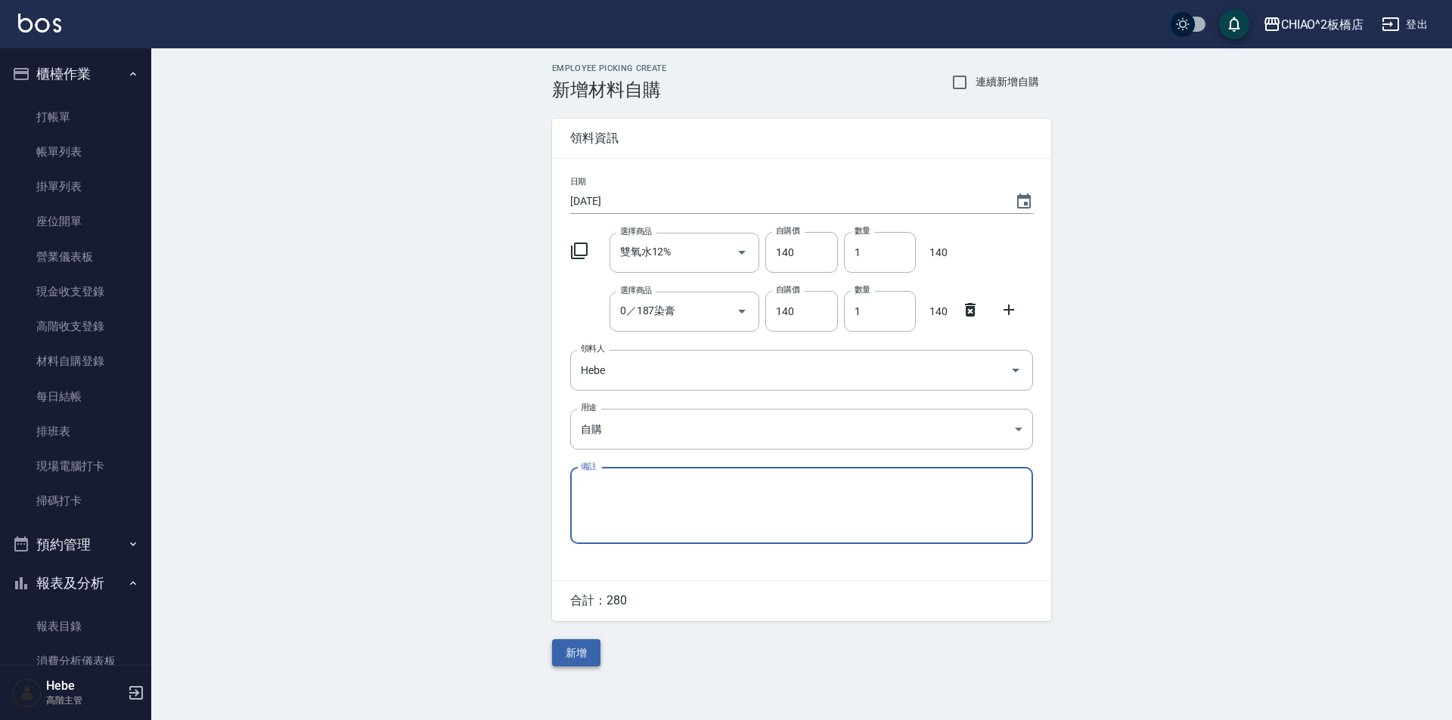
click at [568, 646] on button "新增" at bounding box center [576, 654] width 48 height 28
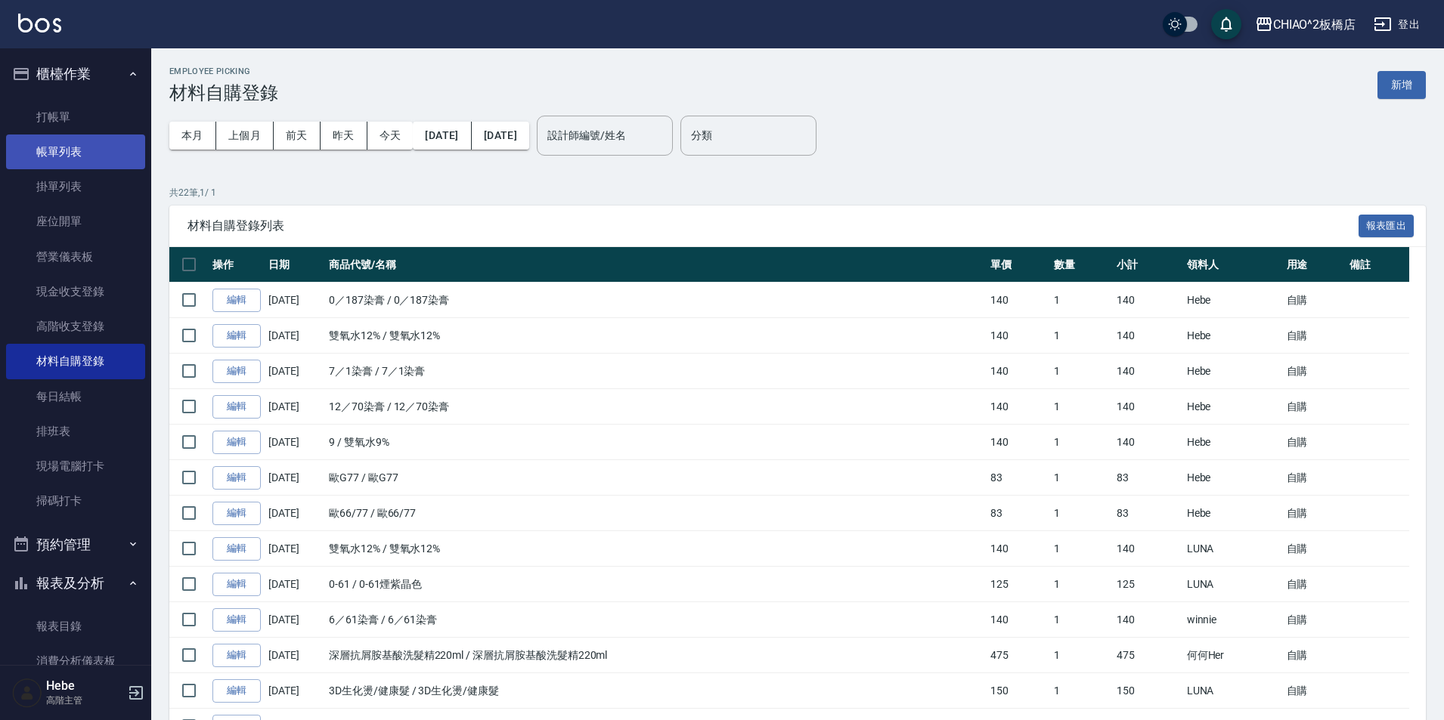
click at [82, 148] on link "帳單列表" at bounding box center [75, 152] width 139 height 35
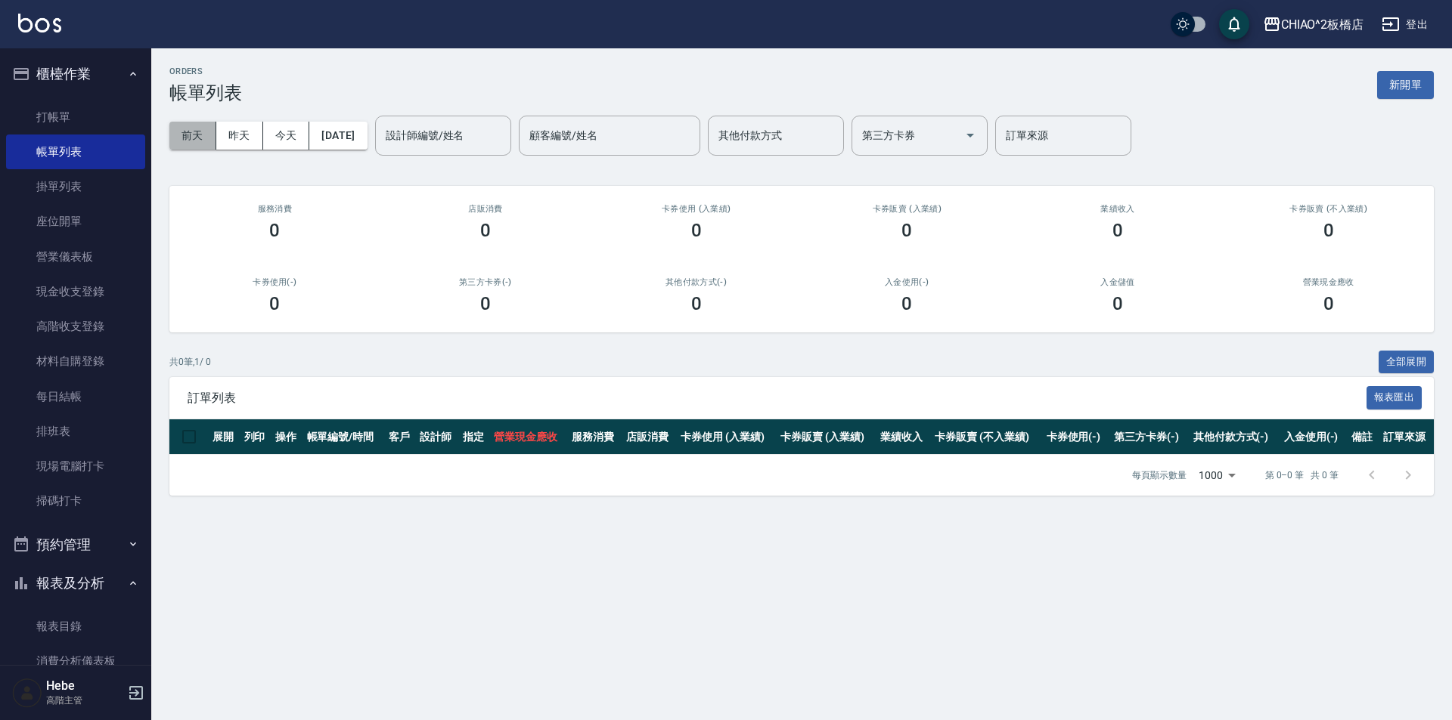
click at [184, 142] on button "前天" at bounding box center [192, 136] width 47 height 28
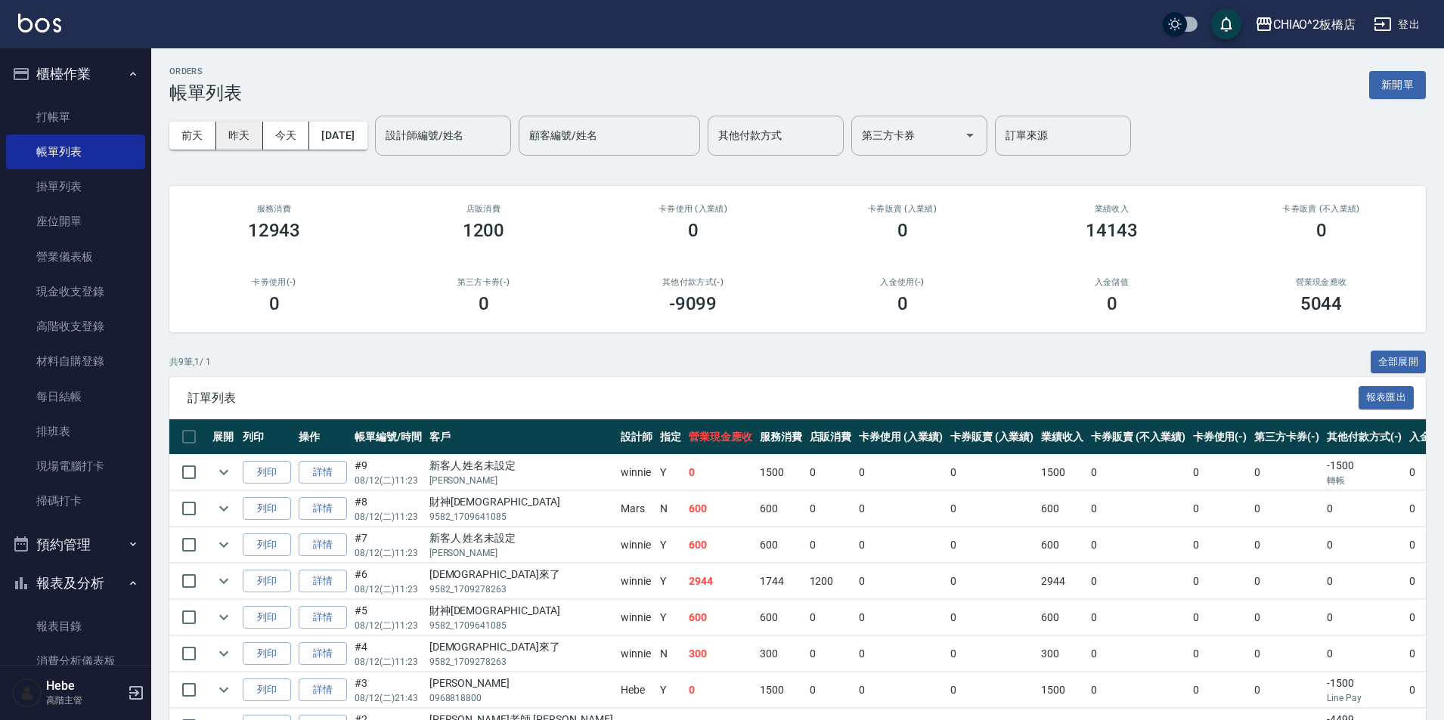
click at [246, 139] on button "昨天" at bounding box center [239, 136] width 47 height 28
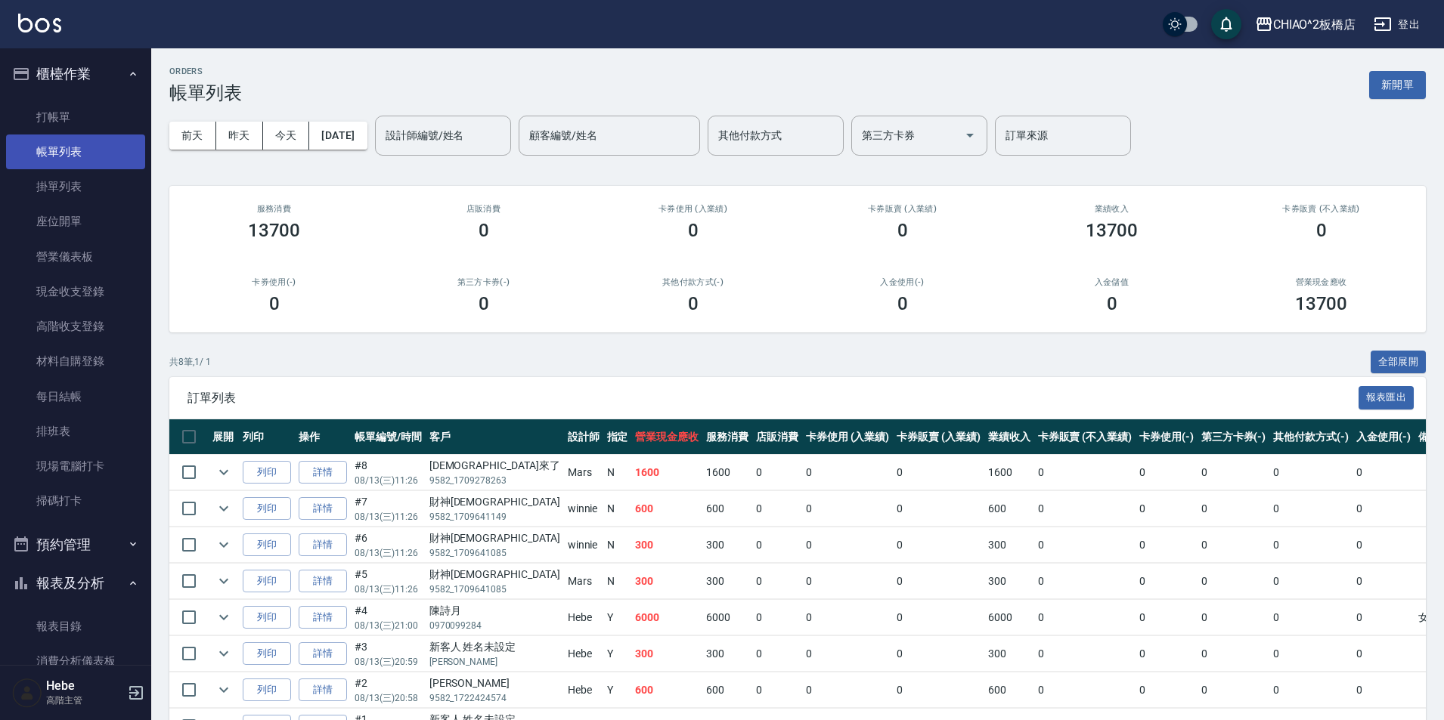
drag, startPoint x: 88, startPoint y: 116, endPoint x: 84, endPoint y: 138, distance: 22.2
click at [86, 116] on link "打帳單" at bounding box center [75, 117] width 139 height 35
